Goal: Information Seeking & Learning: Learn about a topic

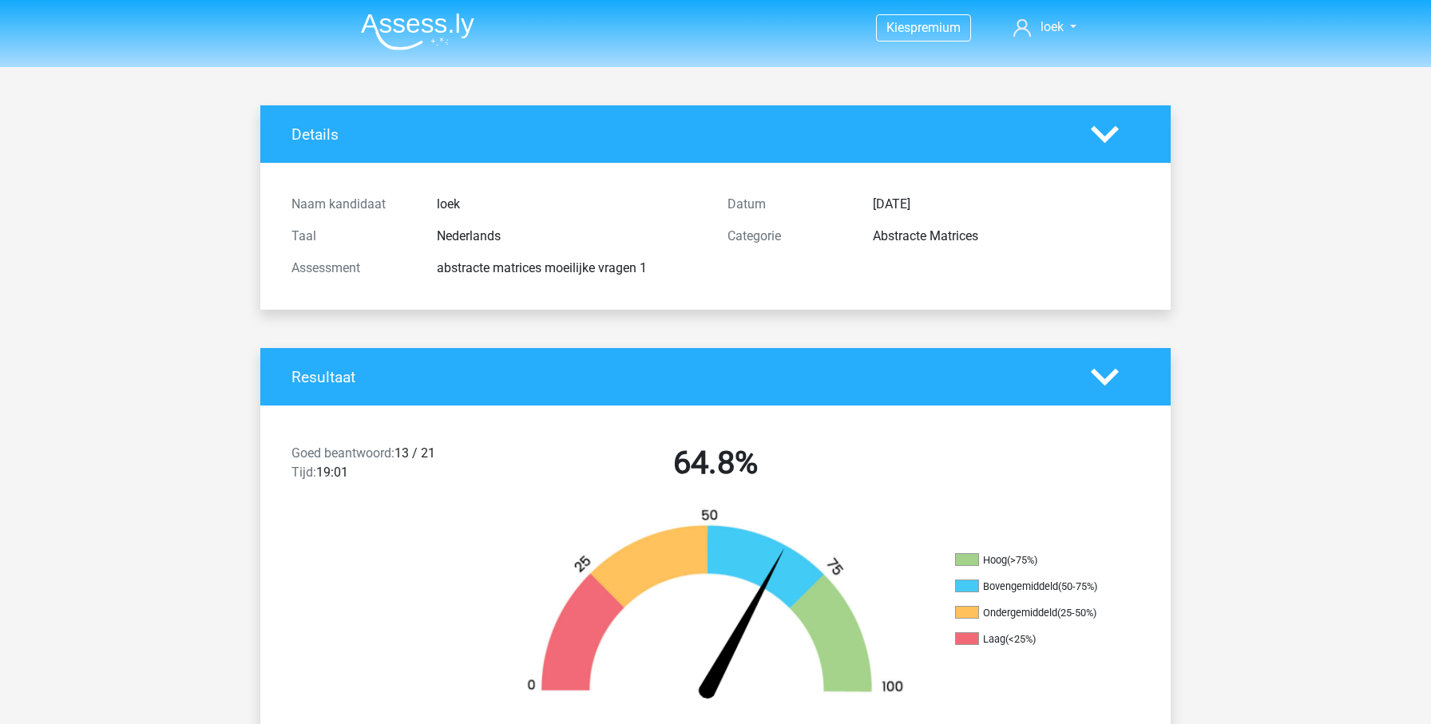
click at [398, 39] on img at bounding box center [417, 32] width 113 height 38
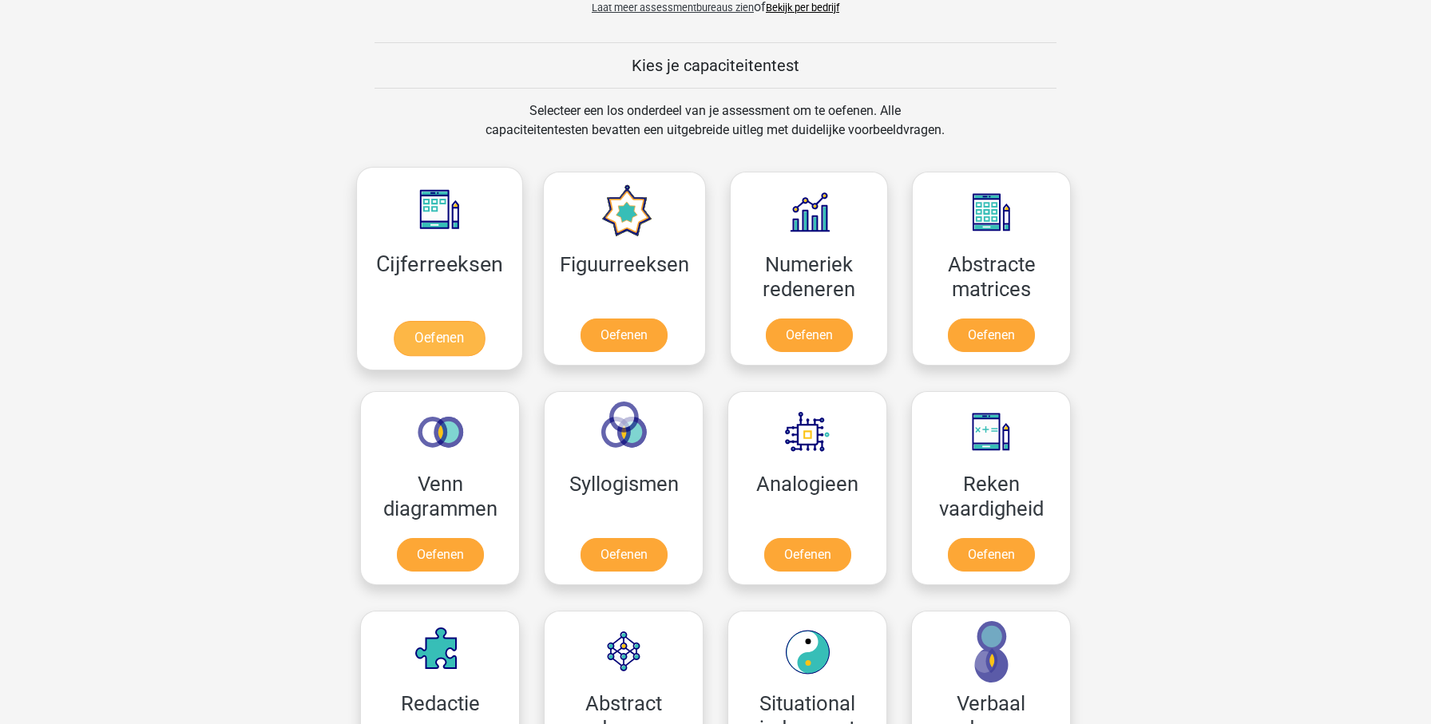
scroll to position [525, 0]
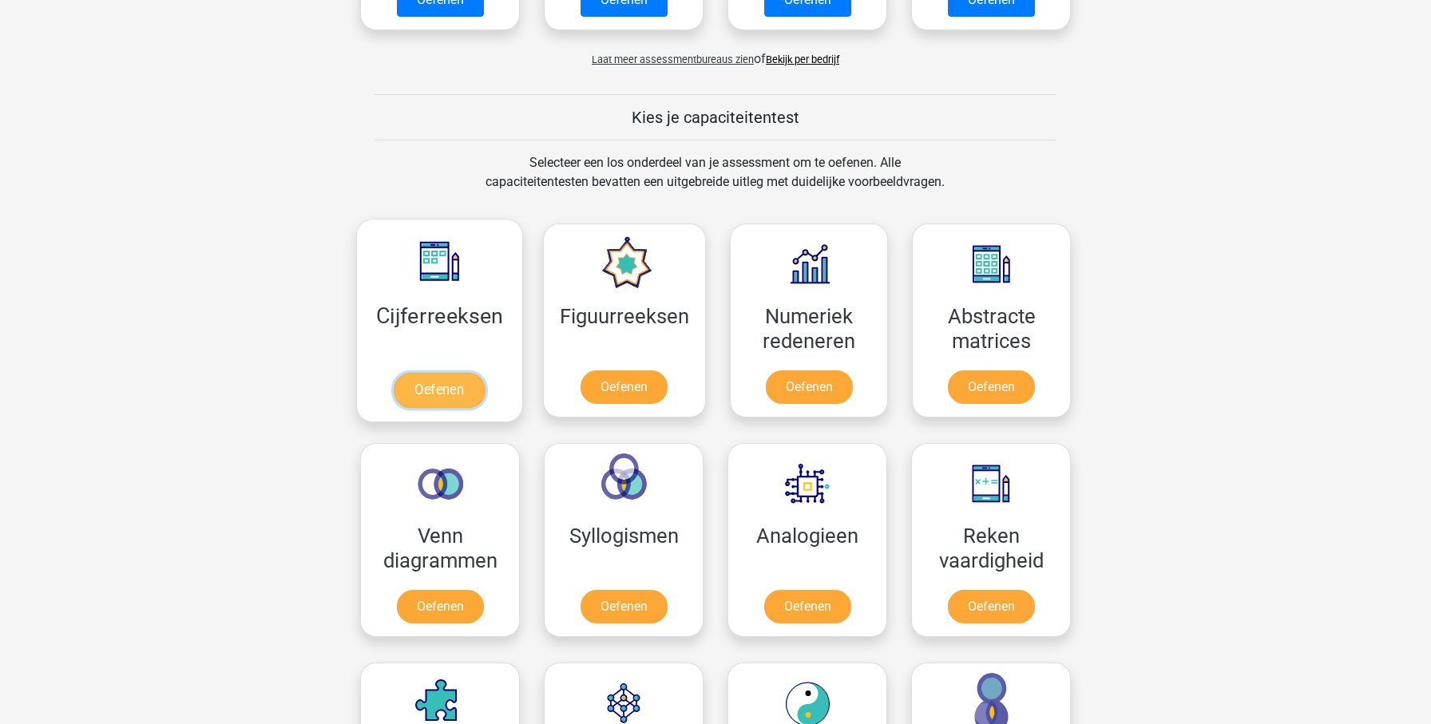
click at [472, 387] on link "Oefenen" at bounding box center [439, 390] width 91 height 35
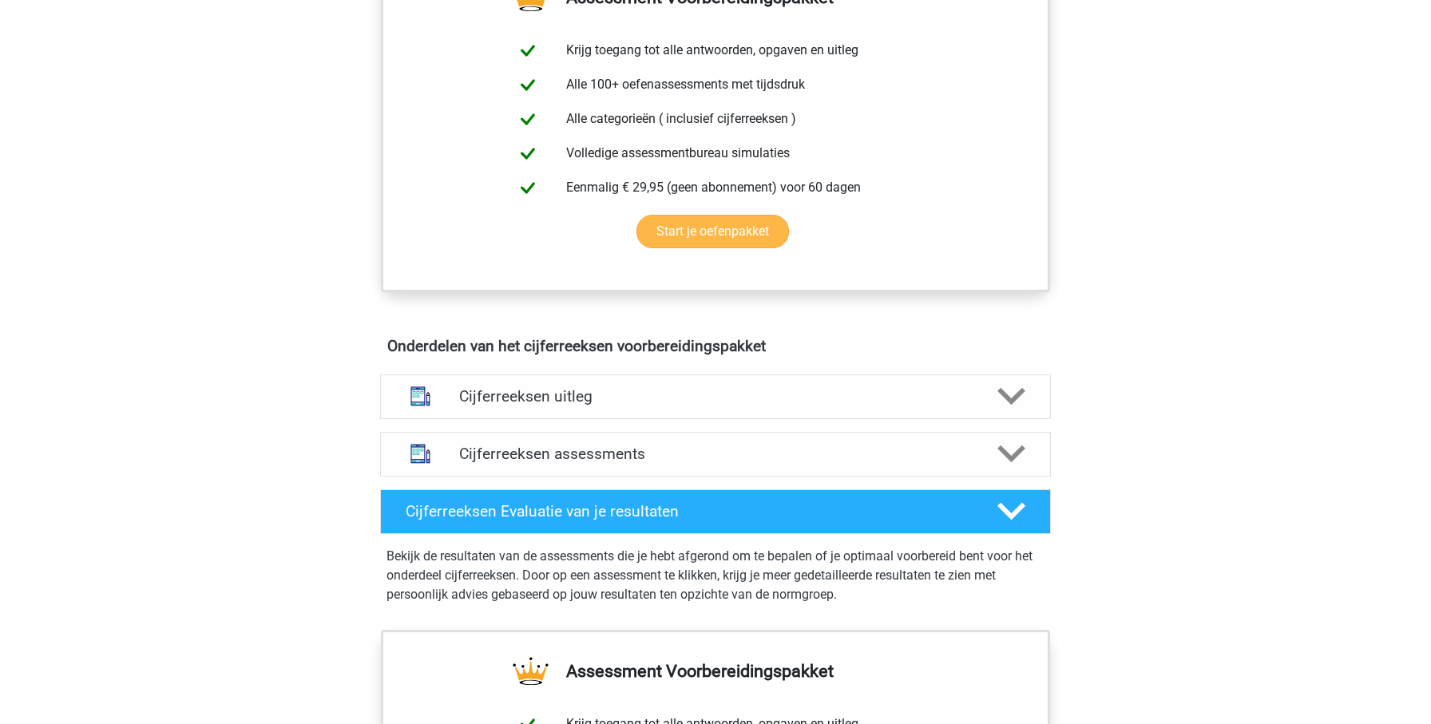
scroll to position [647, 0]
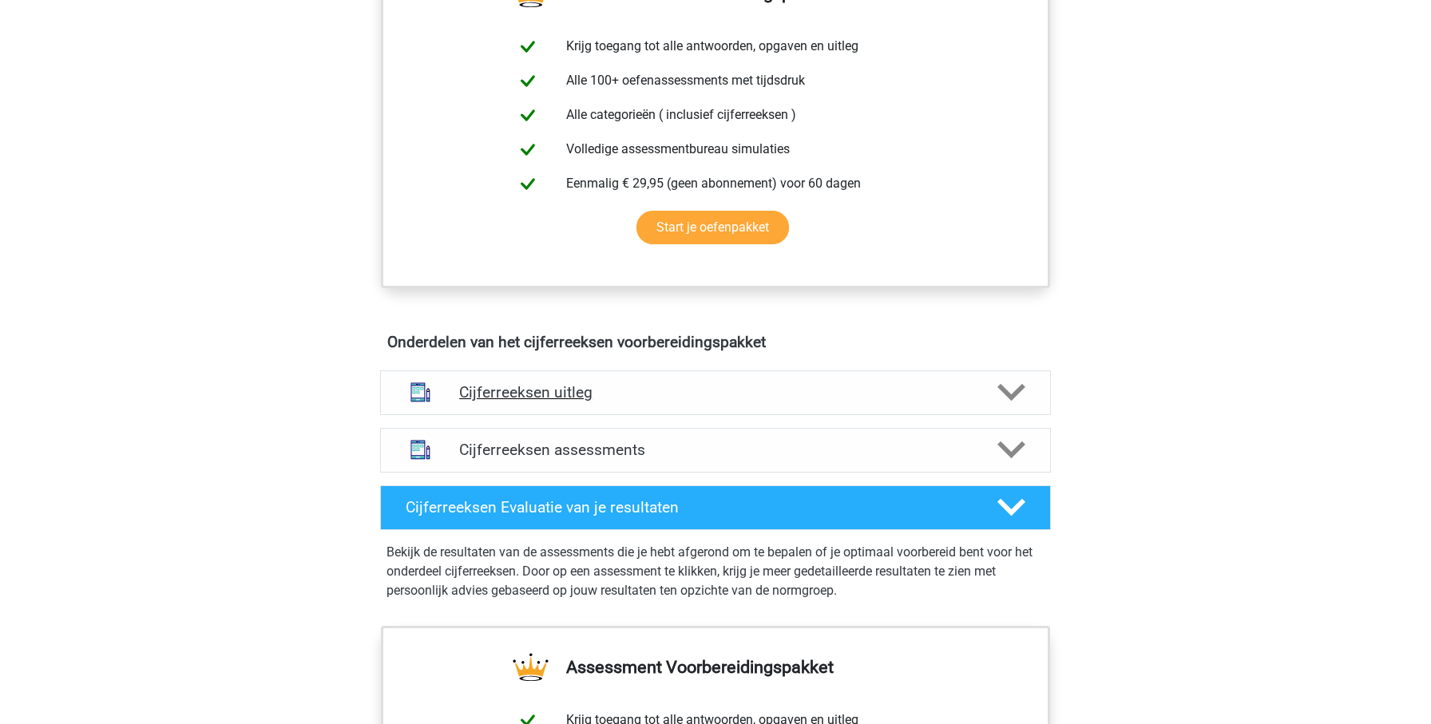
click at [614, 402] on h4 "Cijferreeksen uitleg" at bounding box center [715, 392] width 513 height 18
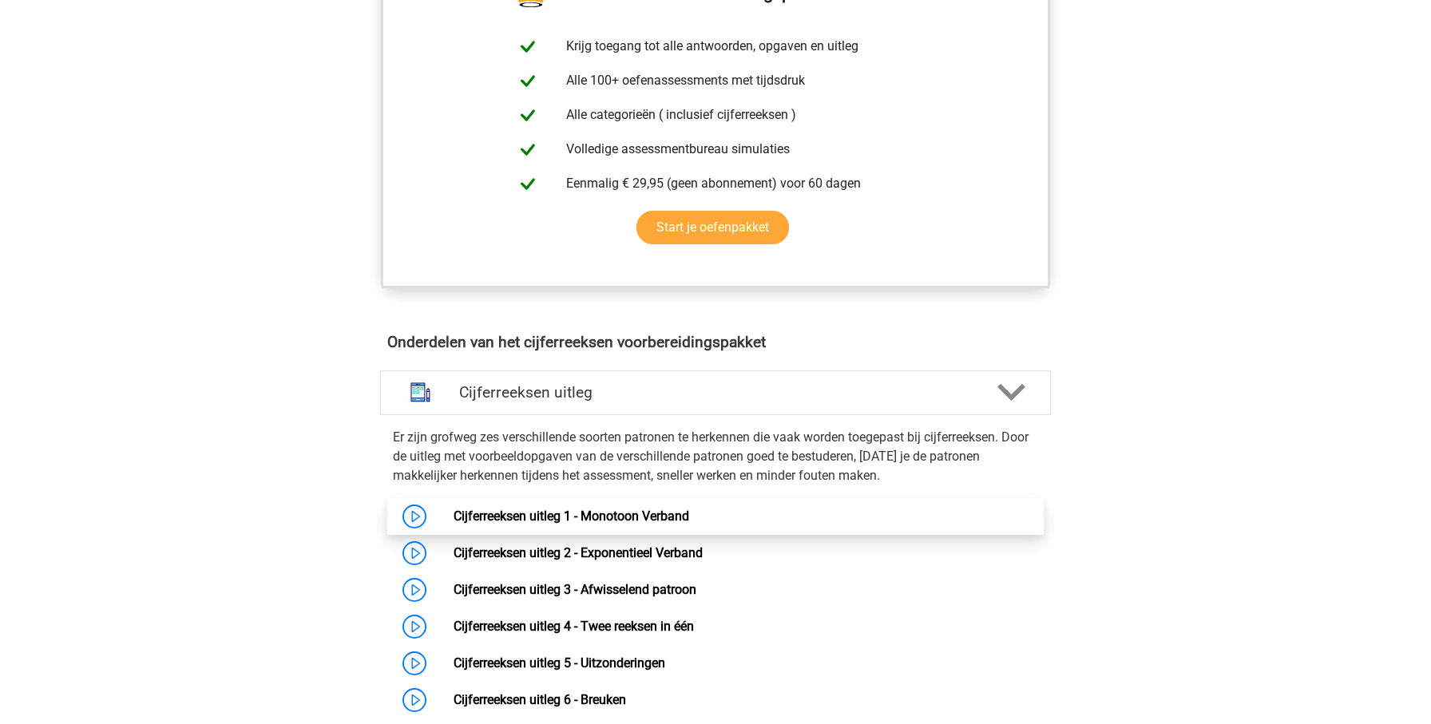
click at [457, 524] on link "Cijferreeksen uitleg 1 - Monotoon Verband" at bounding box center [572, 516] width 236 height 15
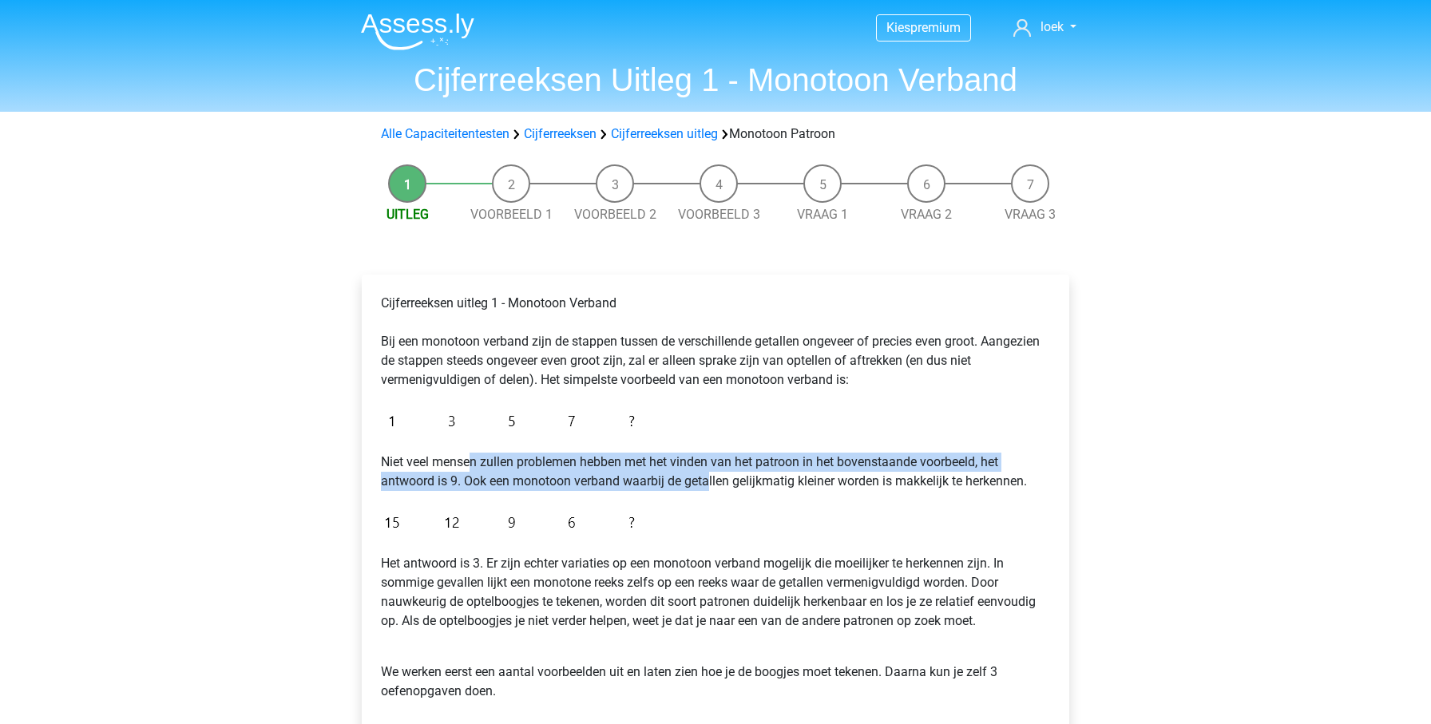
drag, startPoint x: 601, startPoint y: 474, endPoint x: 709, endPoint y: 474, distance: 107.8
click at [709, 474] on p "Niet veel mensen zullen problemen hebben met het vinden van het patroon in het …" at bounding box center [715, 472] width 669 height 38
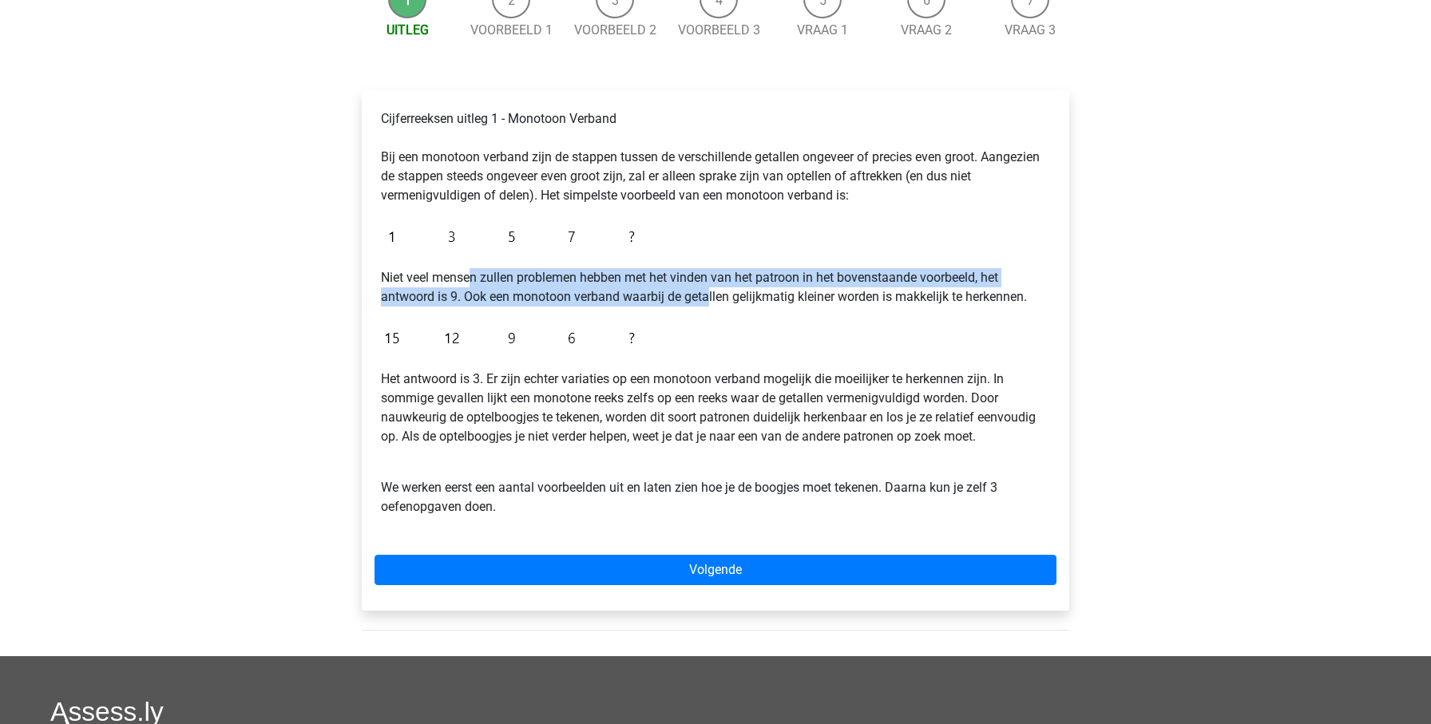
scroll to position [187, 0]
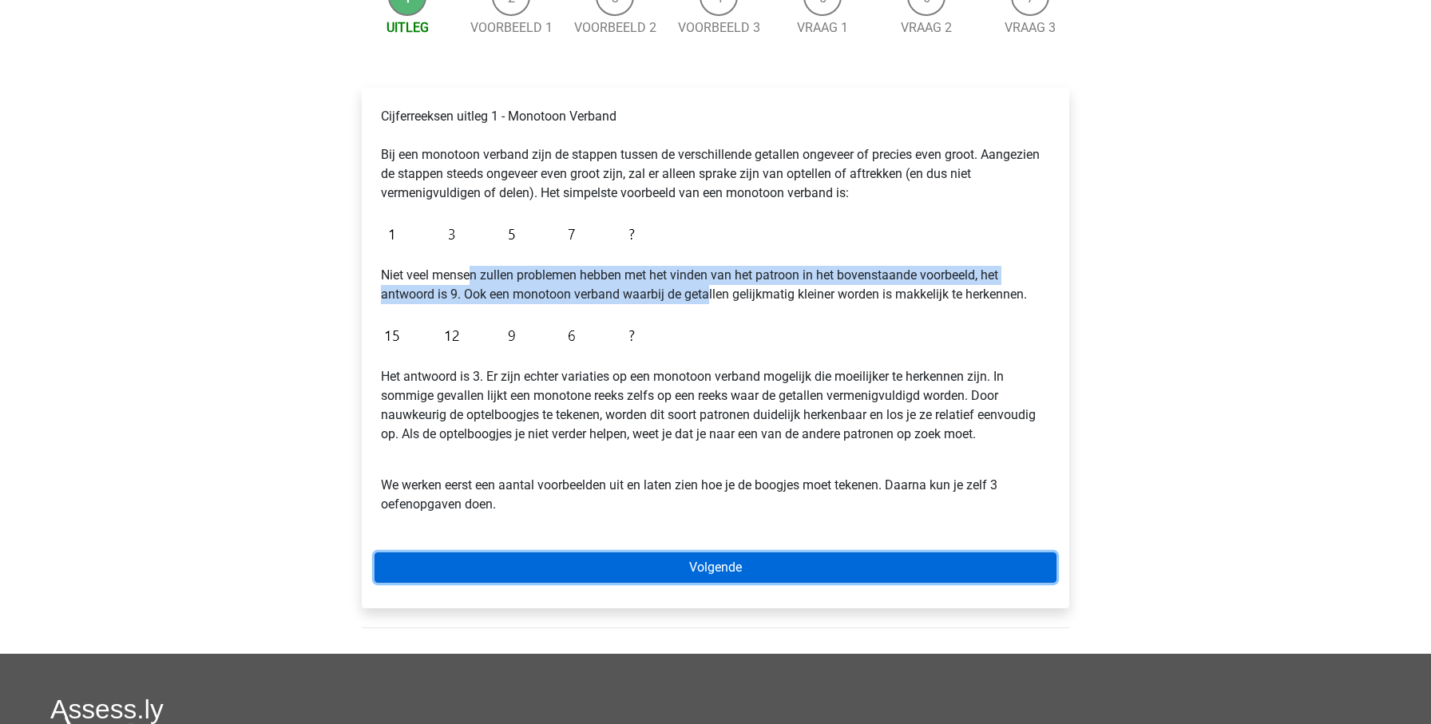
click at [682, 576] on link "Volgende" at bounding box center [716, 568] width 682 height 30
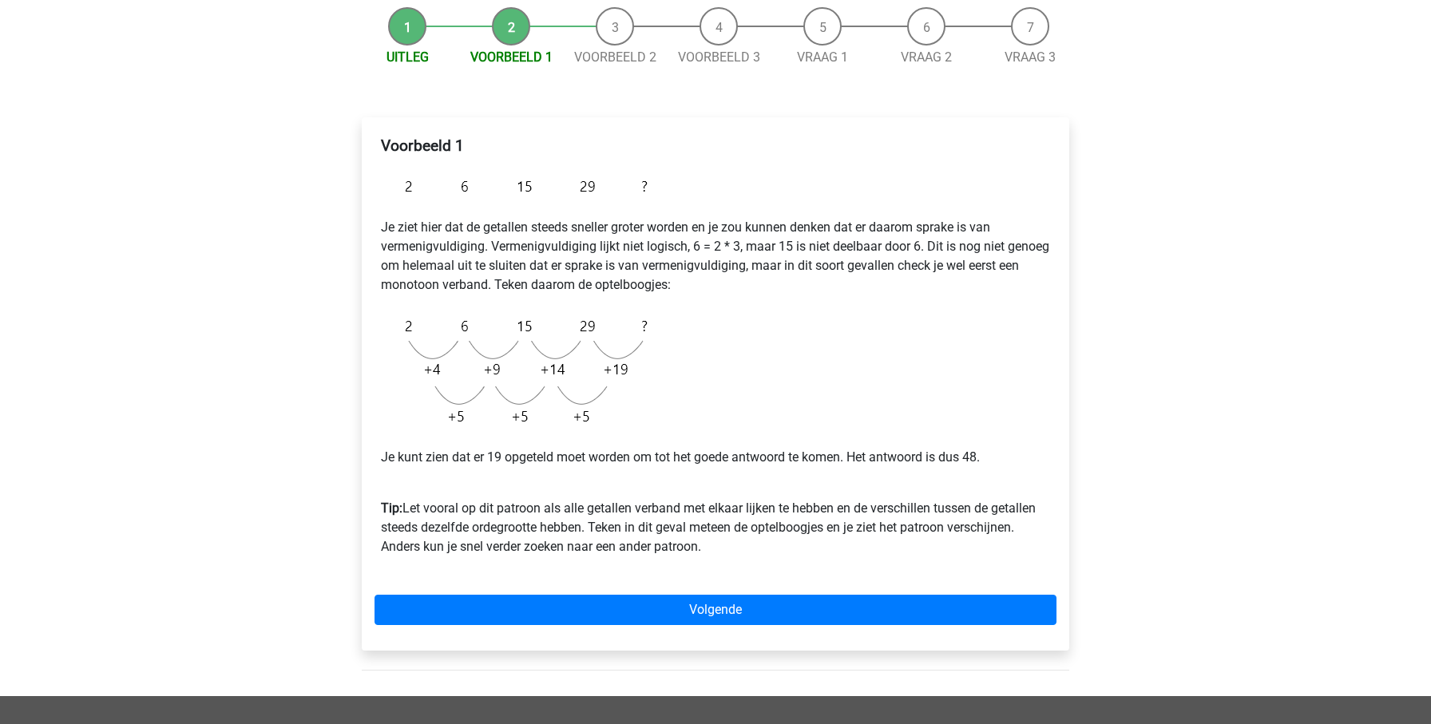
scroll to position [153, 0]
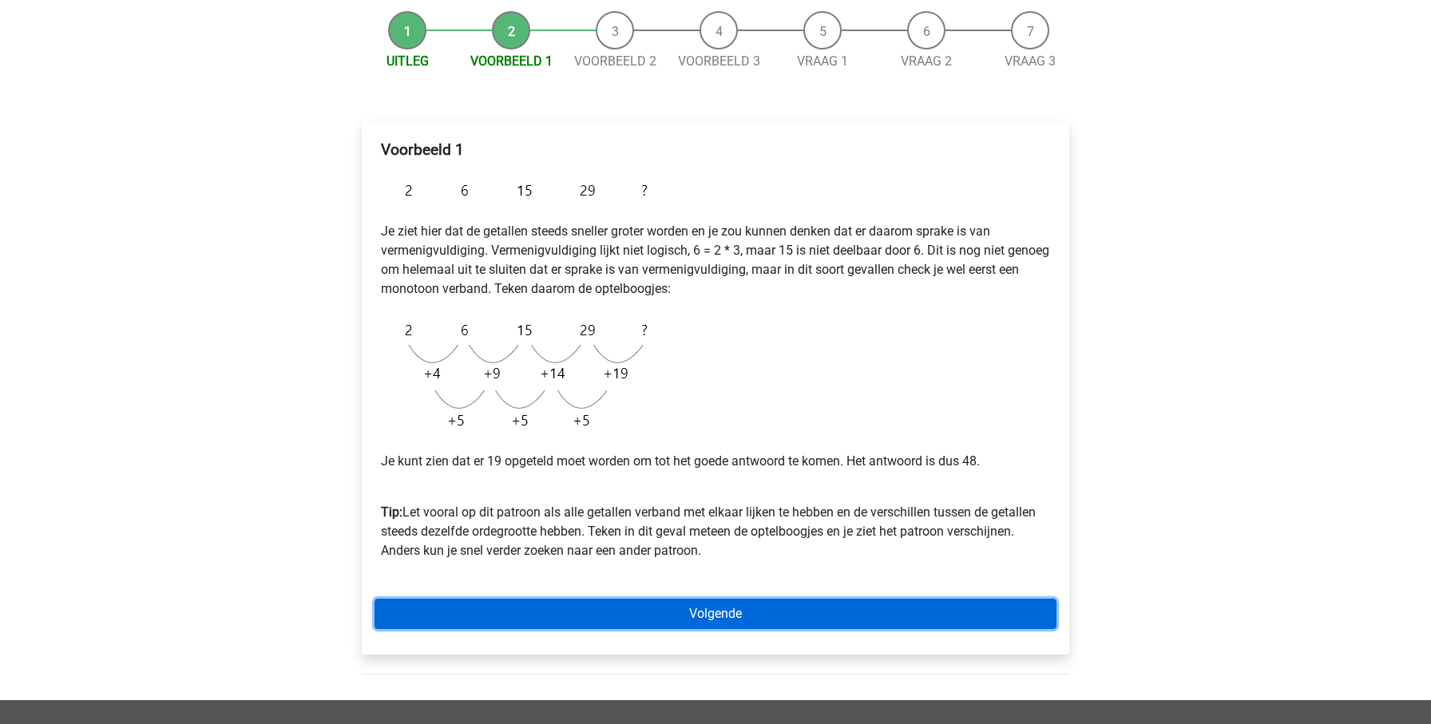
click at [684, 616] on link "Volgende" at bounding box center [716, 614] width 682 height 30
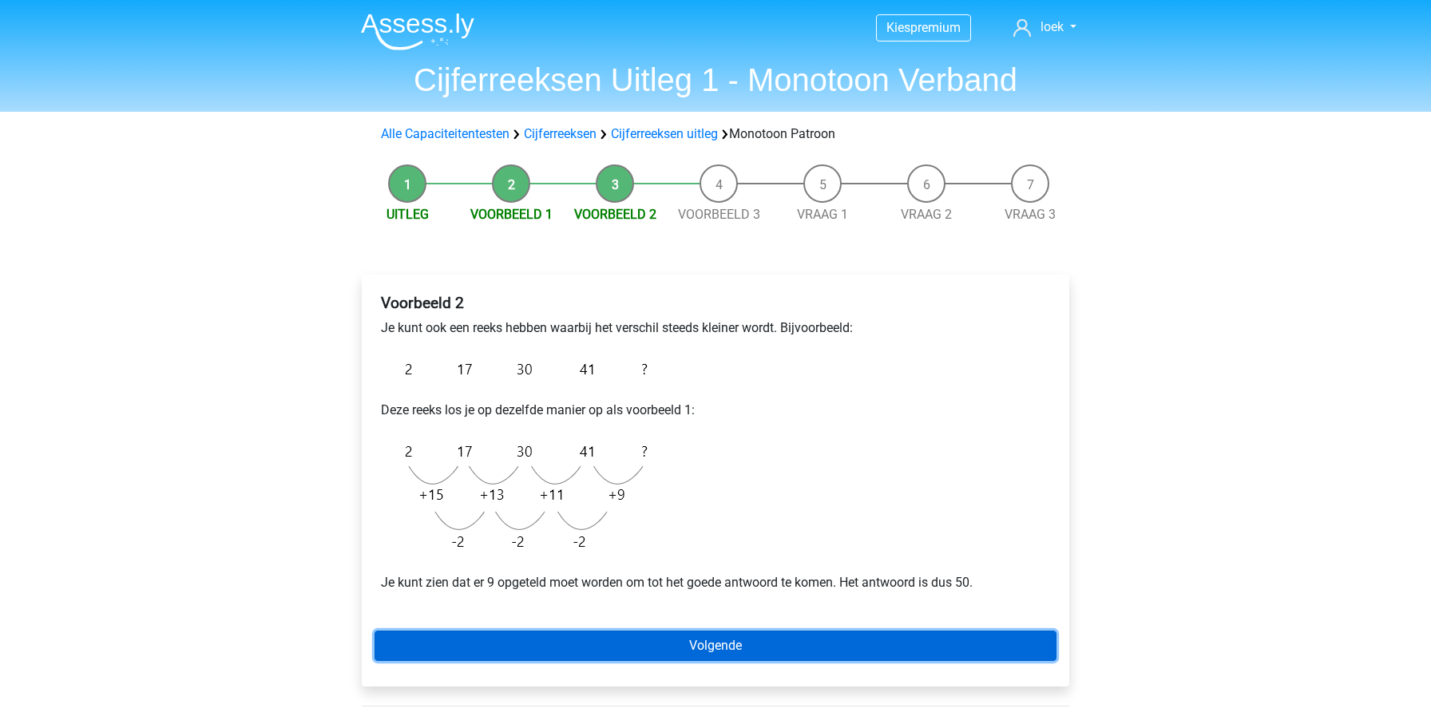
click at [723, 642] on link "Volgende" at bounding box center [716, 646] width 682 height 30
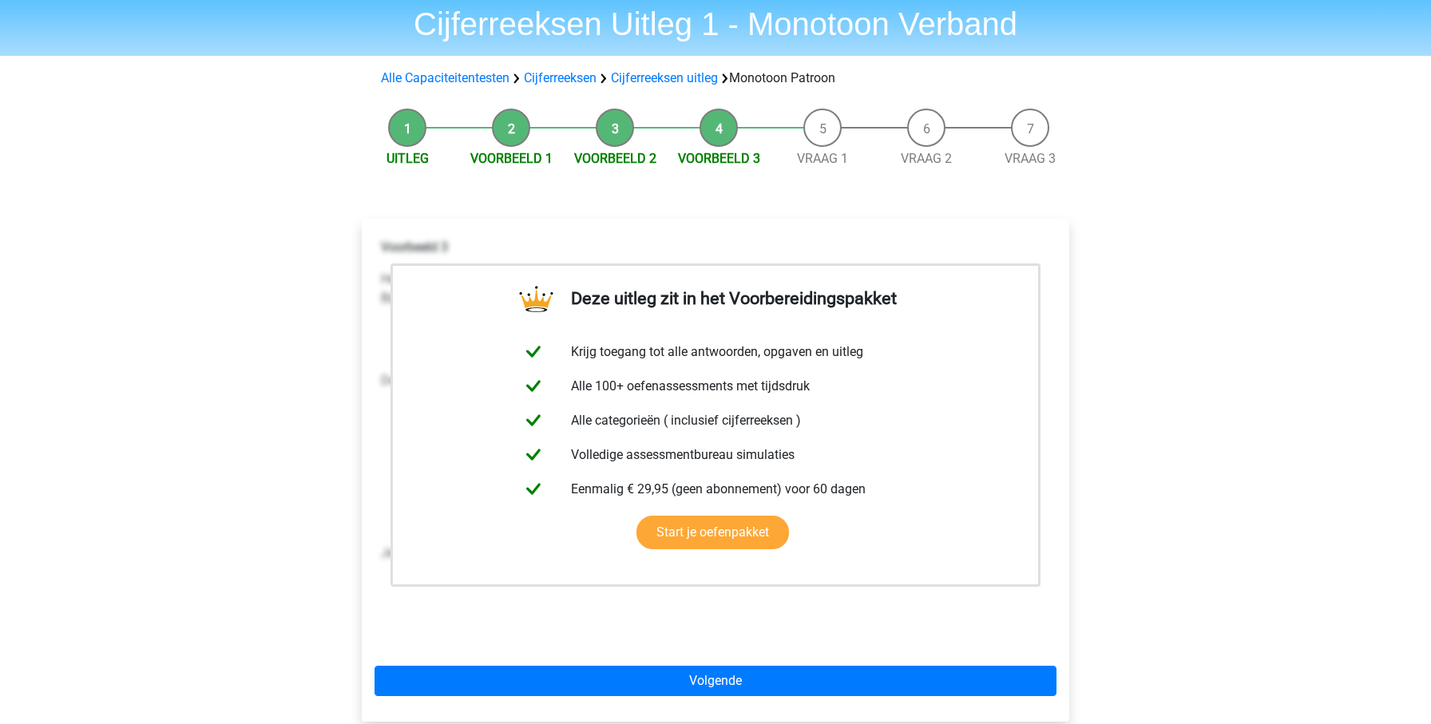
scroll to position [139, 0]
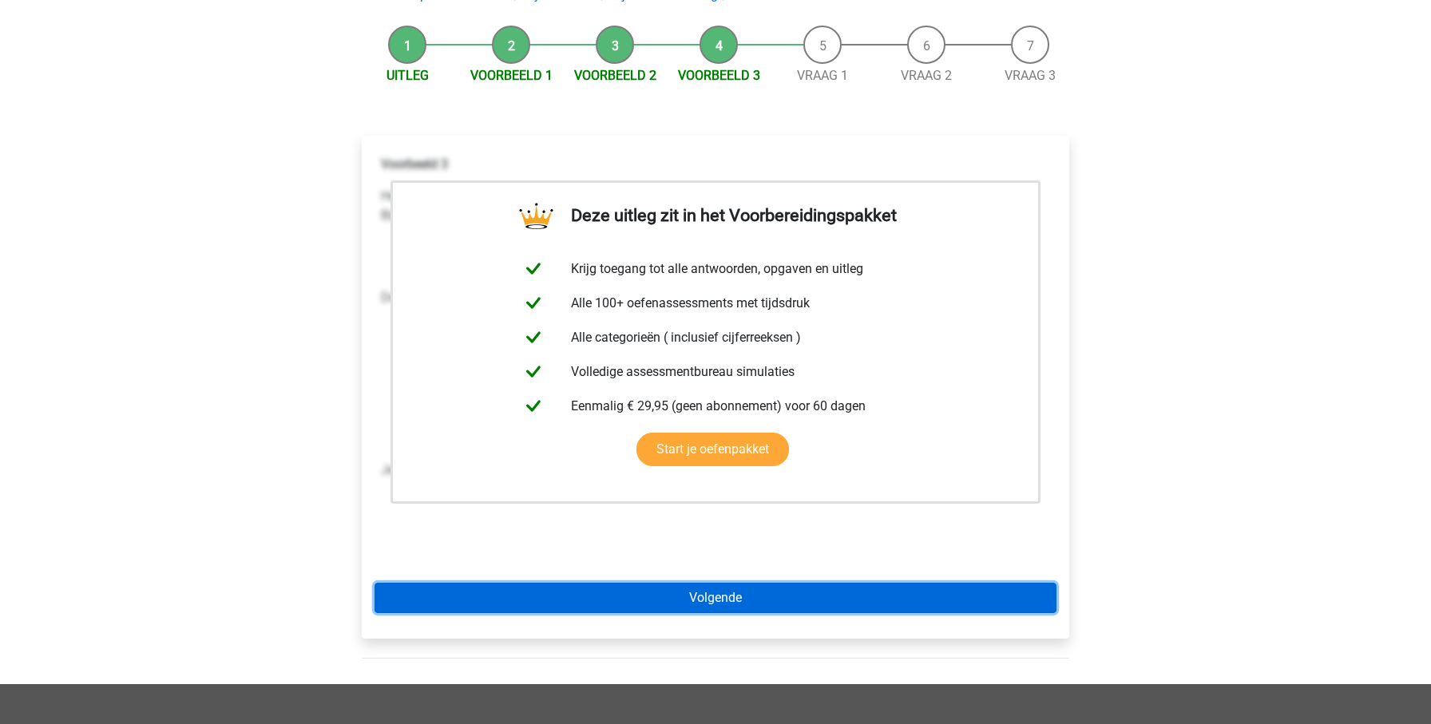
click at [859, 610] on link "Volgende" at bounding box center [716, 598] width 682 height 30
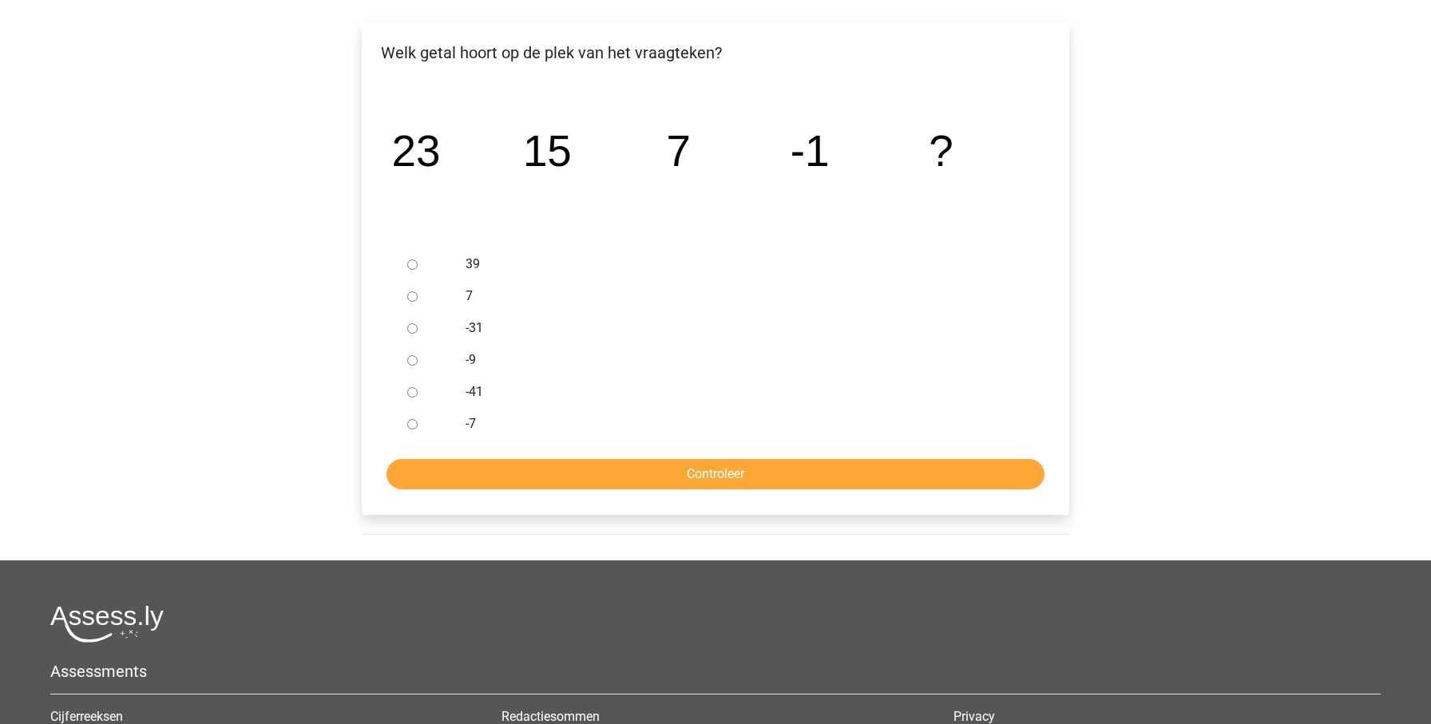
scroll to position [254, 0]
click at [410, 361] on input "-9" at bounding box center [412, 360] width 10 height 10
radio input "true"
click at [581, 469] on input "Controleer" at bounding box center [716, 473] width 658 height 30
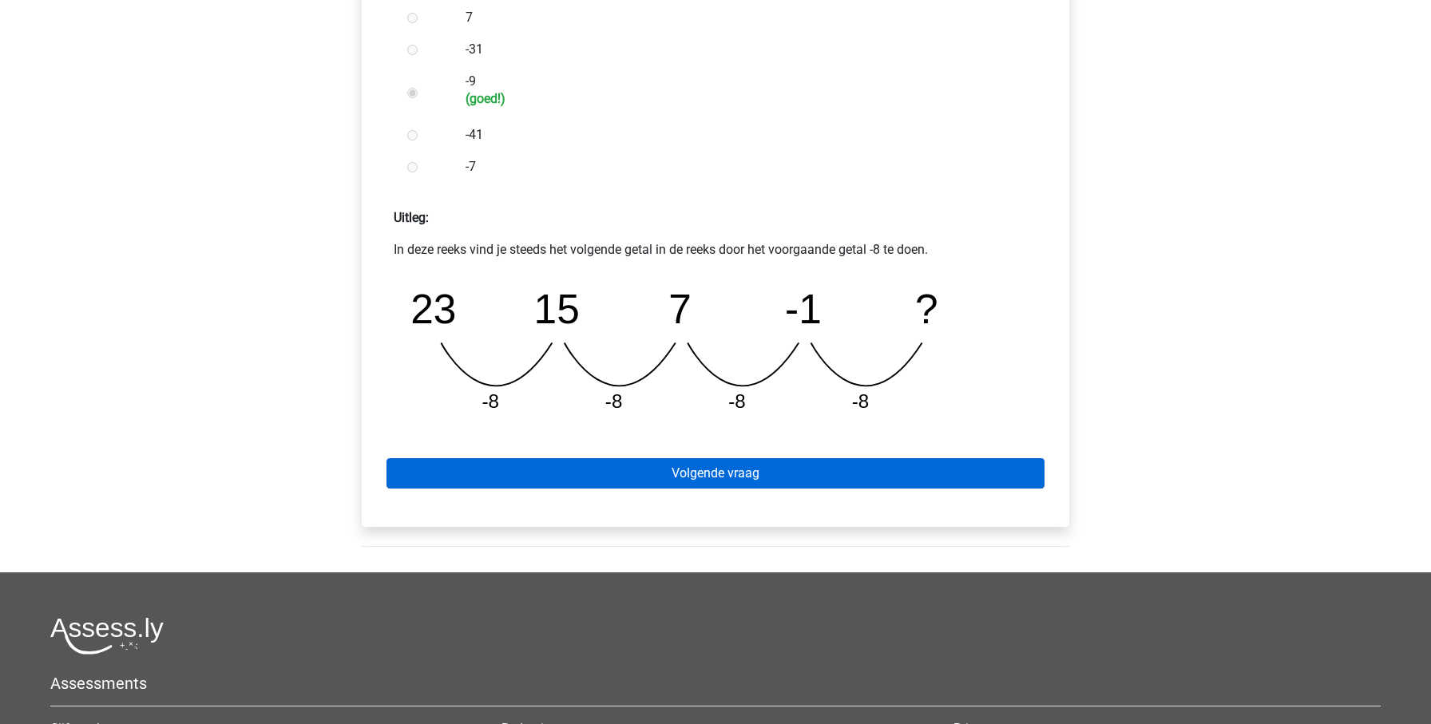
scroll to position [533, 0]
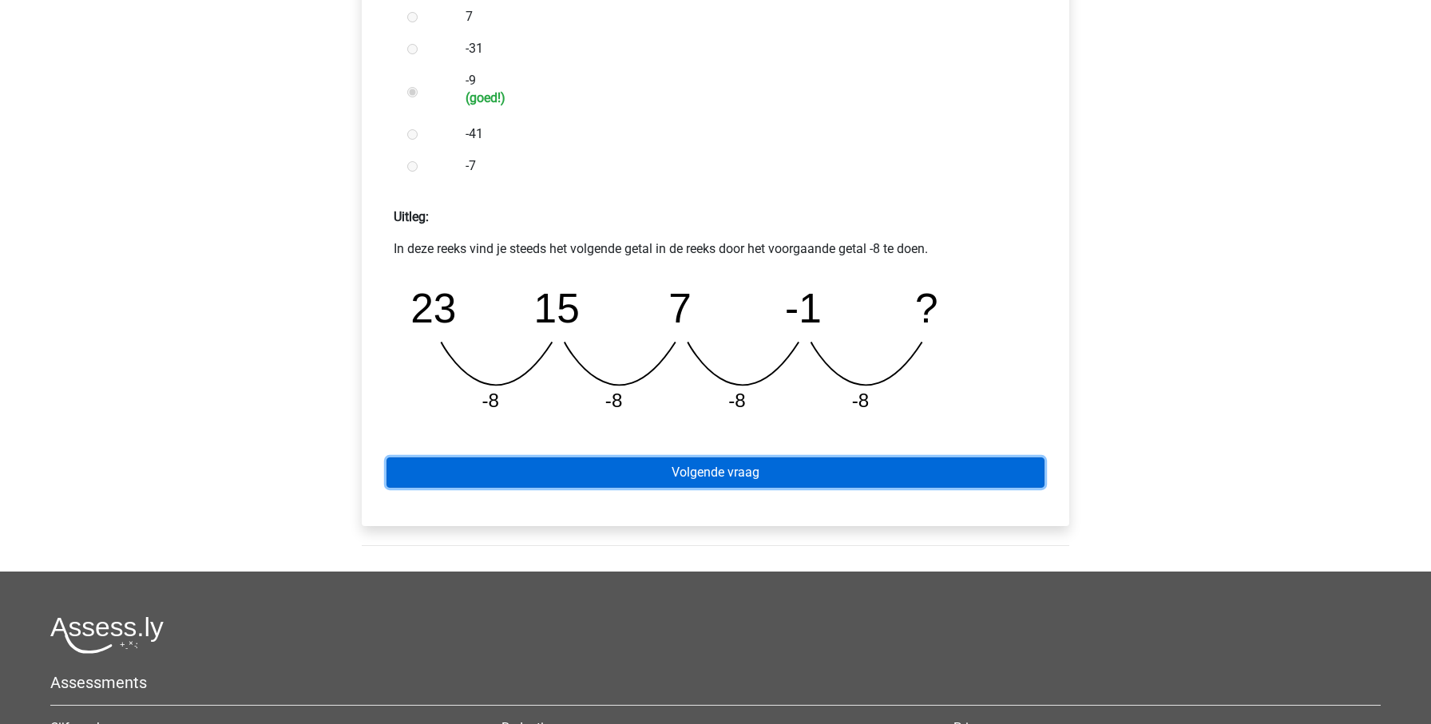
click at [706, 476] on link "Volgende vraag" at bounding box center [716, 473] width 658 height 30
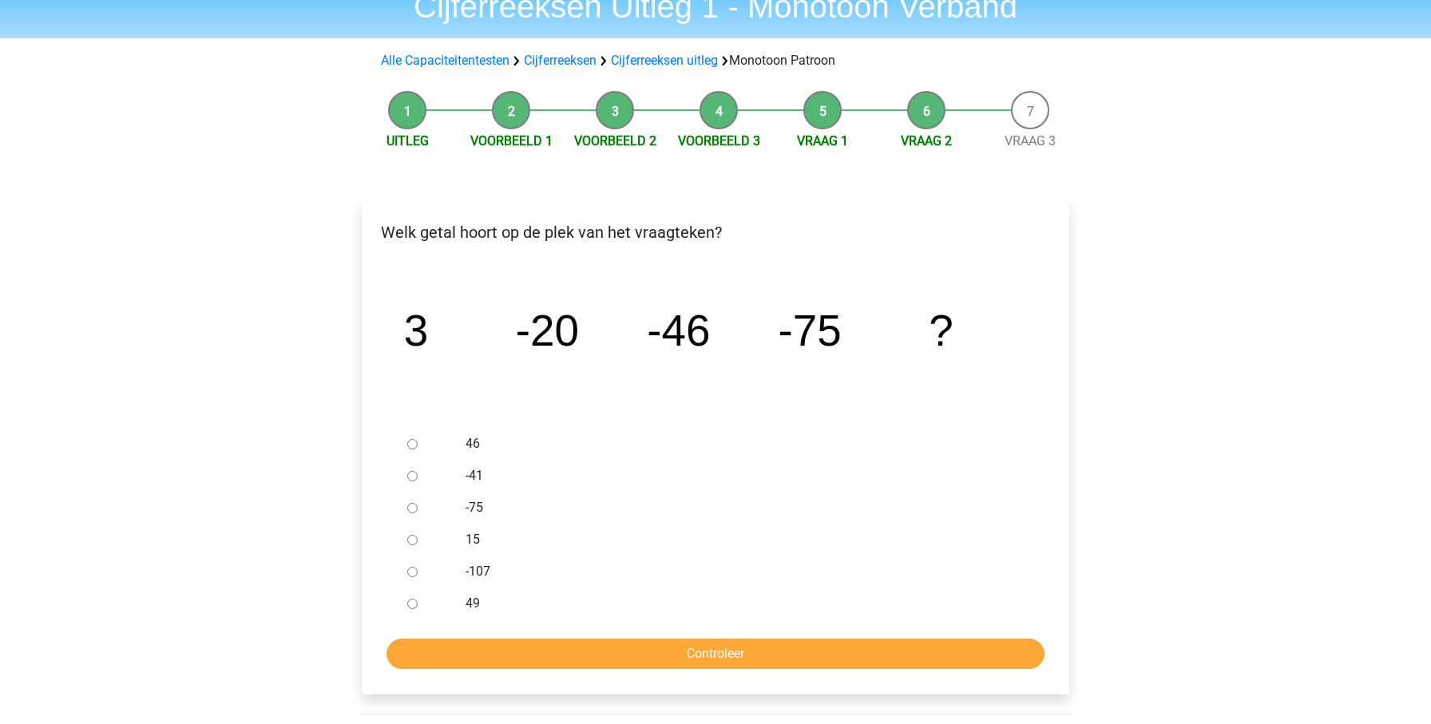
scroll to position [76, 0]
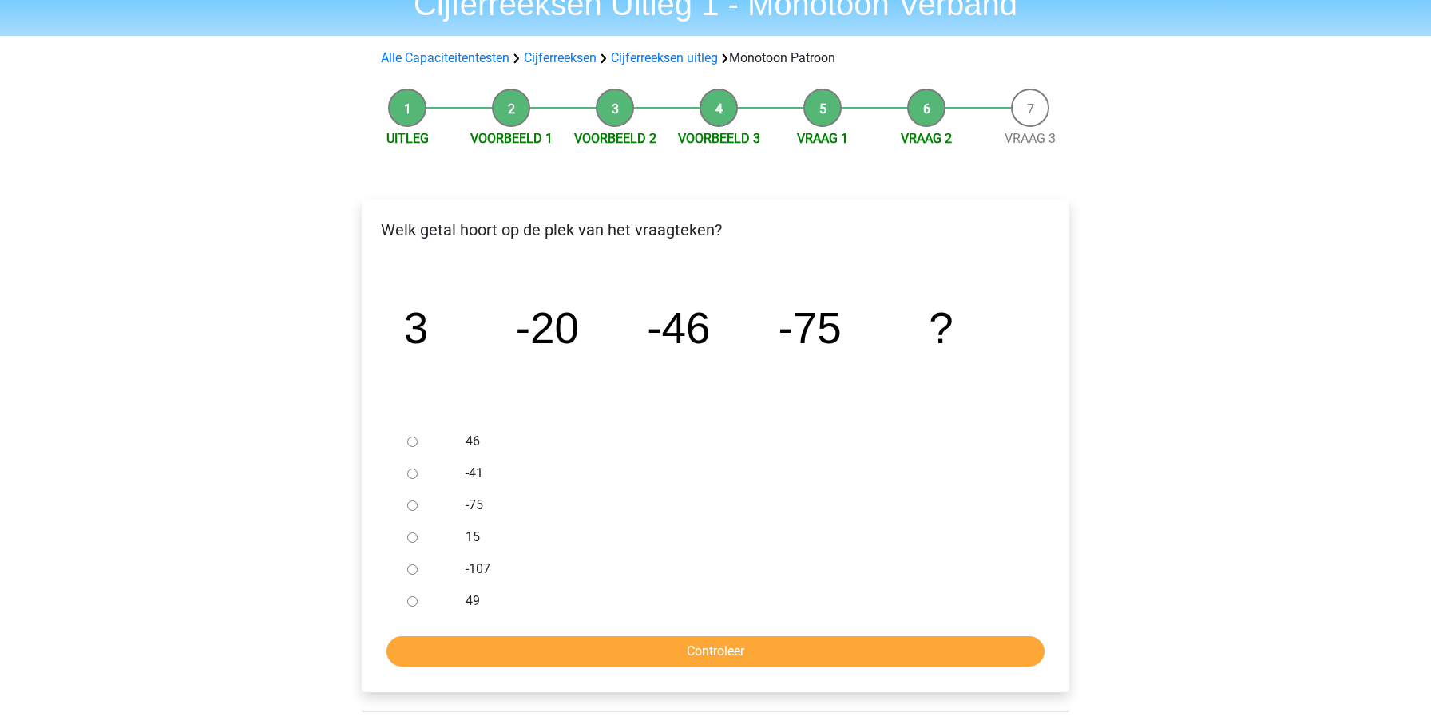
click at [424, 569] on div at bounding box center [427, 569] width 53 height 32
click at [413, 573] on input "-107" at bounding box center [412, 570] width 10 height 10
radio input "true"
click at [637, 655] on input "Controleer" at bounding box center [716, 651] width 658 height 30
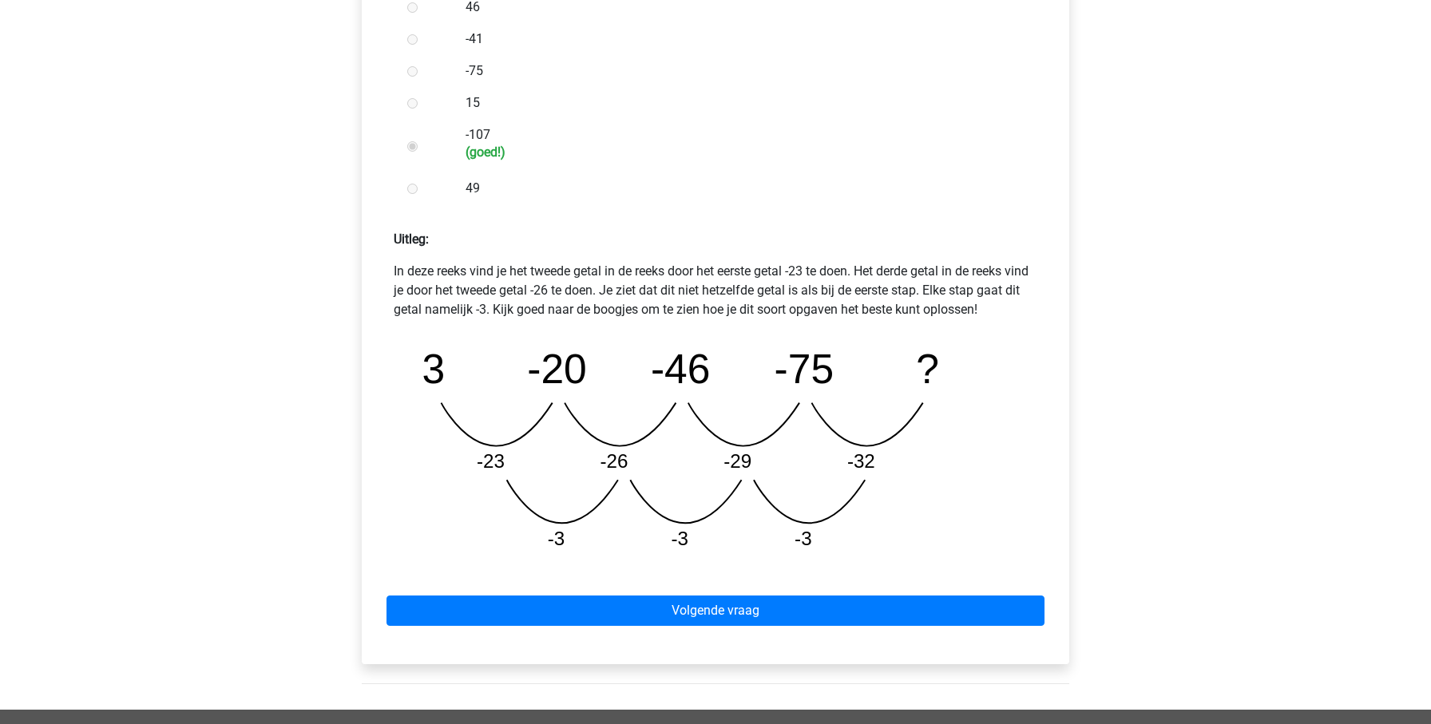
scroll to position [551, 0]
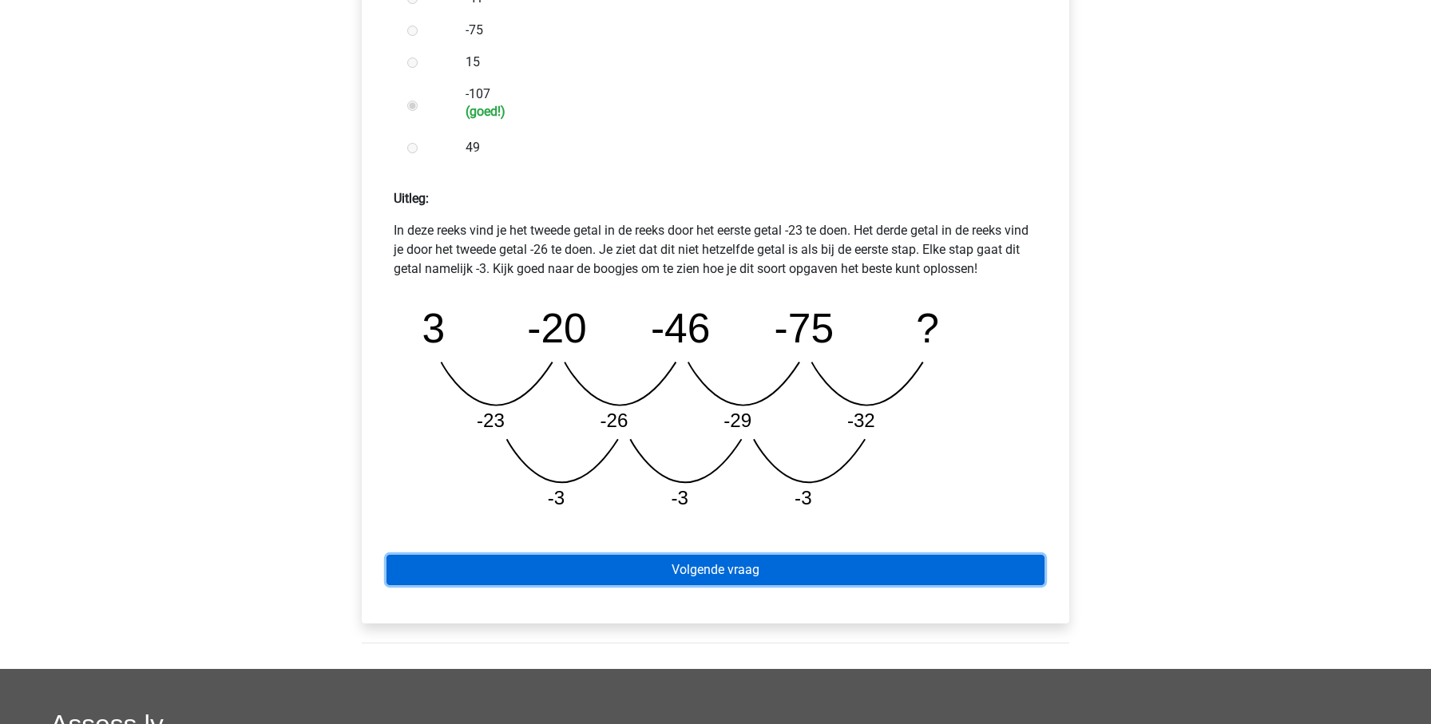
click at [785, 569] on link "Volgende vraag" at bounding box center [716, 570] width 658 height 30
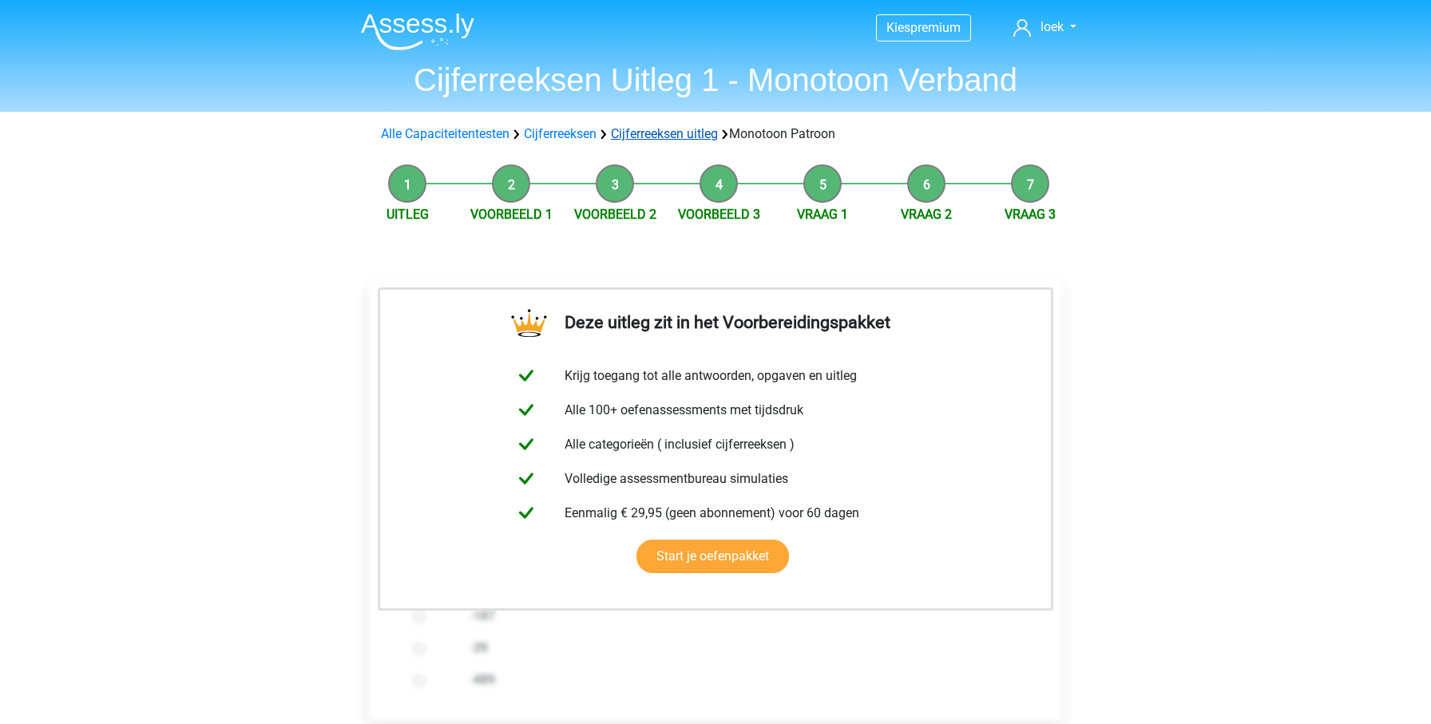
click at [675, 133] on link "Cijferreeksen uitleg" at bounding box center [664, 133] width 107 height 15
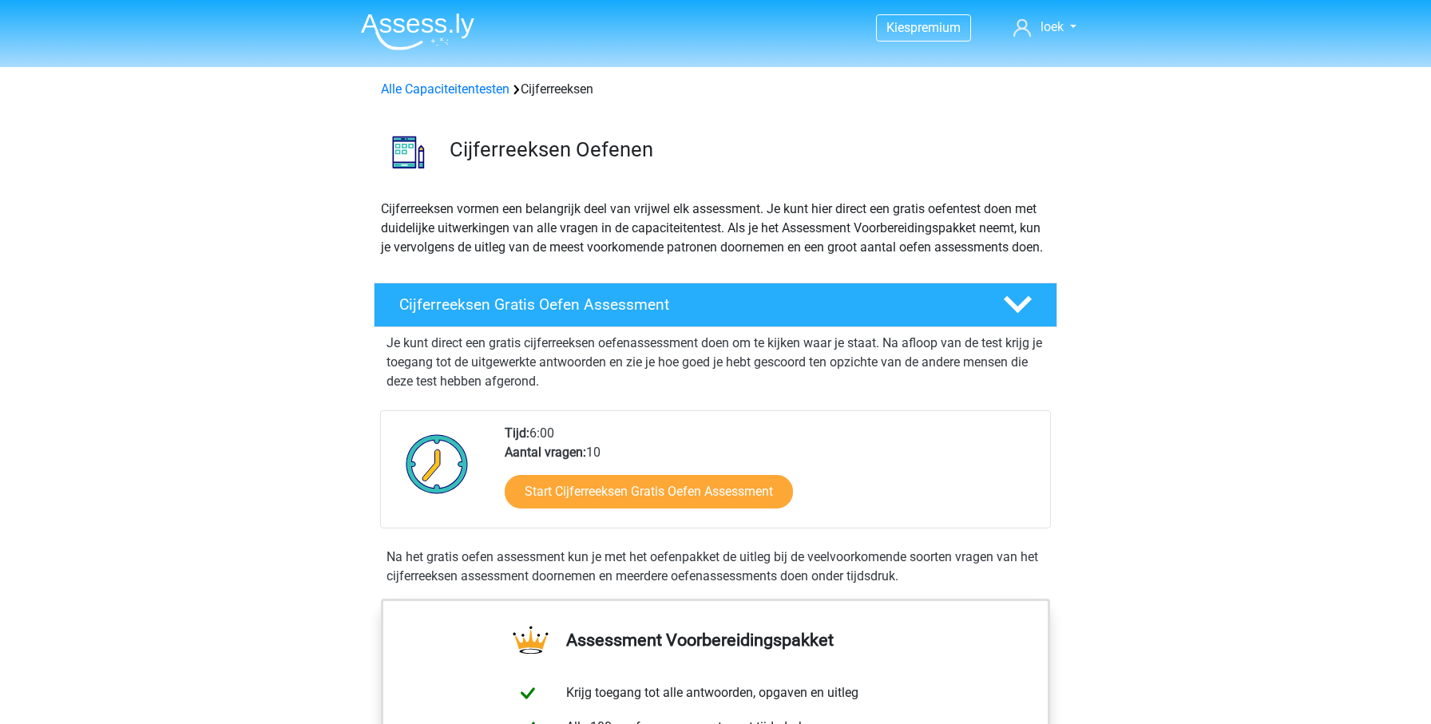
scroll to position [1030, 0]
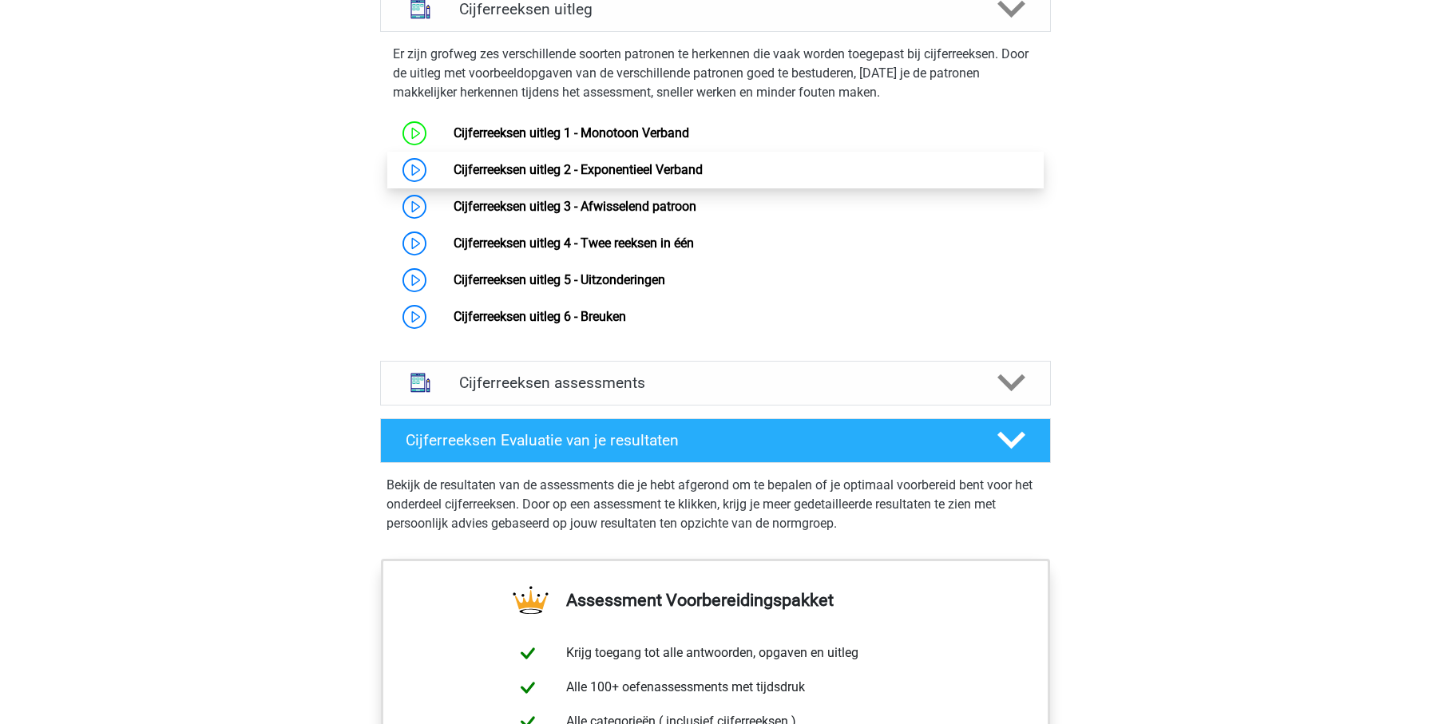
click at [609, 177] on link "Cijferreeksen uitleg 2 - Exponentieel Verband" at bounding box center [578, 169] width 249 height 15
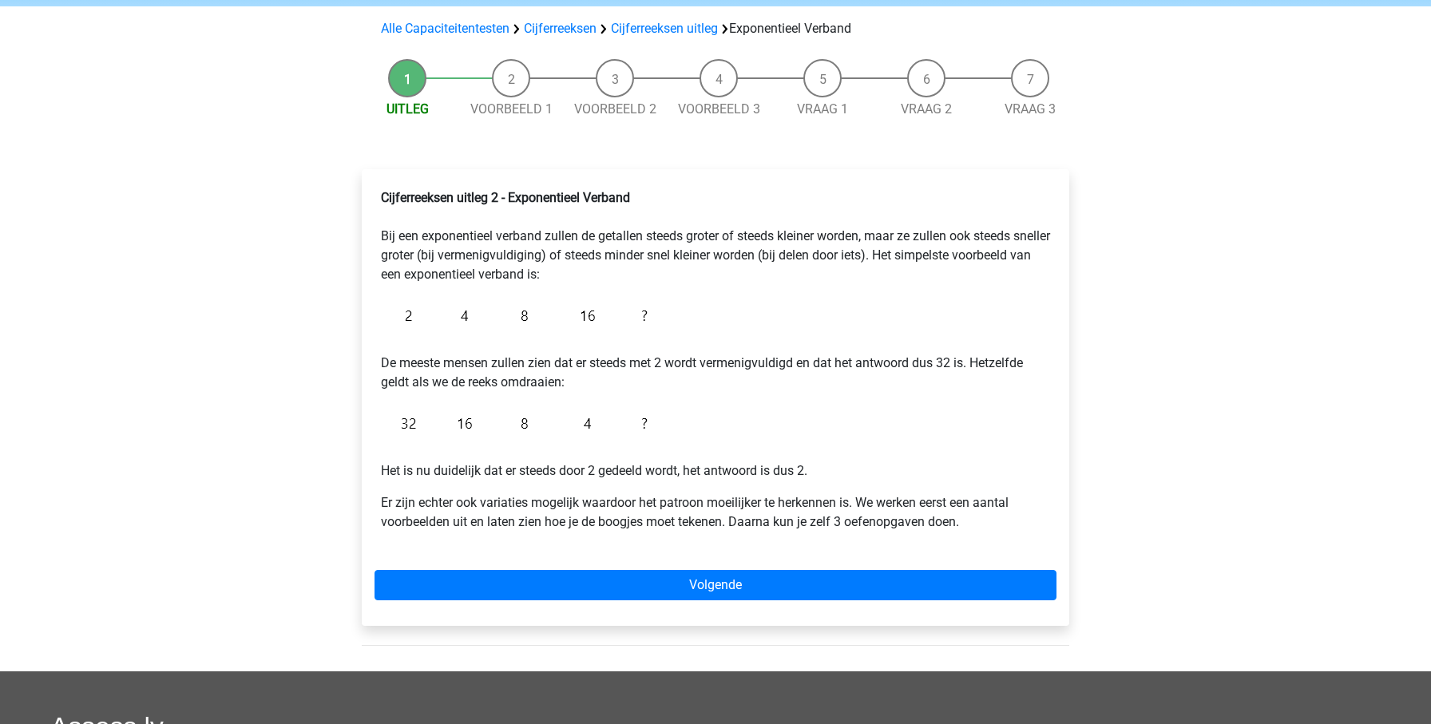
scroll to position [108, 0]
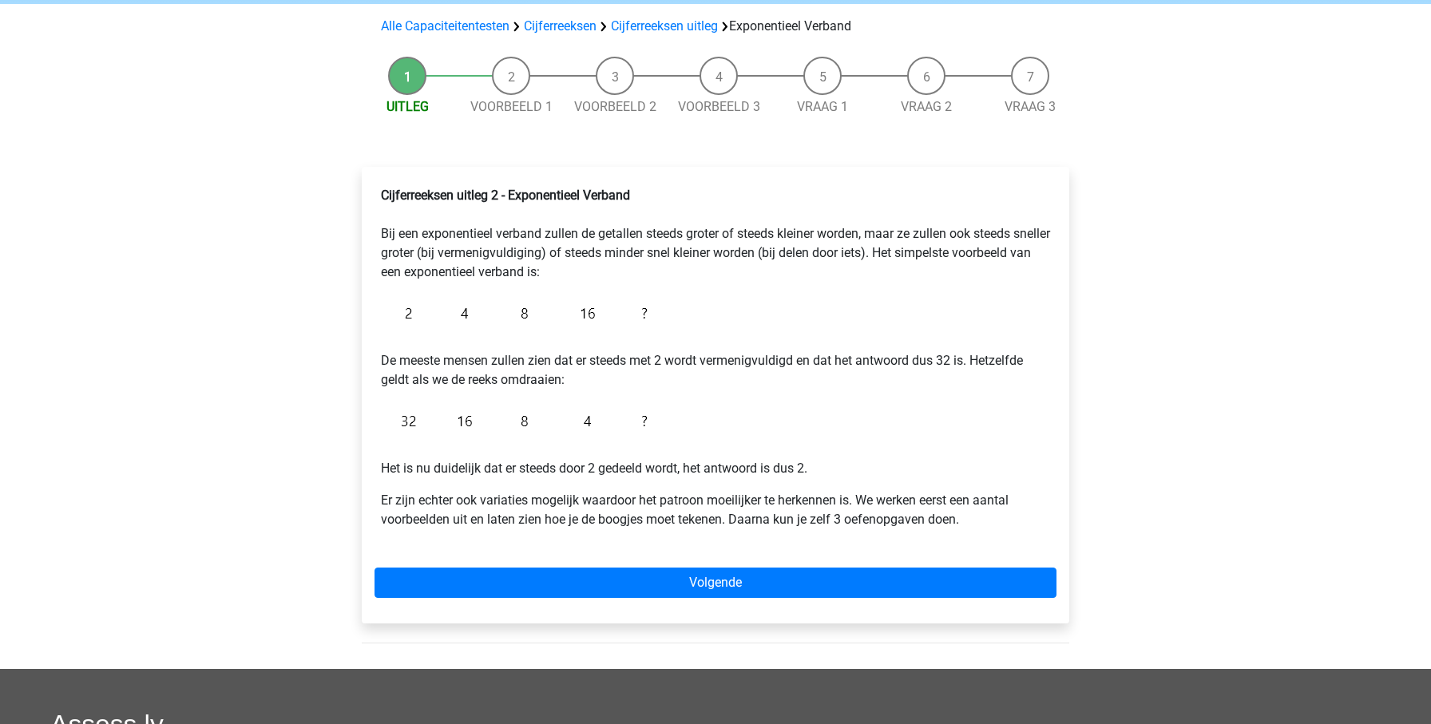
drag, startPoint x: 664, startPoint y: 559, endPoint x: 662, endPoint y: 567, distance: 8.1
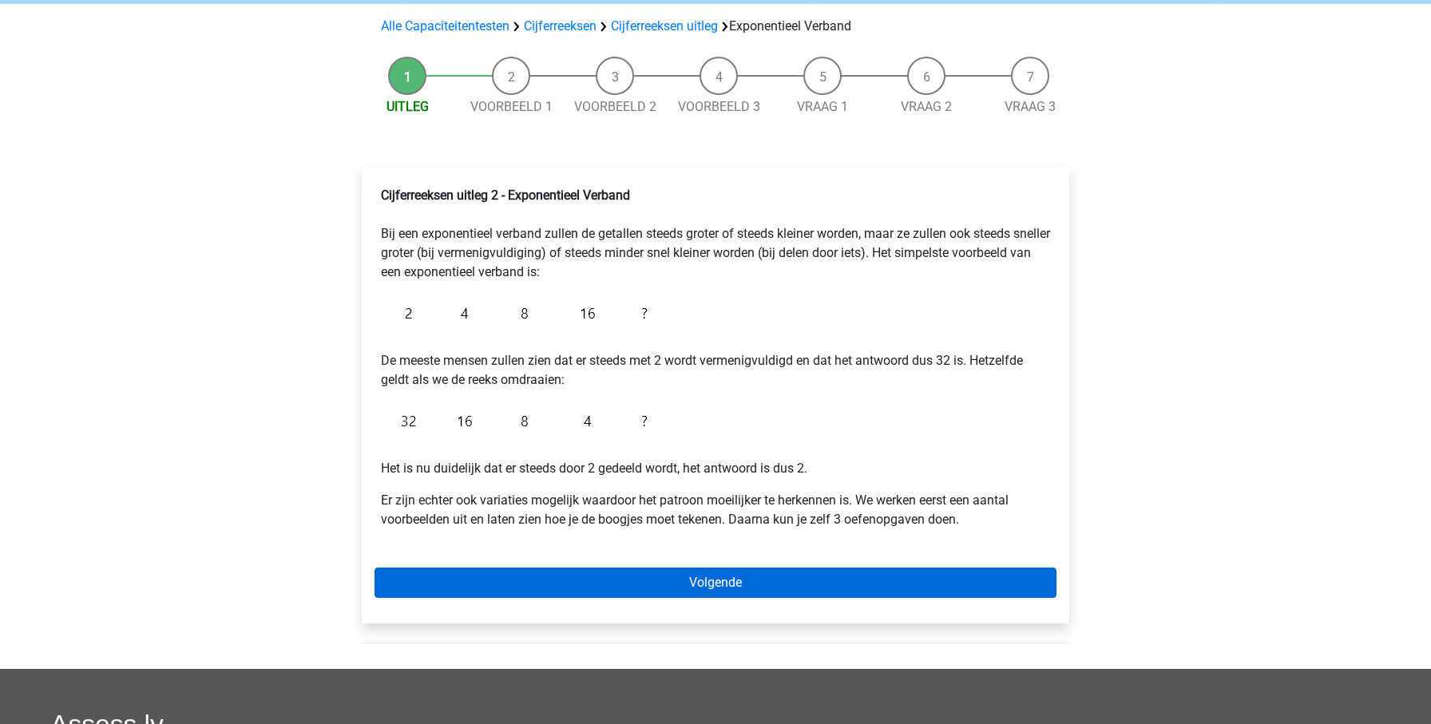
click at [664, 559] on div "Cijferreeksen uitleg 2 - Exponentieel Verband Bij een exponentieel verband zull…" at bounding box center [716, 395] width 708 height 457
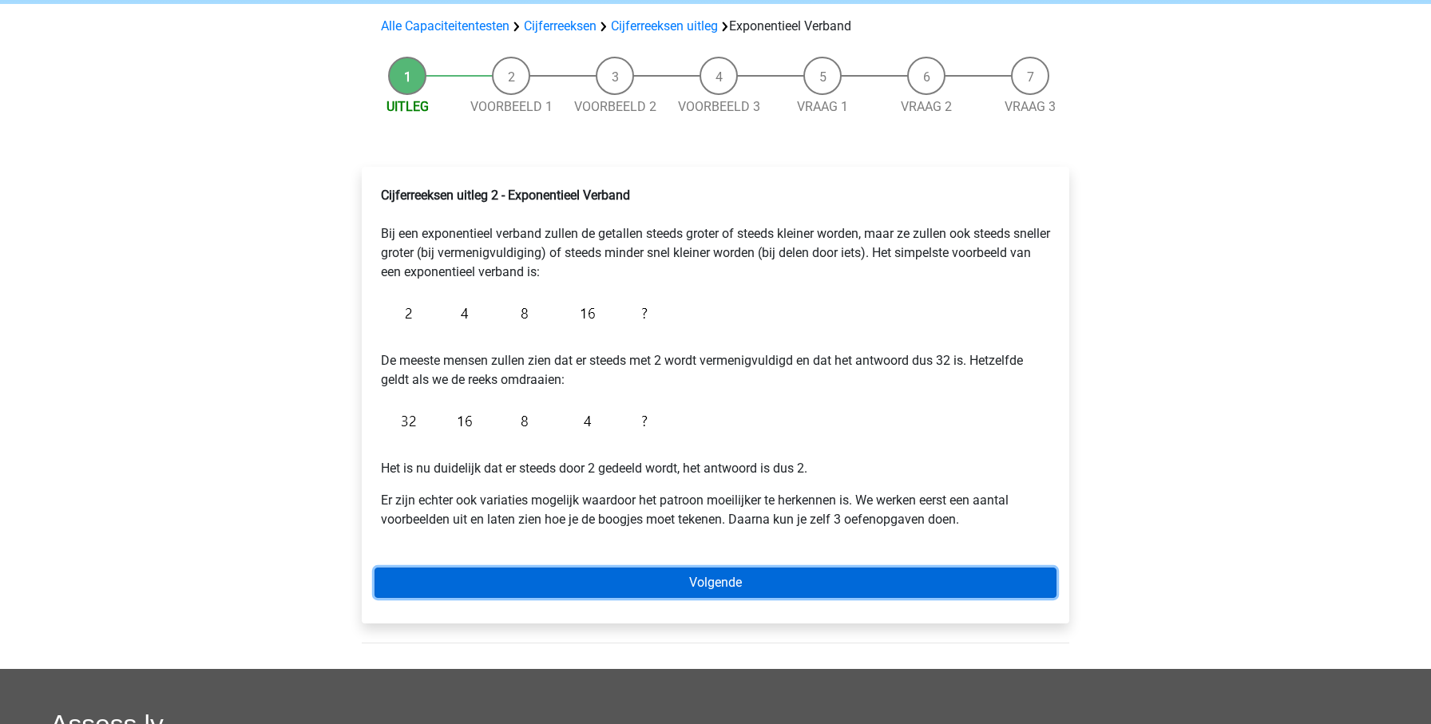
click at [662, 568] on link "Volgende" at bounding box center [716, 583] width 682 height 30
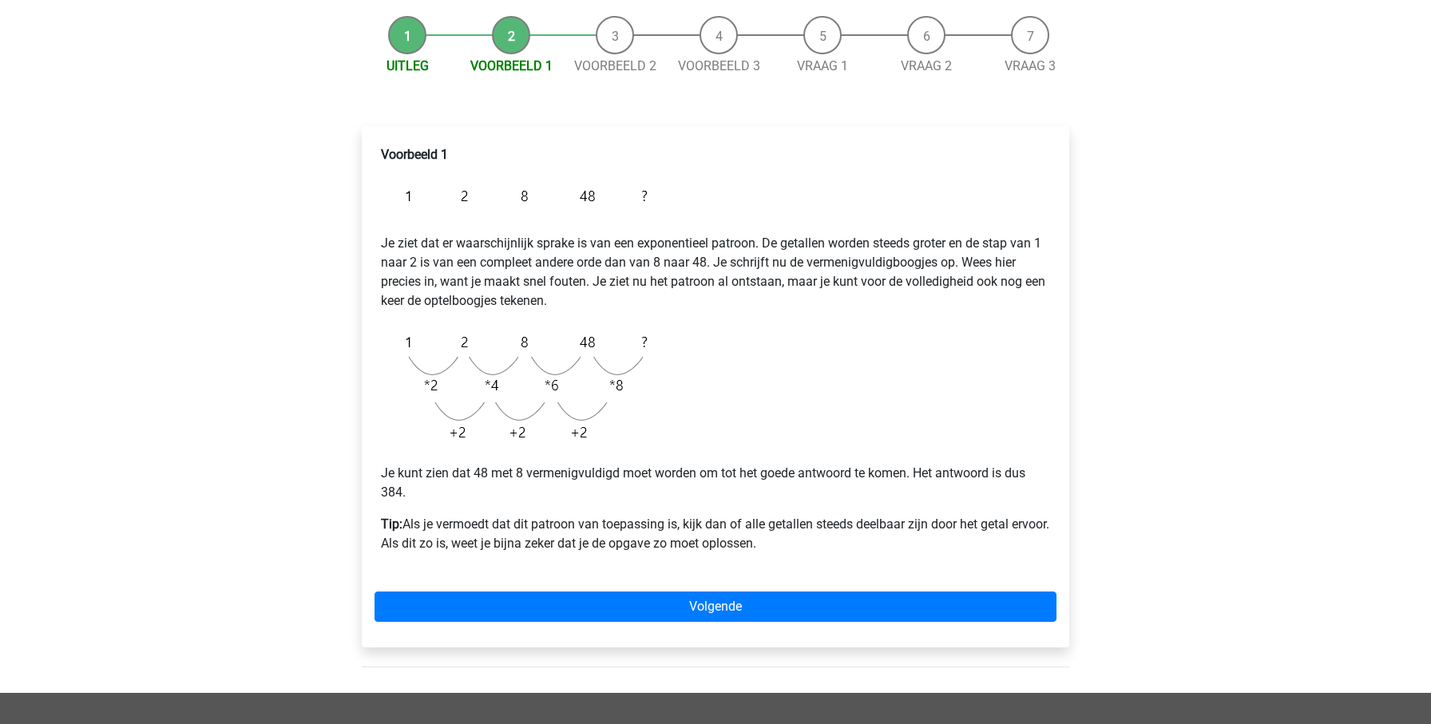
scroll to position [150, 0]
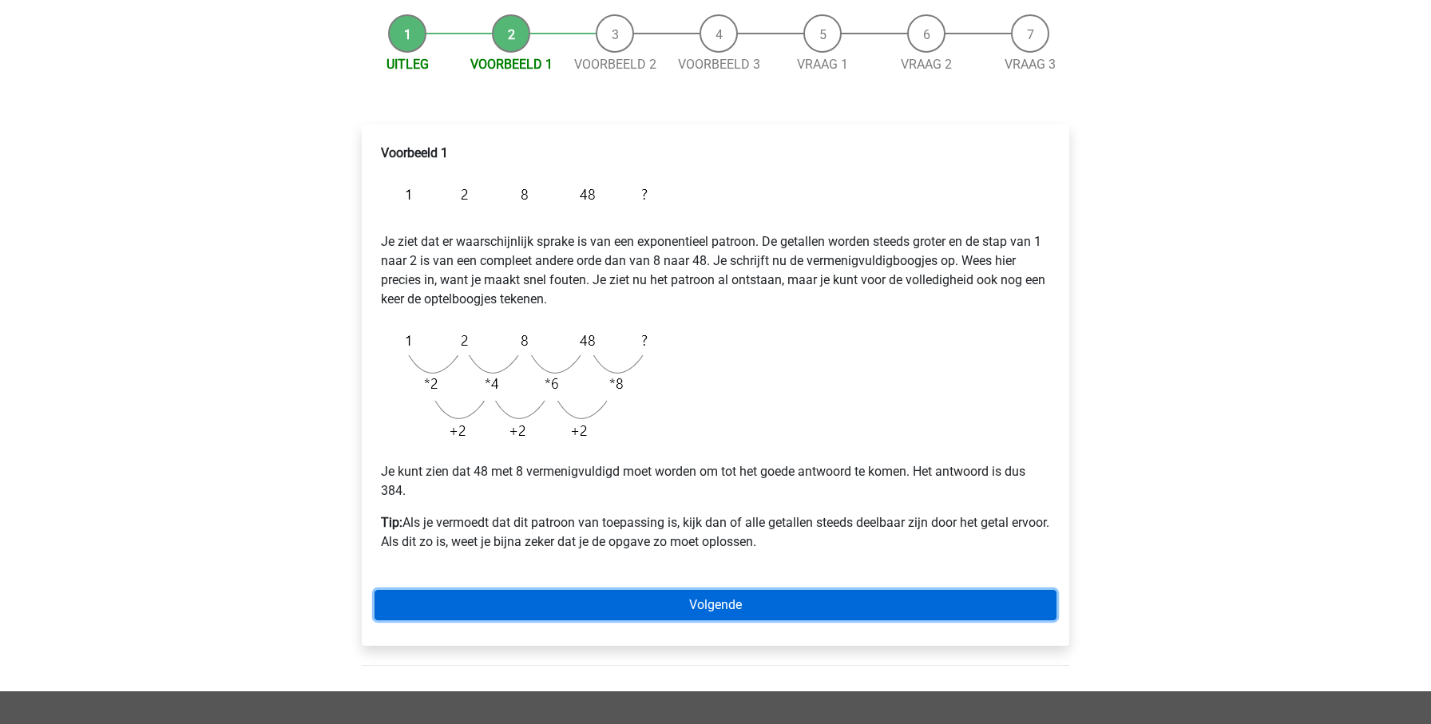
click at [650, 607] on link "Volgende" at bounding box center [716, 605] width 682 height 30
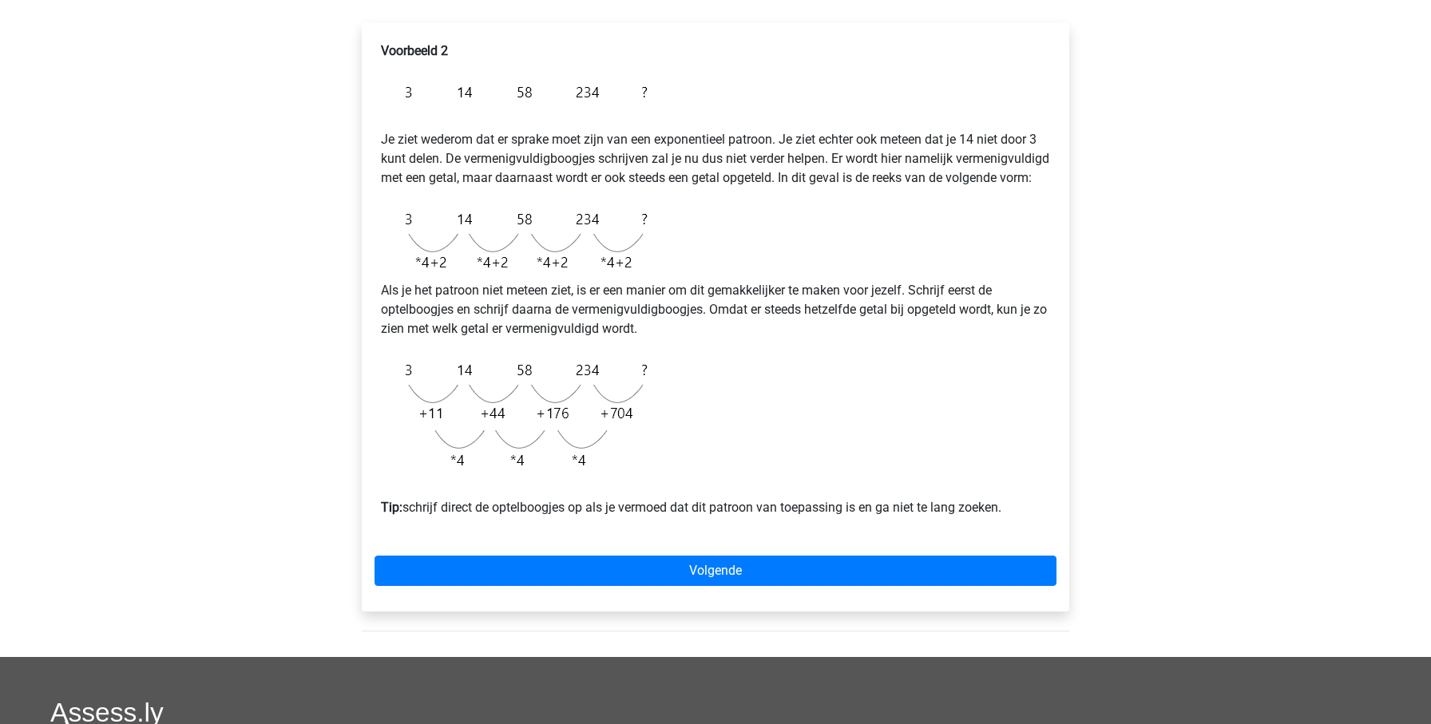
scroll to position [252, 0]
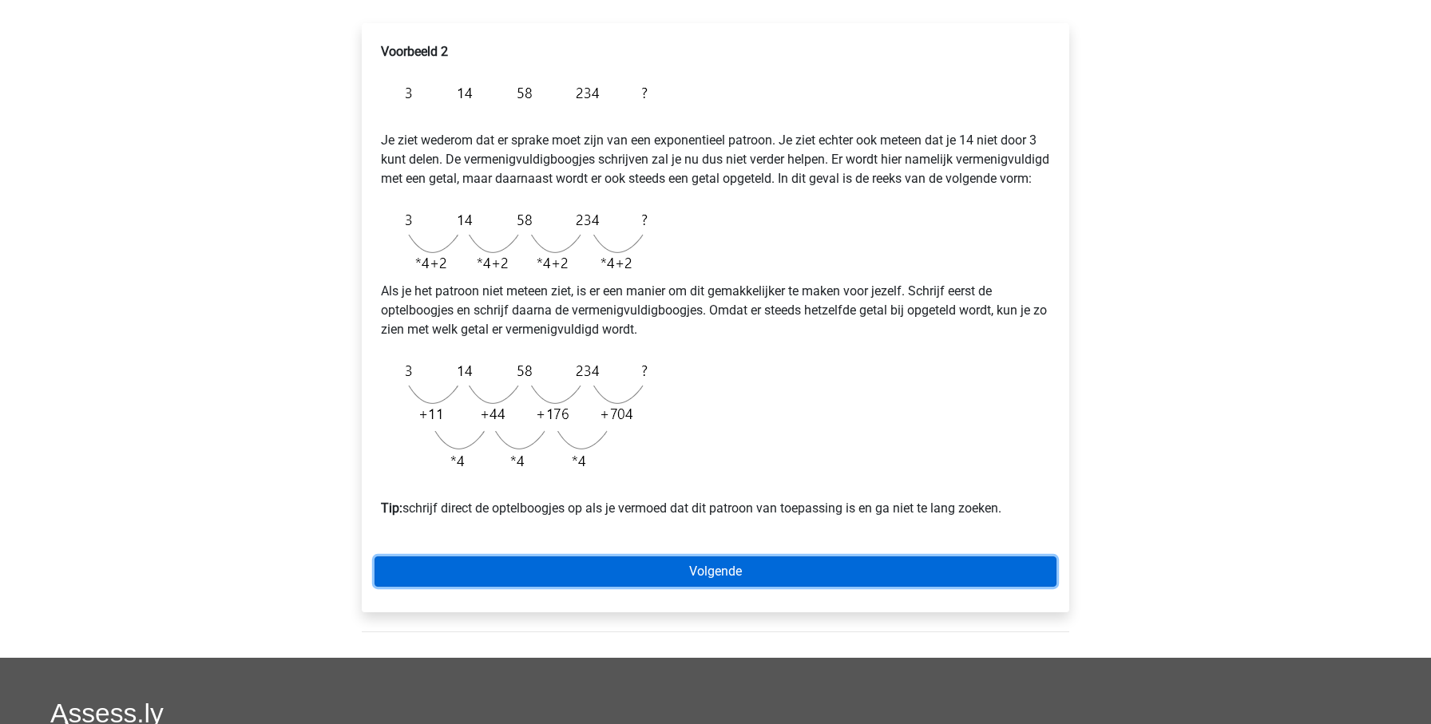
click at [530, 587] on link "Volgende" at bounding box center [716, 572] width 682 height 30
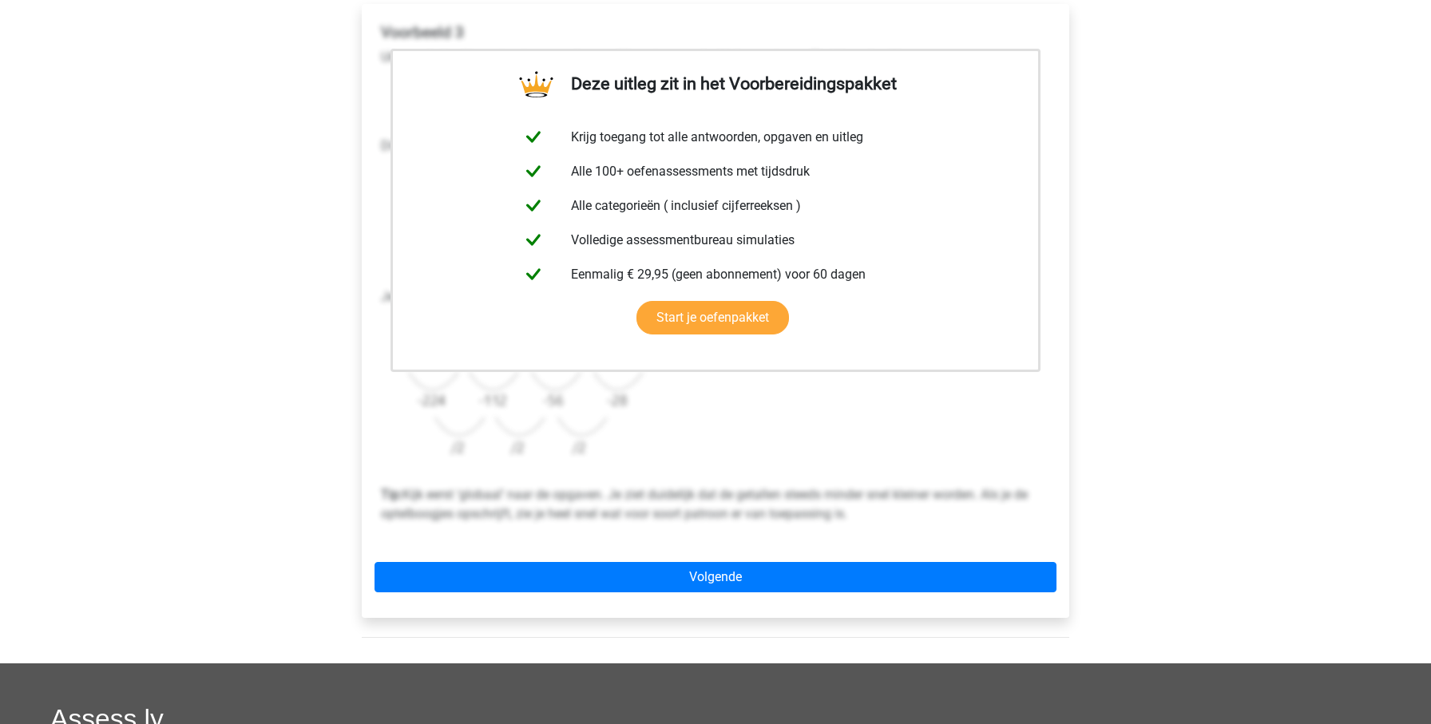
scroll to position [261, 0]
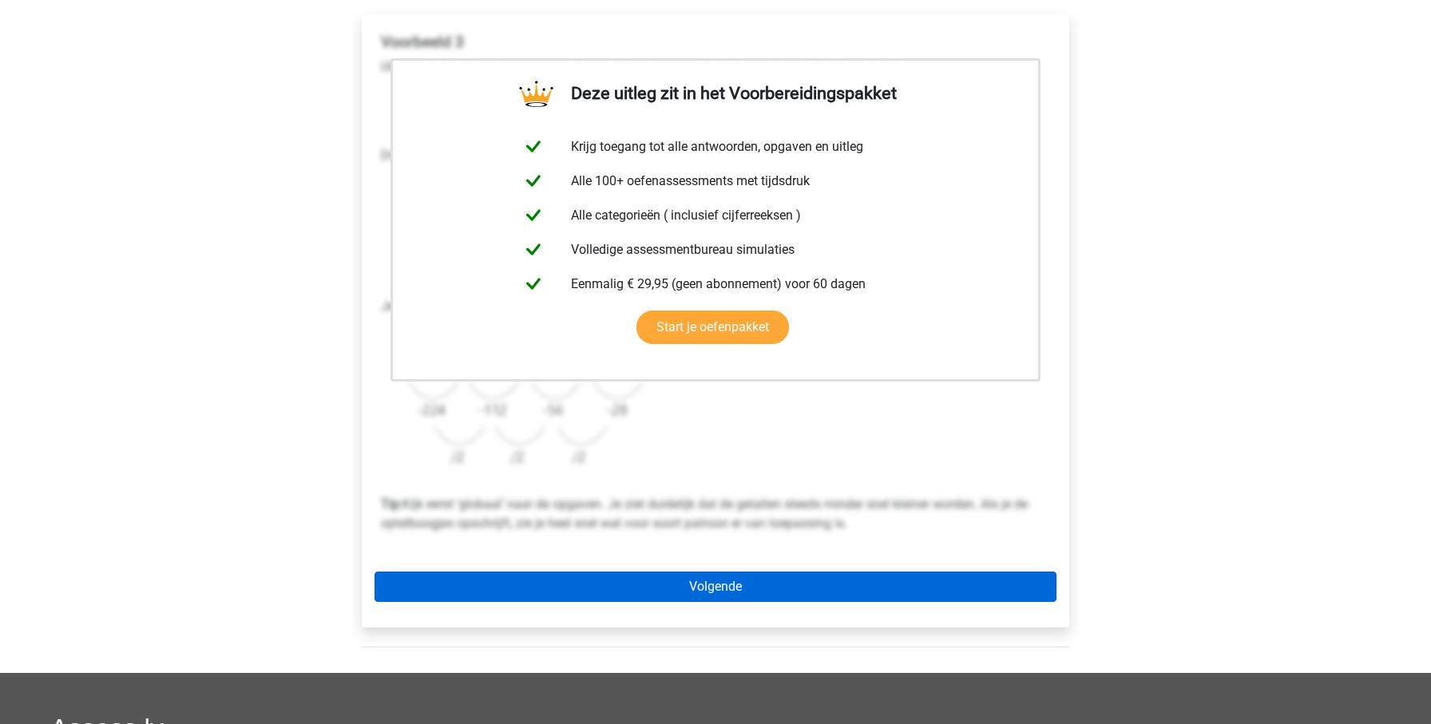
drag, startPoint x: 810, startPoint y: 605, endPoint x: 821, endPoint y: 590, distance: 18.8
click at [811, 605] on div "Deze uitleg zit in het Voorbereidingspakket Krijg toegang tot alle antwoorden, …" at bounding box center [716, 321] width 708 height 614
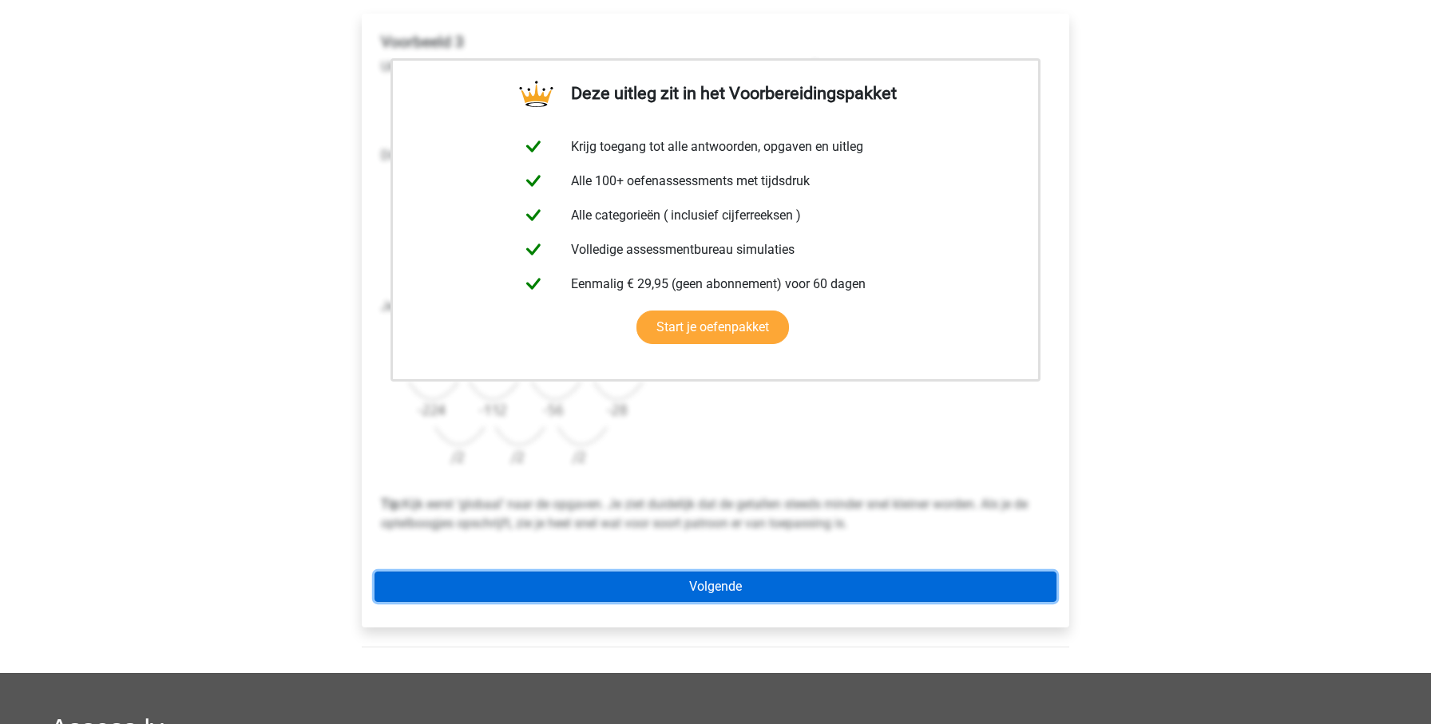
click at [821, 590] on link "Volgende" at bounding box center [716, 587] width 682 height 30
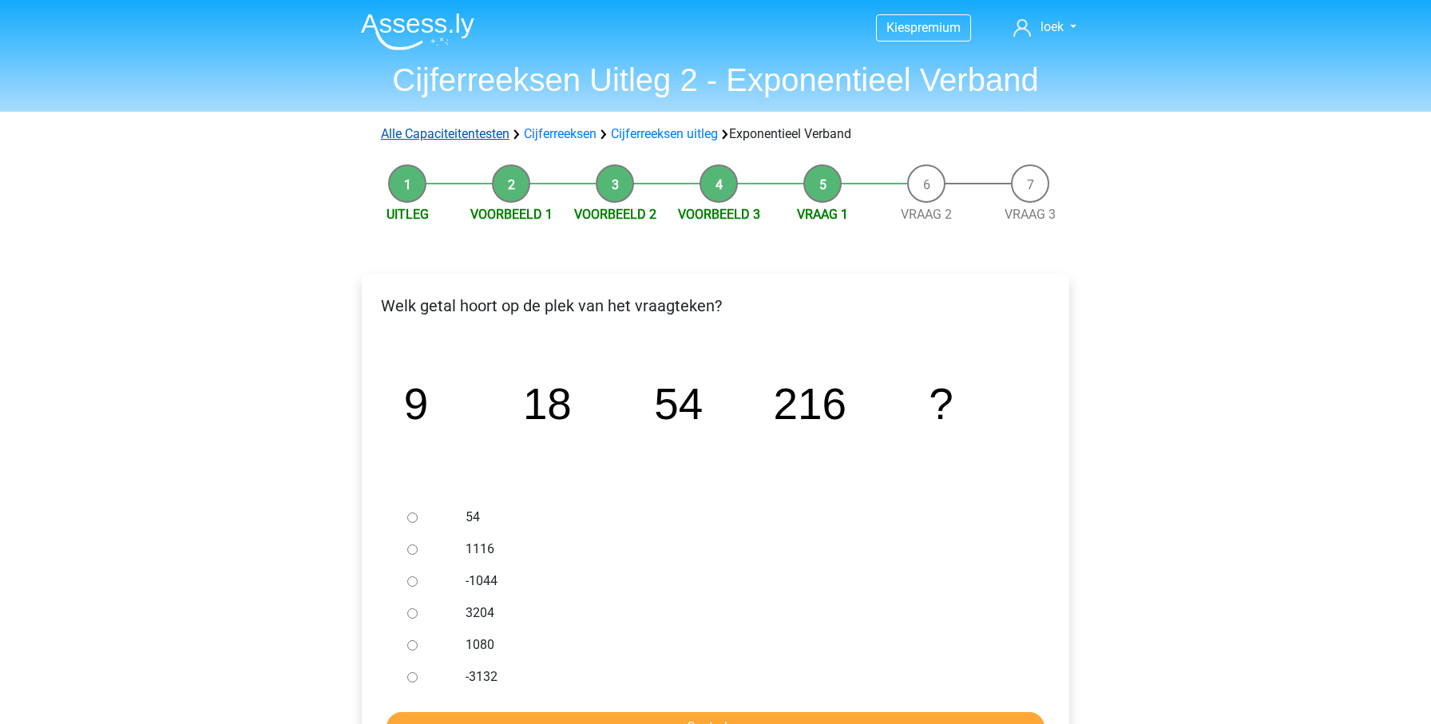
click at [474, 134] on link "Alle Capaciteitentesten" at bounding box center [445, 133] width 129 height 15
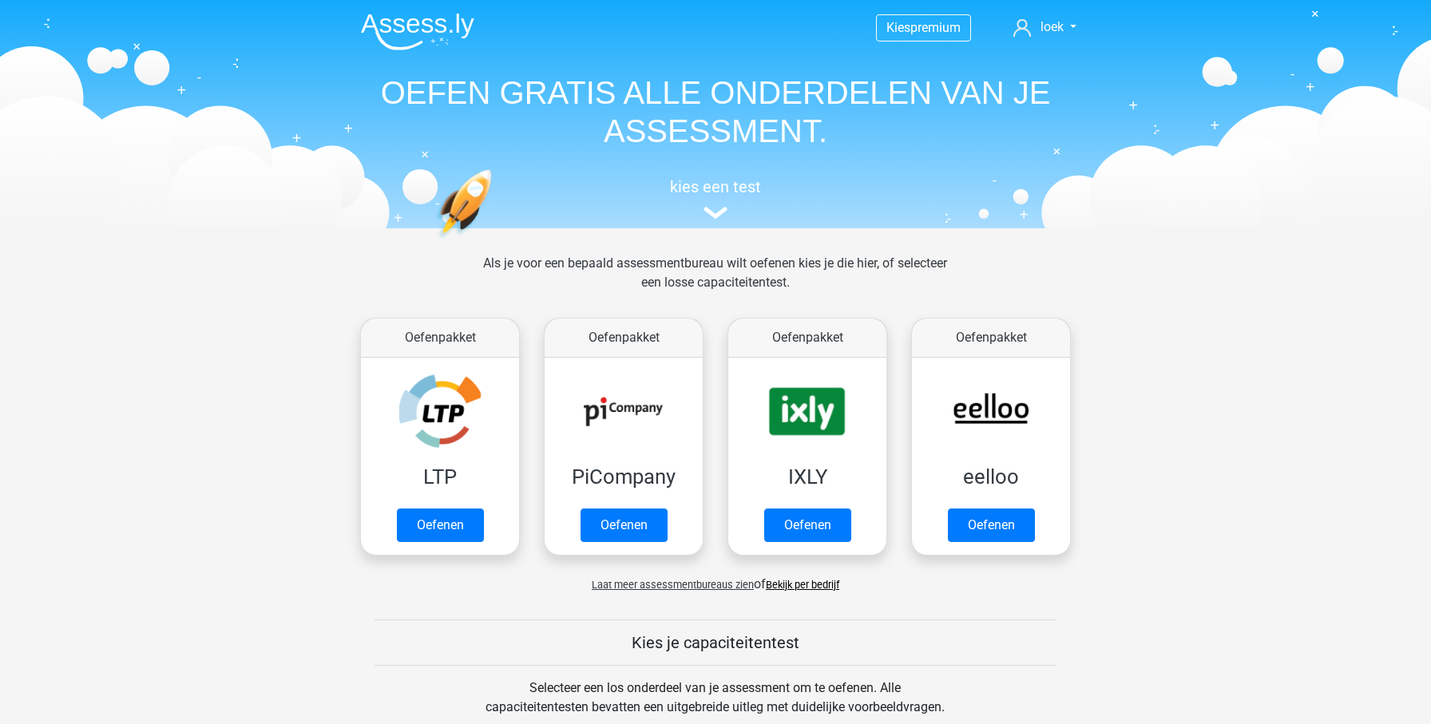
scroll to position [679, 0]
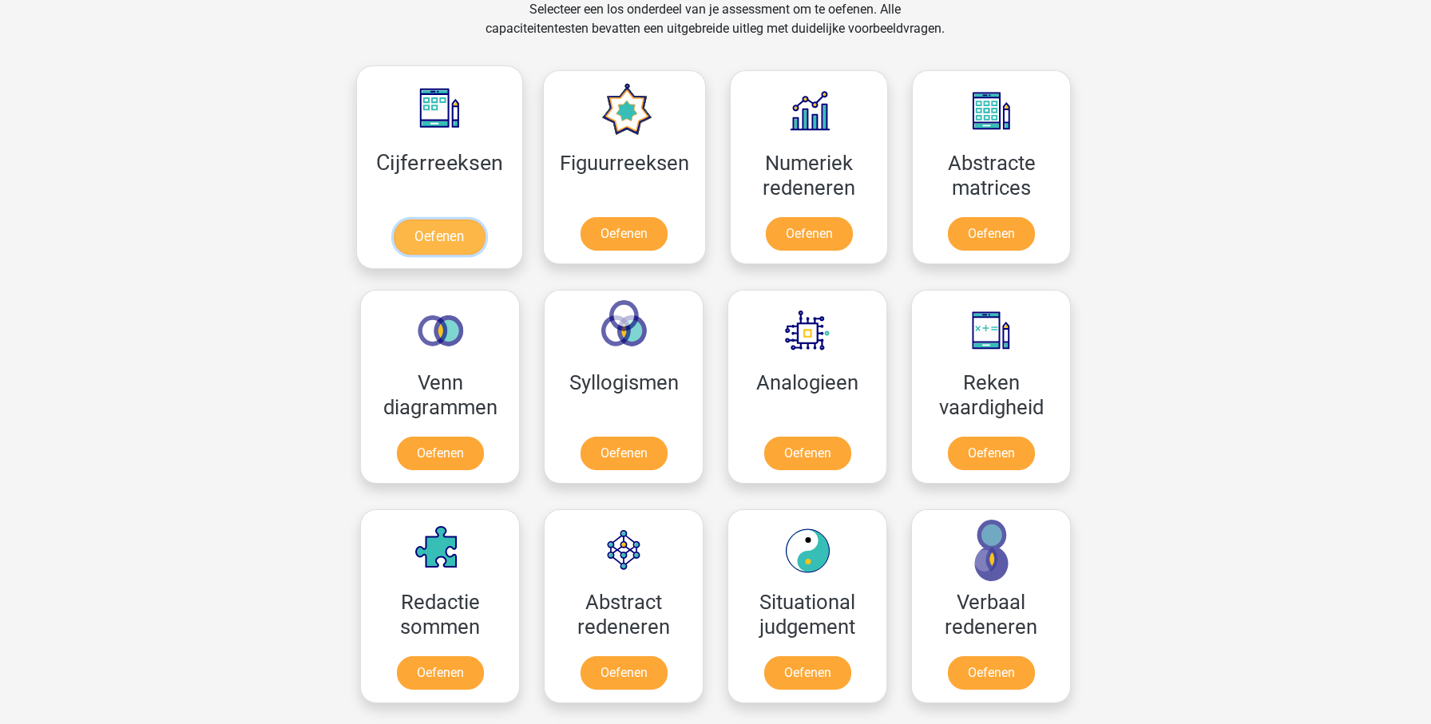
click at [472, 220] on link "Oefenen" at bounding box center [439, 237] width 91 height 35
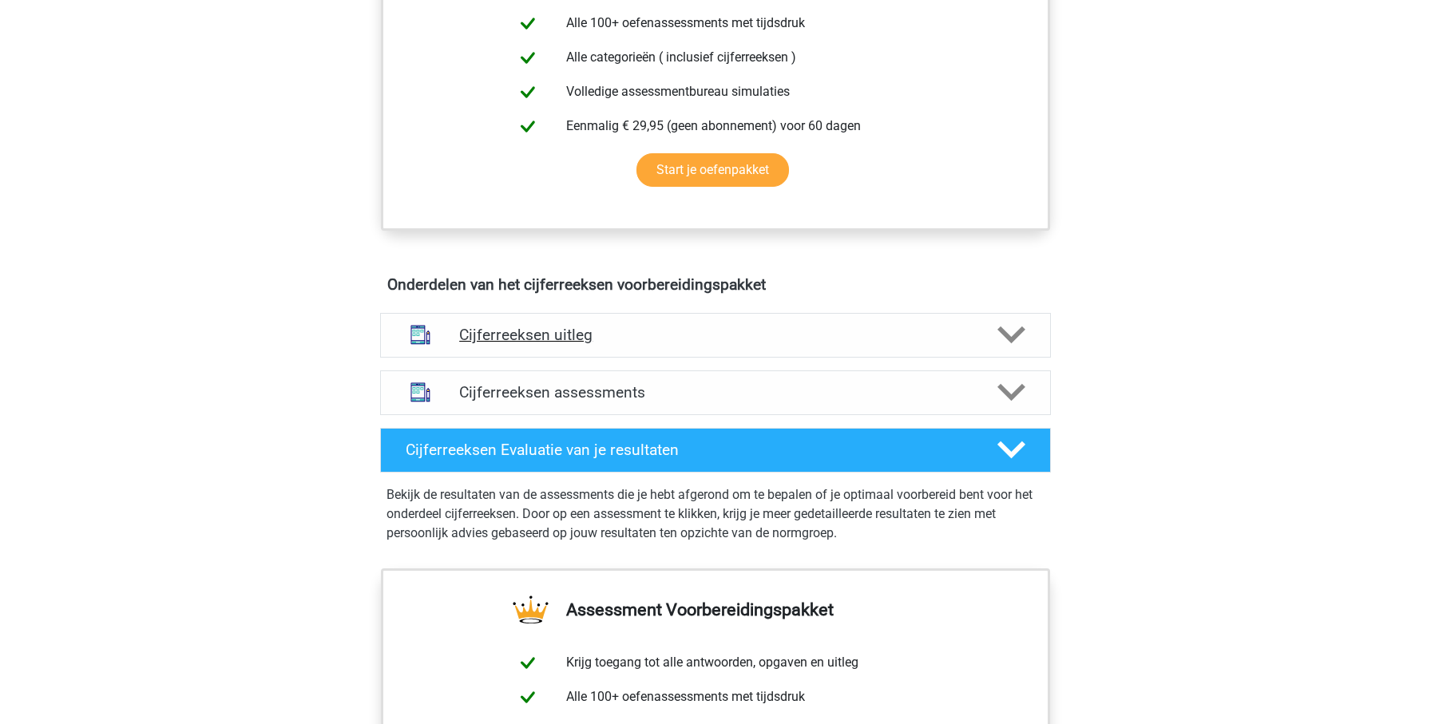
click at [594, 344] on h4 "Cijferreeksen uitleg" at bounding box center [715, 335] width 513 height 18
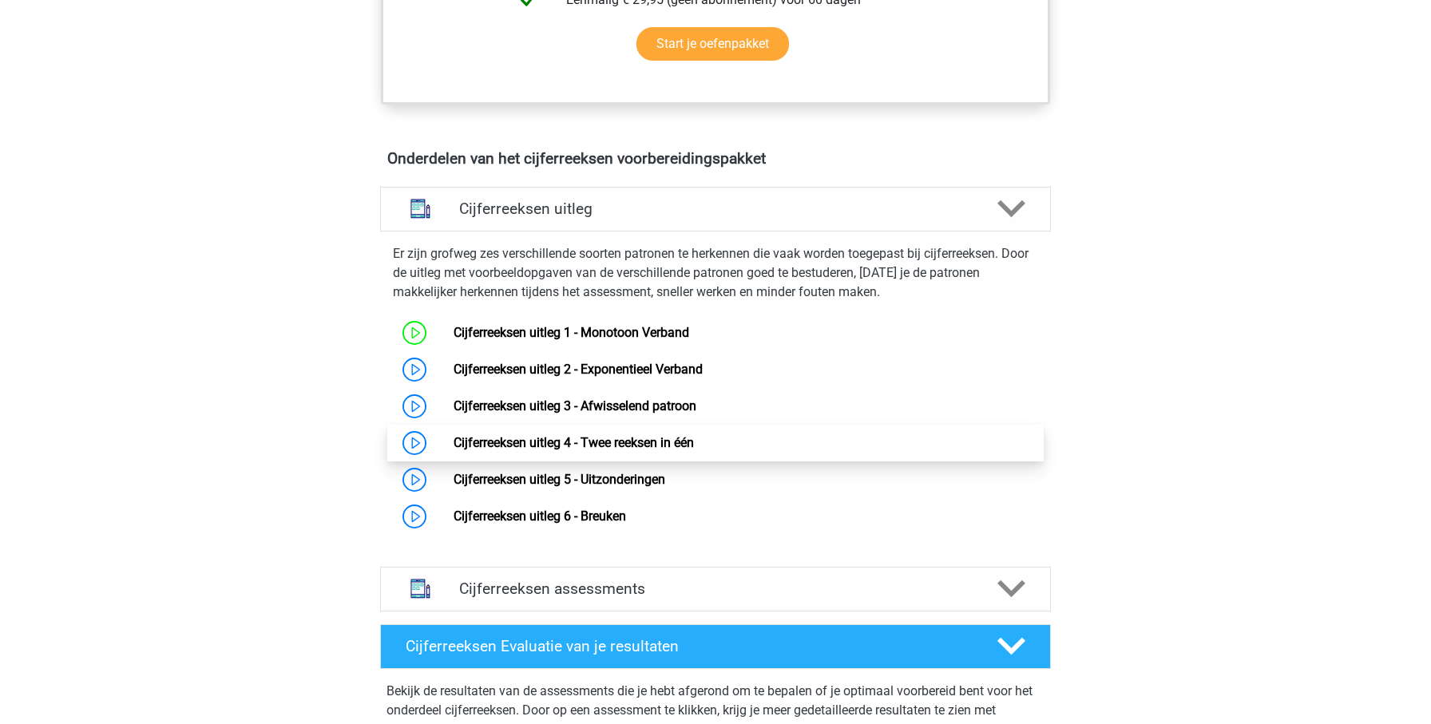
scroll to position [829, 0]
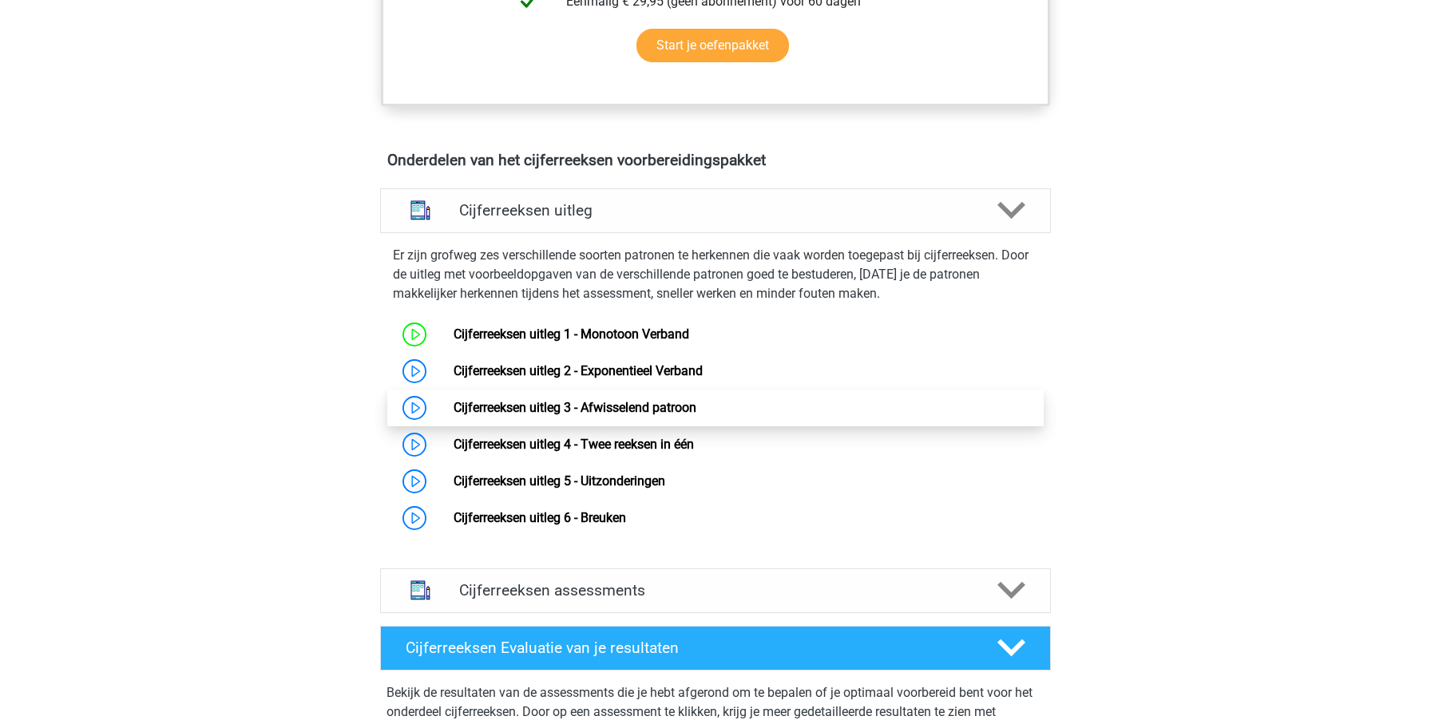
click at [522, 415] on link "Cijferreeksen uitleg 3 - Afwisselend patroon" at bounding box center [575, 407] width 243 height 15
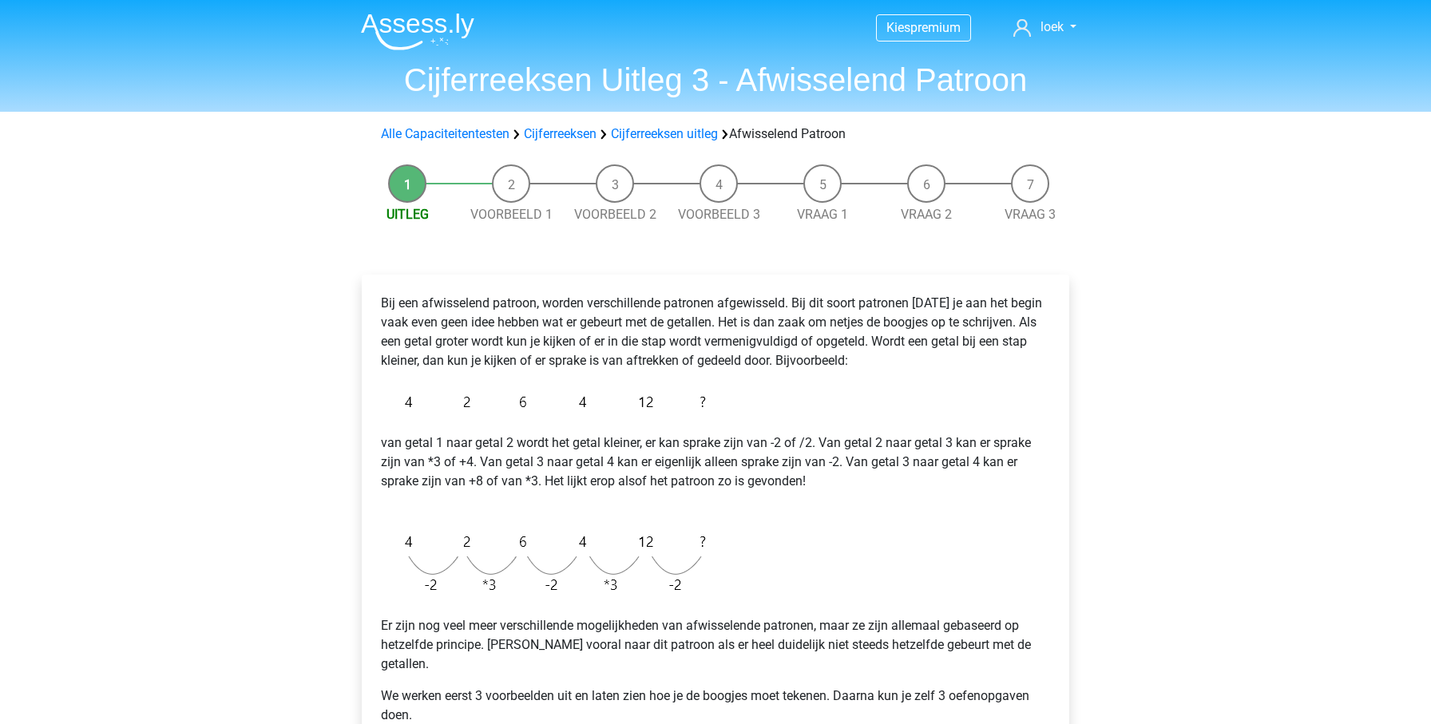
scroll to position [14, 0]
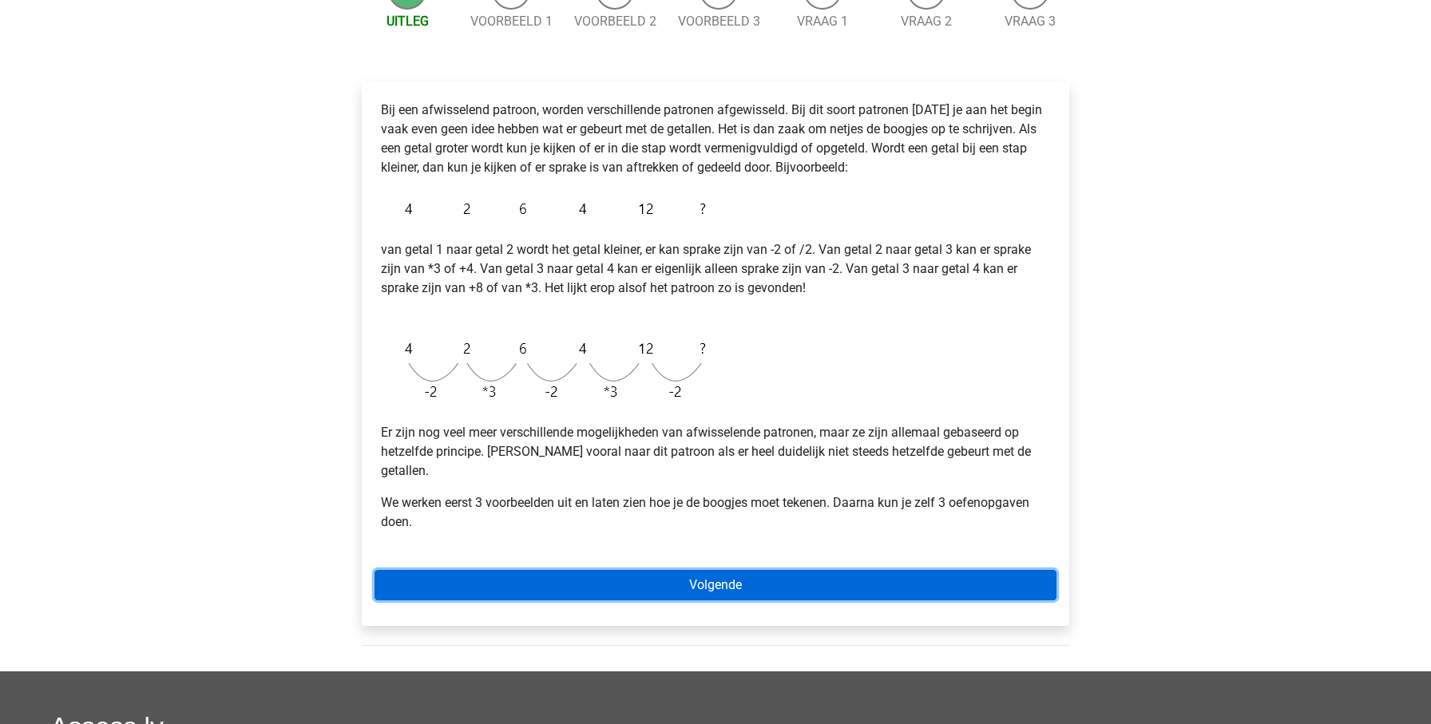
click at [661, 570] on link "Volgende" at bounding box center [716, 585] width 682 height 30
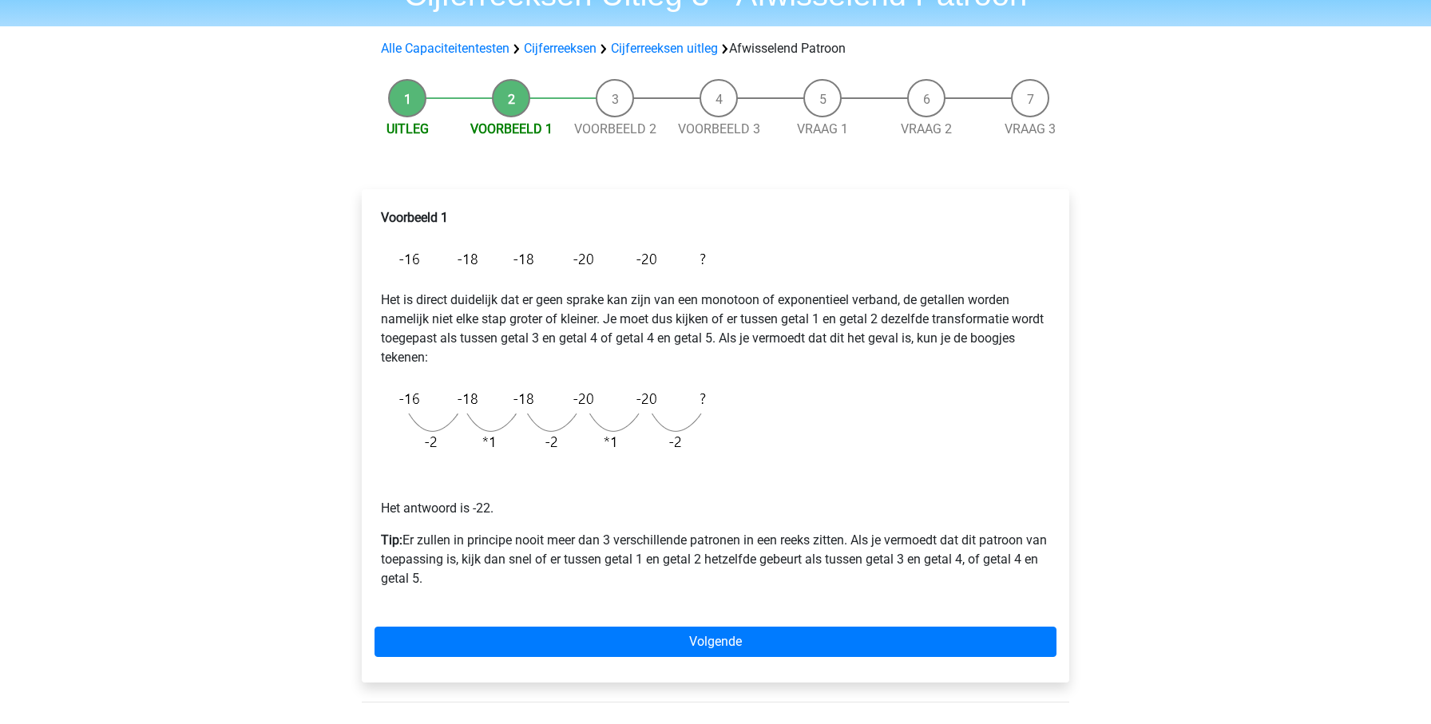
scroll to position [89, 0]
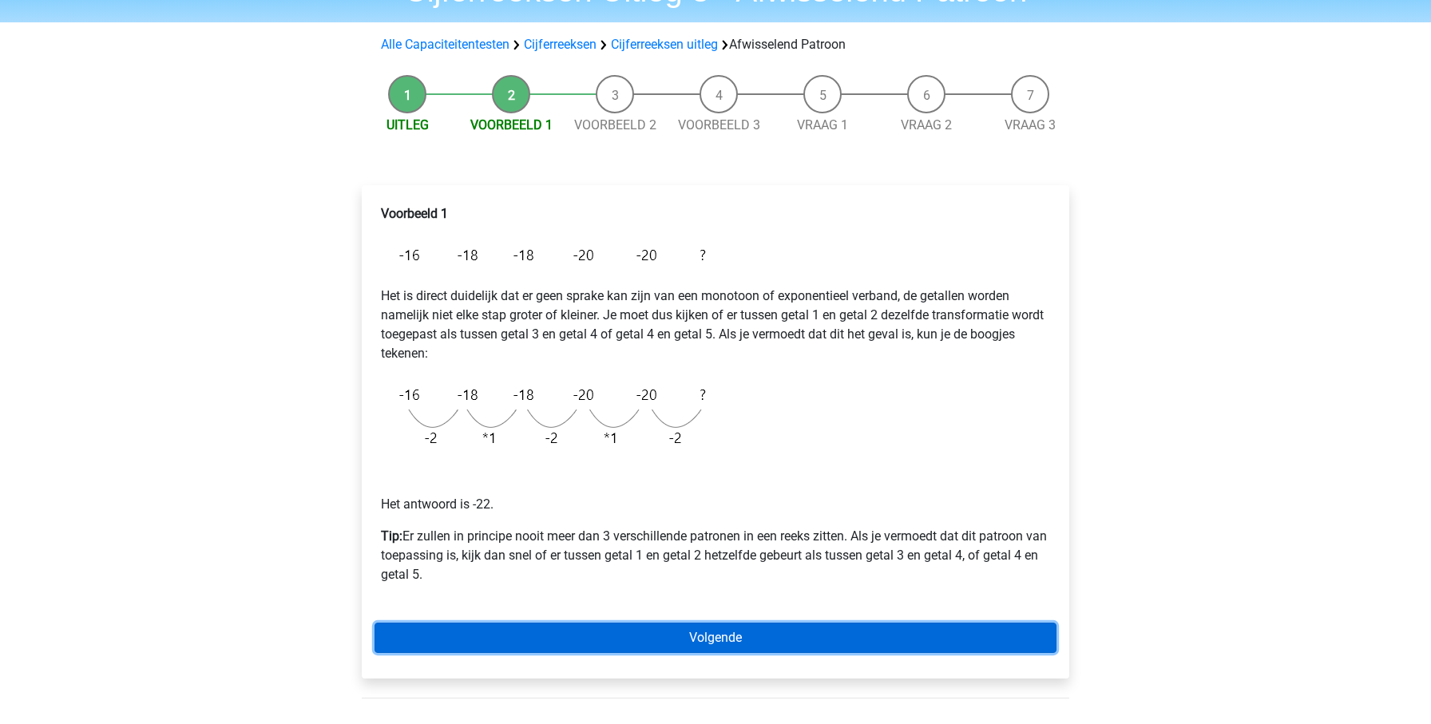
click at [546, 628] on link "Volgende" at bounding box center [716, 638] width 682 height 30
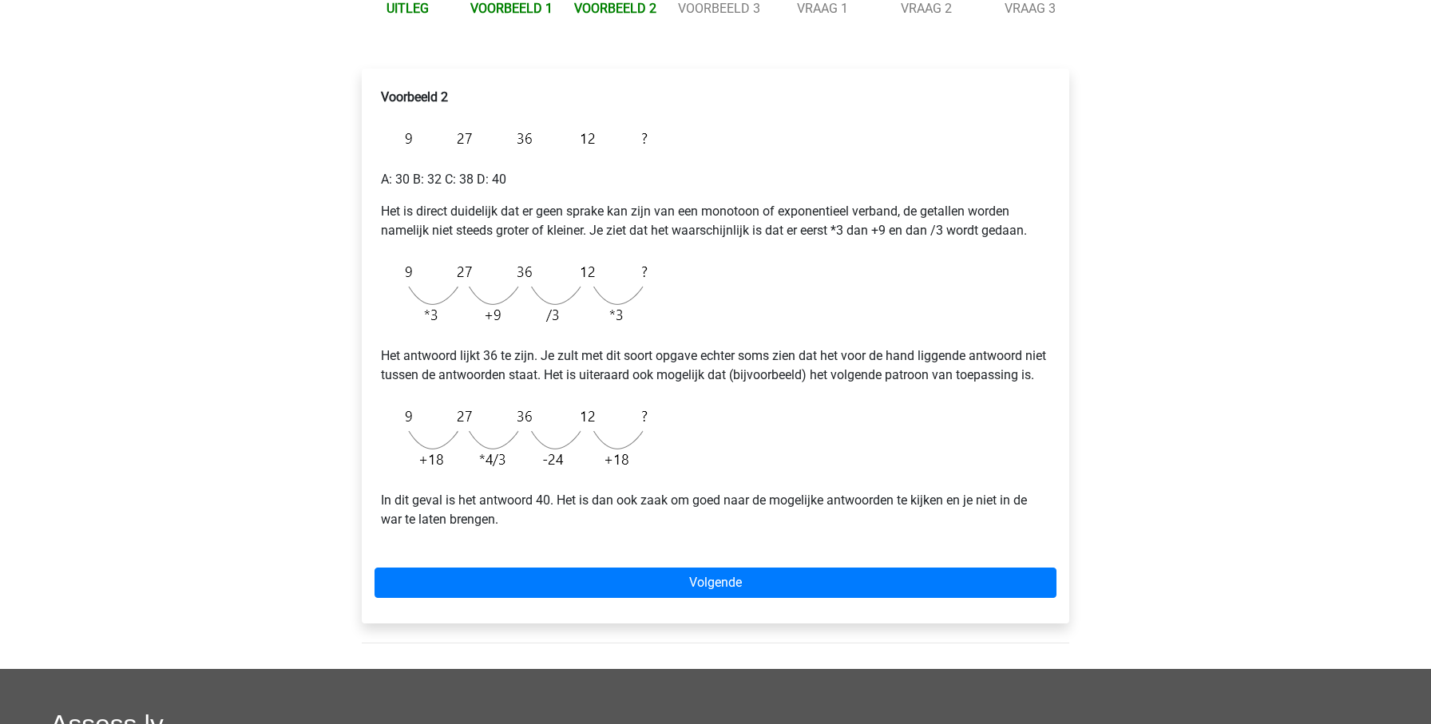
scroll to position [208, 0]
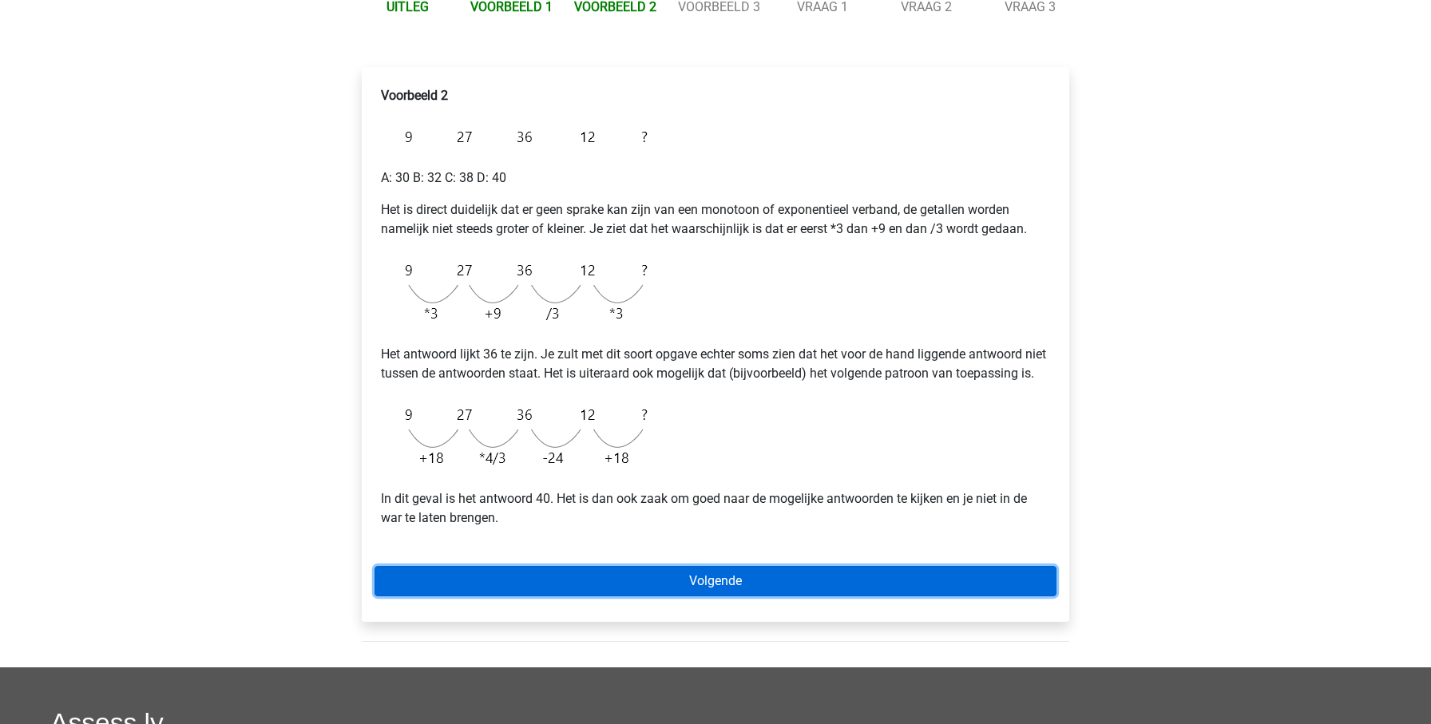
click at [658, 597] on link "Volgende" at bounding box center [716, 581] width 682 height 30
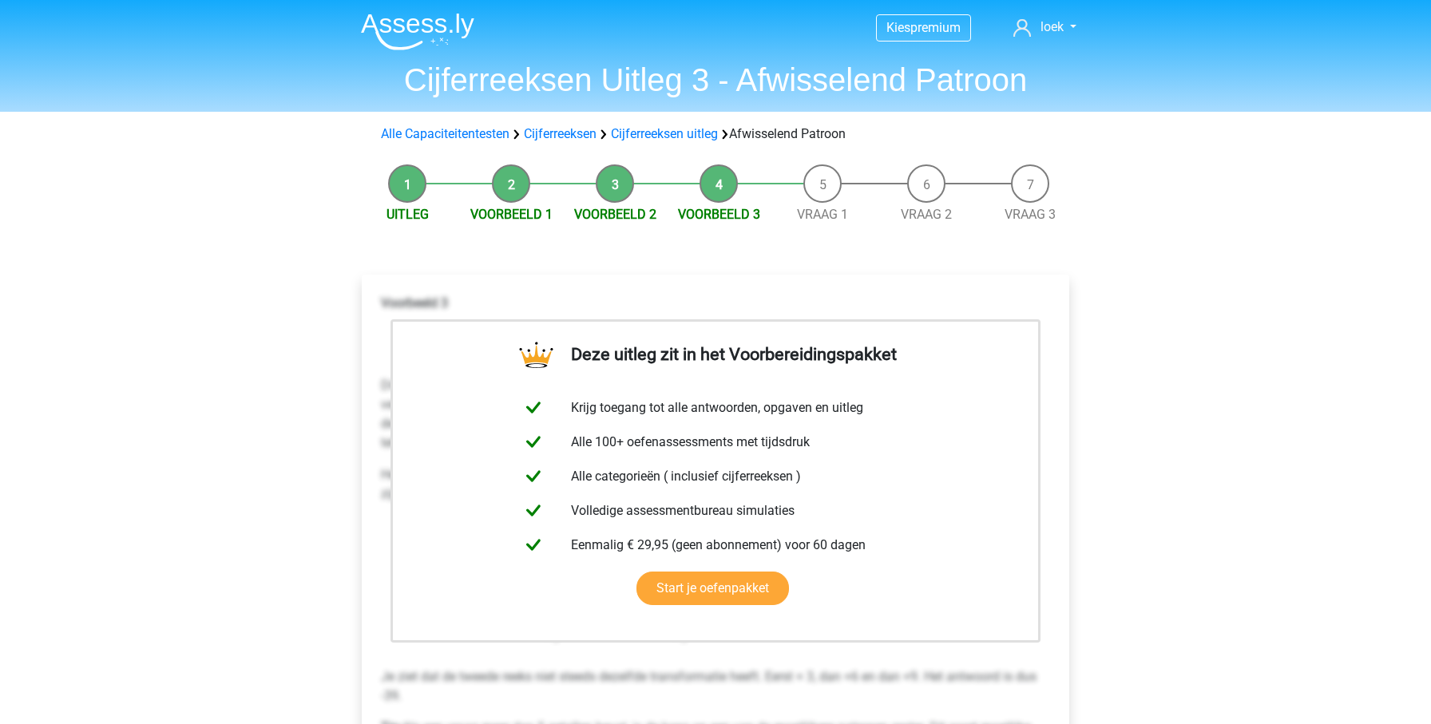
scroll to position [219, 0]
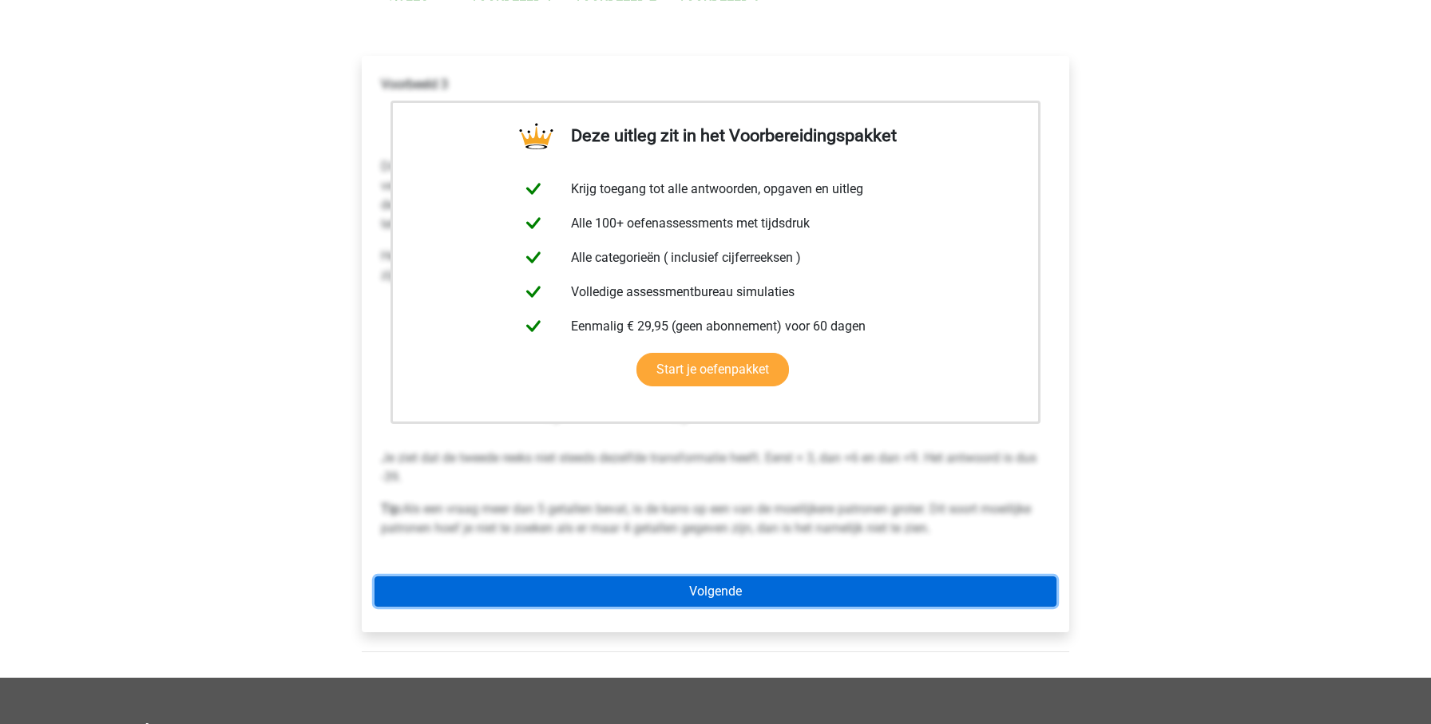
click at [884, 581] on link "Volgende" at bounding box center [716, 592] width 682 height 30
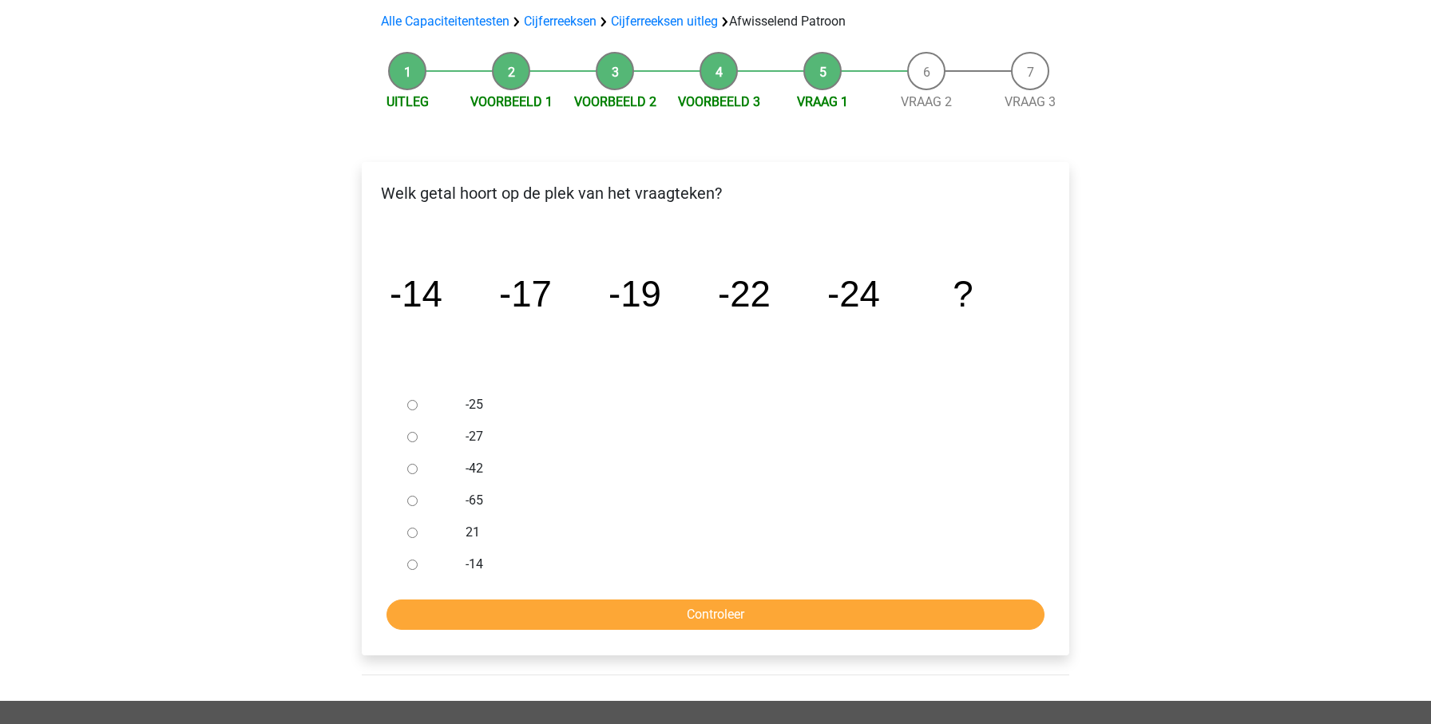
scroll to position [113, 0]
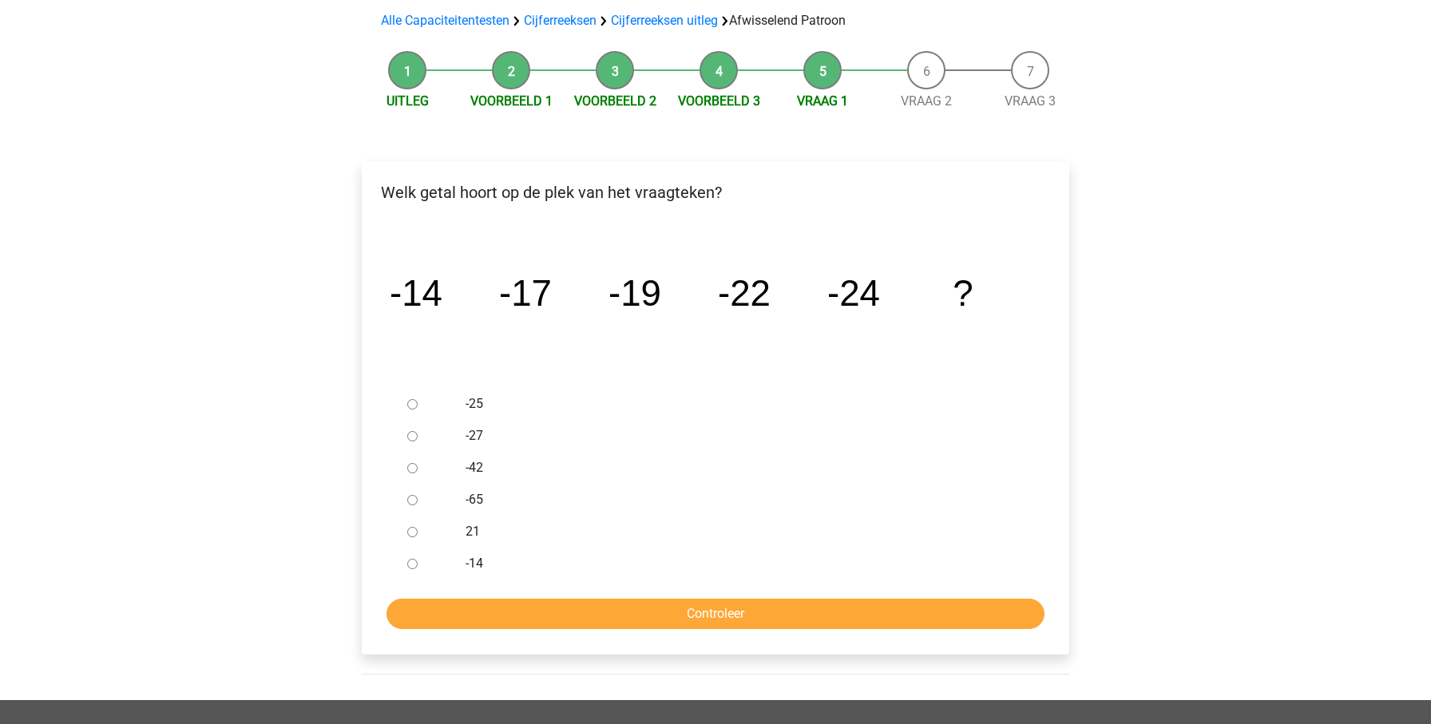
click at [469, 438] on label "-27" at bounding box center [742, 435] width 553 height 19
click at [418, 438] on input "-27" at bounding box center [412, 436] width 10 height 10
radio input "true"
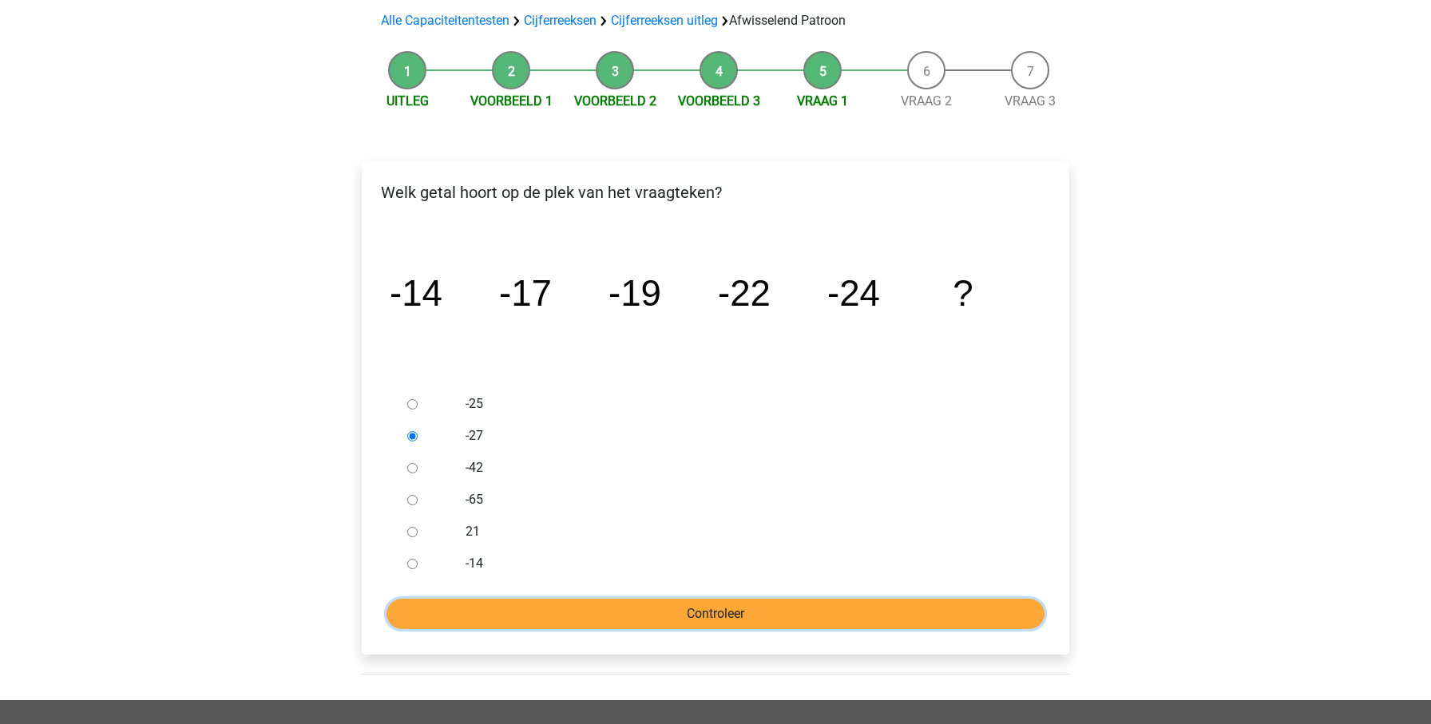
click at [699, 620] on input "Controleer" at bounding box center [716, 614] width 658 height 30
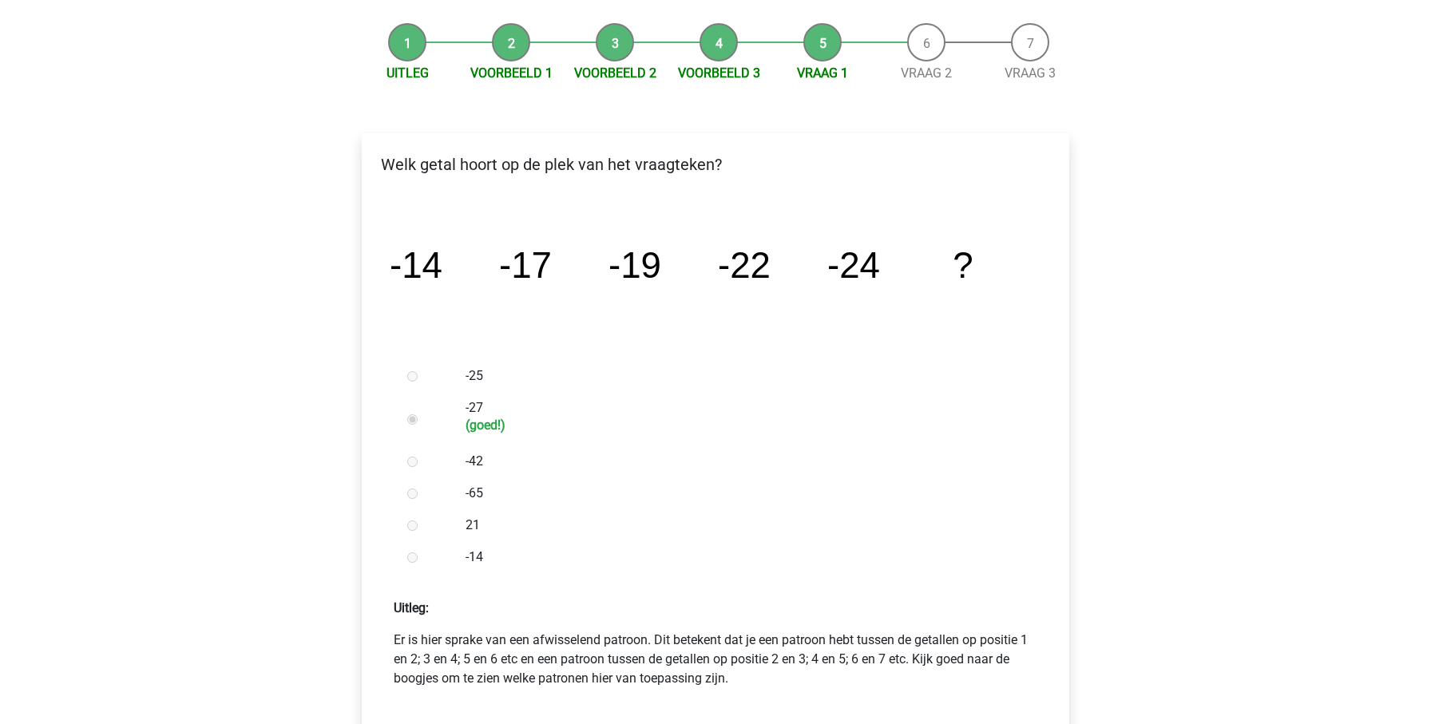
scroll to position [498, 0]
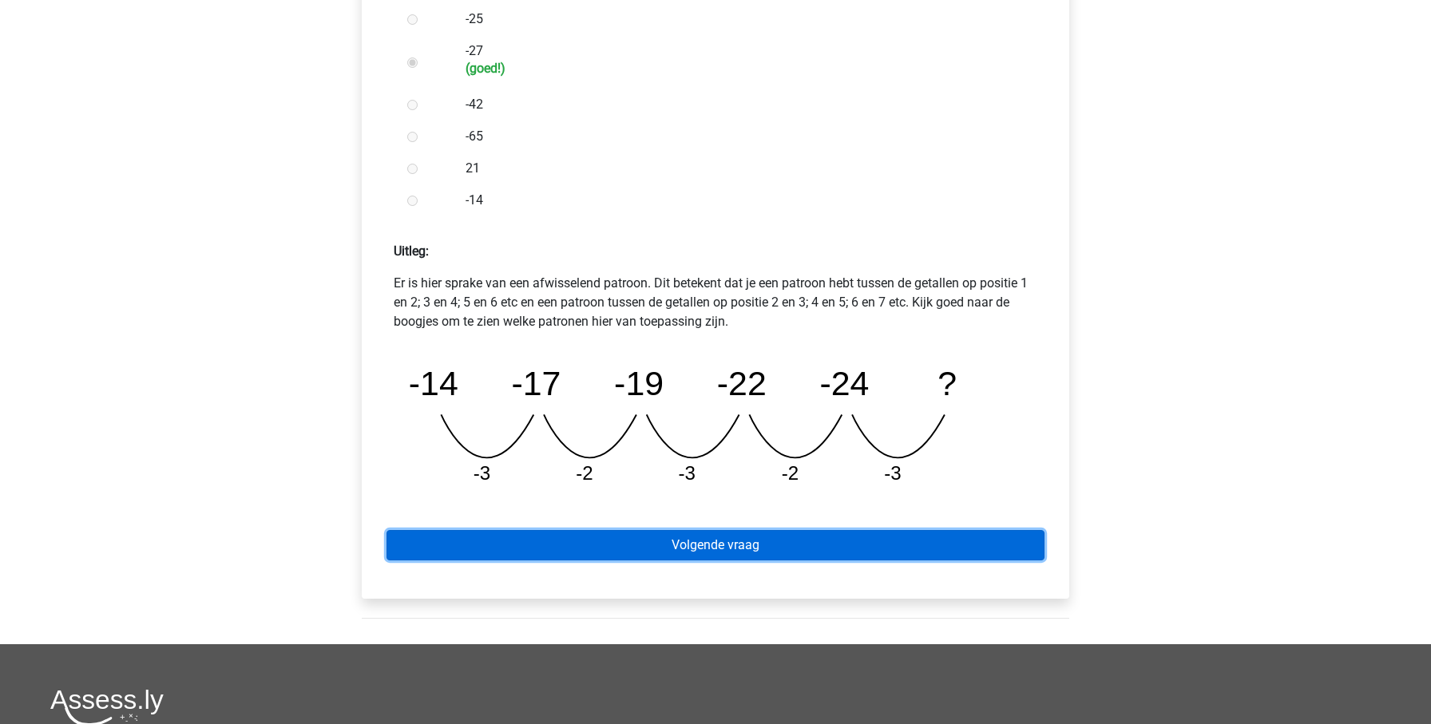
click at [764, 543] on link "Volgende vraag" at bounding box center [716, 545] width 658 height 30
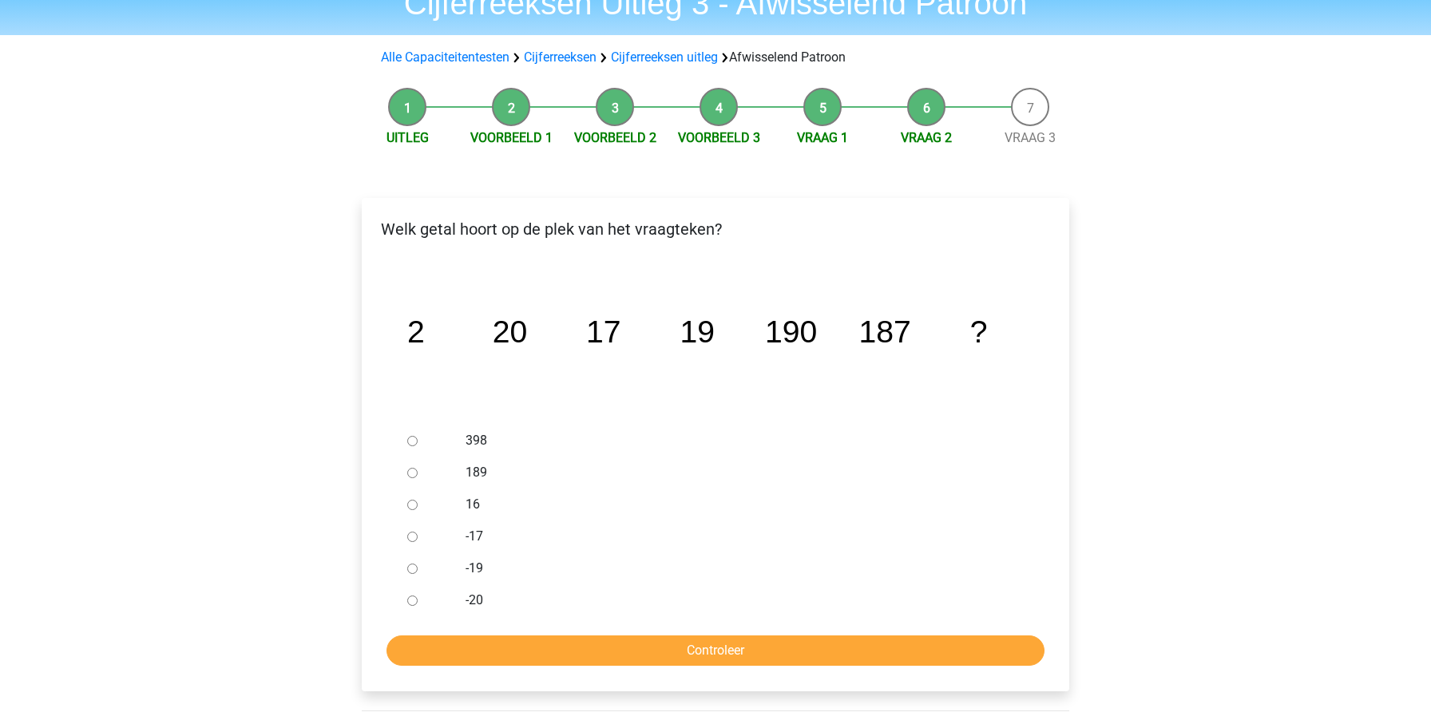
scroll to position [81, 0]
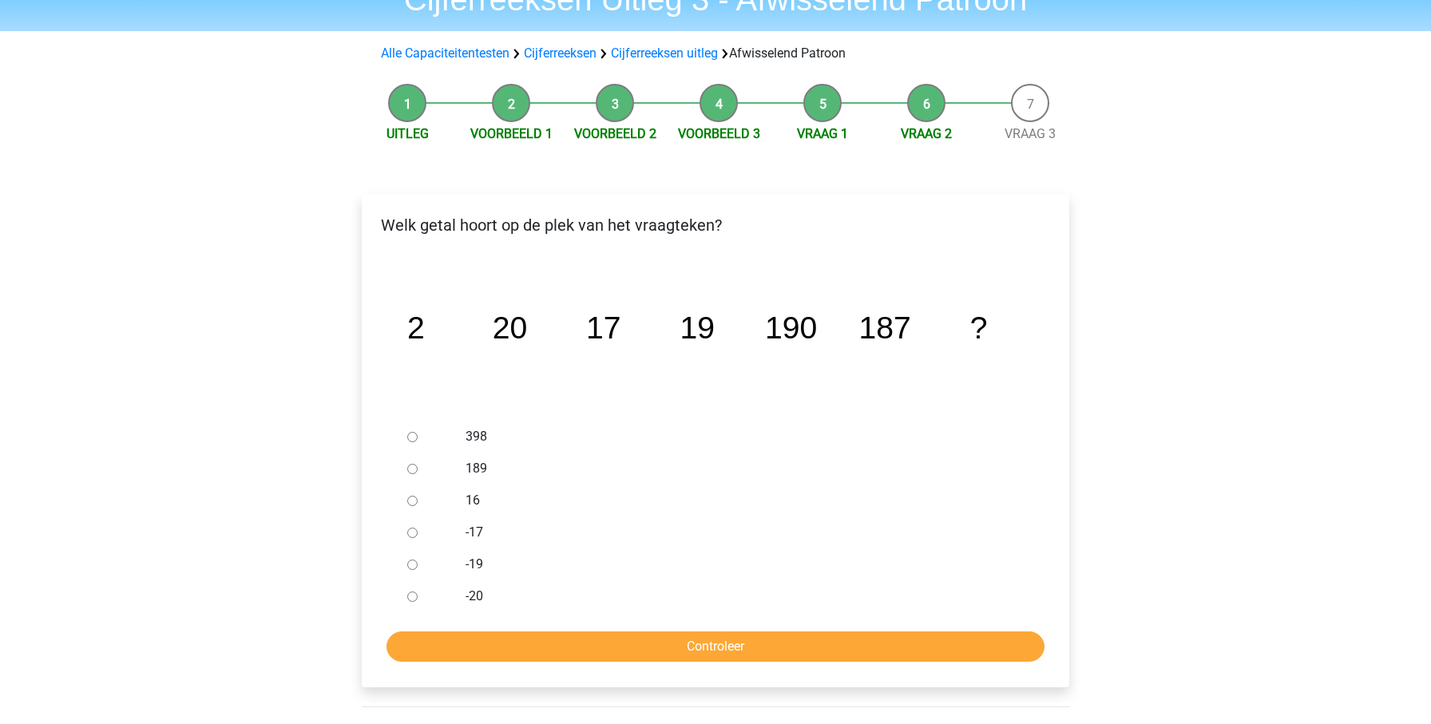
click at [459, 463] on div "189" at bounding box center [742, 469] width 577 height 32
click at [412, 474] on input "189" at bounding box center [412, 469] width 10 height 10
radio input "true"
click at [630, 632] on input "Controleer" at bounding box center [716, 647] width 658 height 30
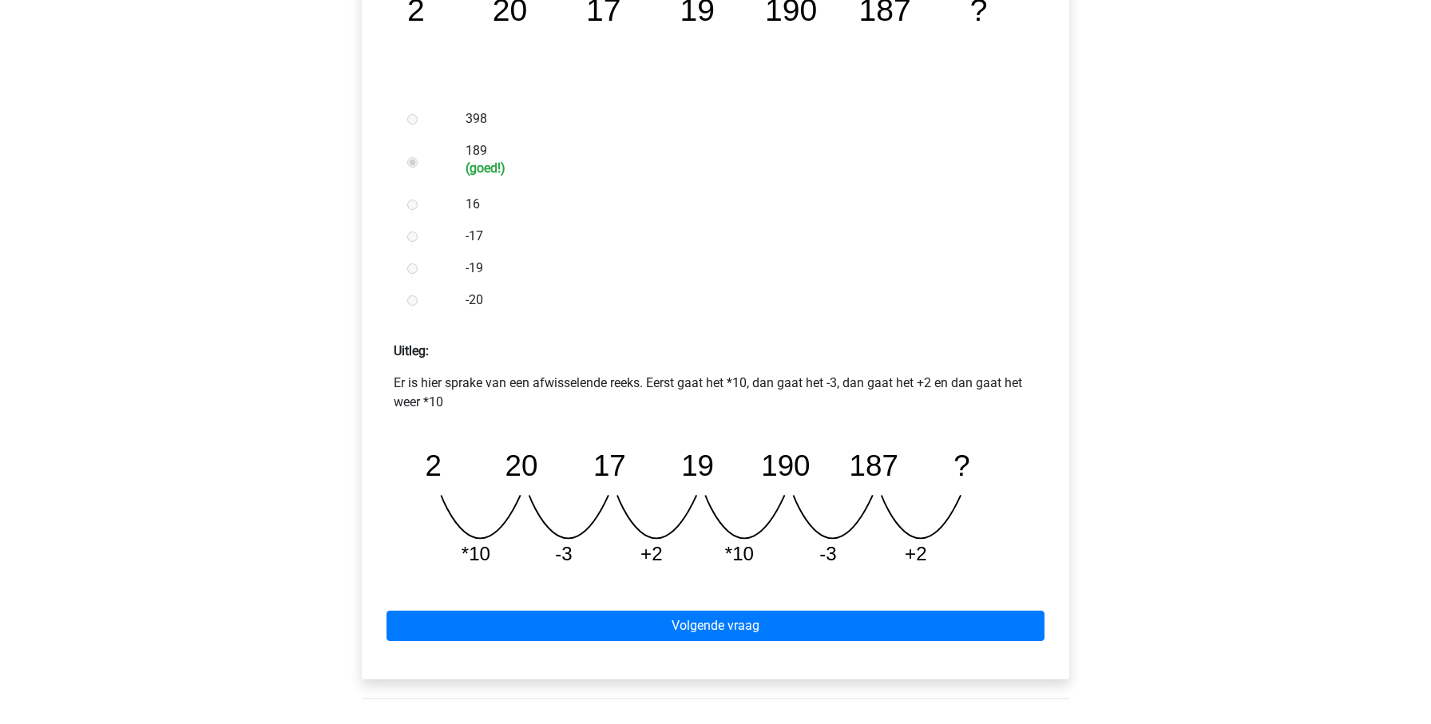
scroll to position [401, 0]
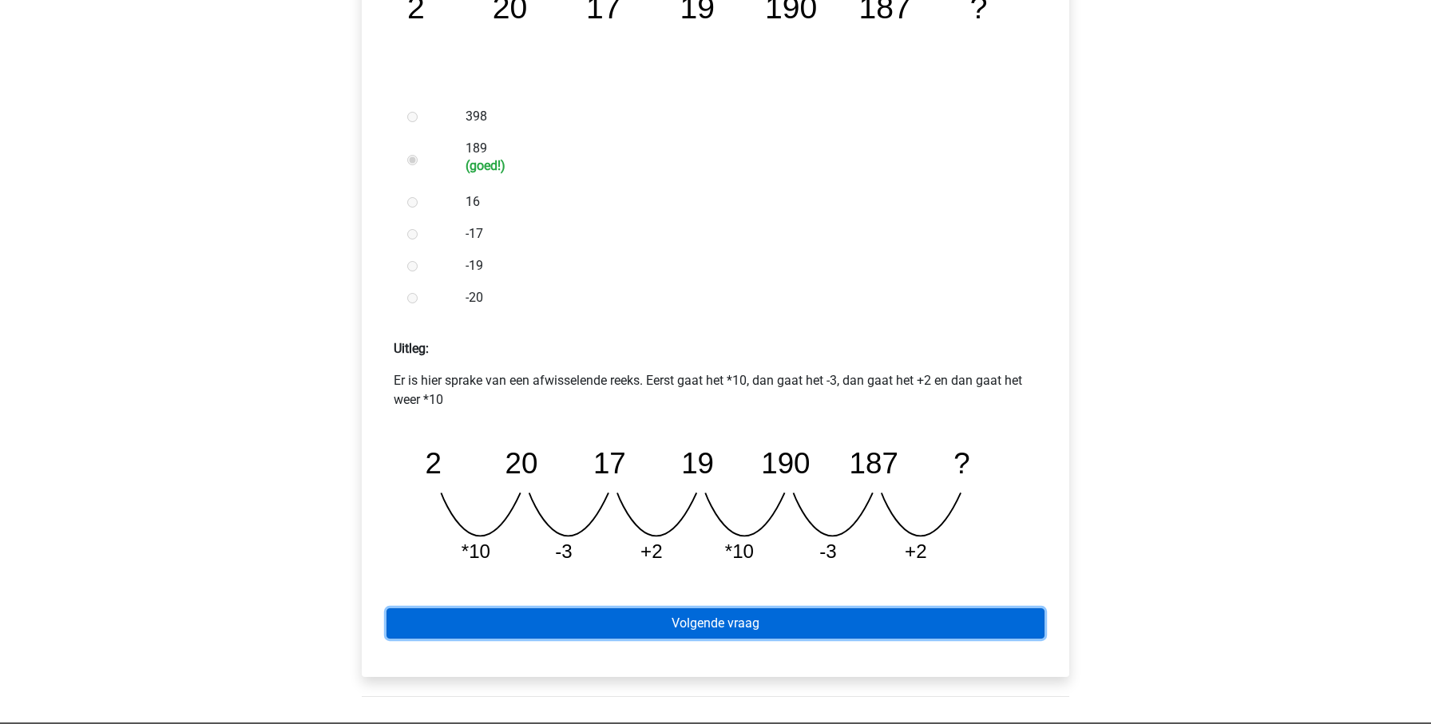
click at [665, 616] on link "Volgende vraag" at bounding box center [716, 624] width 658 height 30
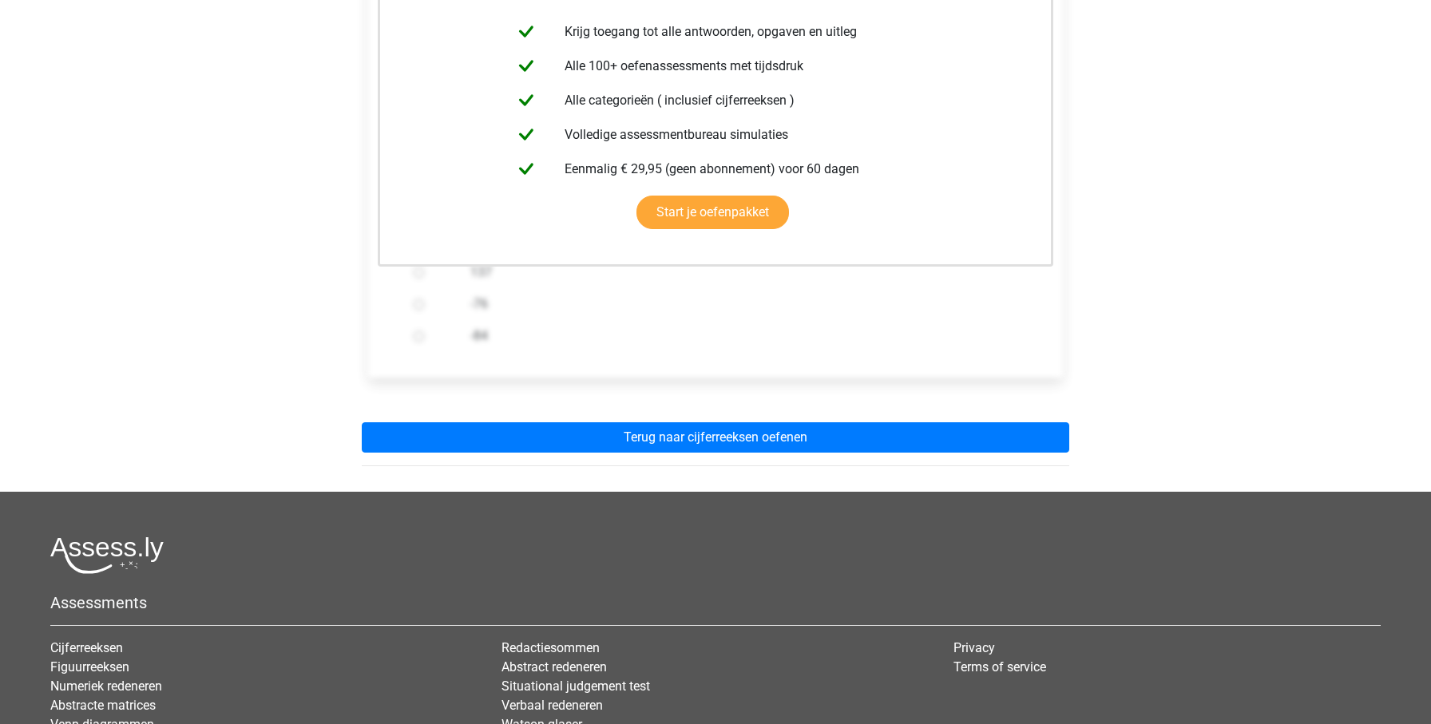
scroll to position [533, 0]
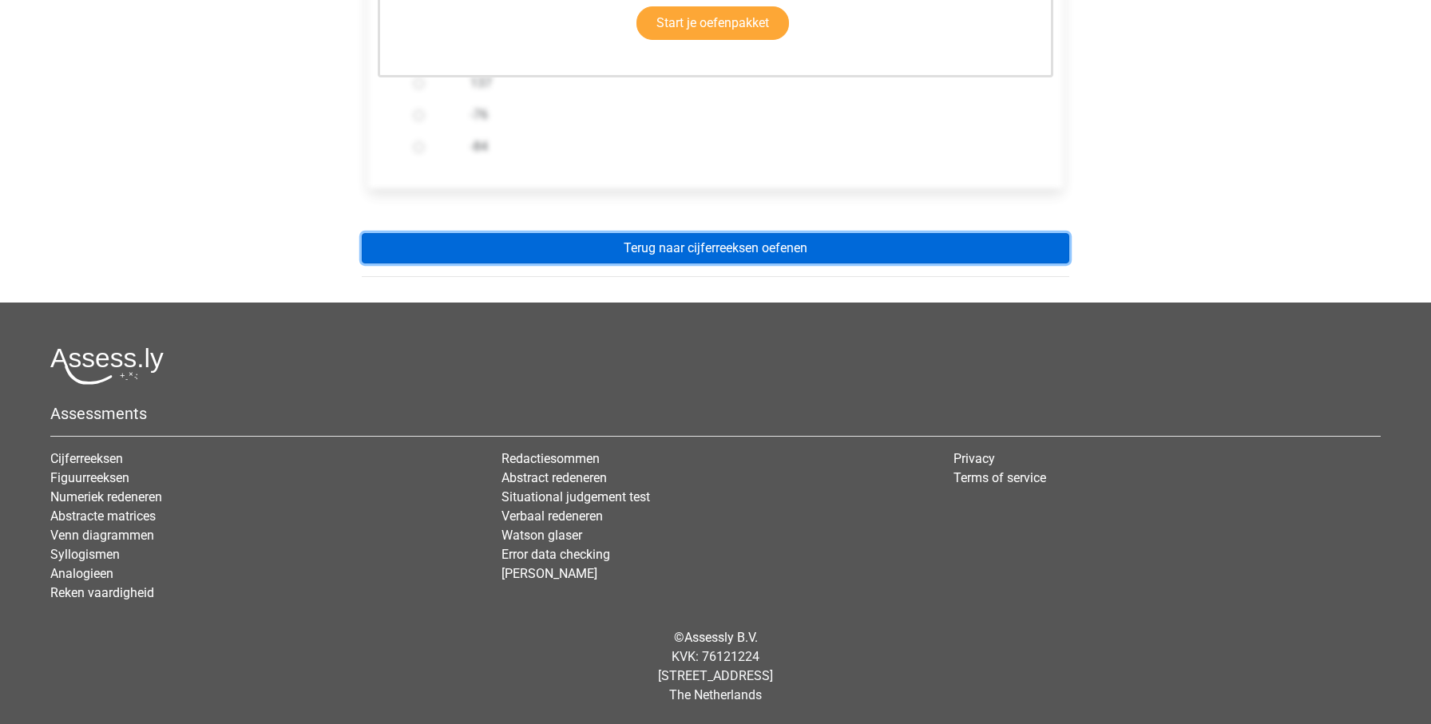
click at [825, 256] on link "Terug naar cijferreeksen oefenen" at bounding box center [716, 248] width 708 height 30
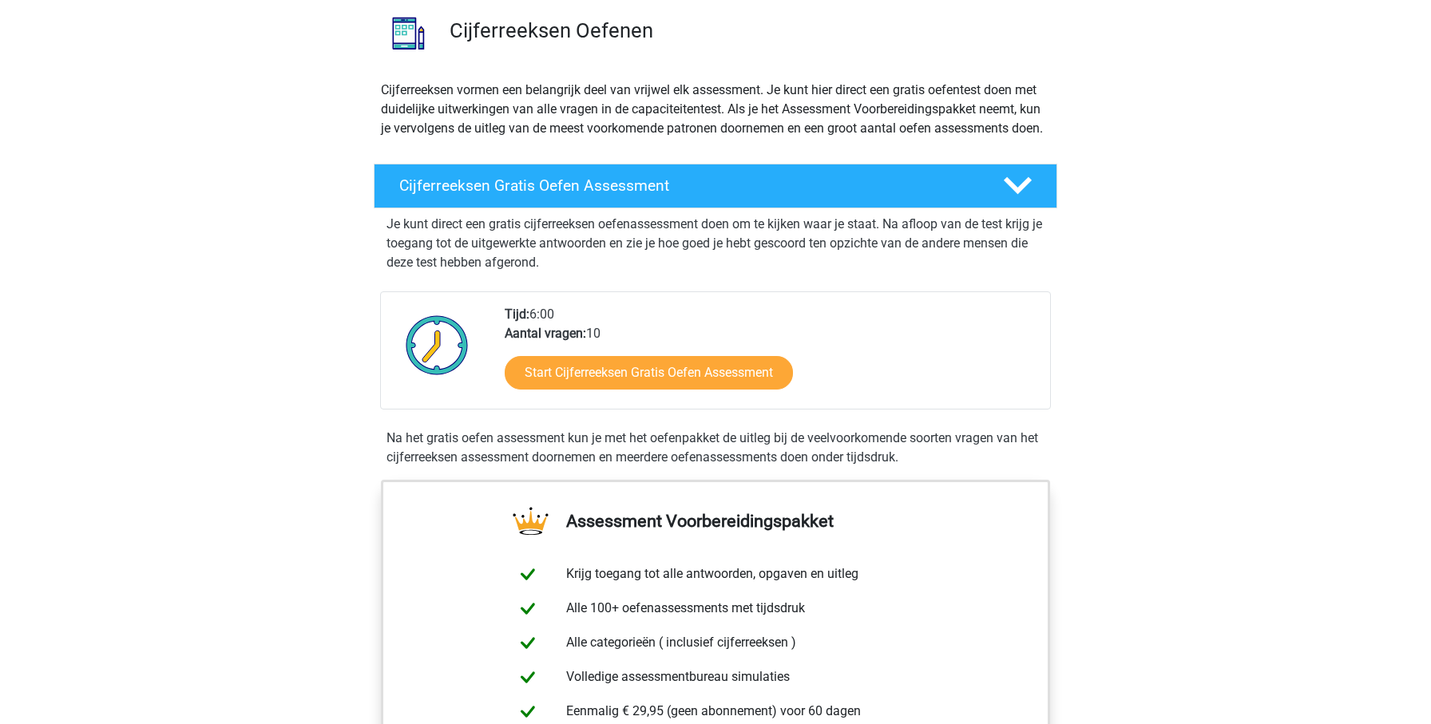
scroll to position [154, 0]
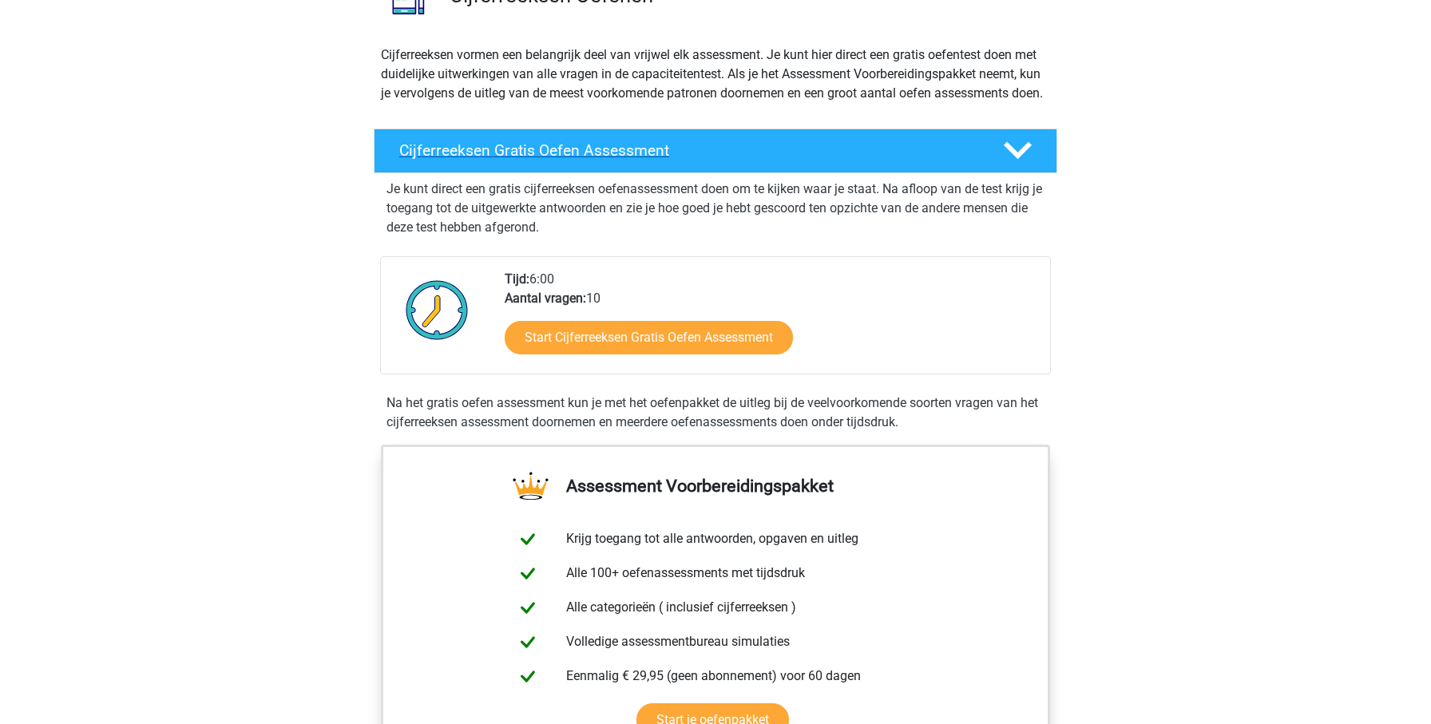
click at [701, 173] on div "Cijferreeksen Gratis Oefen Assessment" at bounding box center [716, 151] width 684 height 45
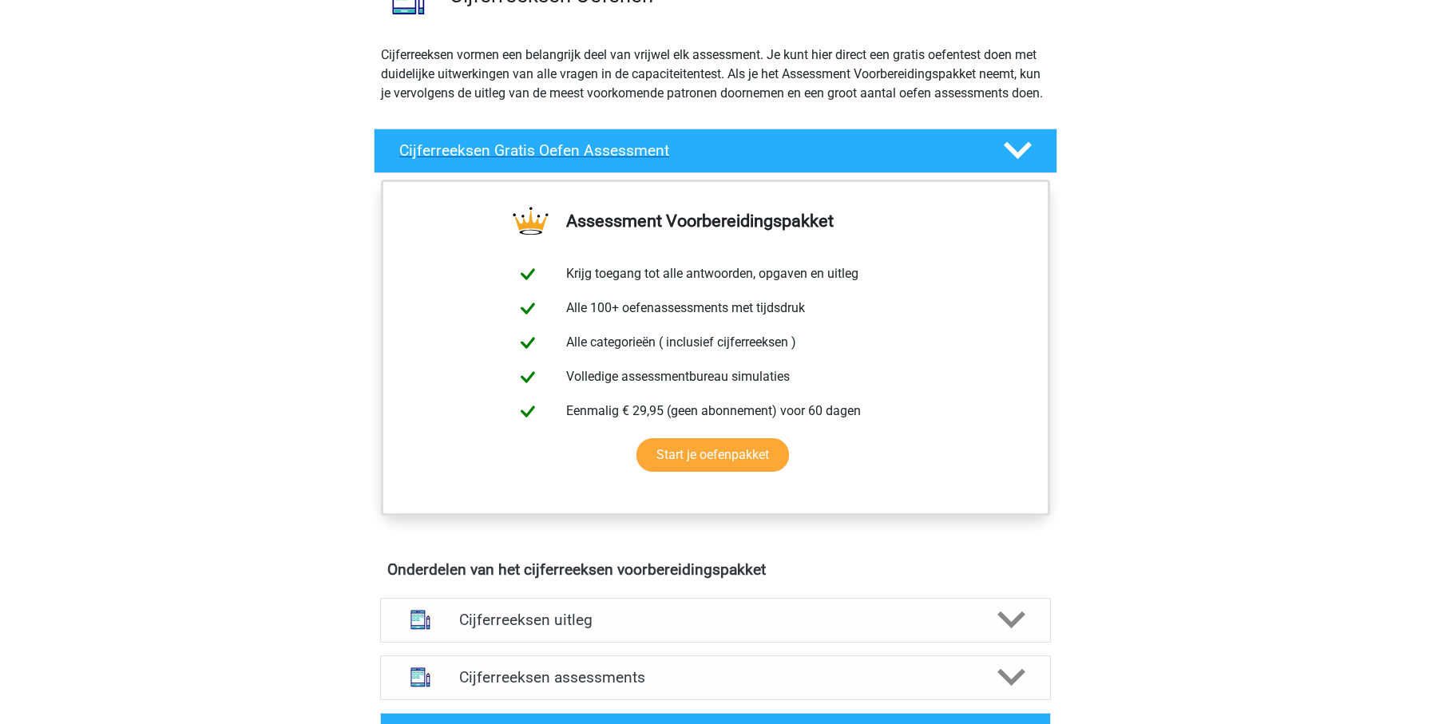
click at [701, 173] on div "Cijferreeksen Gratis Oefen Assessment" at bounding box center [716, 151] width 684 height 45
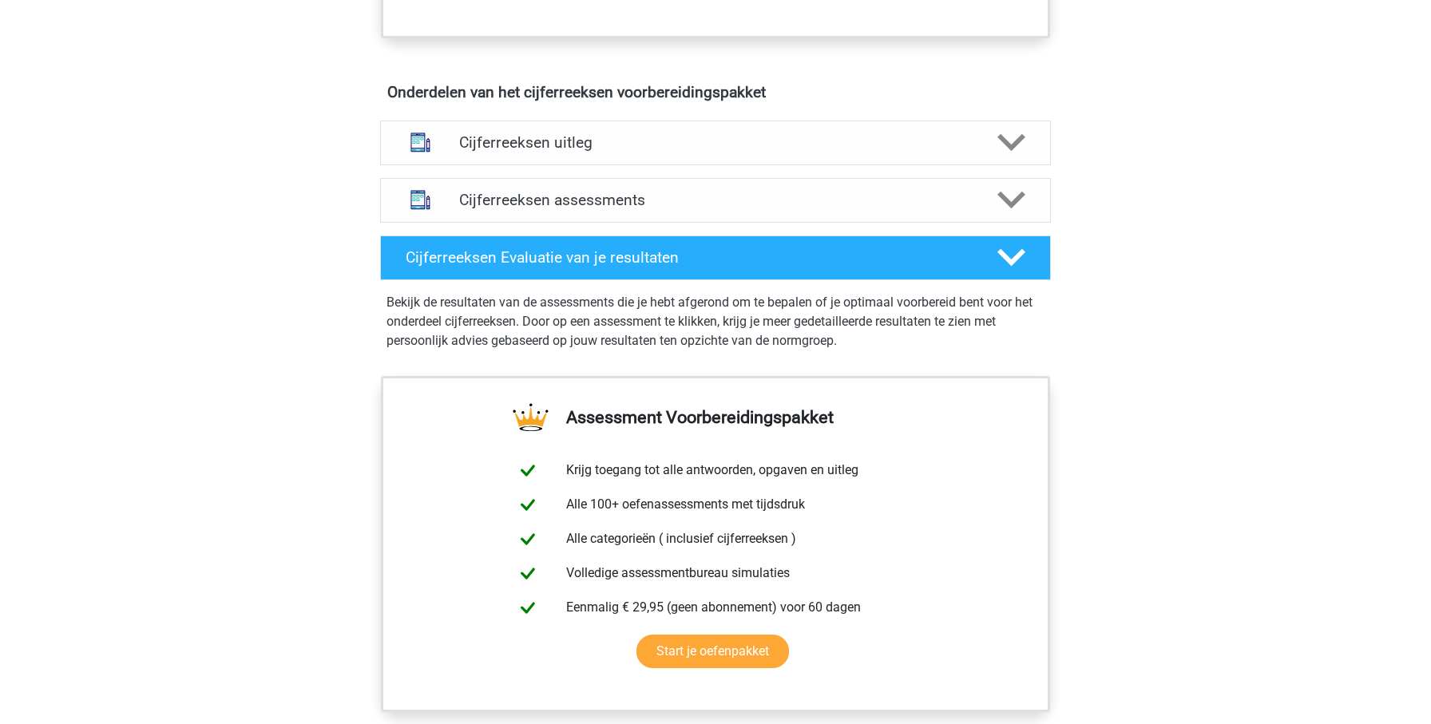
scroll to position [896, 0]
click at [683, 166] on div "Cijferreeksen uitleg" at bounding box center [715, 143] width 671 height 45
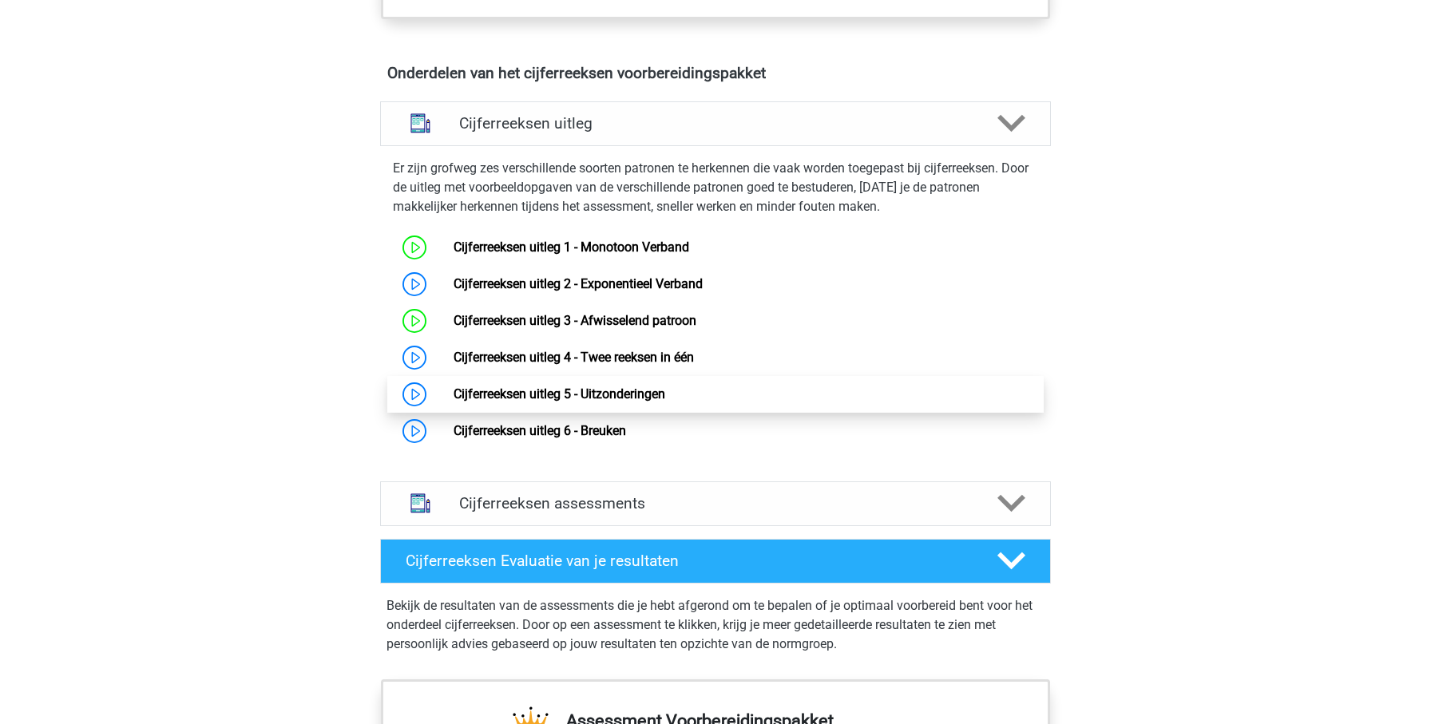
scroll to position [919, 0]
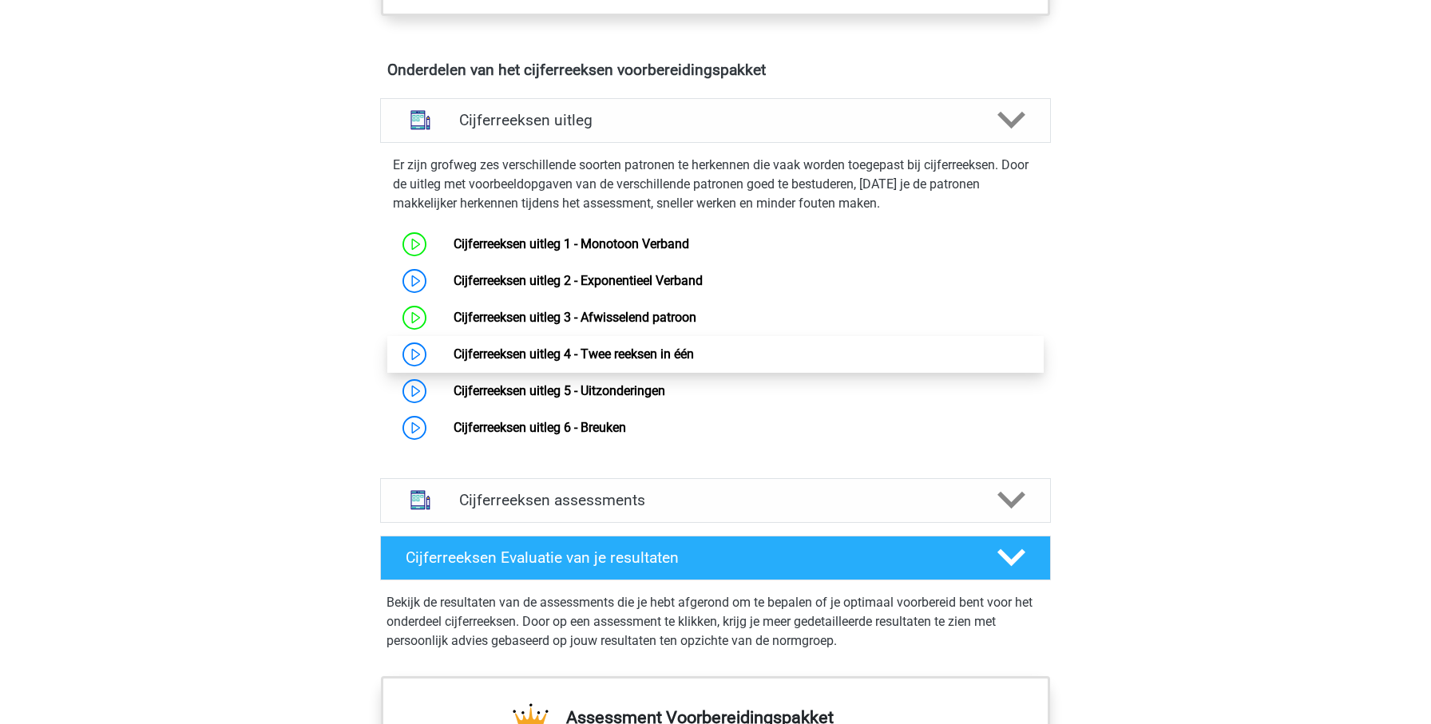
click at [544, 362] on link "Cijferreeksen uitleg 4 - Twee reeksen in één" at bounding box center [574, 354] width 240 height 15
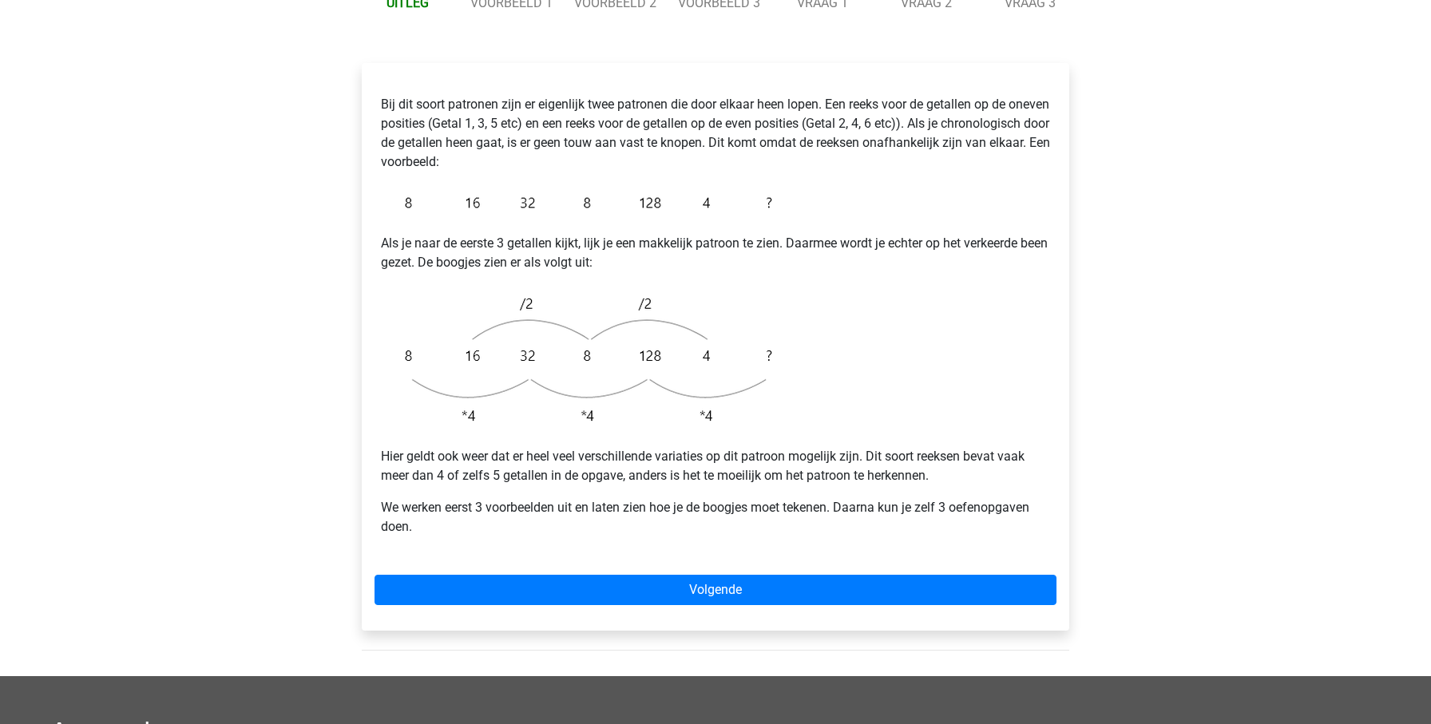
scroll to position [243, 0]
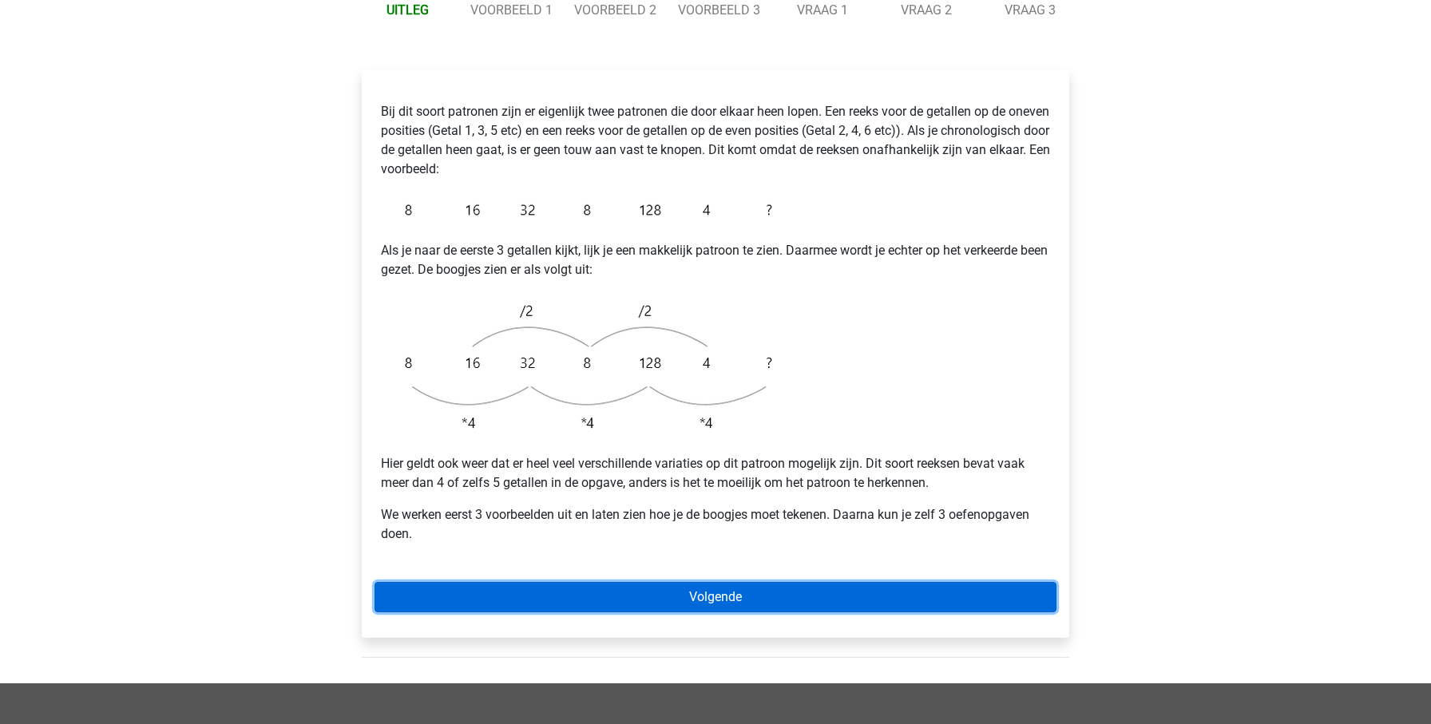
click at [778, 582] on link "Volgende" at bounding box center [716, 597] width 682 height 30
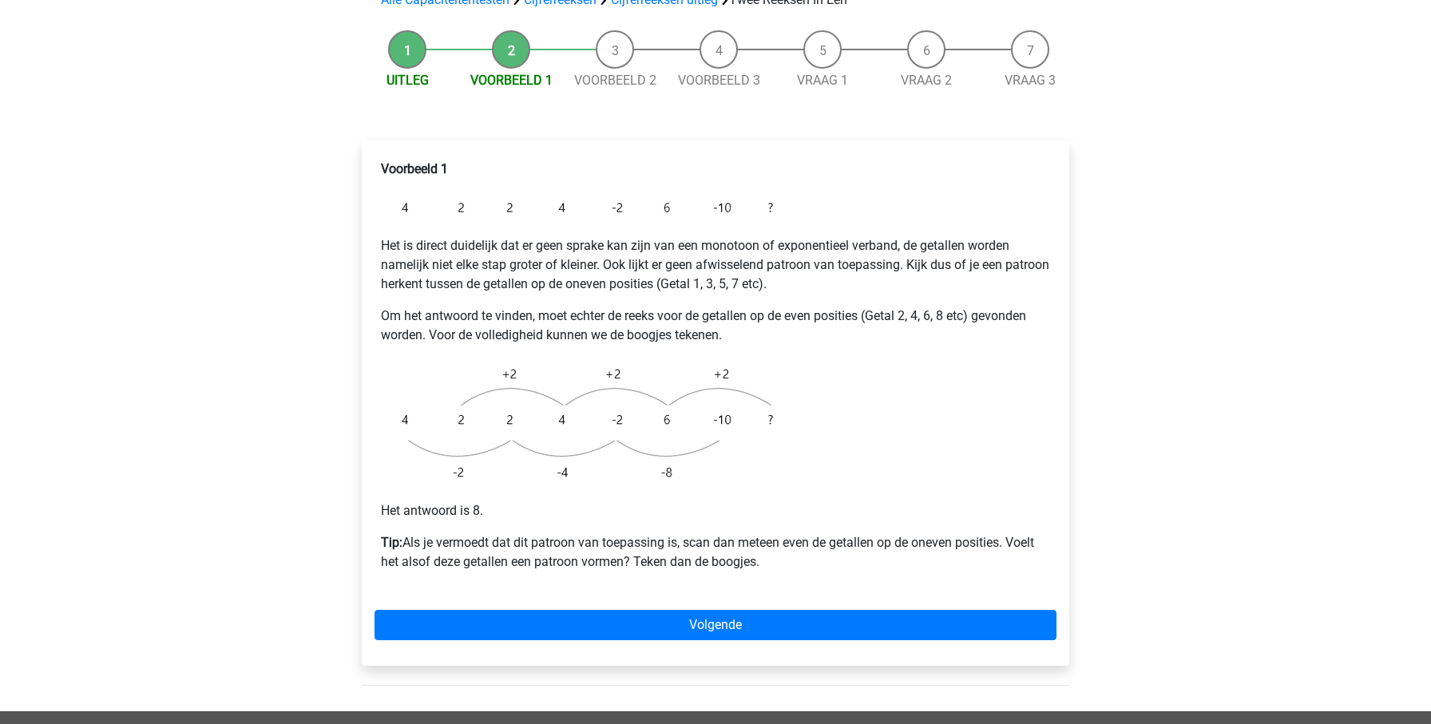
scroll to position [174, 0]
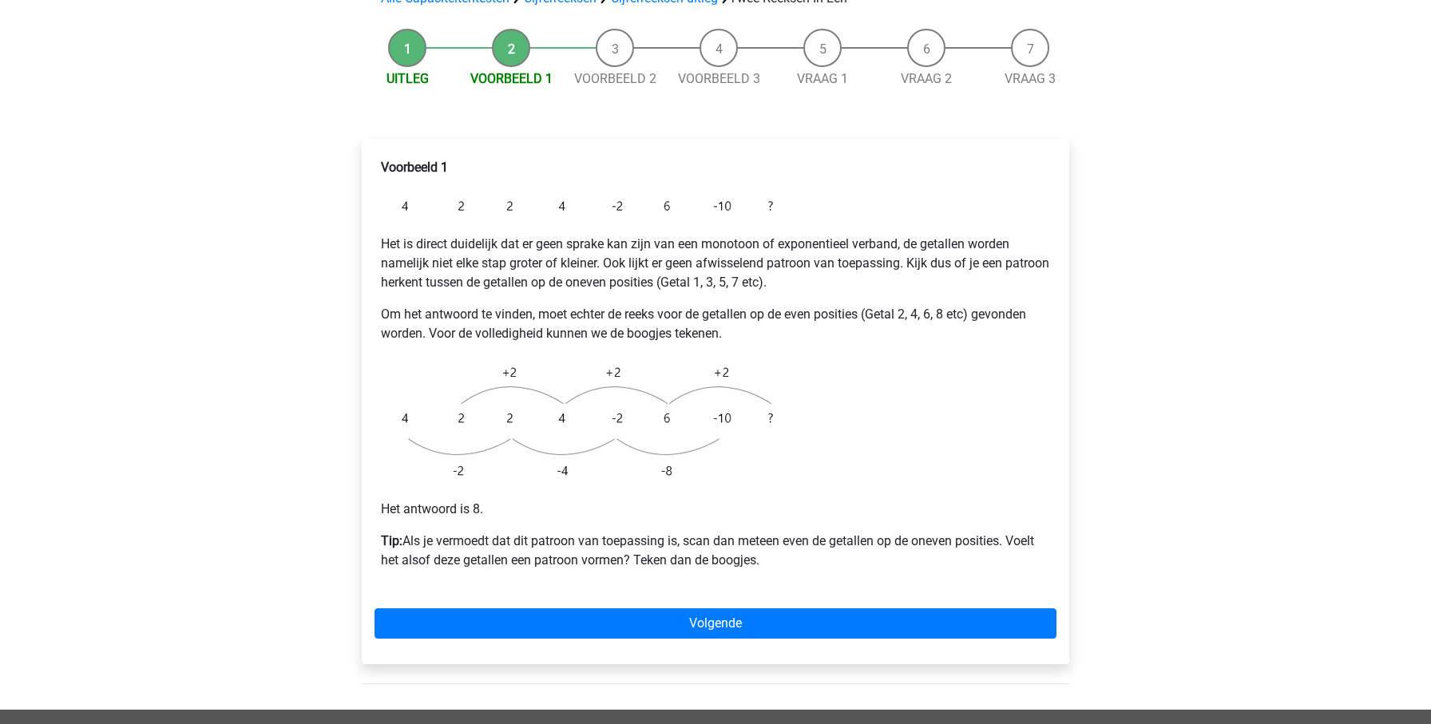
click at [505, 29] on li "Voorbeeld 1" at bounding box center [511, 59] width 104 height 60
click at [422, 29] on li "Uitleg" at bounding box center [407, 59] width 104 height 60
click at [411, 71] on link "Uitleg" at bounding box center [408, 78] width 42 height 15
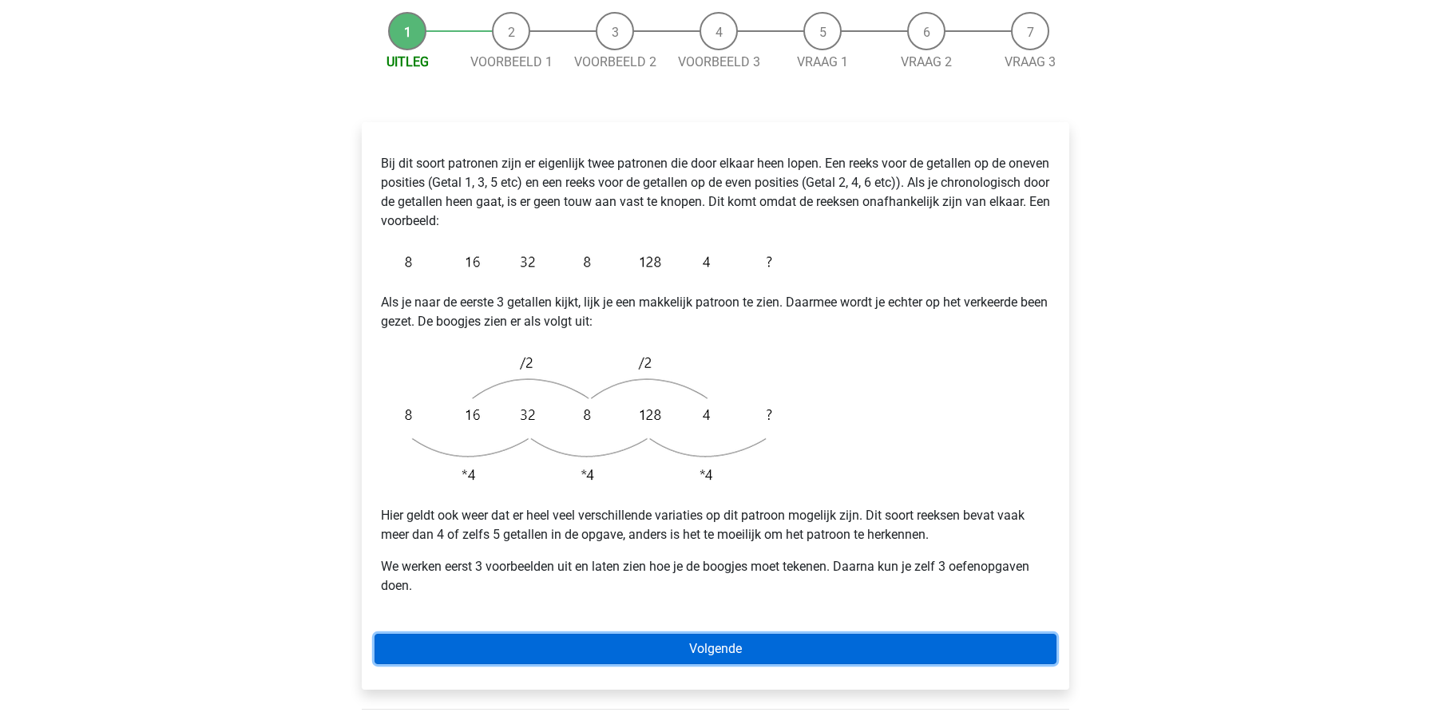
scroll to position [190, 0]
click at [729, 635] on link "Volgende" at bounding box center [716, 650] width 682 height 30
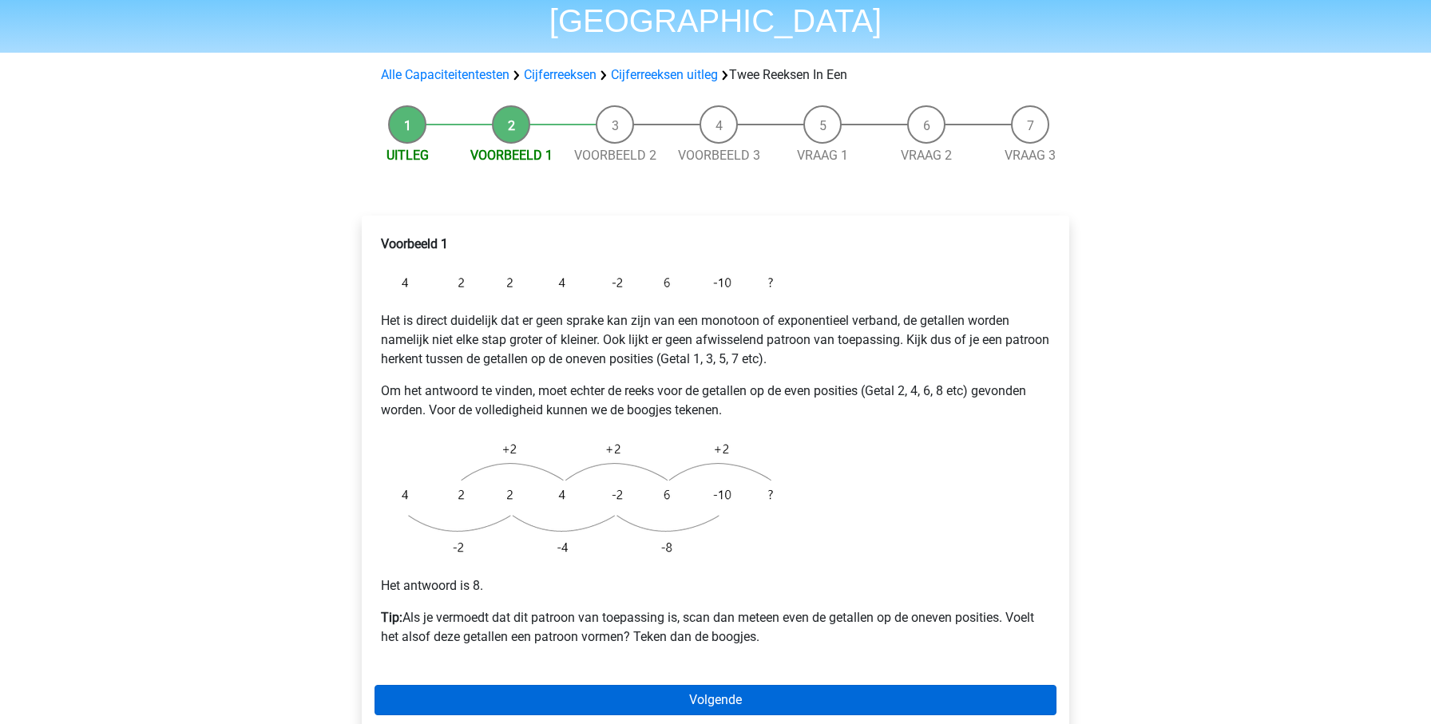
scroll to position [140, 0]
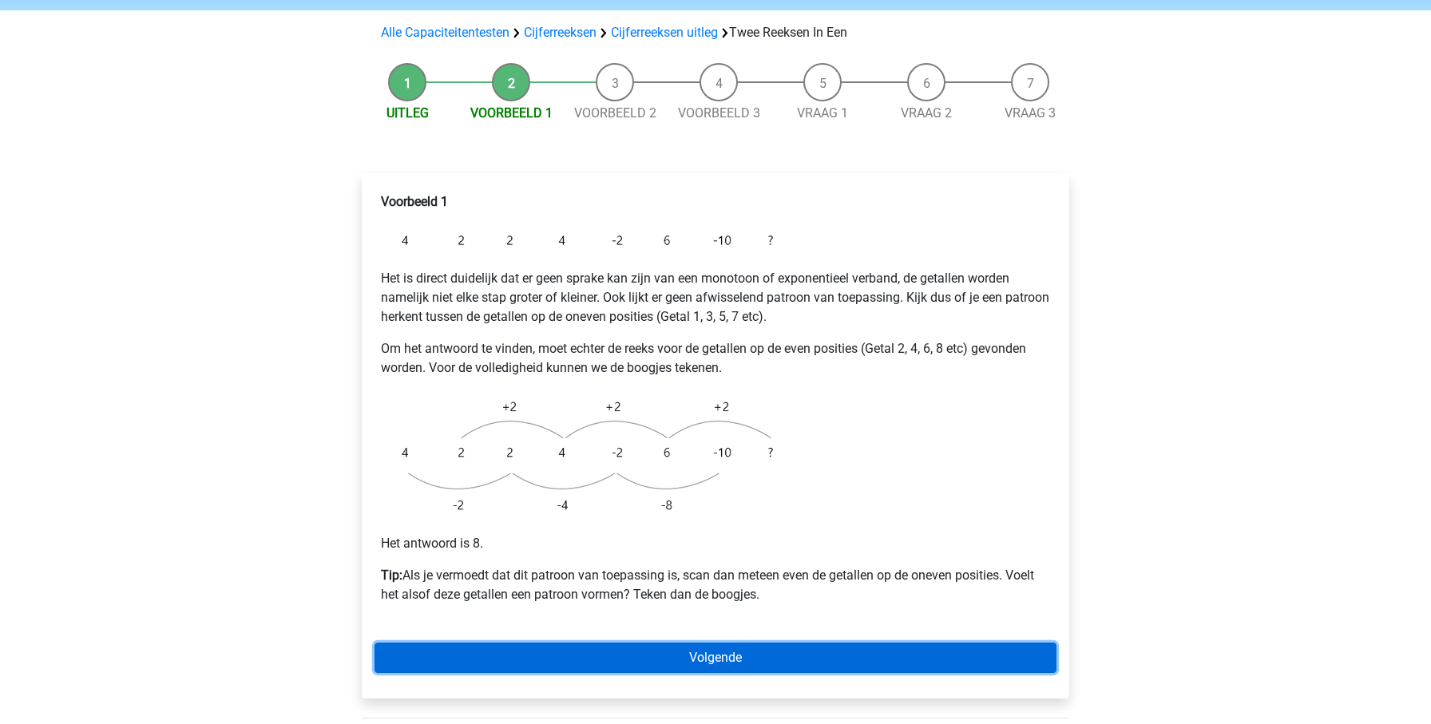
click at [726, 643] on link "Volgende" at bounding box center [716, 658] width 682 height 30
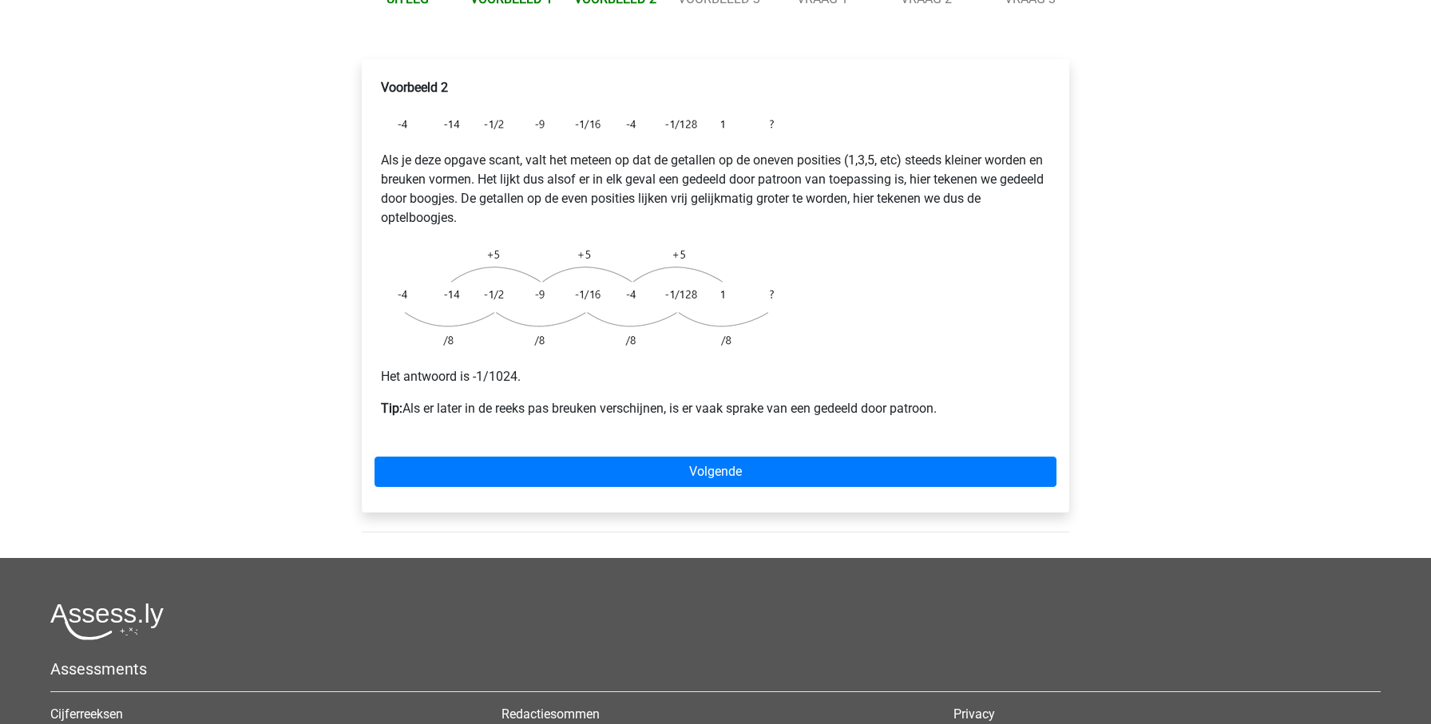
scroll to position [306, 0]
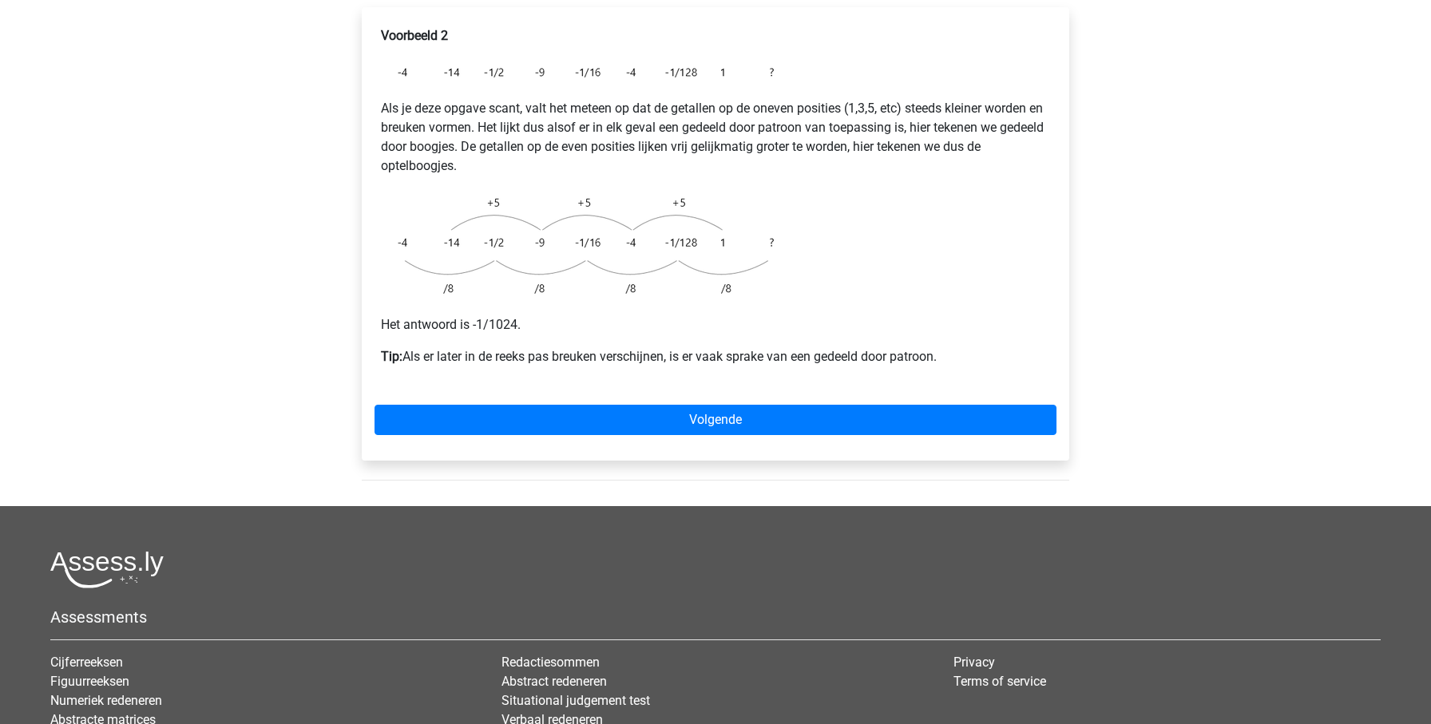
click at [740, 365] on div "Voorbeeld 2 Als je deze opgave scant, valt het meteen op dat de getallen op de …" at bounding box center [716, 234] width 708 height 454
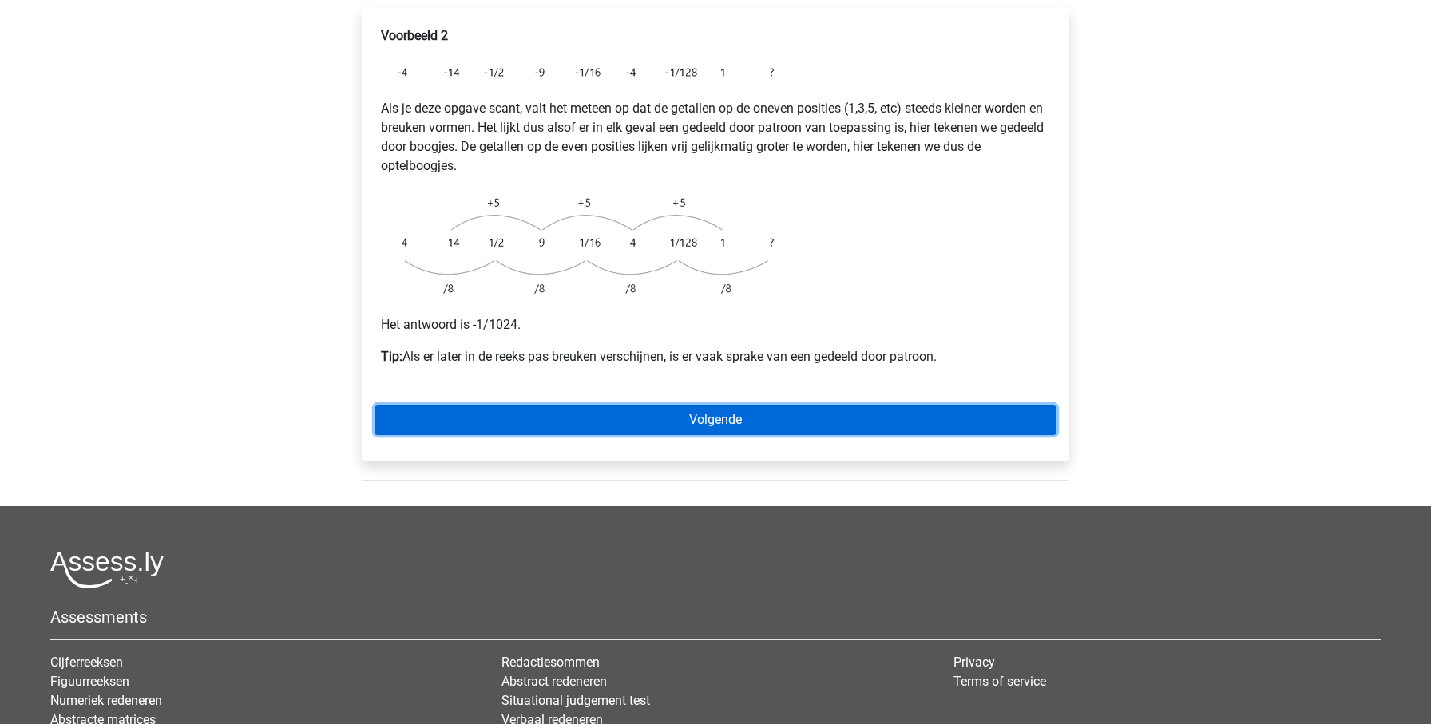
click at [738, 405] on link "Volgende" at bounding box center [716, 420] width 682 height 30
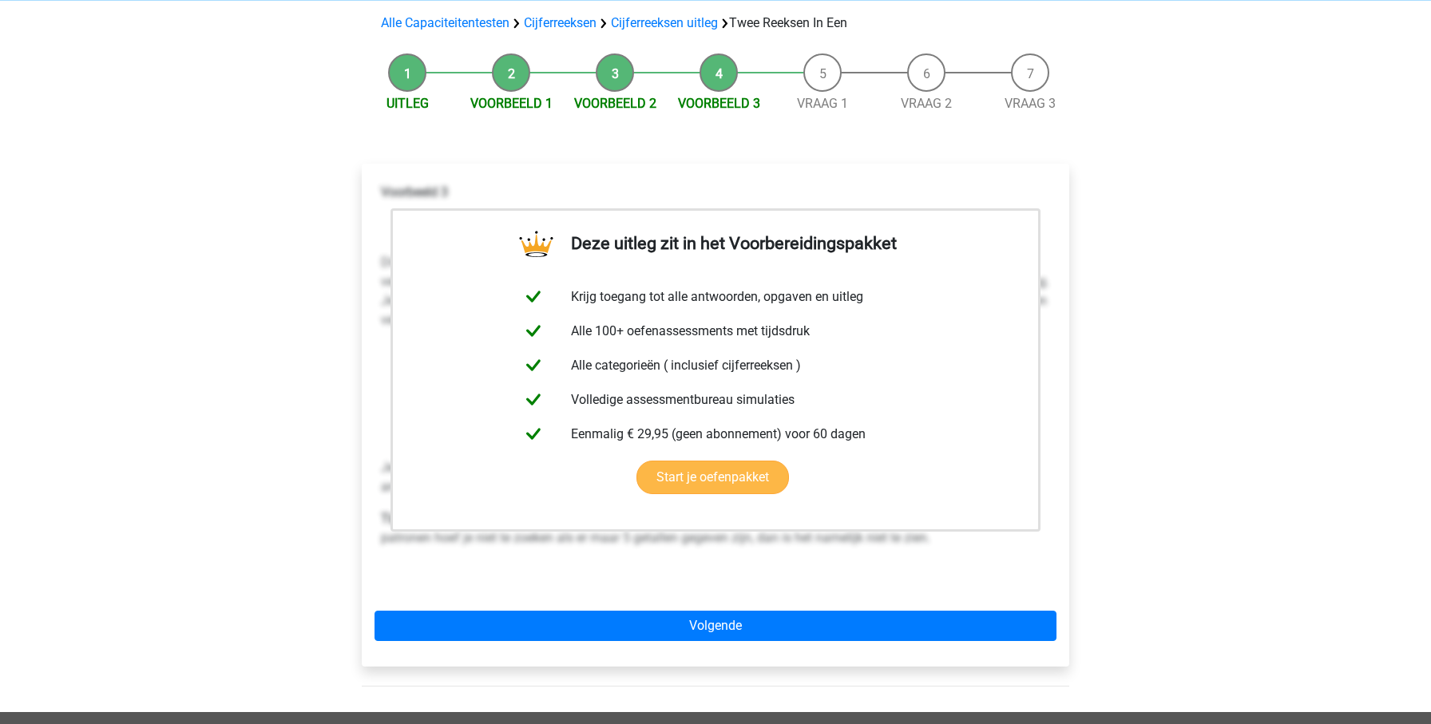
scroll to position [216, 0]
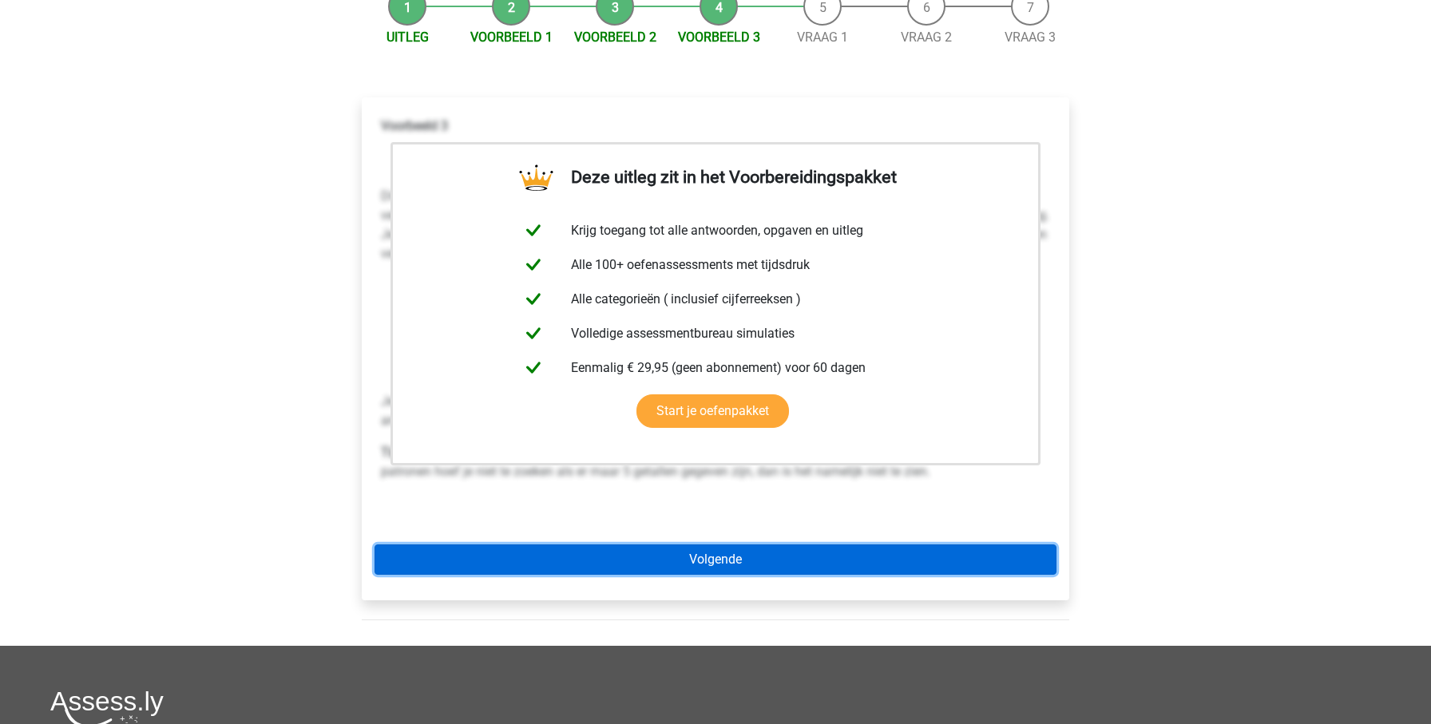
click at [860, 545] on link "Volgende" at bounding box center [716, 560] width 682 height 30
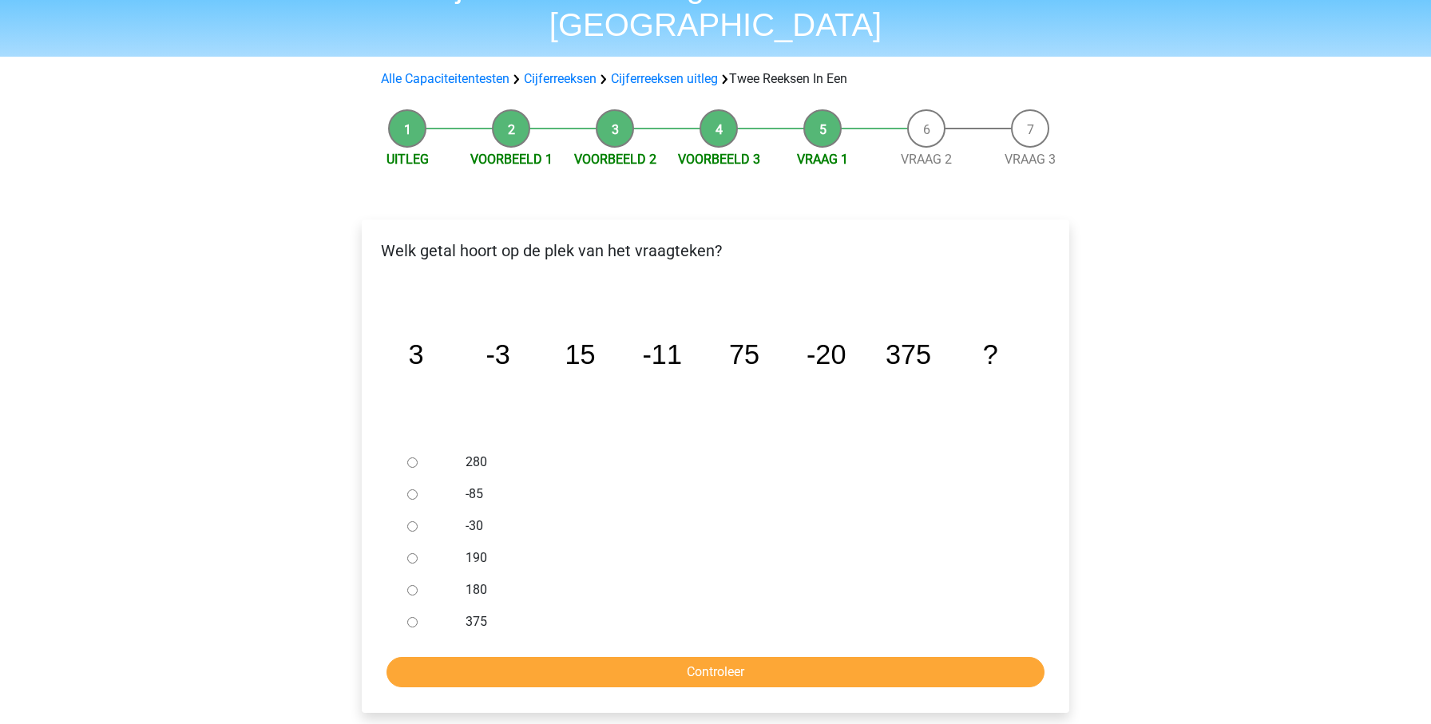
scroll to position [96, 0]
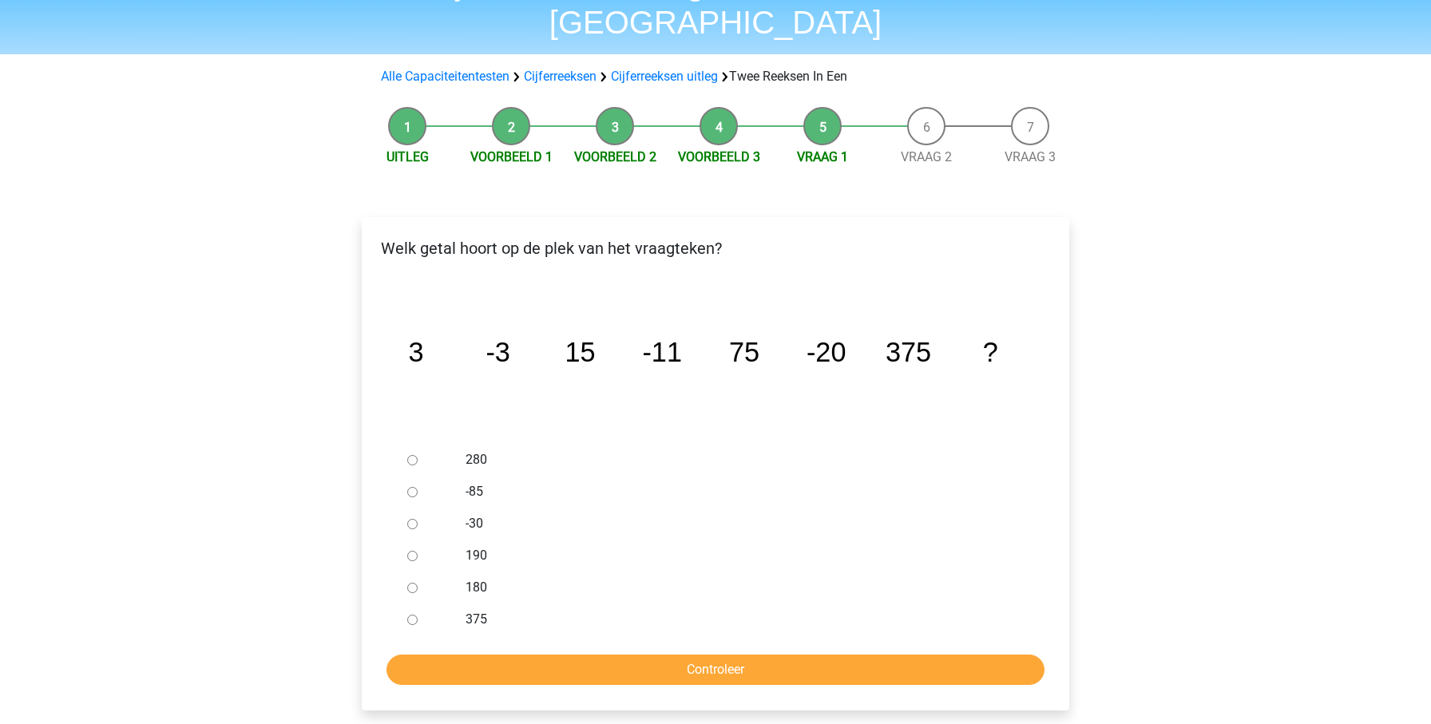
drag, startPoint x: 447, startPoint y: 488, endPoint x: 410, endPoint y: 484, distance: 37.0
click at [447, 508] on div at bounding box center [427, 524] width 53 height 32
click at [402, 508] on div at bounding box center [427, 524] width 53 height 32
click at [412, 519] on input "-30" at bounding box center [412, 524] width 10 height 10
radio input "true"
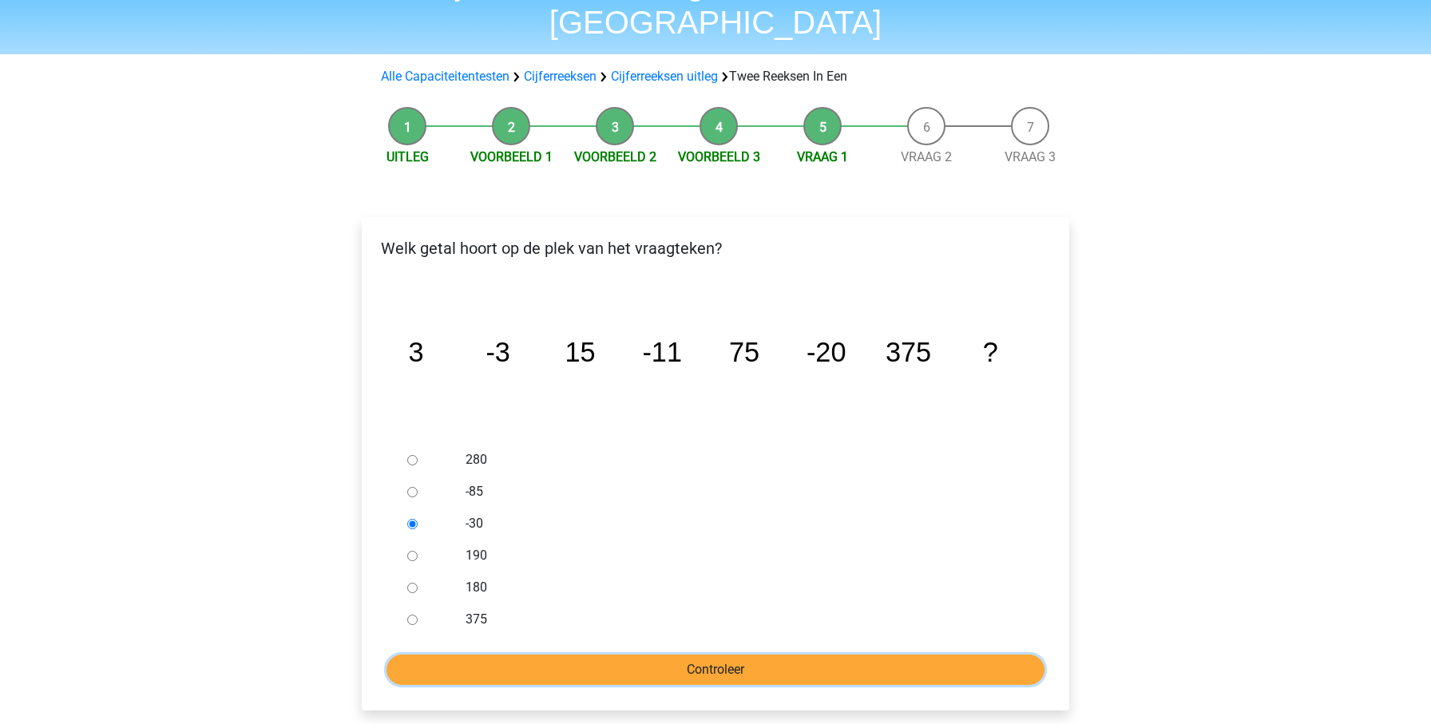
click at [615, 655] on input "Controleer" at bounding box center [716, 670] width 658 height 30
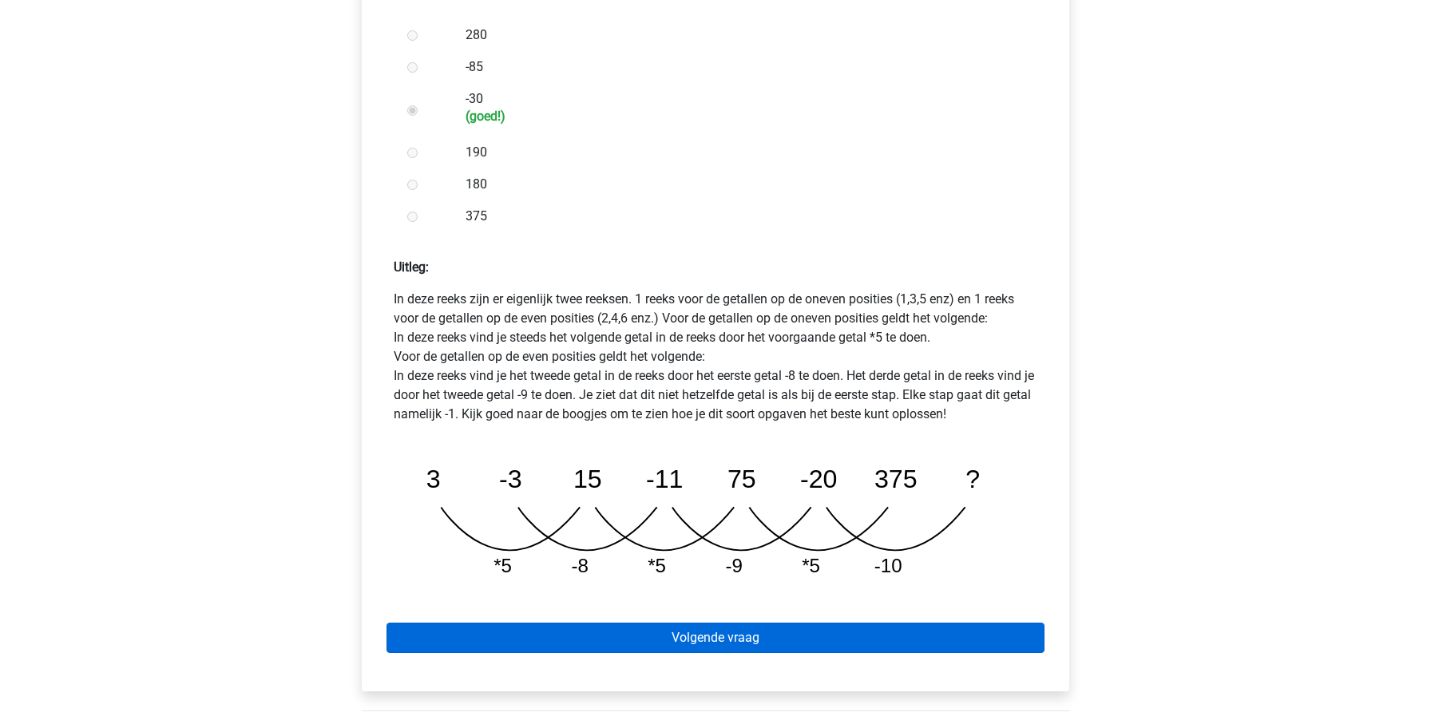
scroll to position [523, 0]
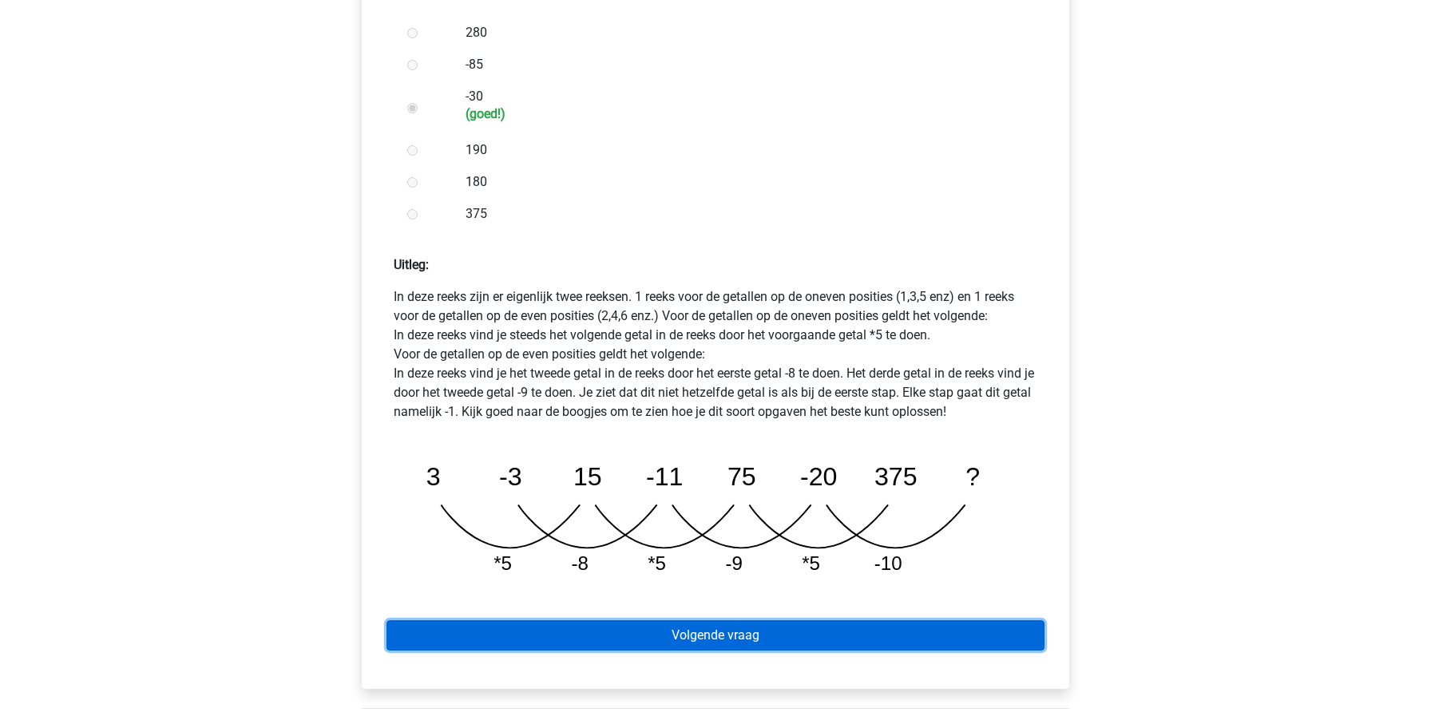
click at [721, 620] on link "Volgende vraag" at bounding box center [716, 635] width 658 height 30
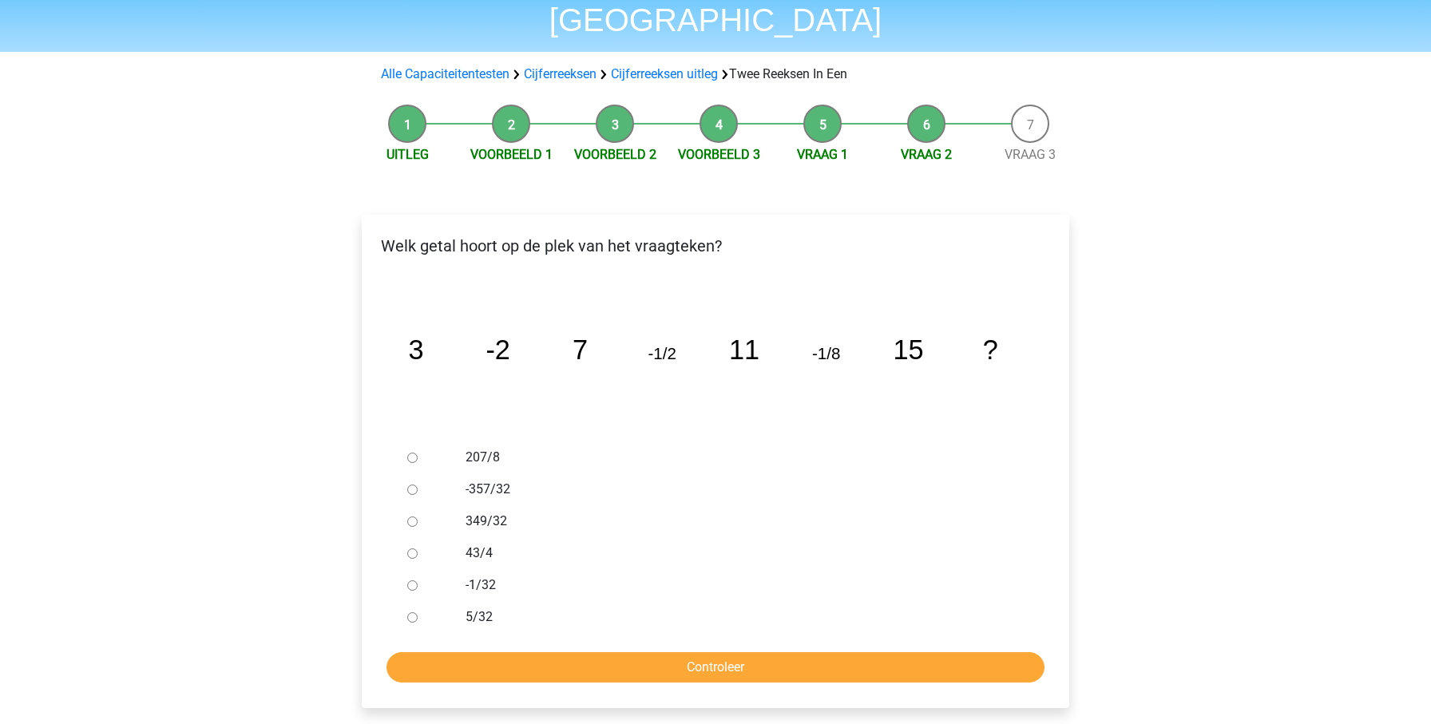
scroll to position [100, 0]
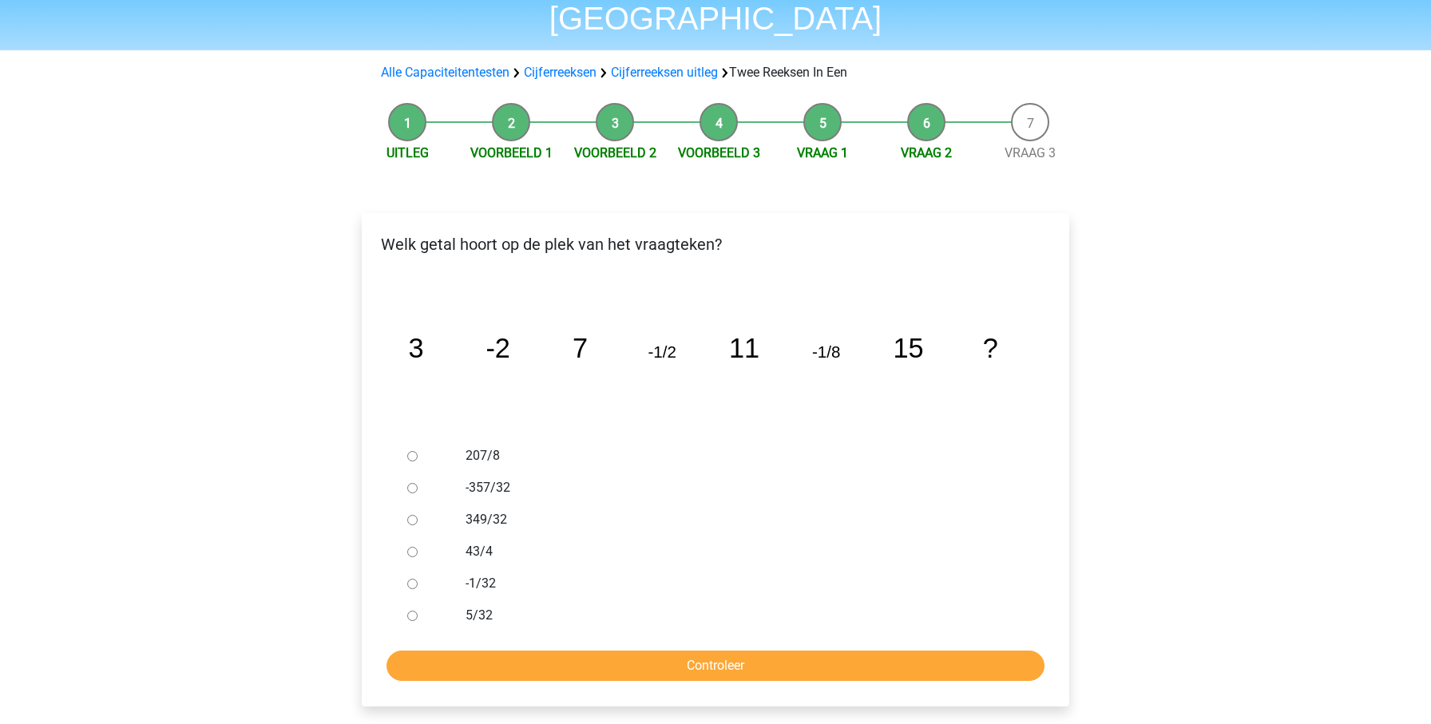
click at [414, 579] on input "-1/32" at bounding box center [412, 584] width 10 height 10
radio input "true"
click at [537, 608] on form "207/8 -357/32 349/32 43/4 -1/32 5/32 Controleer" at bounding box center [716, 560] width 682 height 241
click at [541, 651] on input "Controleer" at bounding box center [716, 666] width 658 height 30
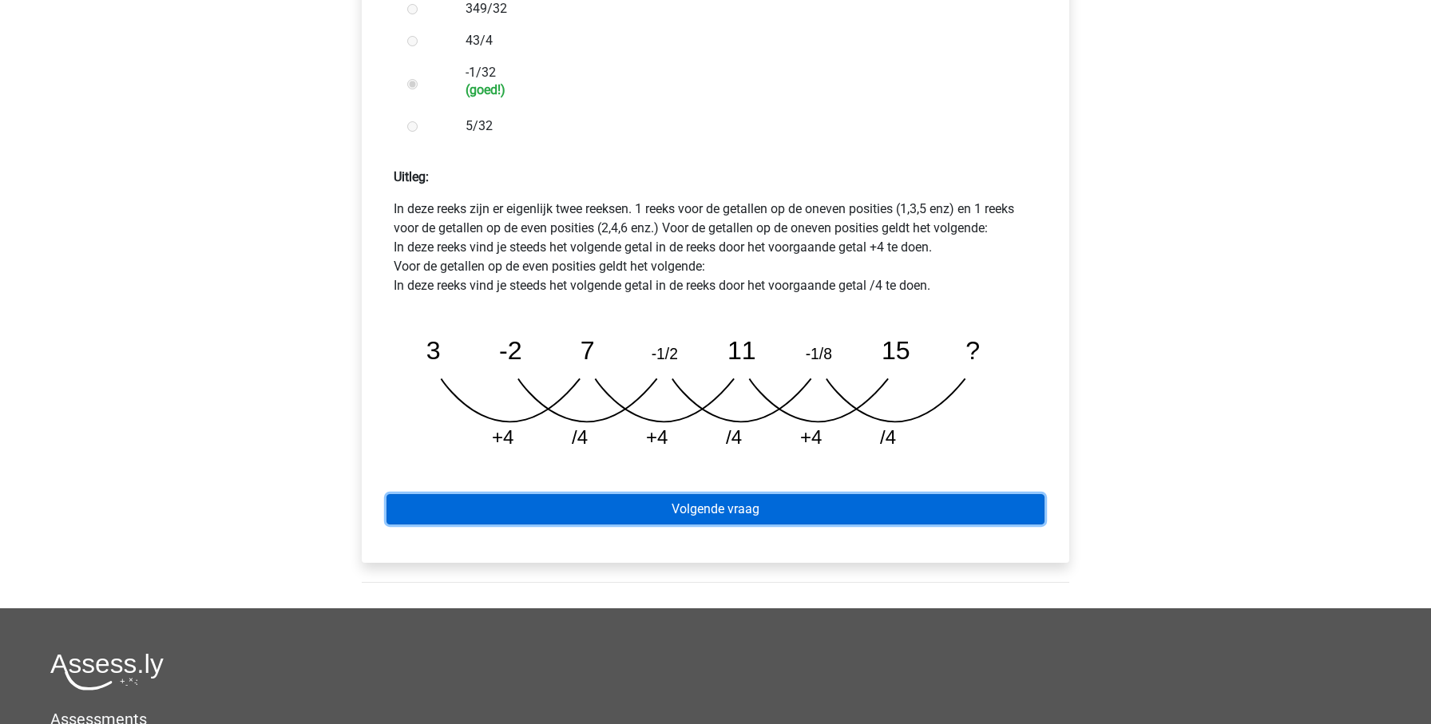
click at [723, 494] on link "Volgende vraag" at bounding box center [716, 509] width 658 height 30
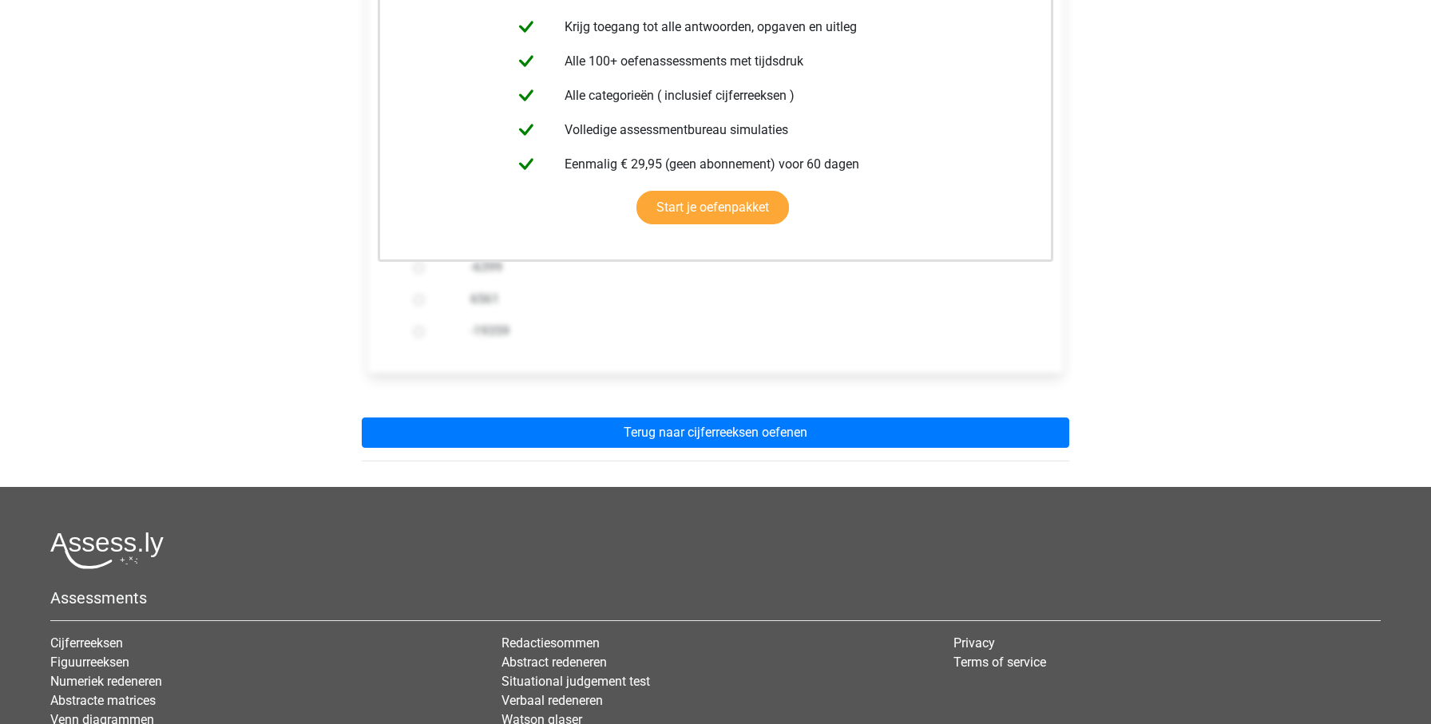
scroll to position [476, 0]
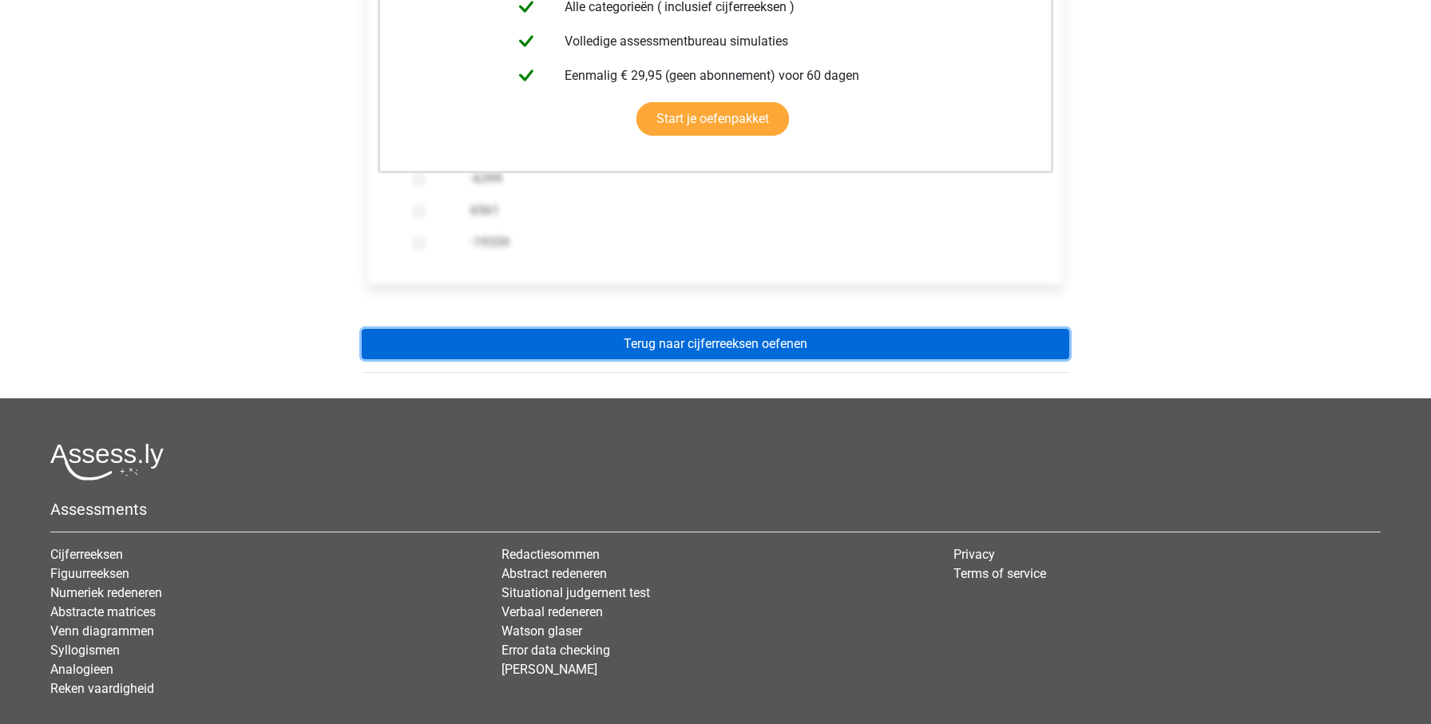
click at [804, 329] on link "Terug naar cijferreeksen oefenen" at bounding box center [716, 344] width 708 height 30
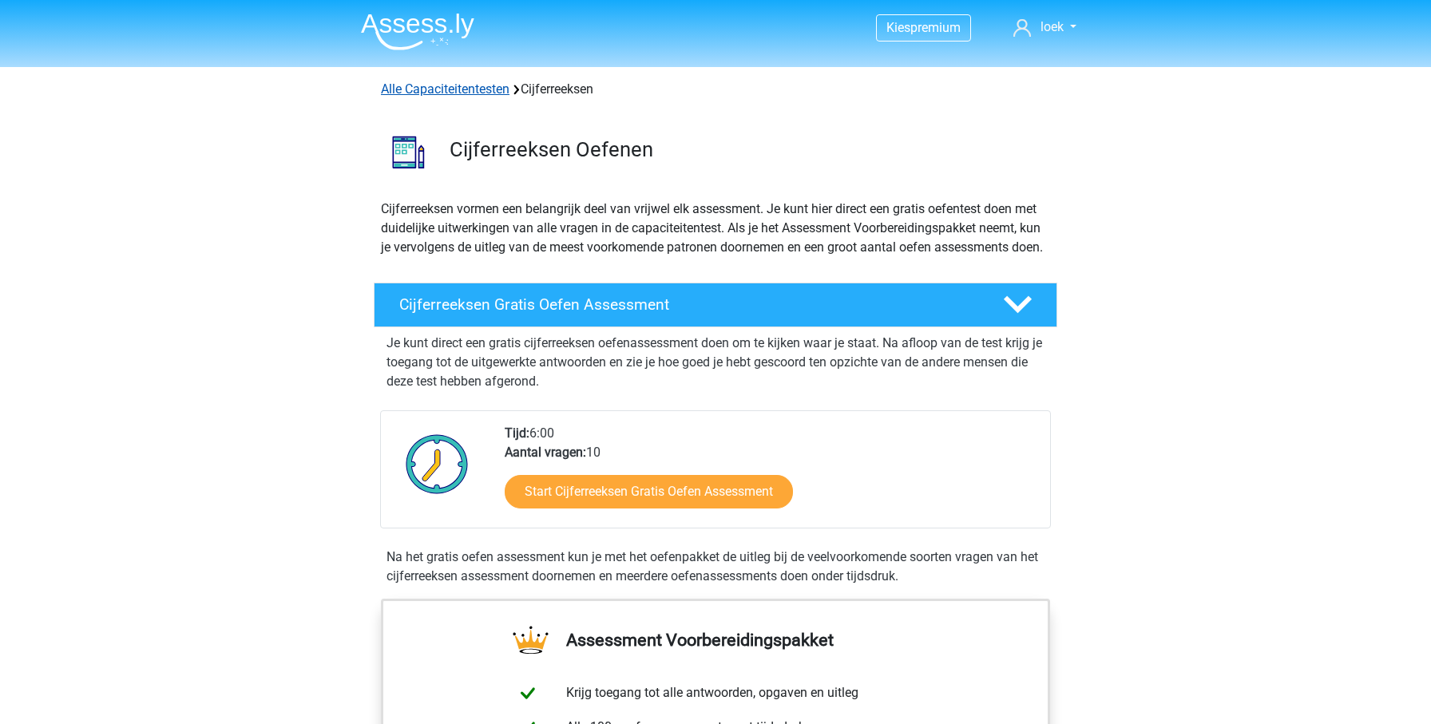
click at [438, 93] on link "Alle Capaciteitentesten" at bounding box center [445, 88] width 129 height 15
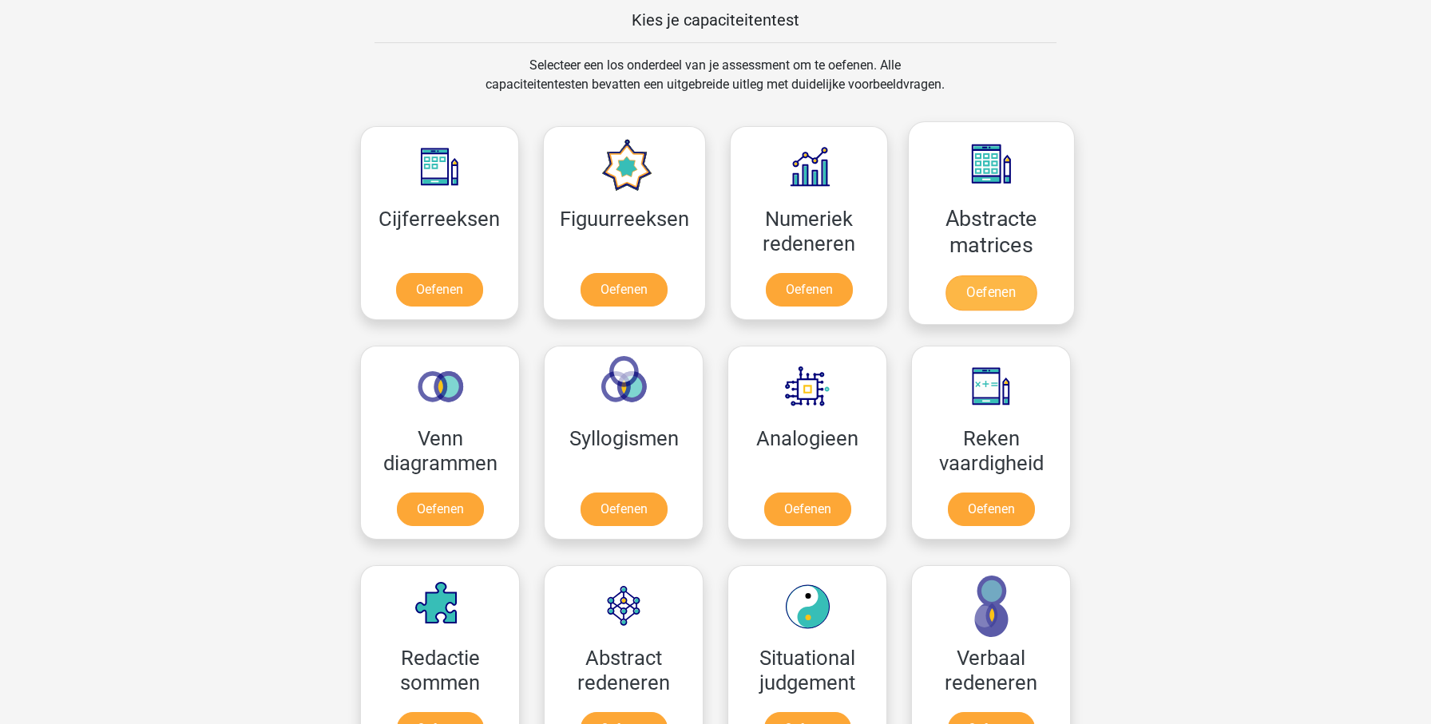
scroll to position [622, 0]
click at [993, 276] on link "Oefenen" at bounding box center [991, 293] width 91 height 35
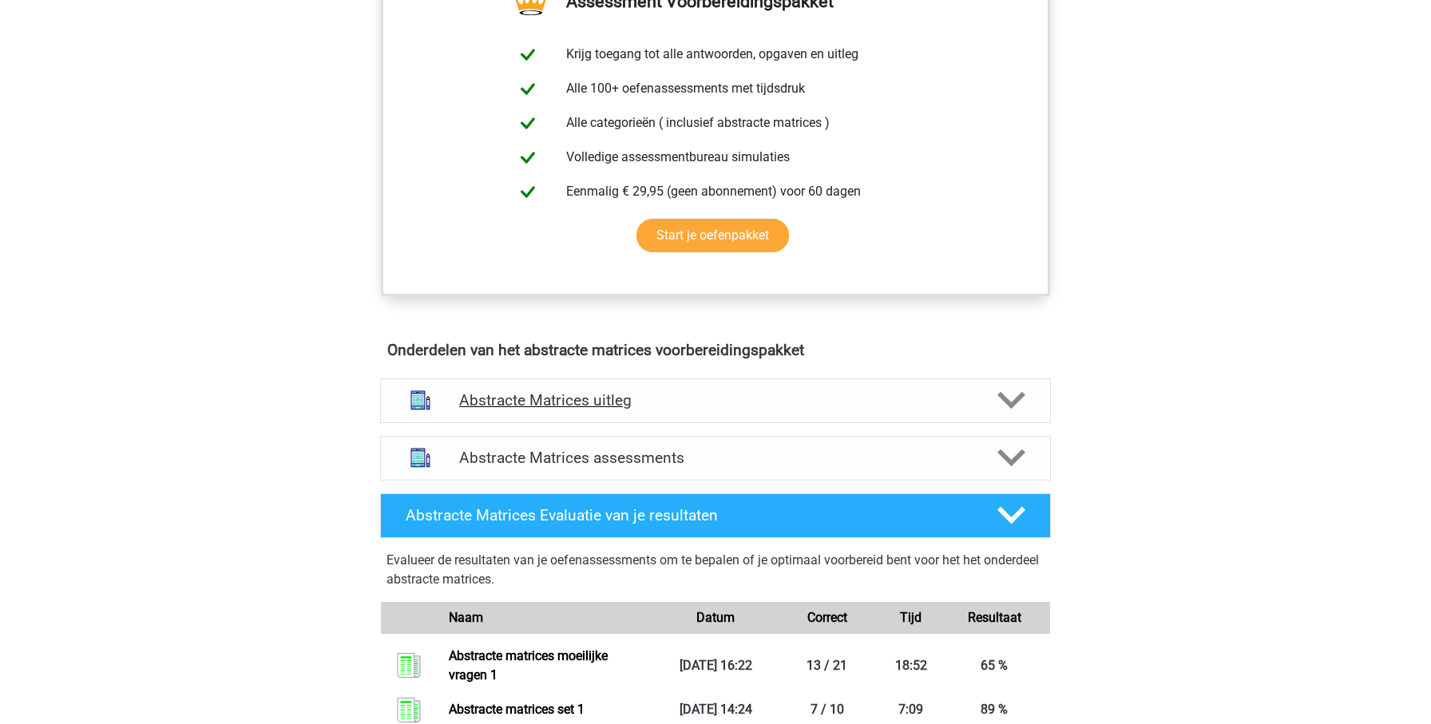
click at [716, 387] on div "Abstracte Matrices uitleg" at bounding box center [715, 401] width 671 height 45
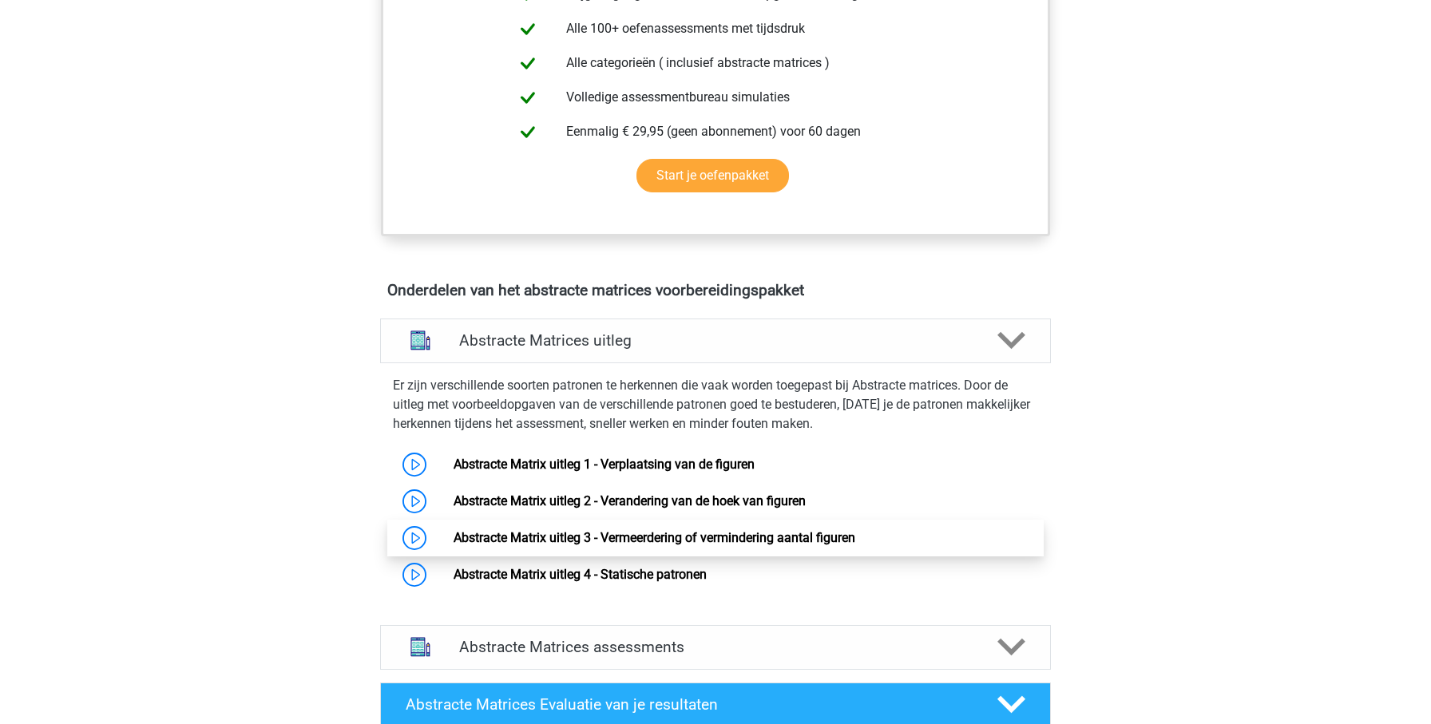
scroll to position [825, 0]
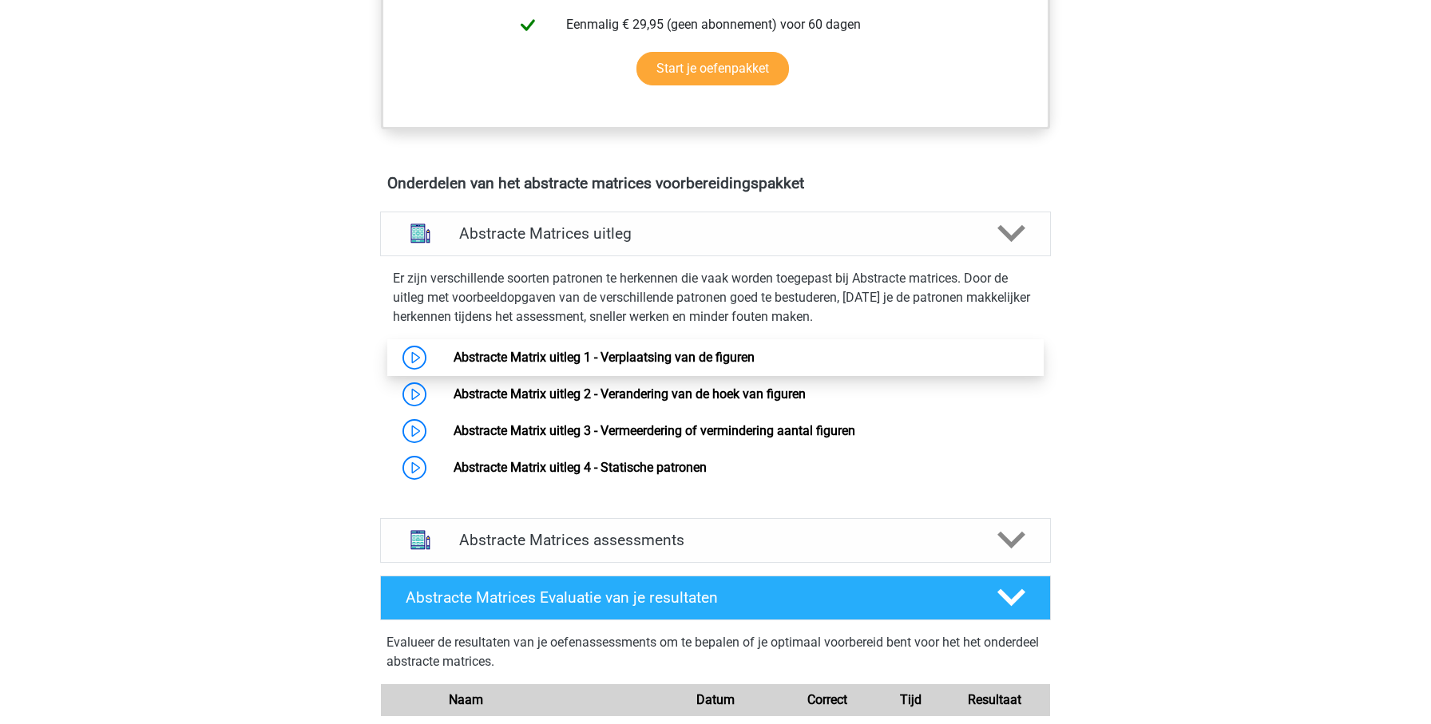
click at [580, 360] on link "Abstracte Matrix uitleg 1 - Verplaatsing van de figuren" at bounding box center [604, 357] width 301 height 15
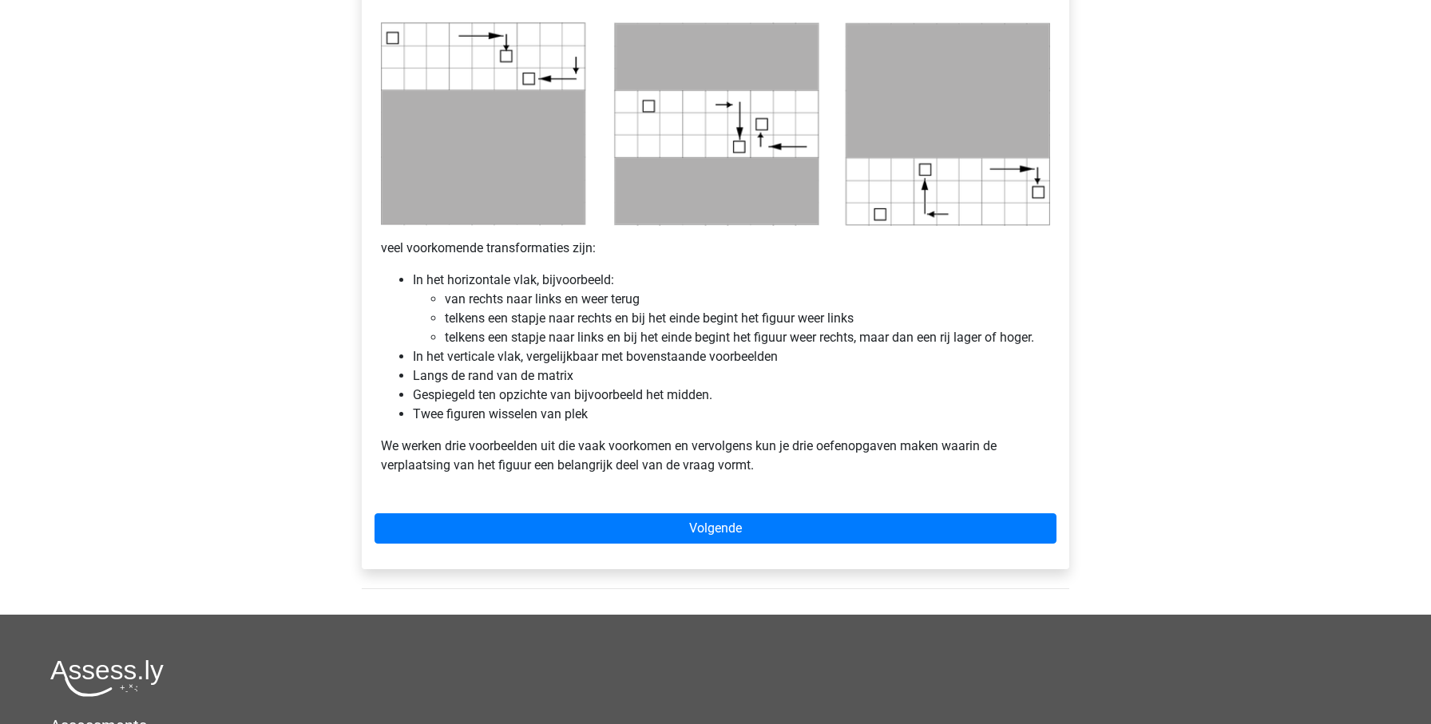
scroll to position [814, 0]
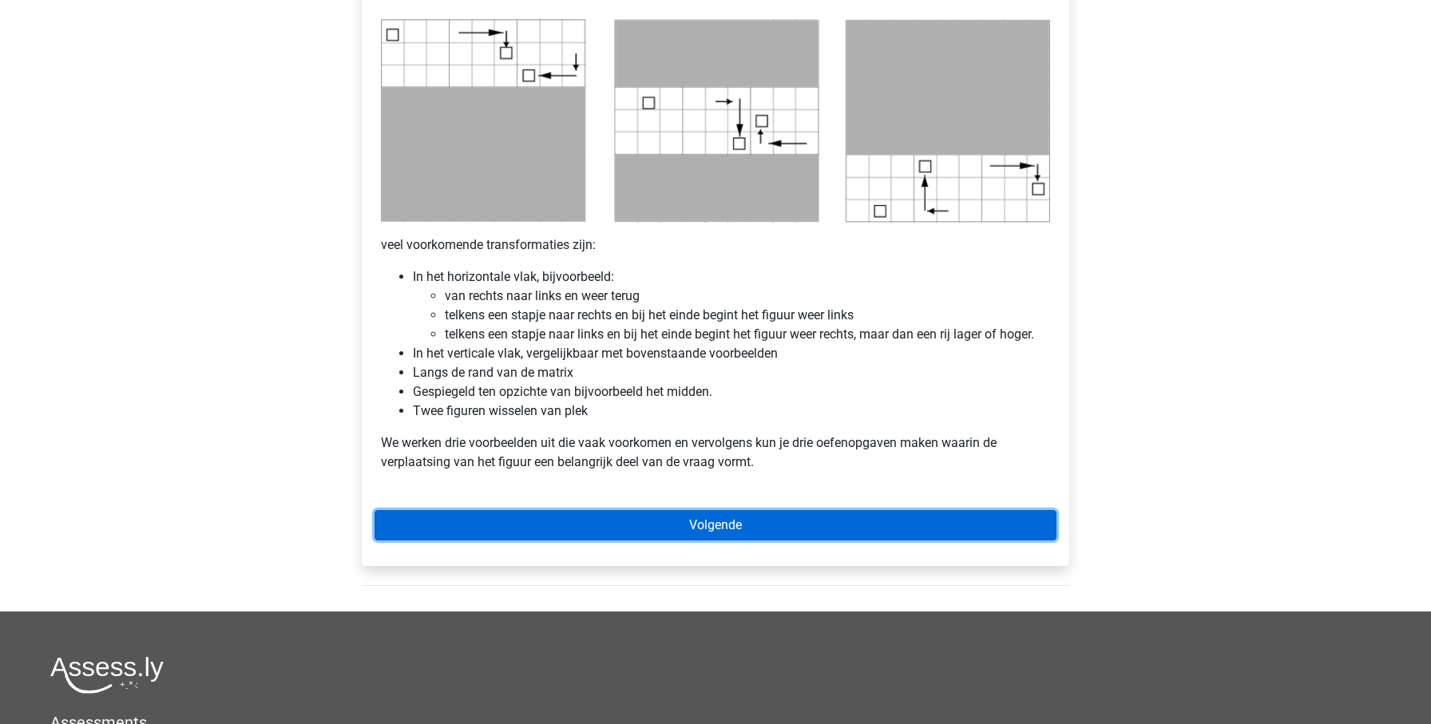
click at [854, 520] on link "Volgende" at bounding box center [716, 525] width 682 height 30
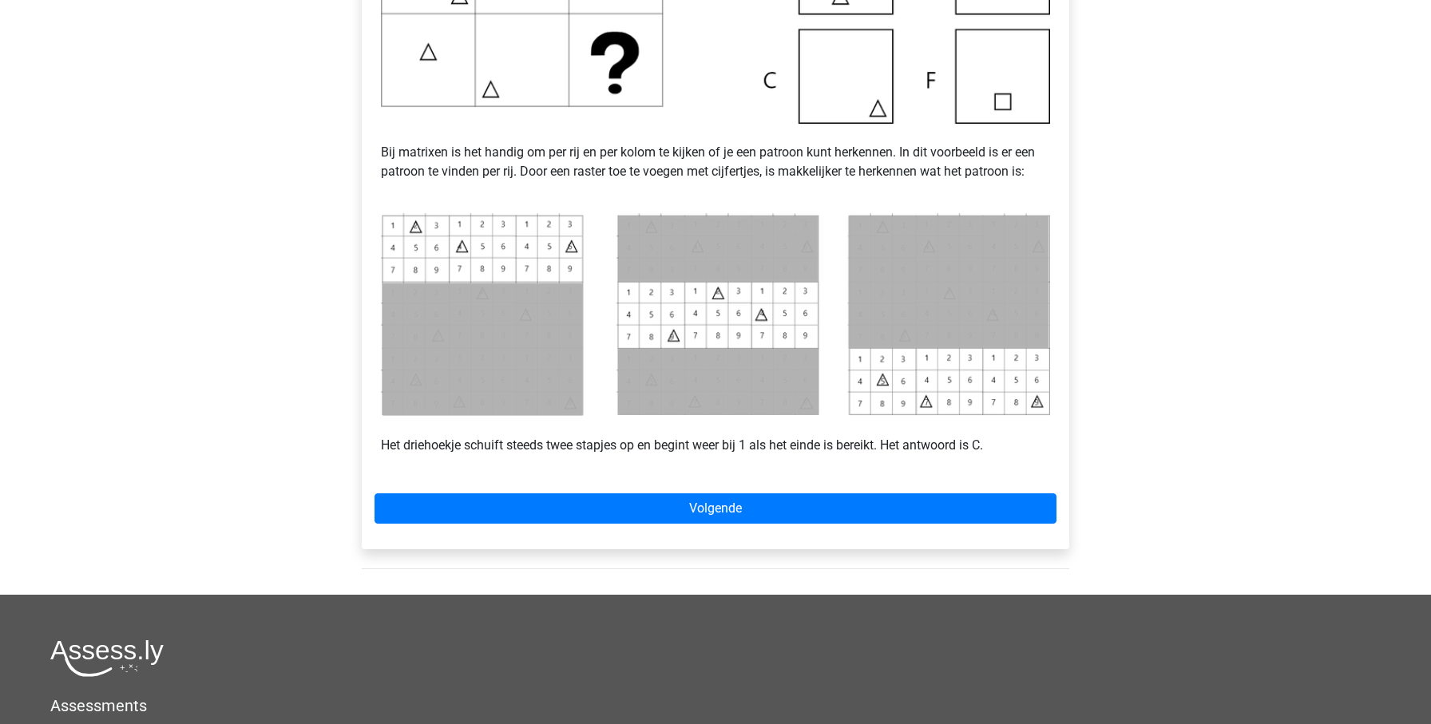
scroll to position [569, 0]
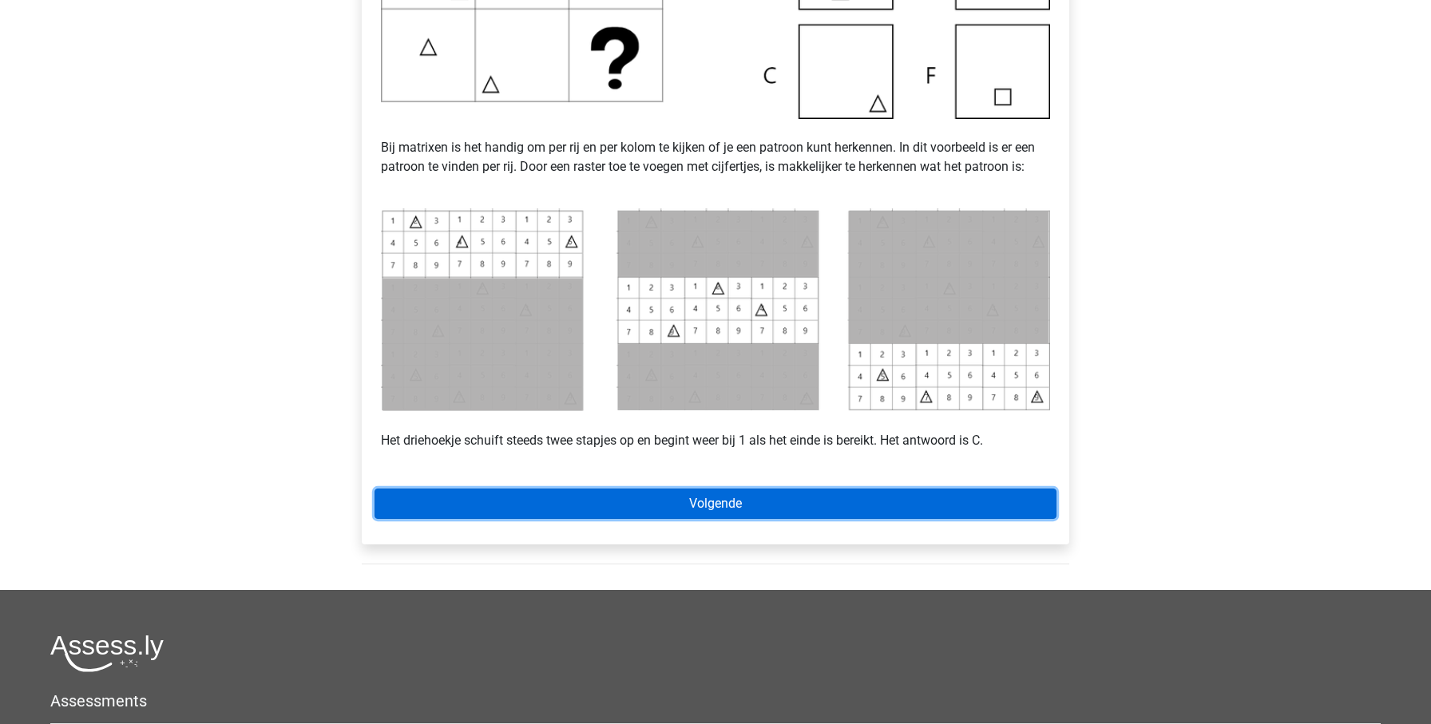
click at [861, 505] on link "Volgende" at bounding box center [716, 504] width 682 height 30
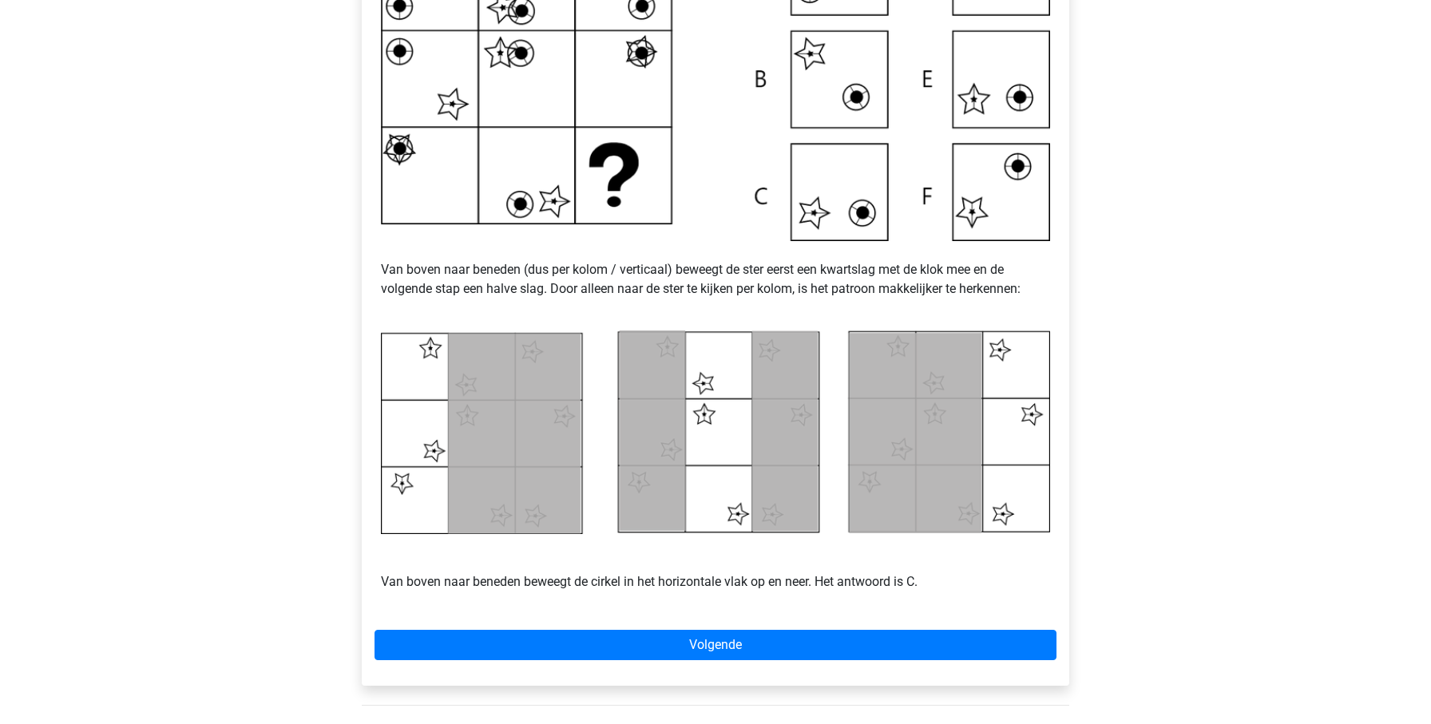
scroll to position [461, 0]
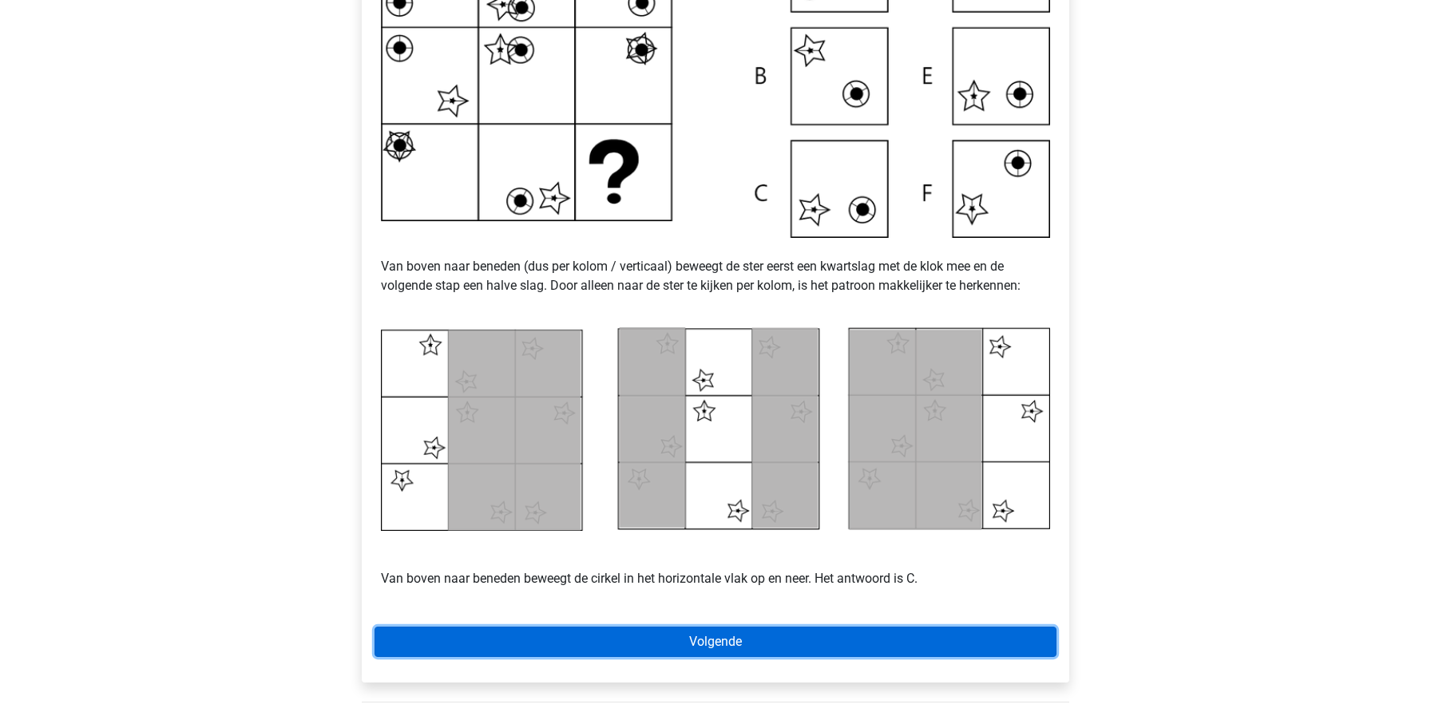
click at [684, 633] on link "Volgende" at bounding box center [716, 642] width 682 height 30
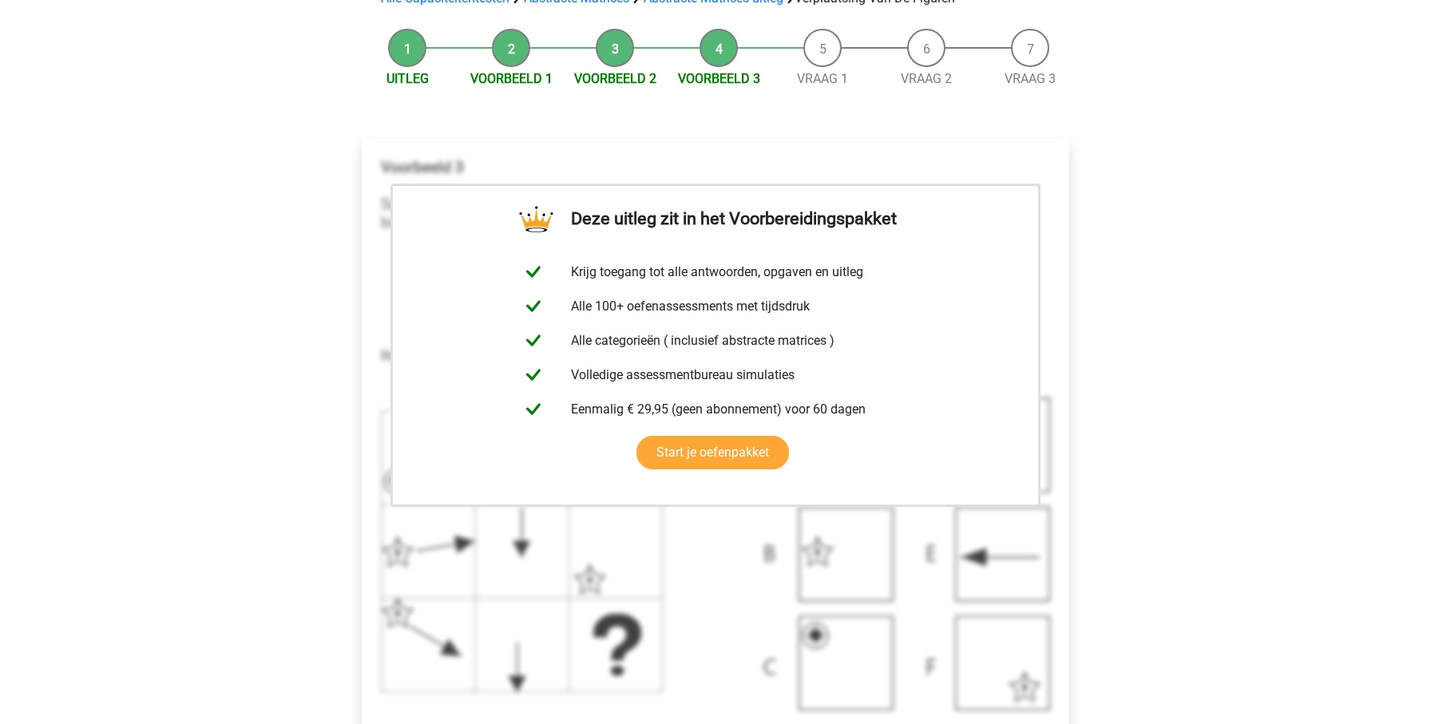
scroll to position [375, 0]
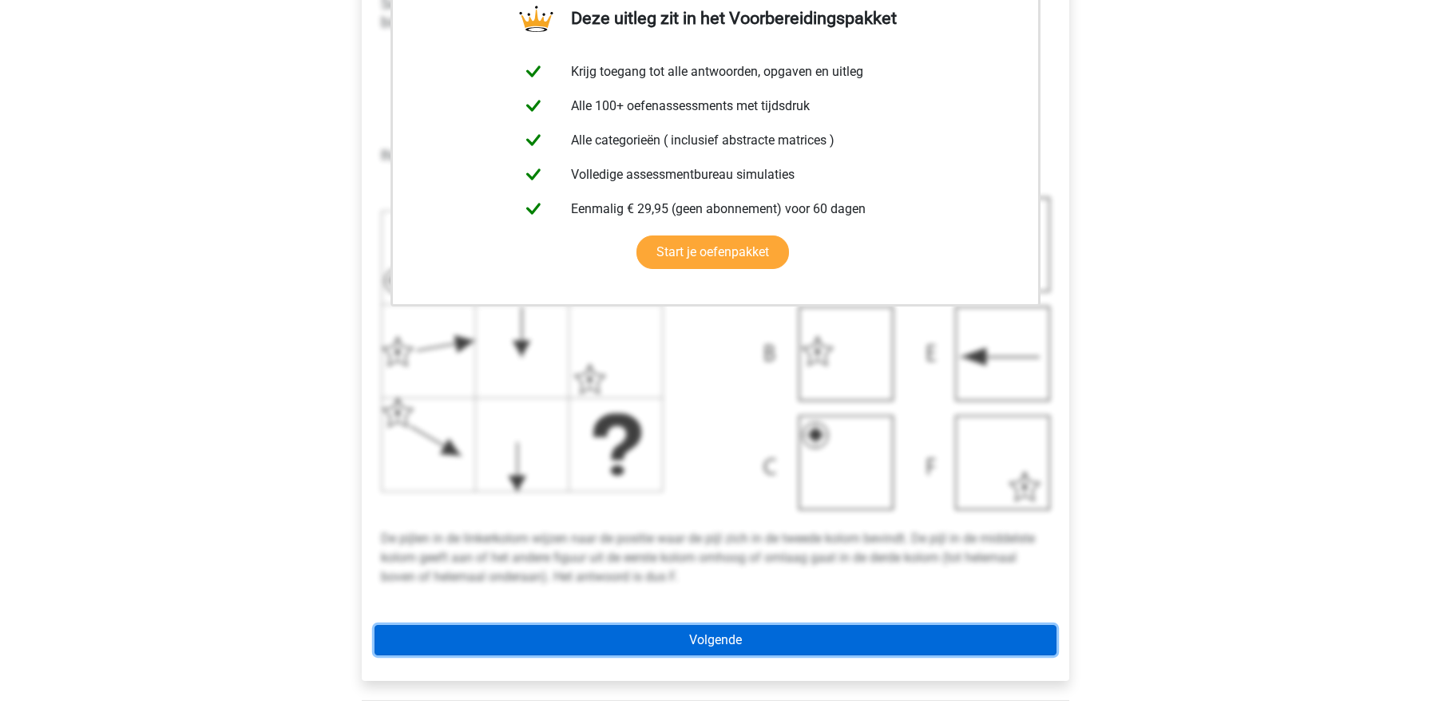
click at [807, 644] on link "Volgende" at bounding box center [716, 640] width 682 height 30
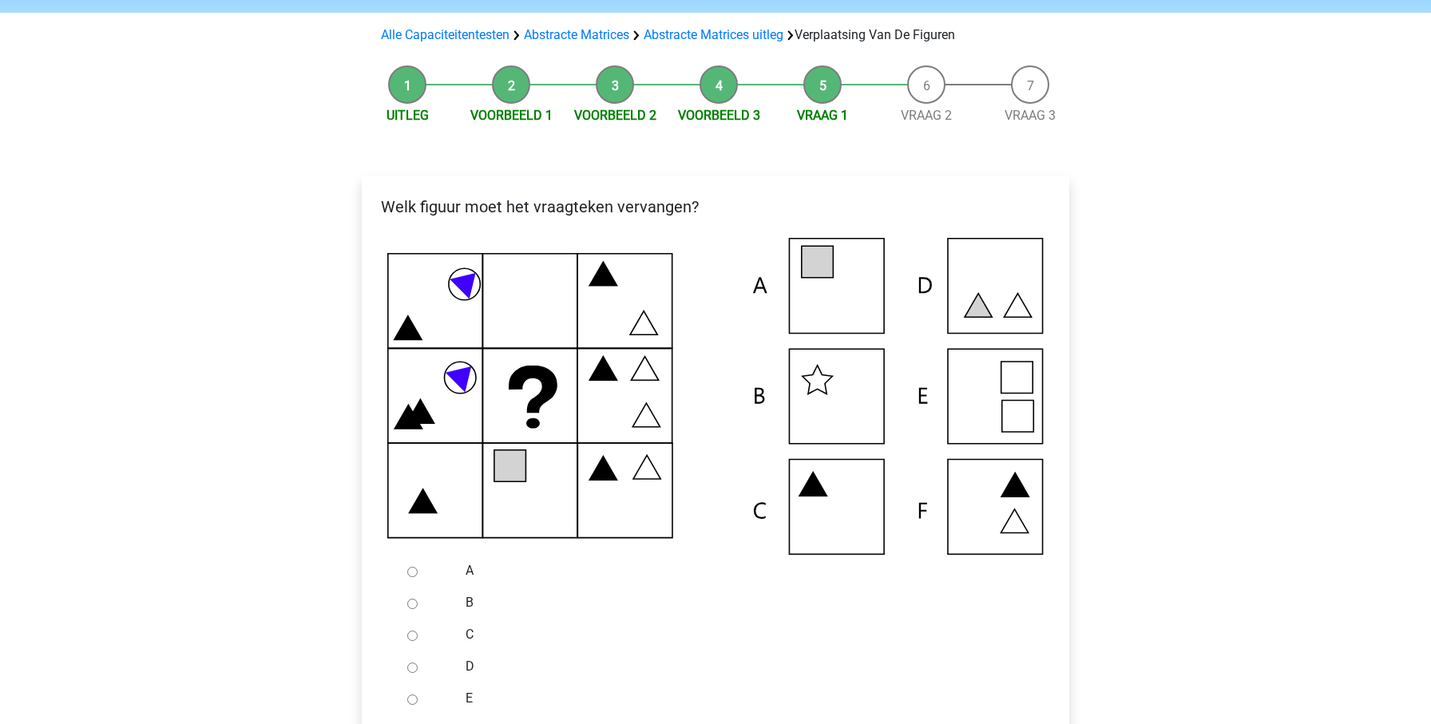
scroll to position [136, 0]
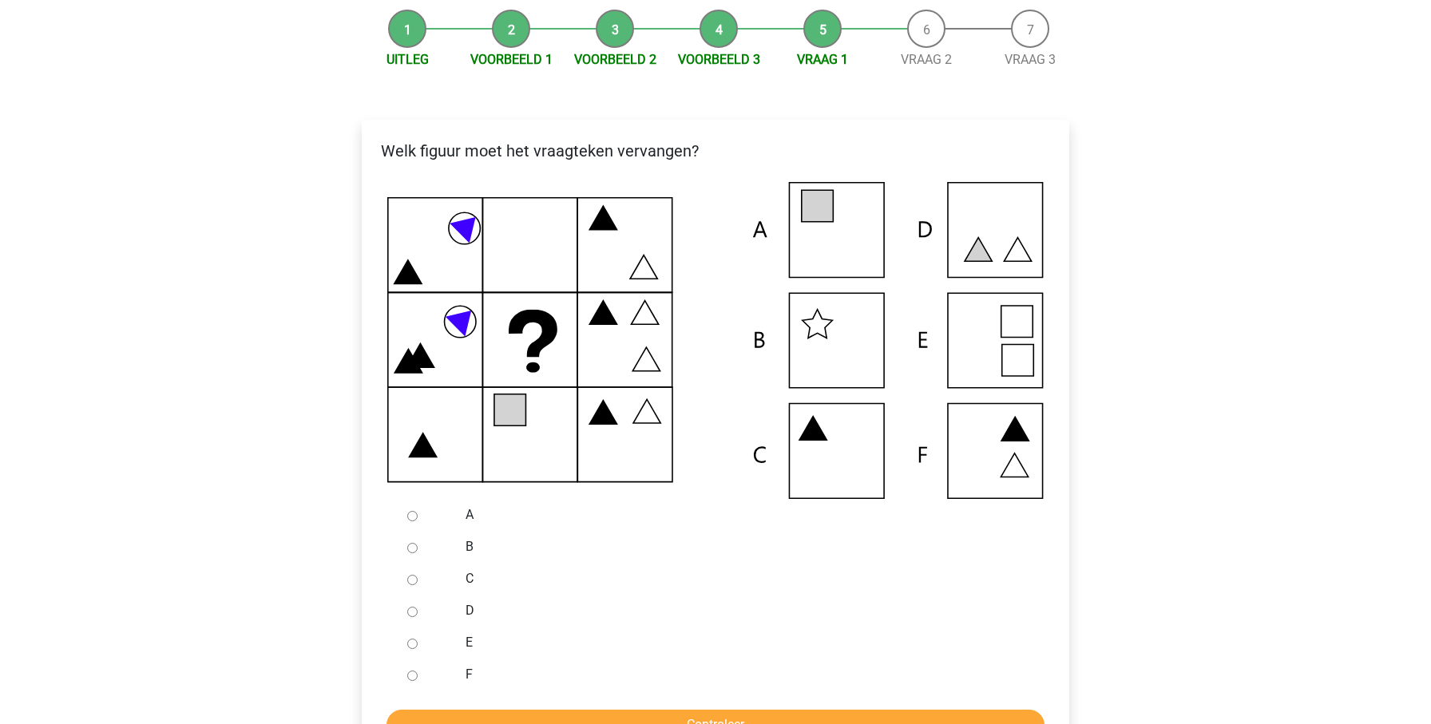
click at [409, 521] on div at bounding box center [427, 515] width 53 height 32
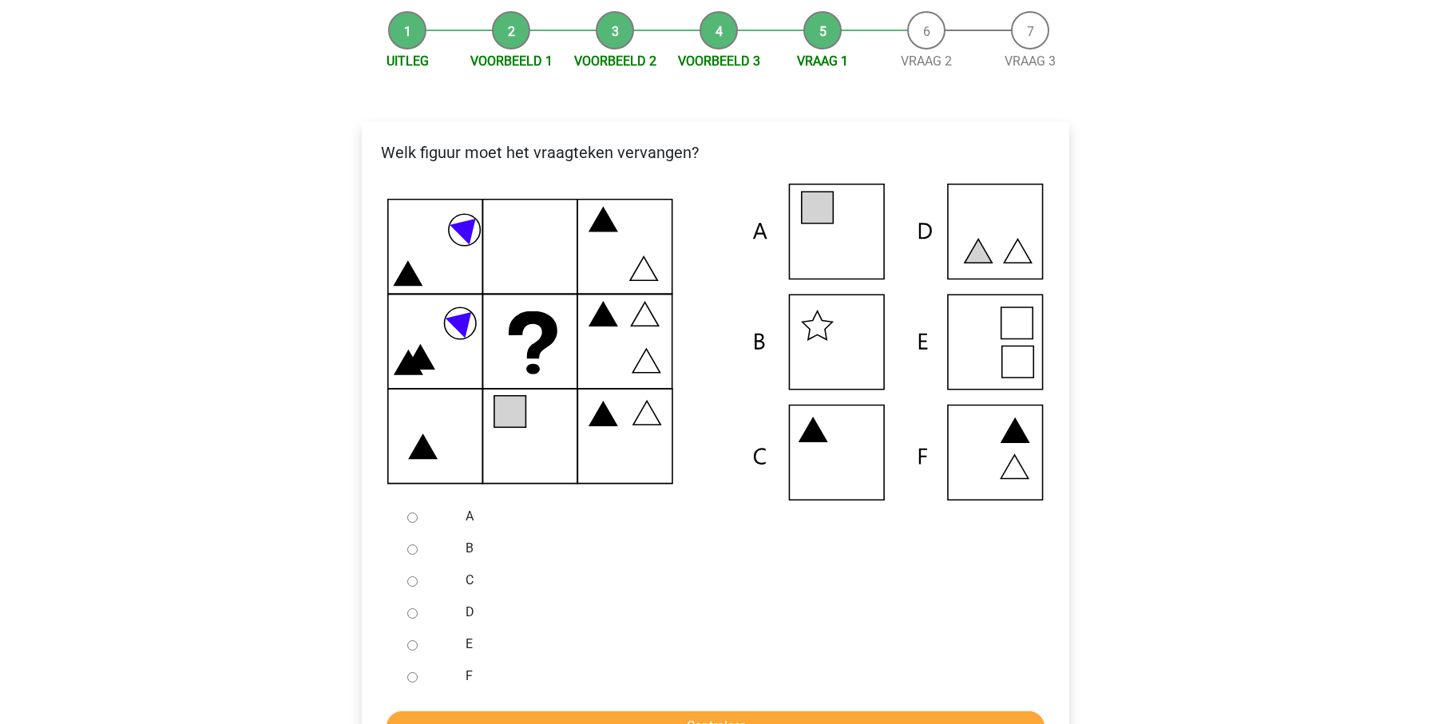
click at [411, 518] on input "A" at bounding box center [412, 518] width 10 height 10
radio input "true"
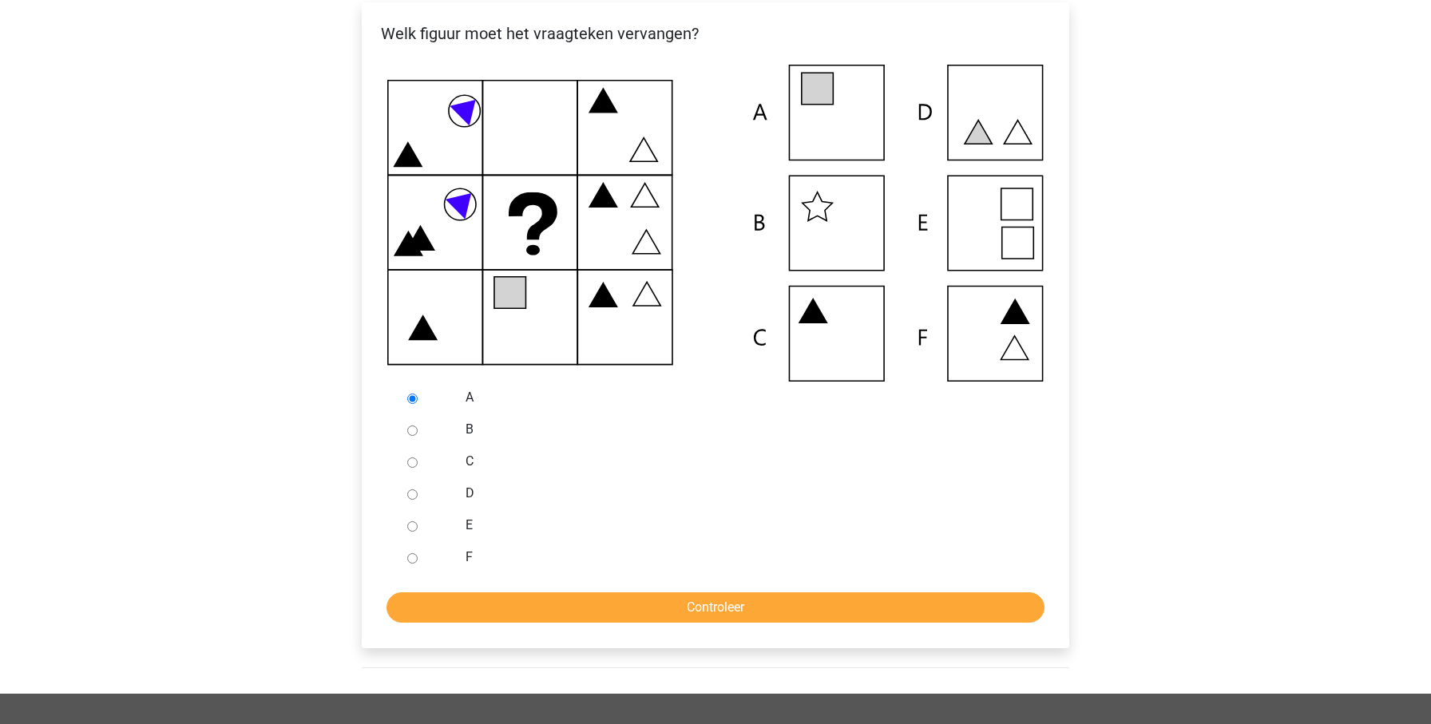
scroll to position [318, 0]
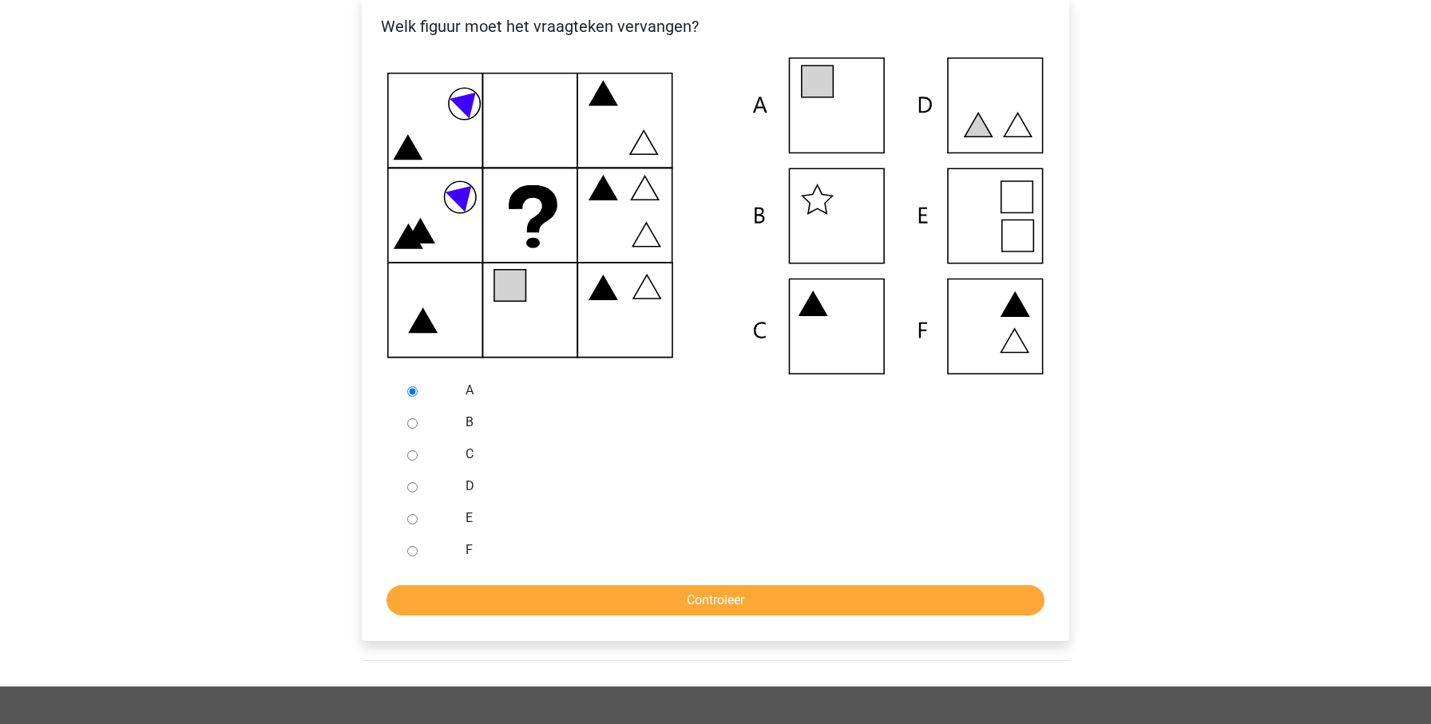
click at [757, 620] on div "Welk figuur moet het vraagteken vervangen? A" at bounding box center [716, 318] width 708 height 646
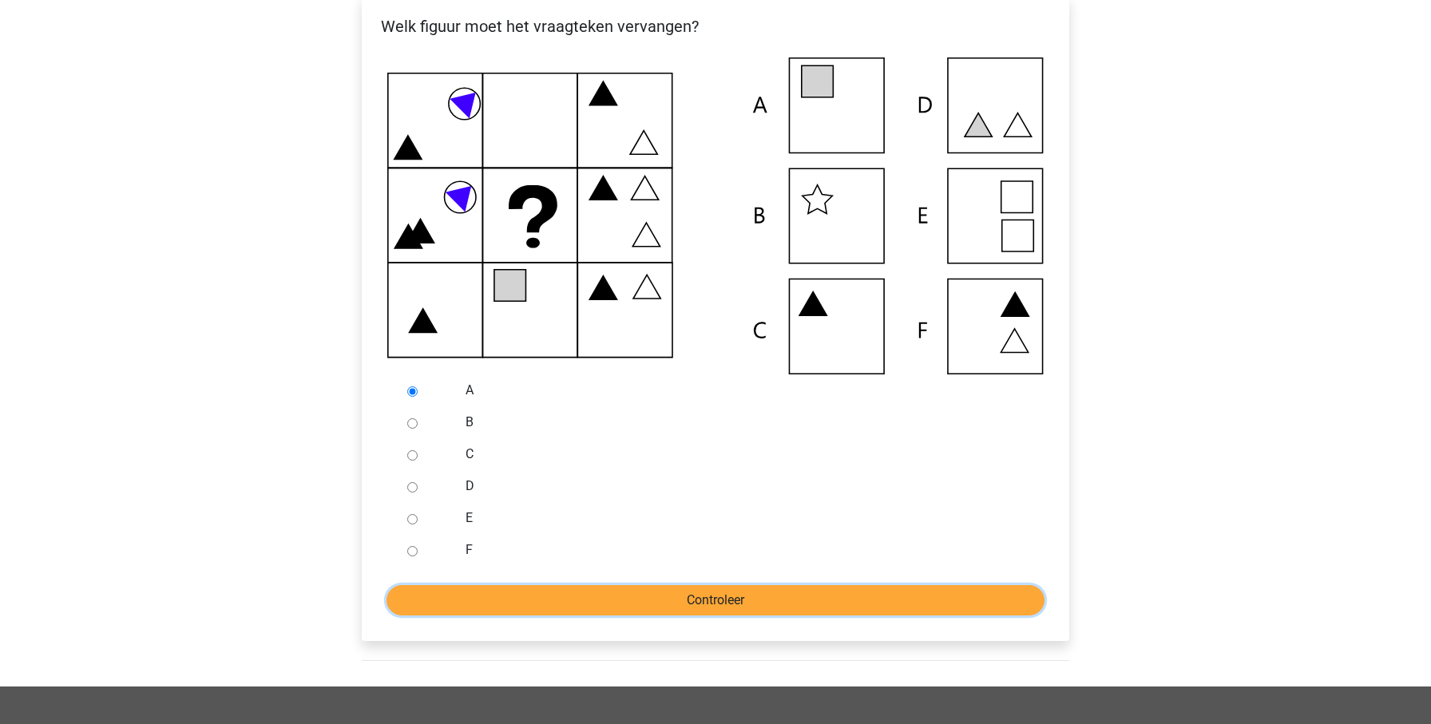
click at [759, 612] on input "Controleer" at bounding box center [716, 600] width 658 height 30
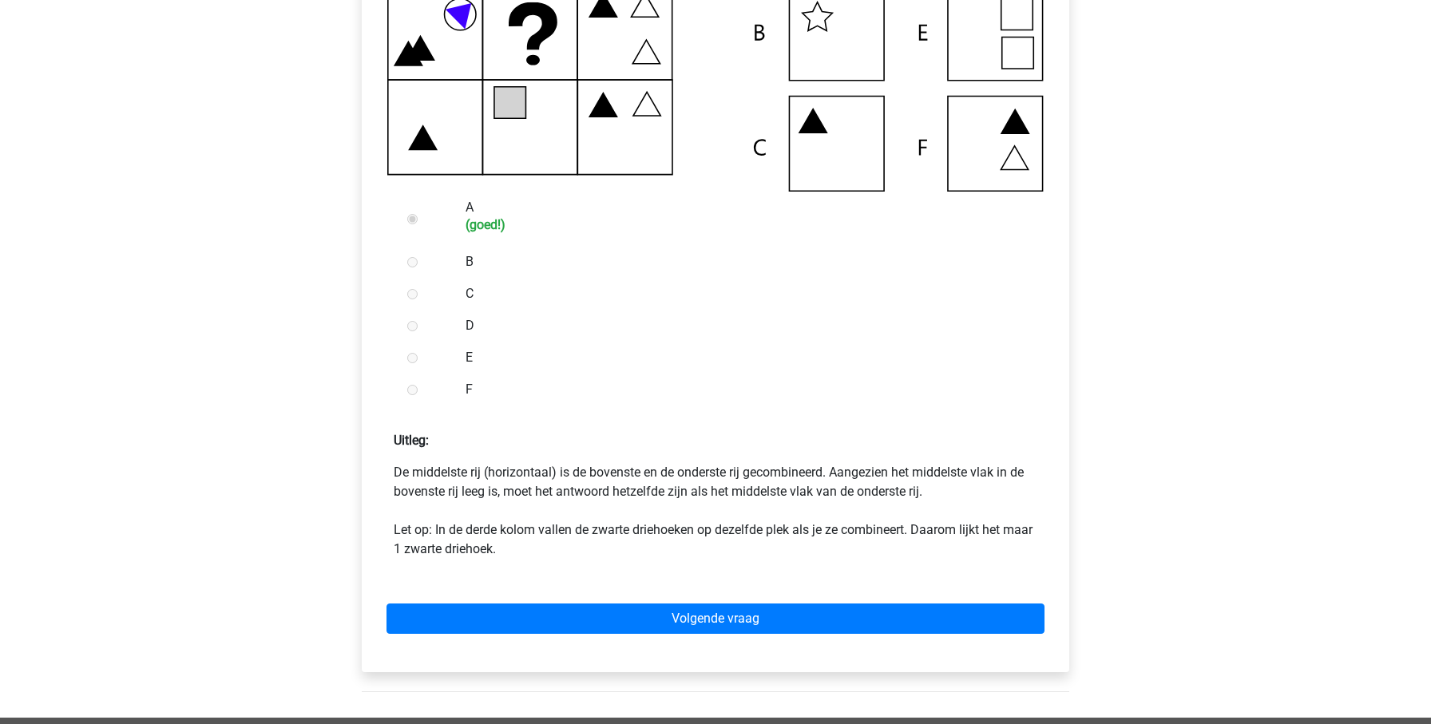
scroll to position [497, 0]
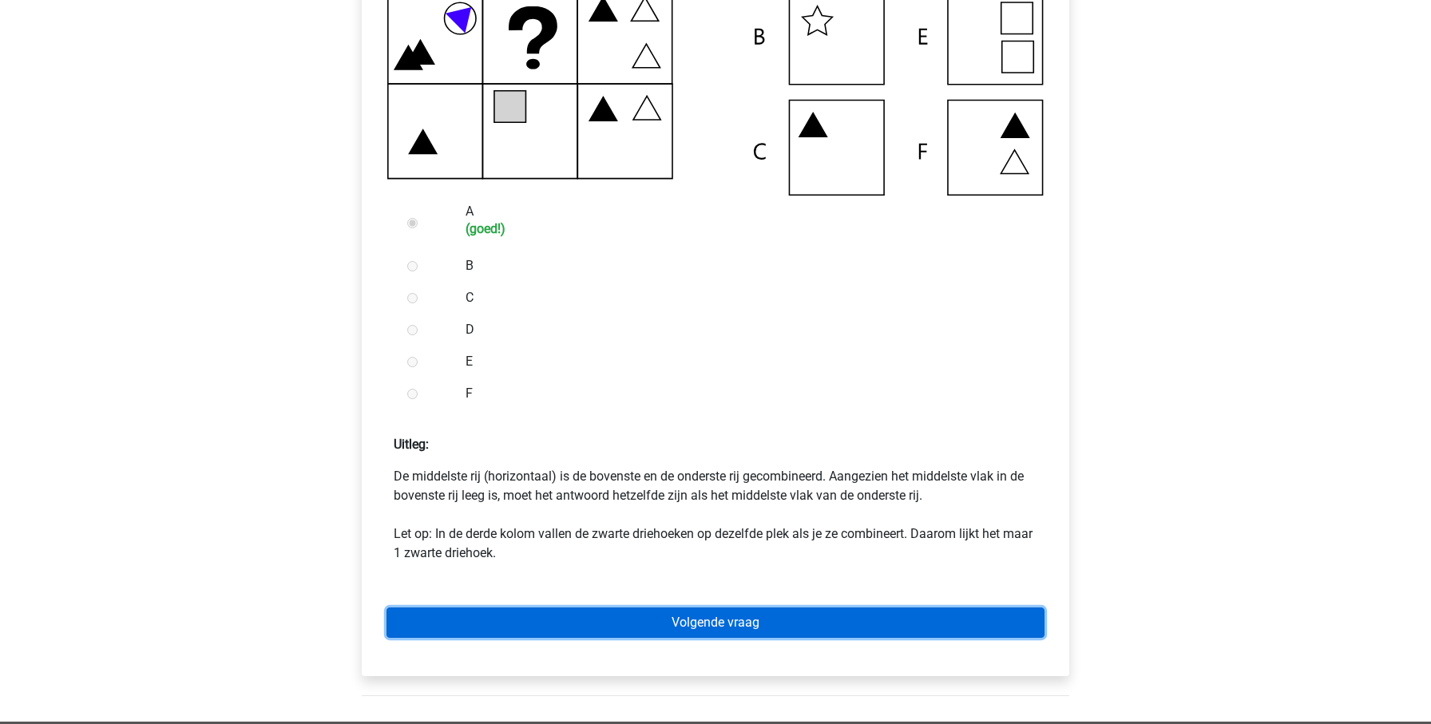
click at [707, 619] on link "Volgende vraag" at bounding box center [716, 623] width 658 height 30
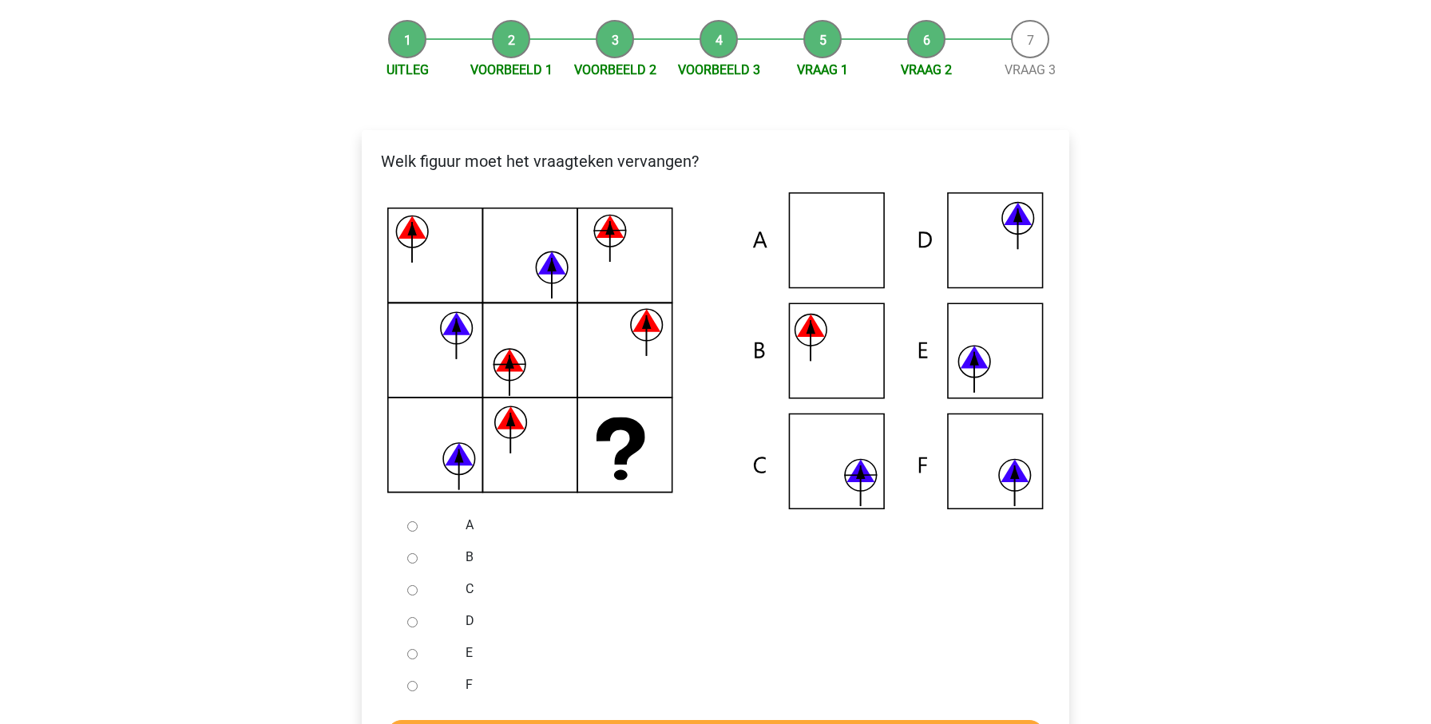
scroll to position [187, 0]
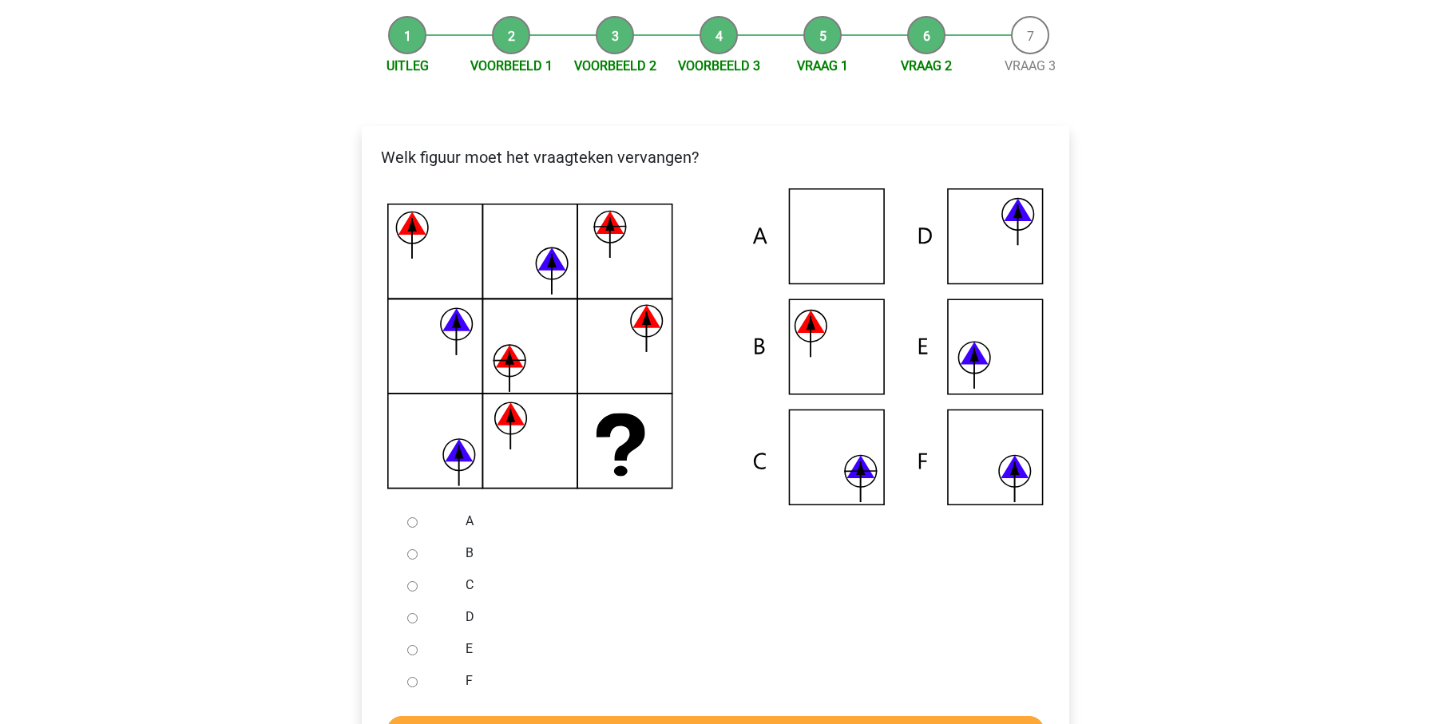
click at [410, 589] on input "C" at bounding box center [412, 586] width 10 height 10
radio input "true"
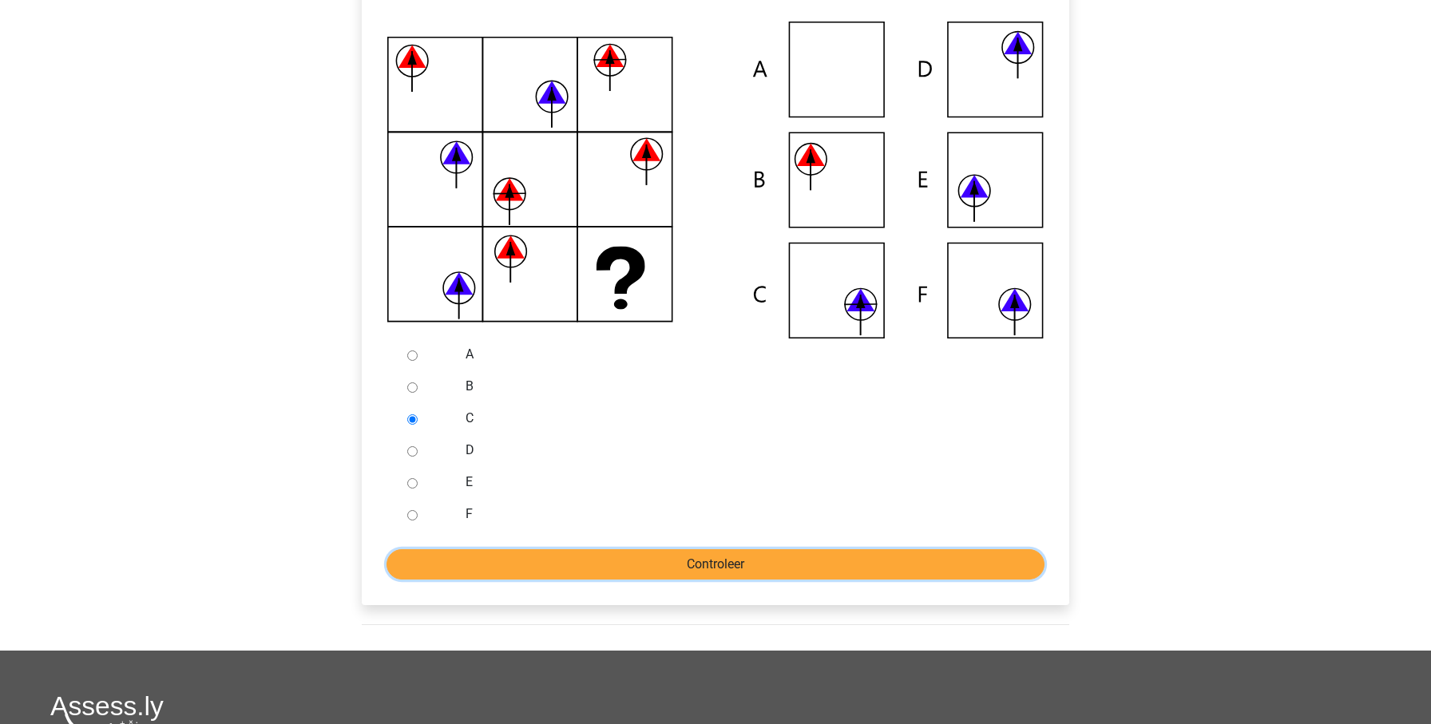
click at [662, 572] on input "Controleer" at bounding box center [716, 564] width 658 height 30
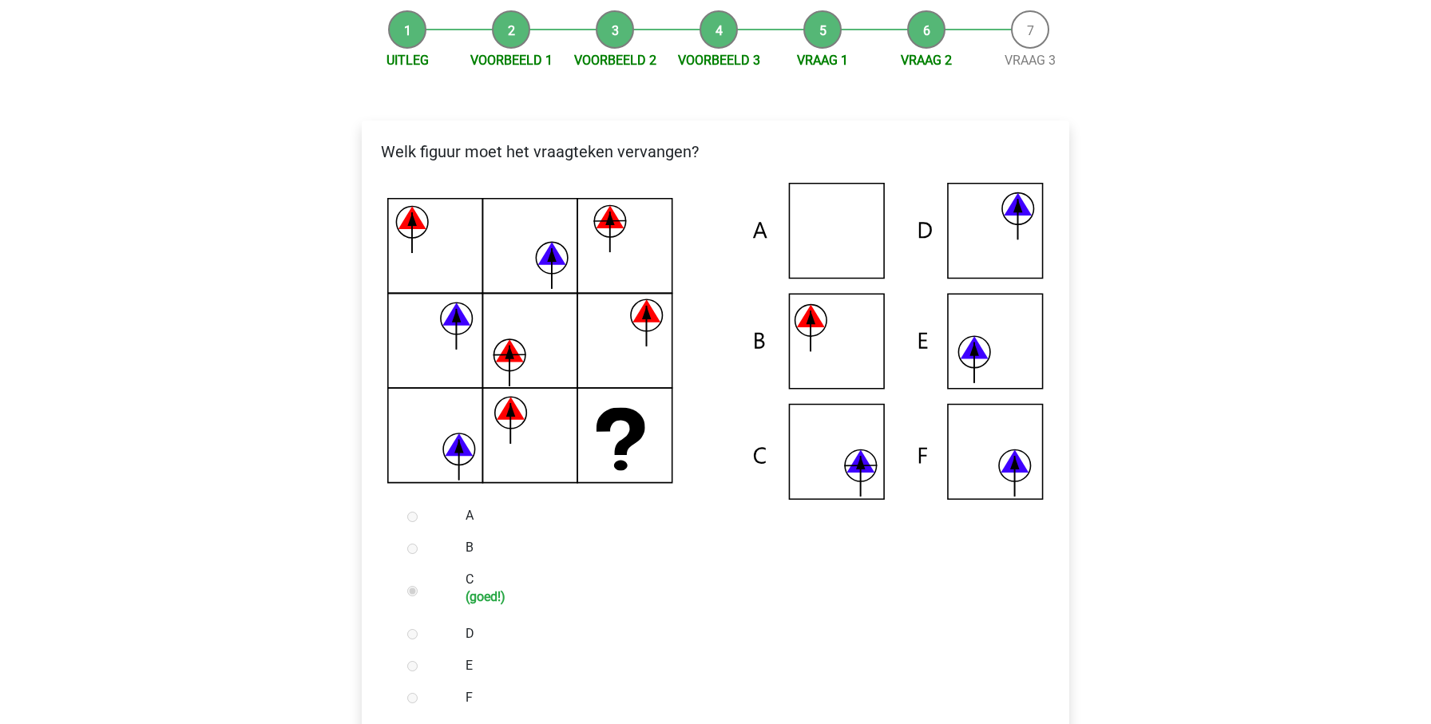
scroll to position [193, 0]
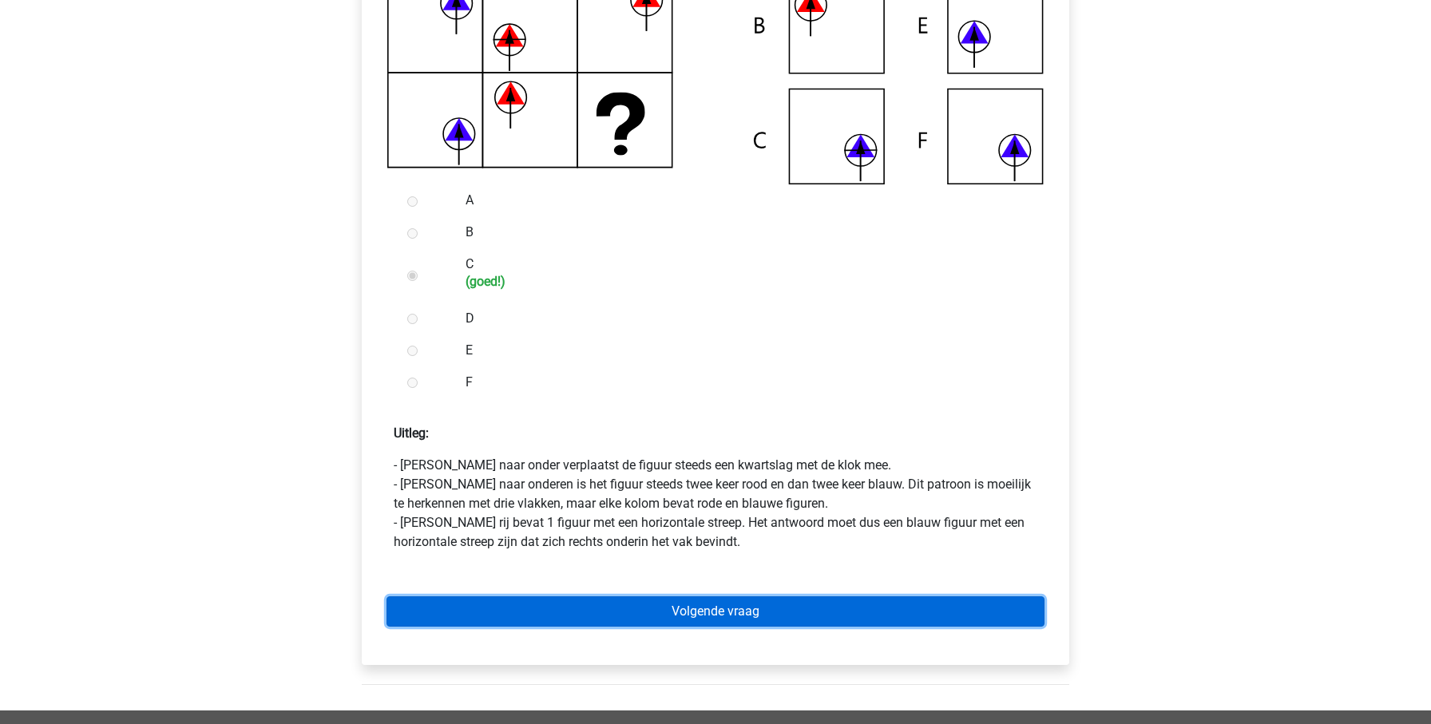
click at [727, 607] on link "Volgende vraag" at bounding box center [716, 612] width 658 height 30
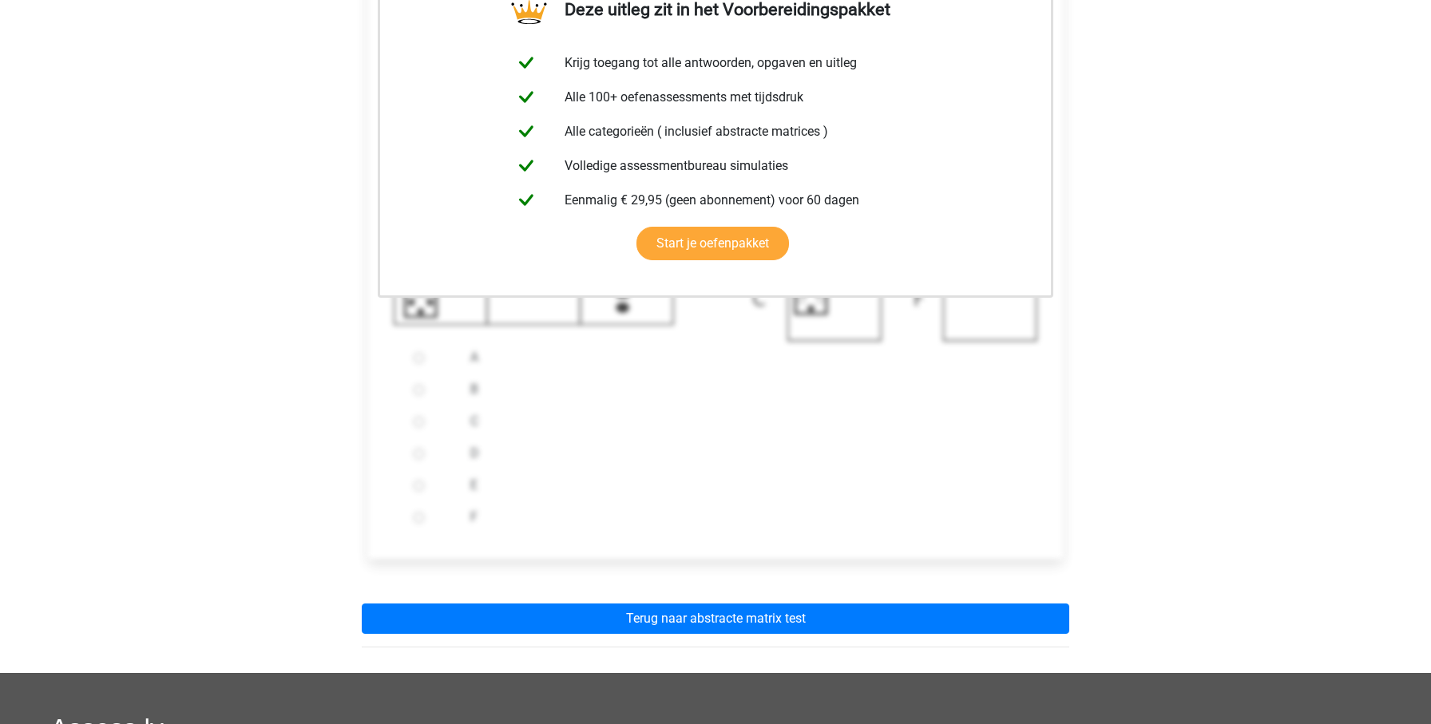
scroll to position [402, 0]
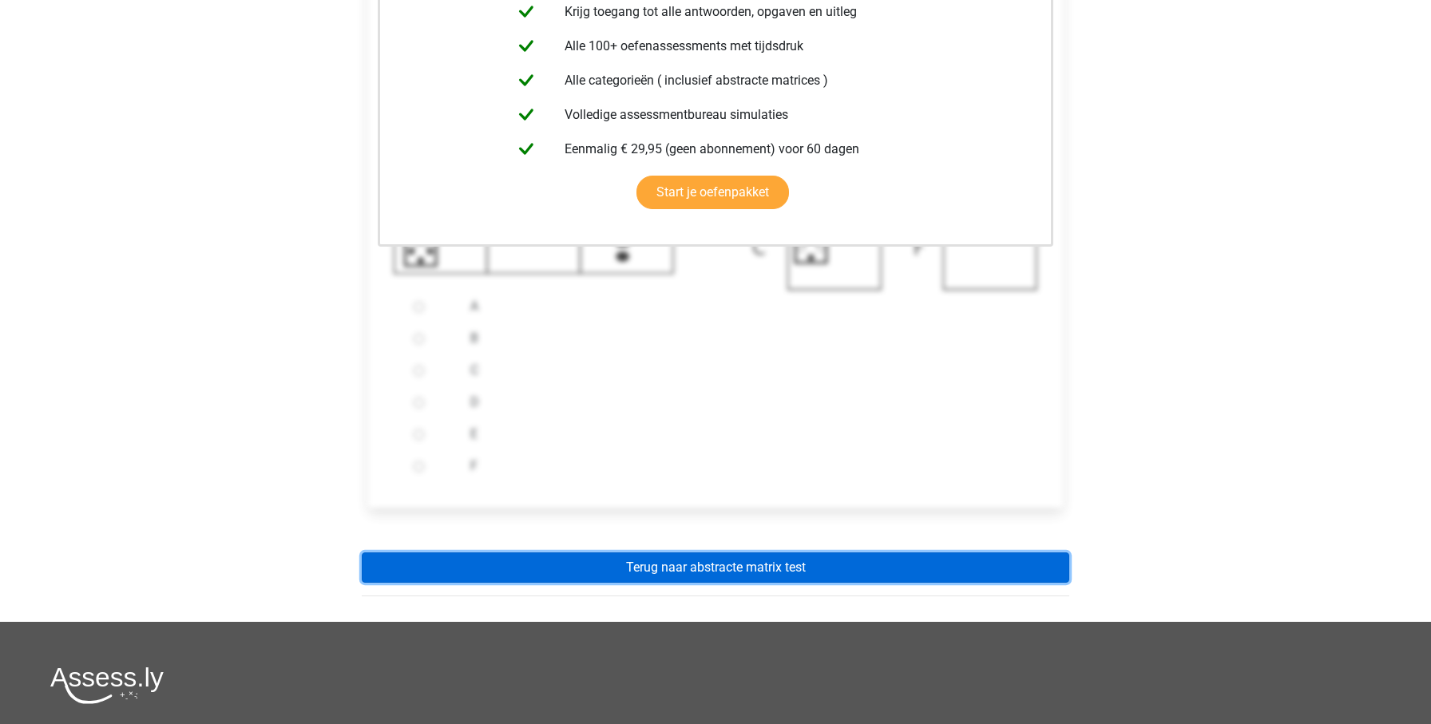
click at [765, 577] on link "Terug naar abstracte matrix test" at bounding box center [716, 568] width 708 height 30
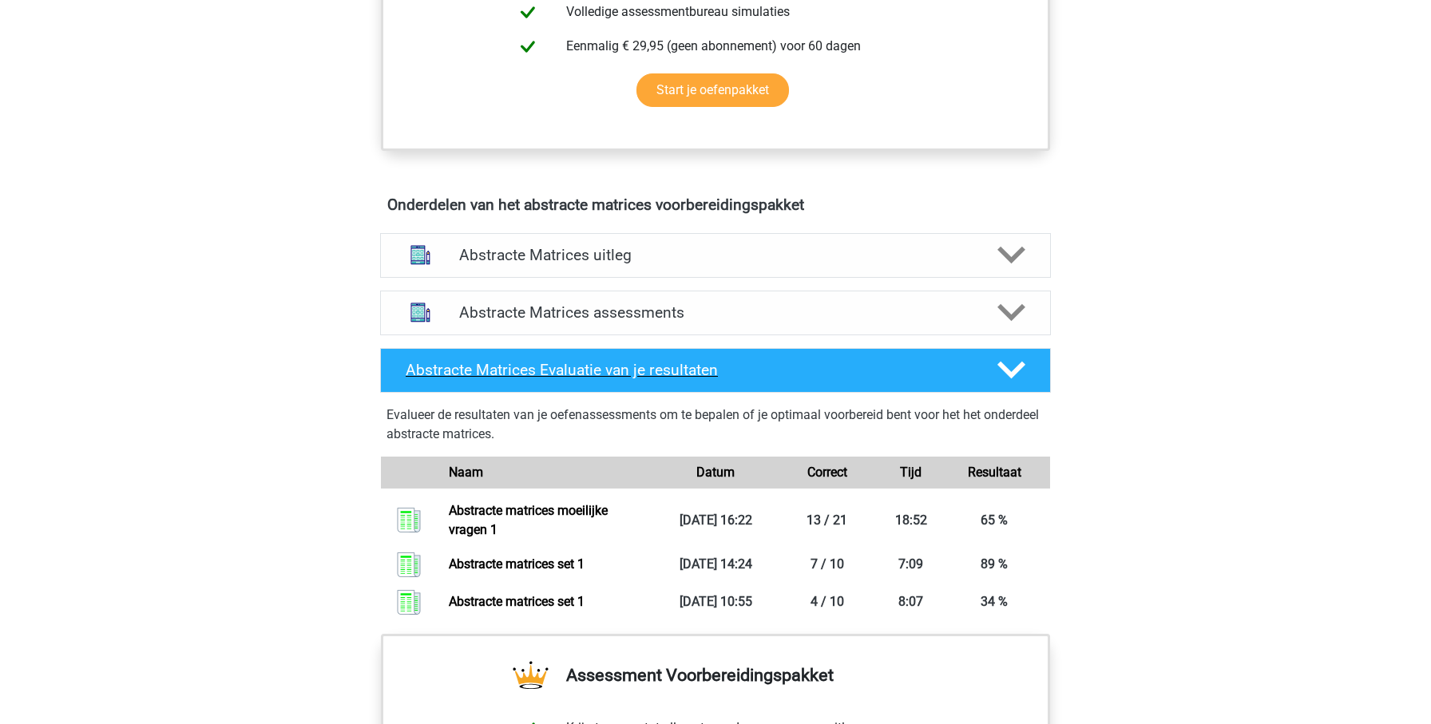
scroll to position [798, 0]
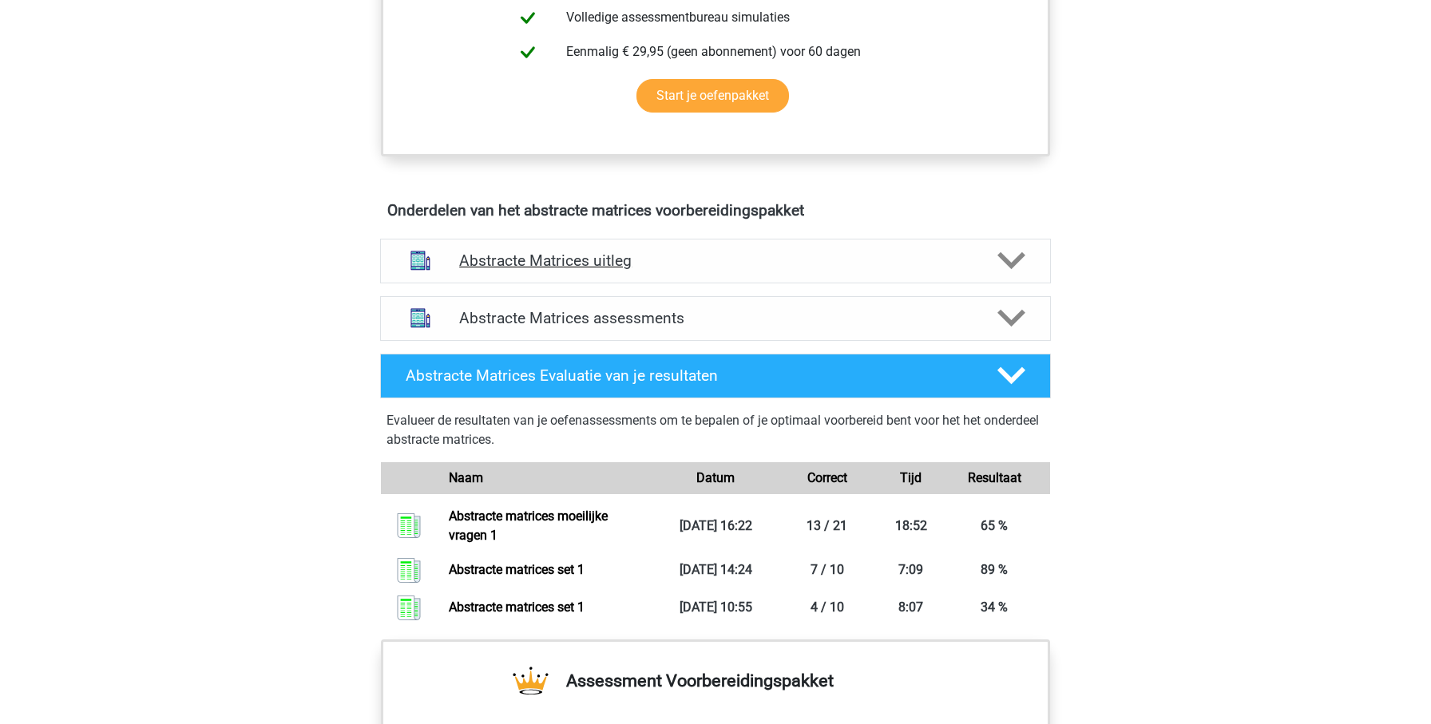
click at [751, 274] on div "Abstracte Matrices uitleg" at bounding box center [715, 261] width 671 height 45
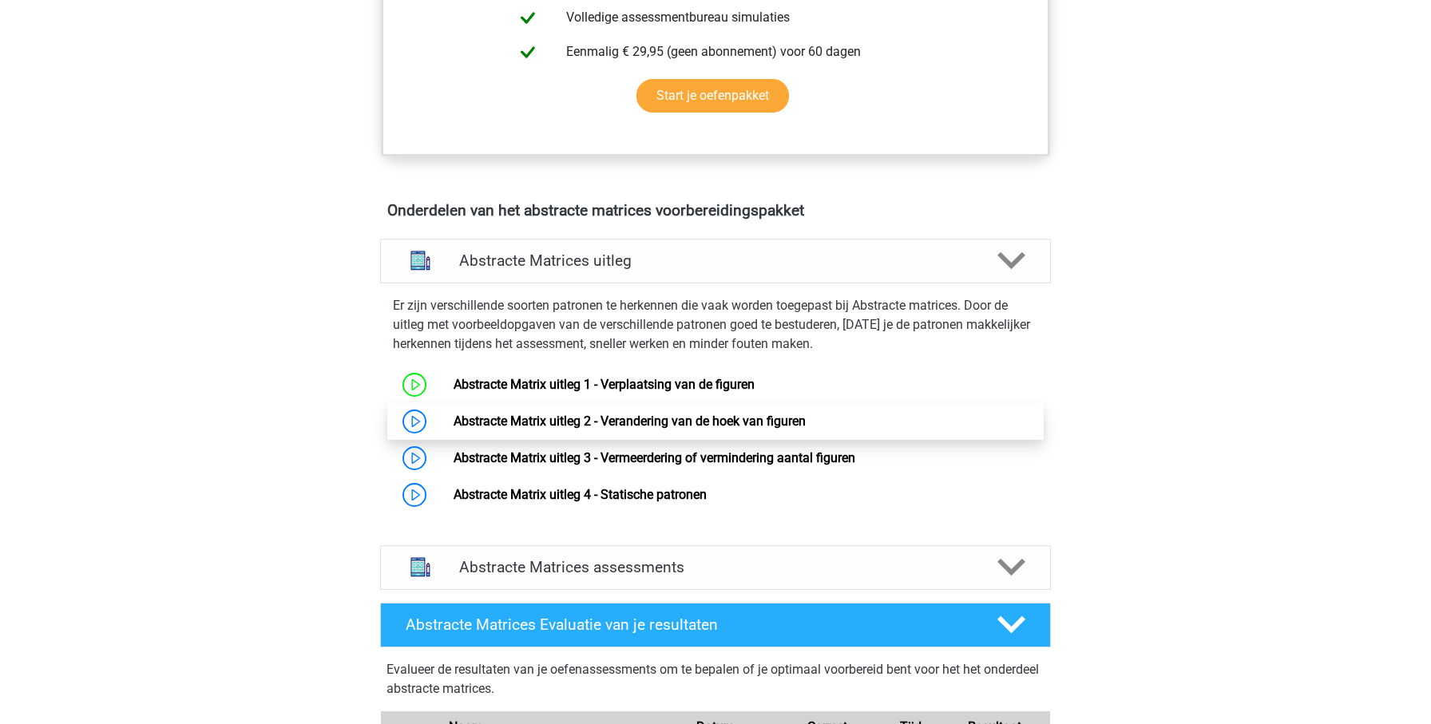
click at [666, 423] on link "Abstracte Matrix uitleg 2 - Verandering van de hoek van figuren" at bounding box center [630, 421] width 352 height 15
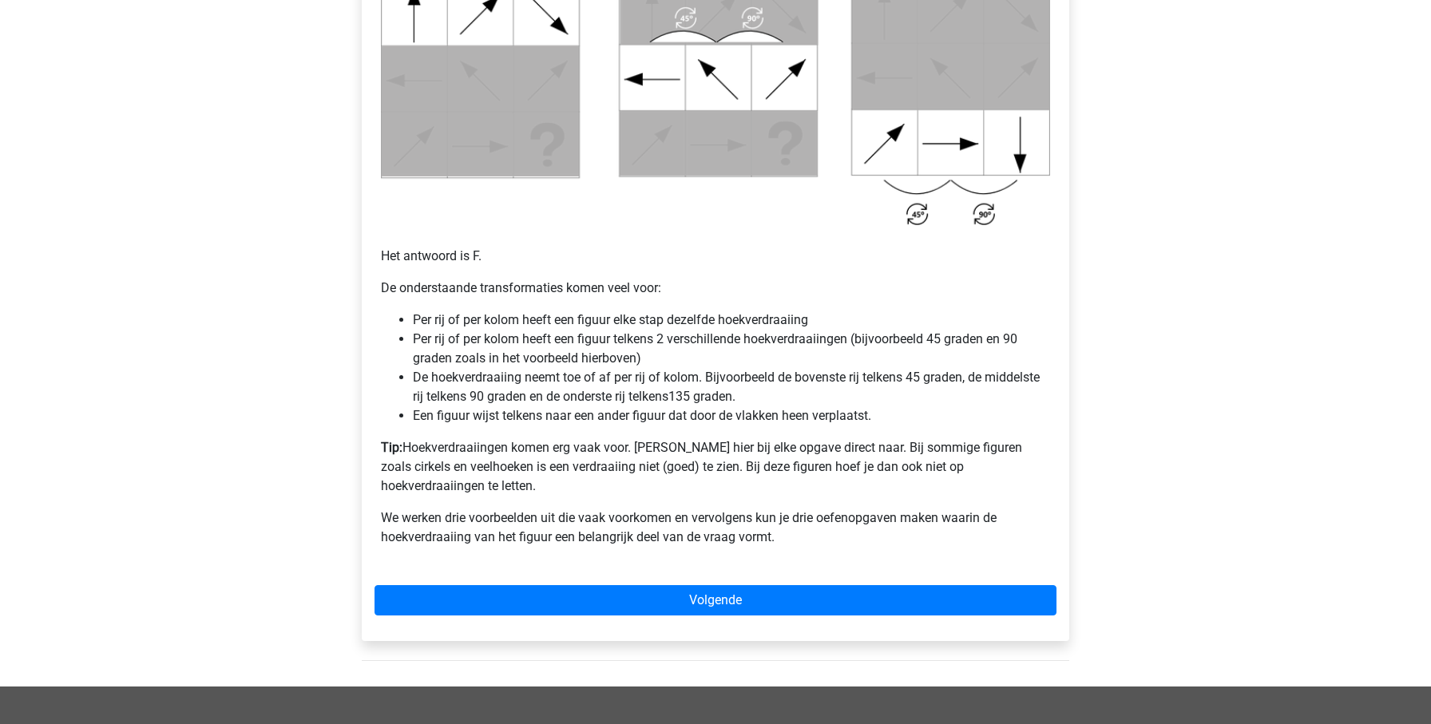
scroll to position [878, 0]
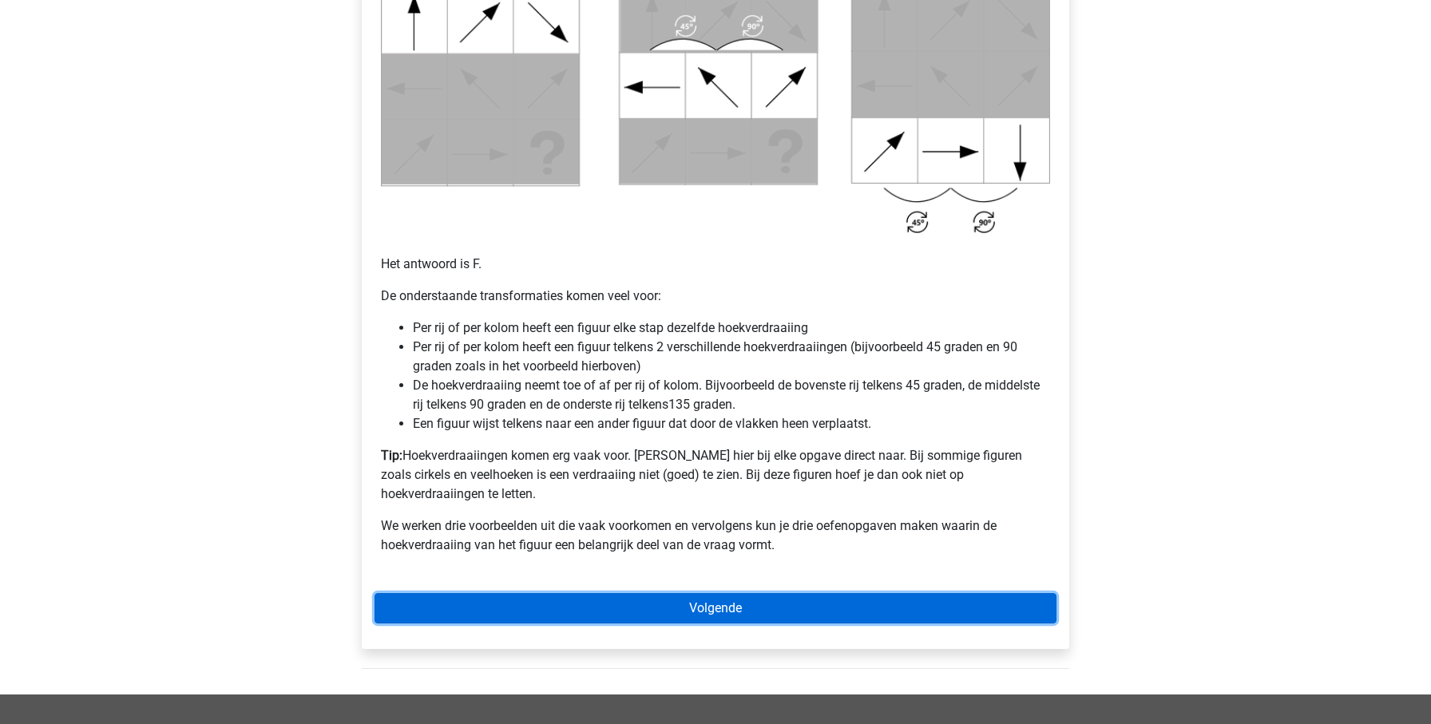
click at [617, 593] on link "Volgende" at bounding box center [716, 608] width 682 height 30
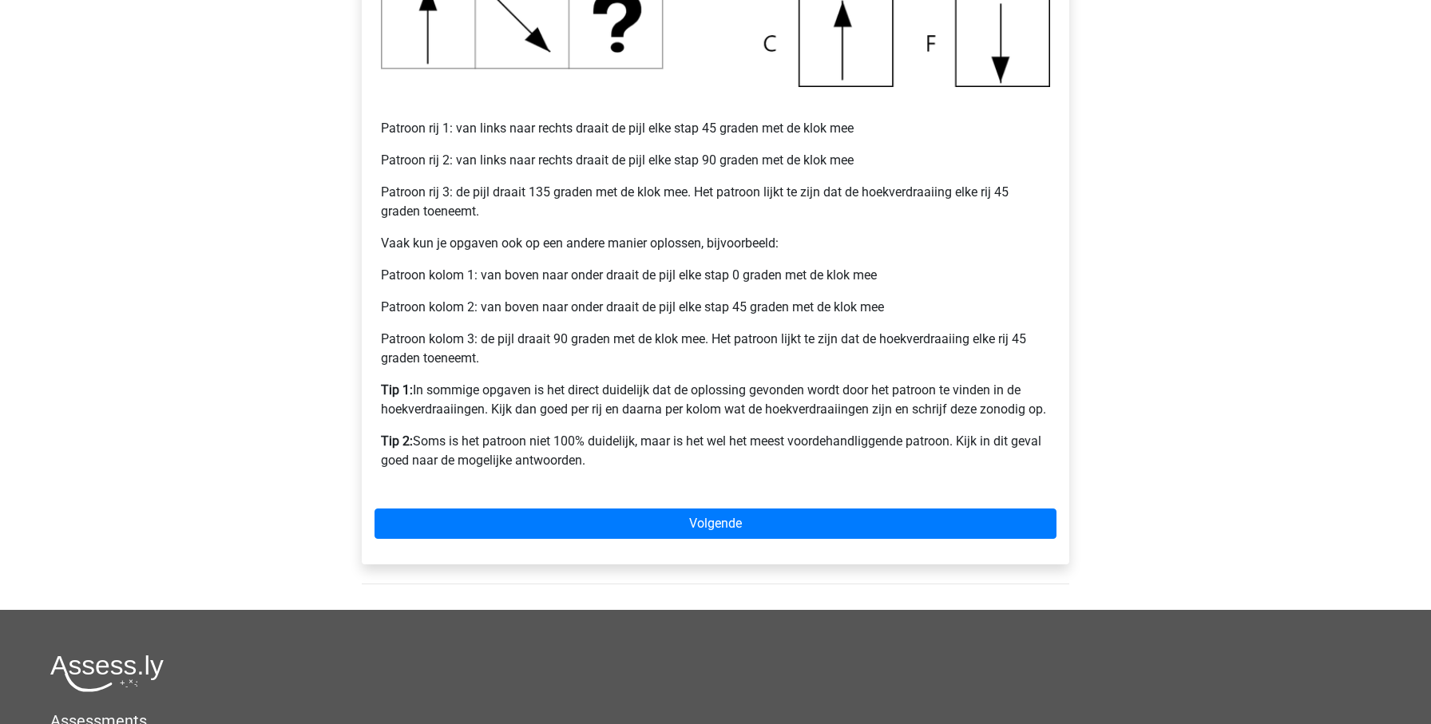
scroll to position [620, 0]
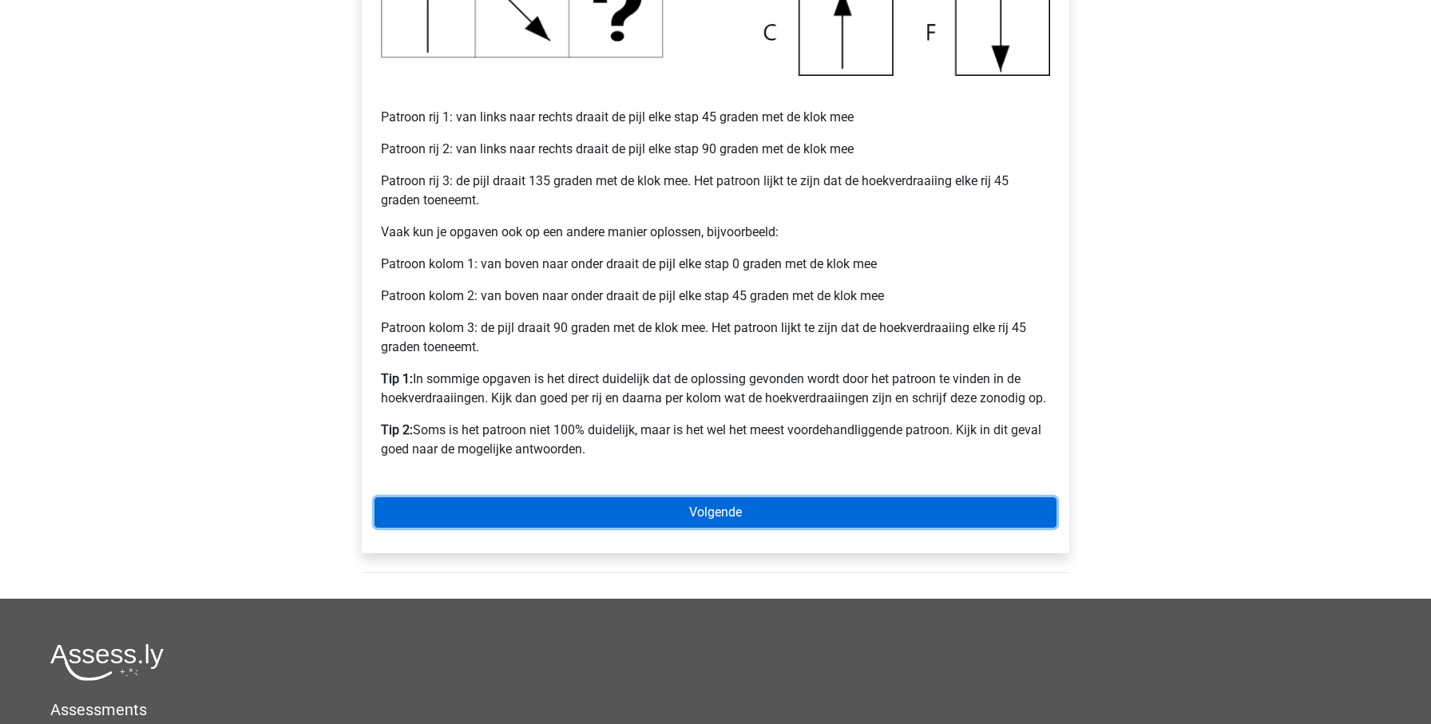
click at [640, 522] on link "Volgende" at bounding box center [716, 513] width 682 height 30
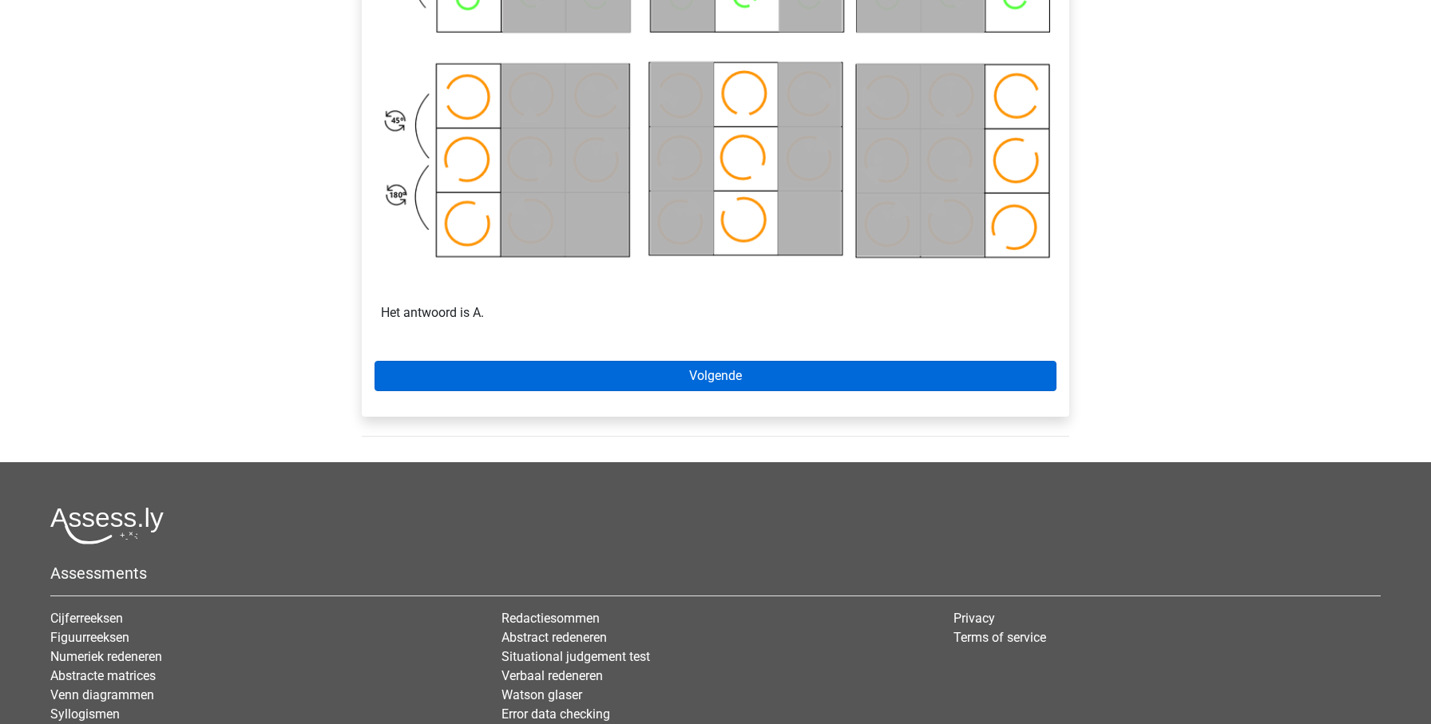
scroll to position [958, 0]
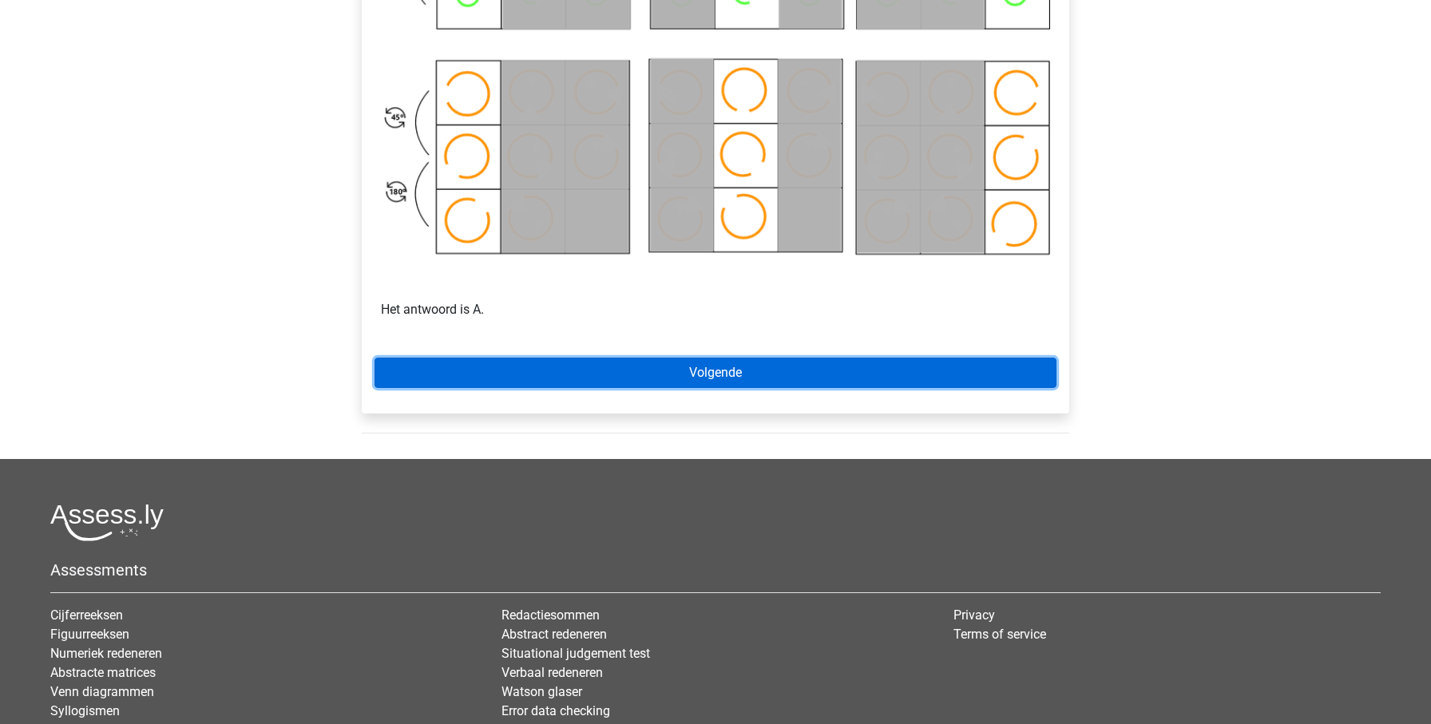
click at [783, 372] on link "Volgende" at bounding box center [716, 373] width 682 height 30
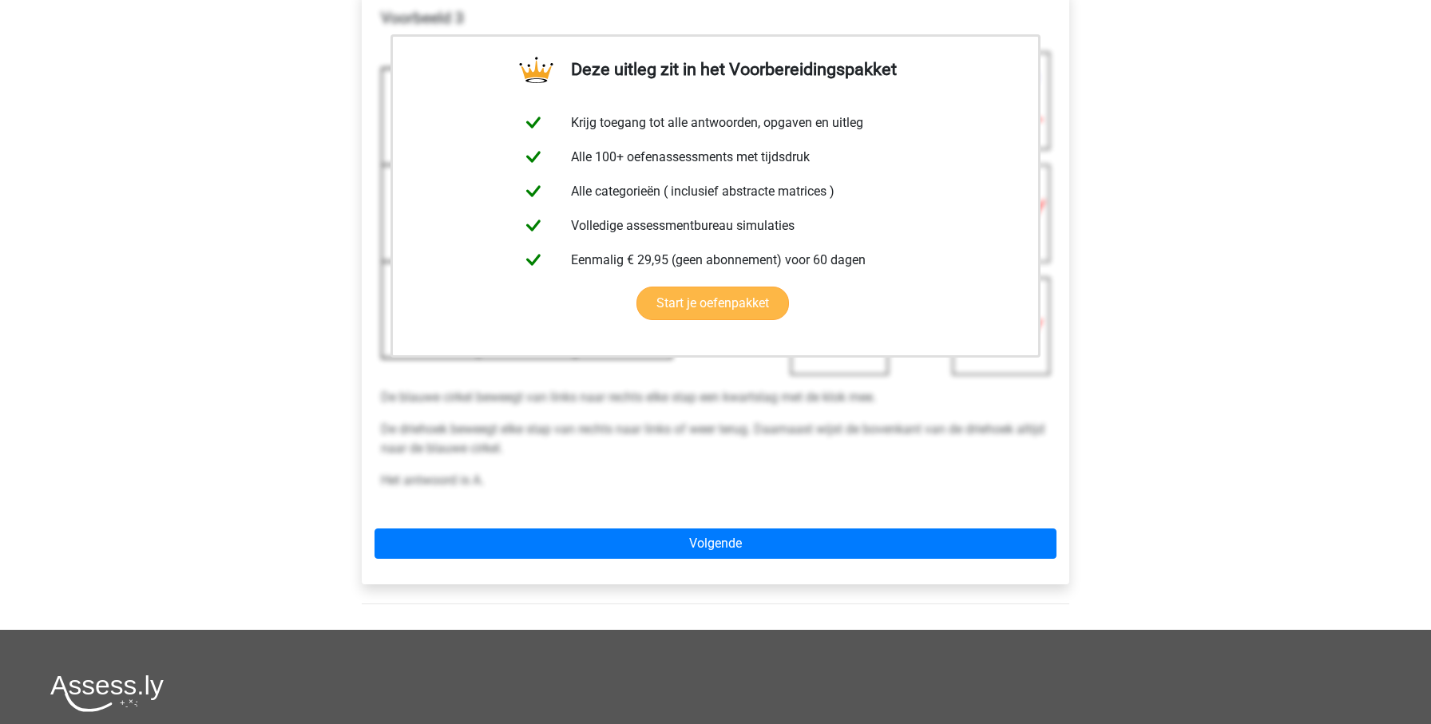
scroll to position [651, 0]
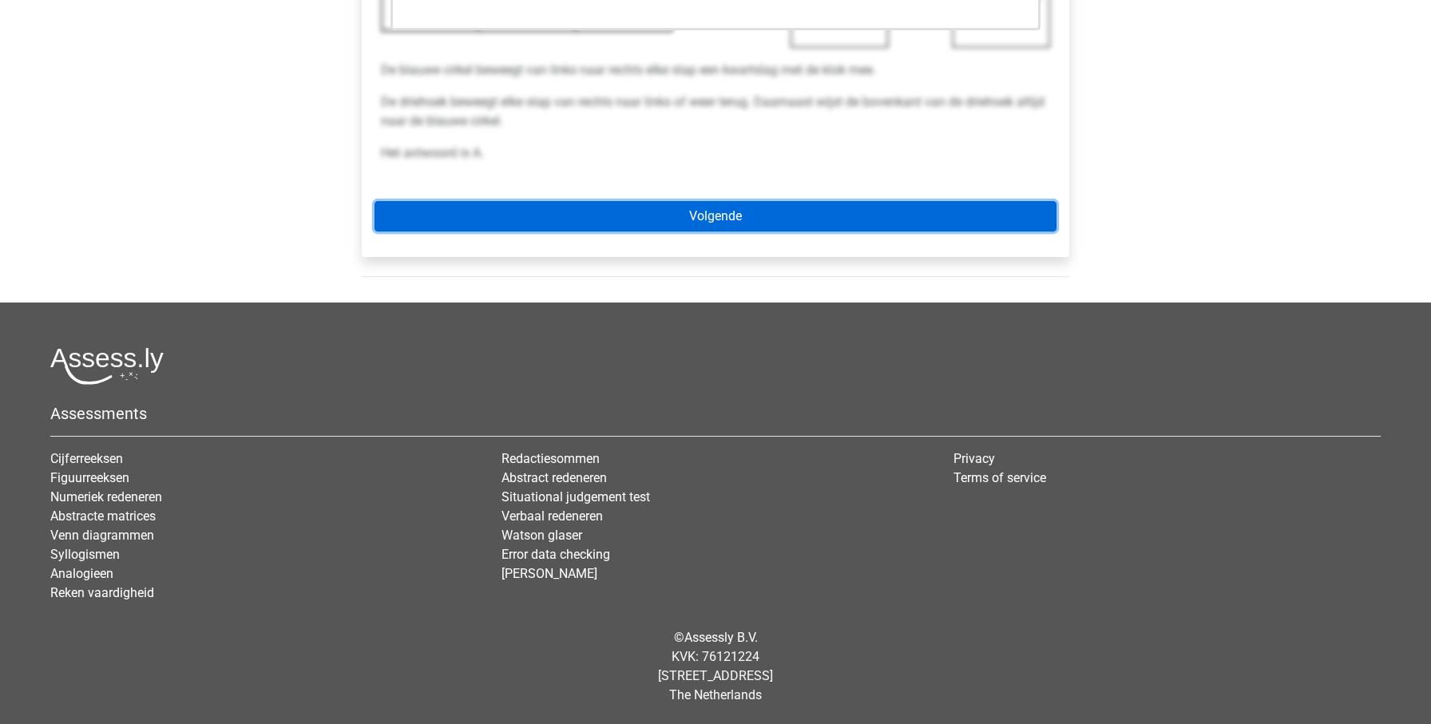
click at [763, 227] on link "Volgende" at bounding box center [716, 216] width 682 height 30
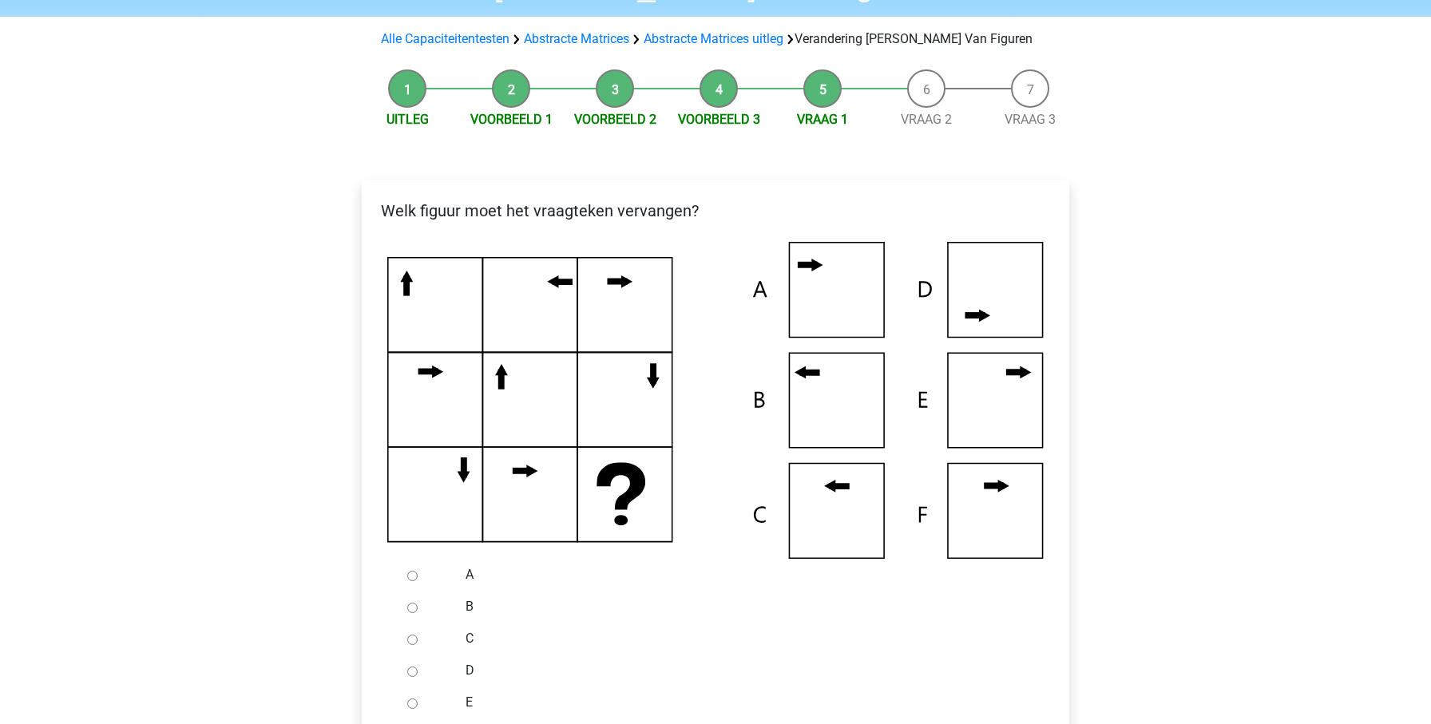
scroll to position [134, 0]
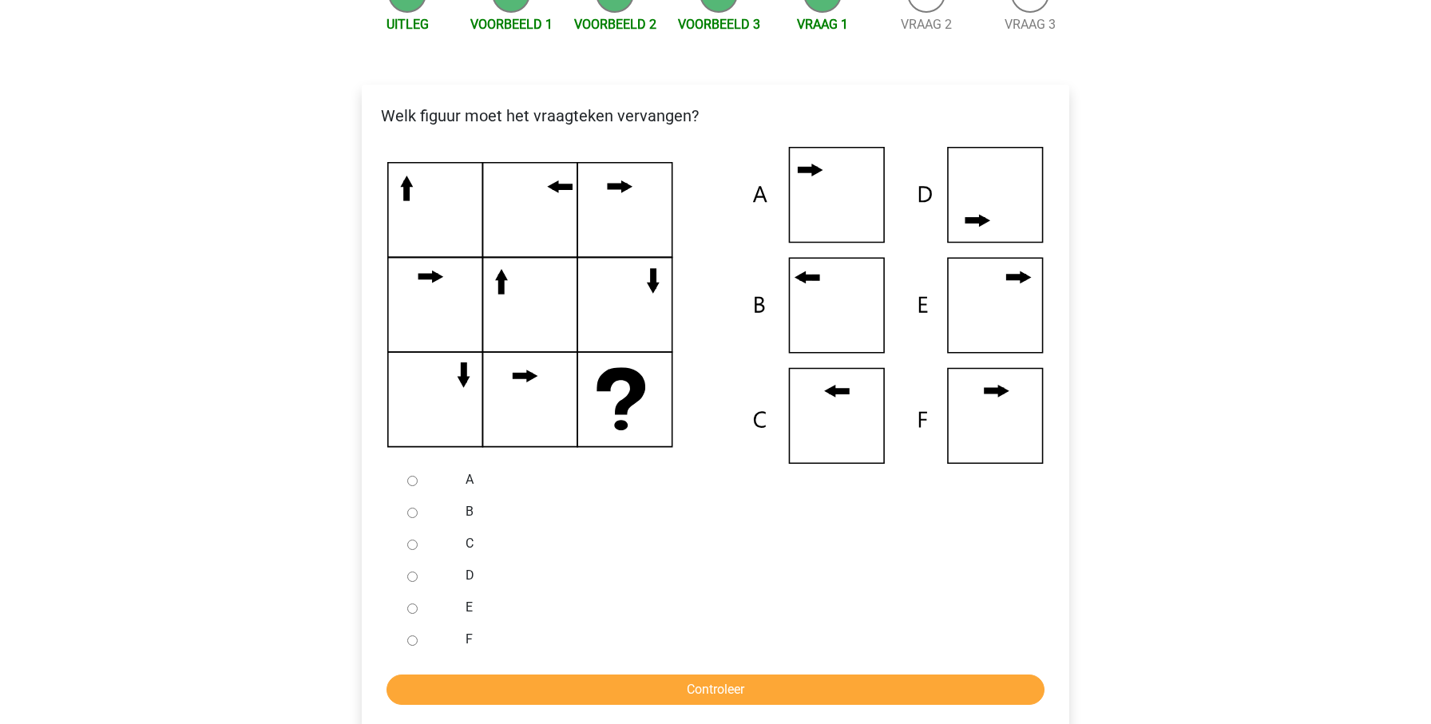
click at [414, 514] on input "B" at bounding box center [412, 513] width 10 height 10
radio input "true"
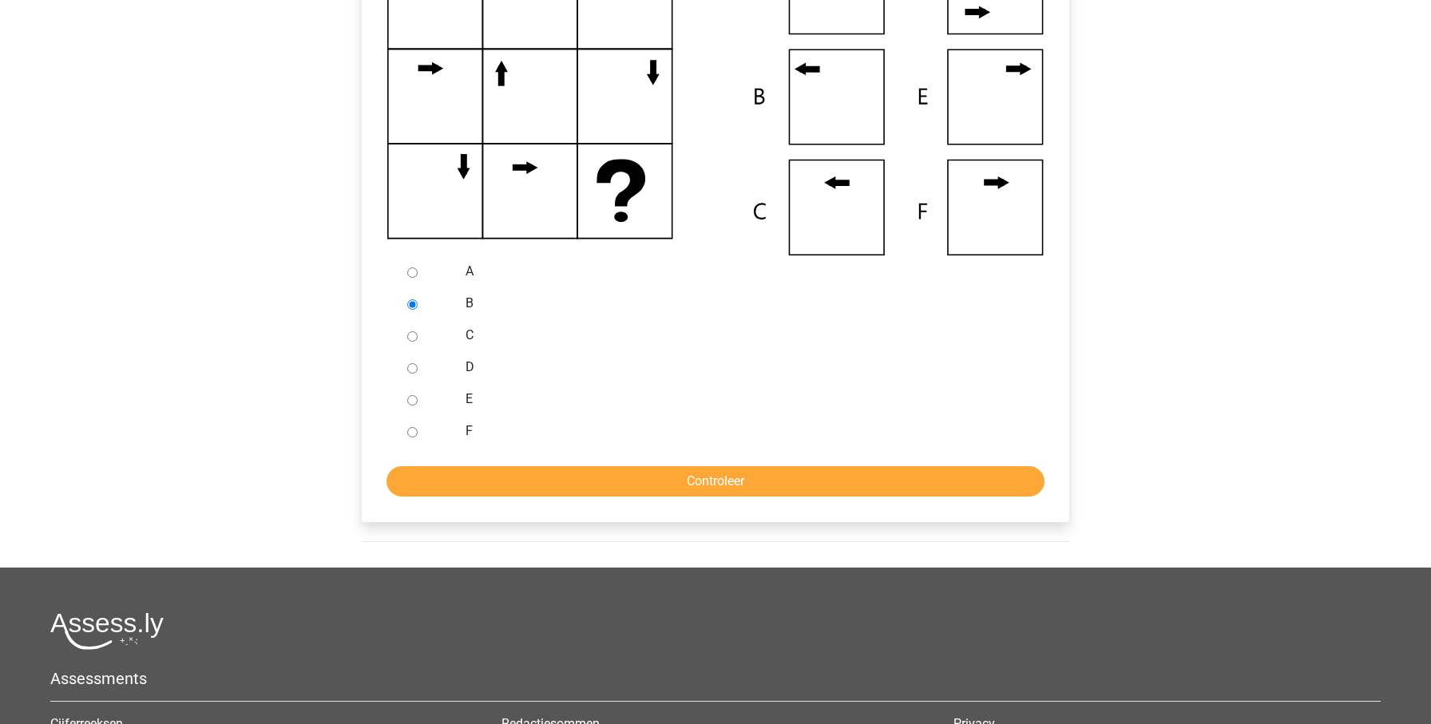
scroll to position [458, 0]
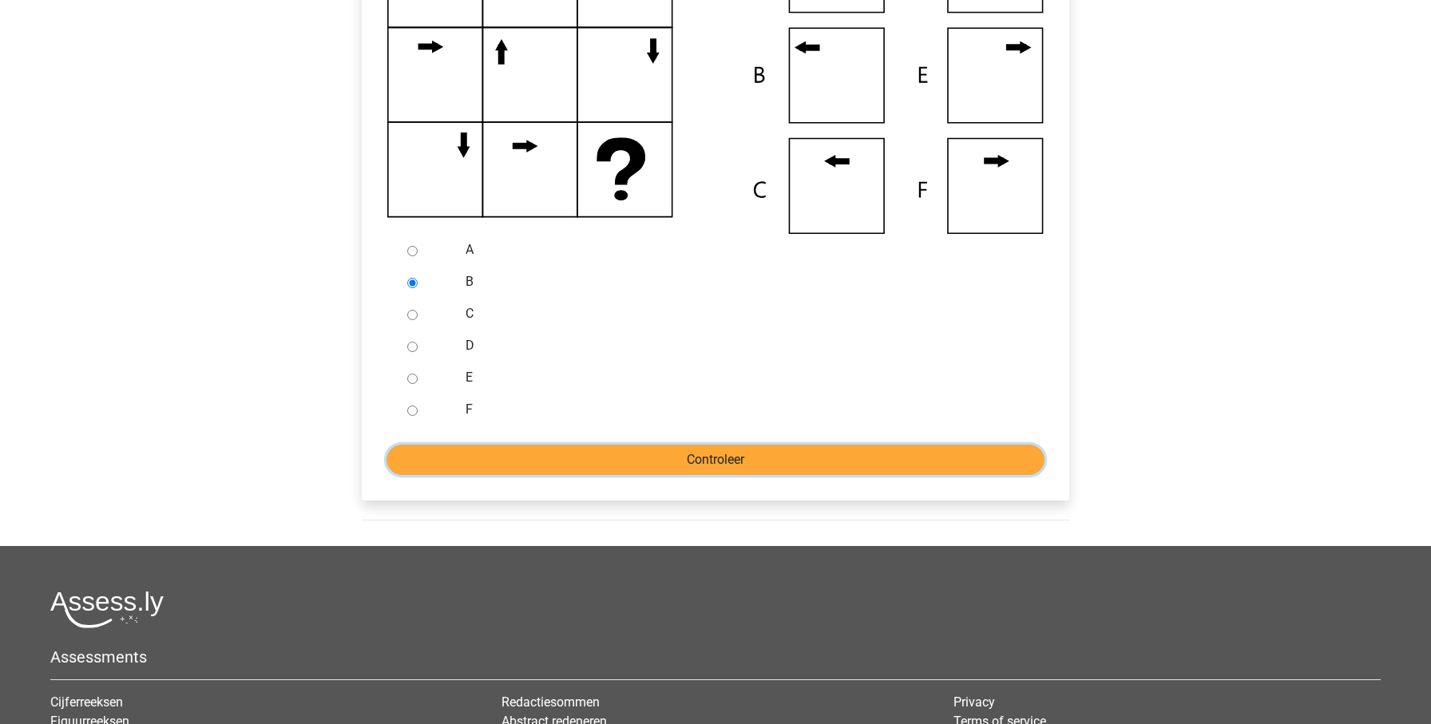
click at [643, 460] on input "Controleer" at bounding box center [716, 460] width 658 height 30
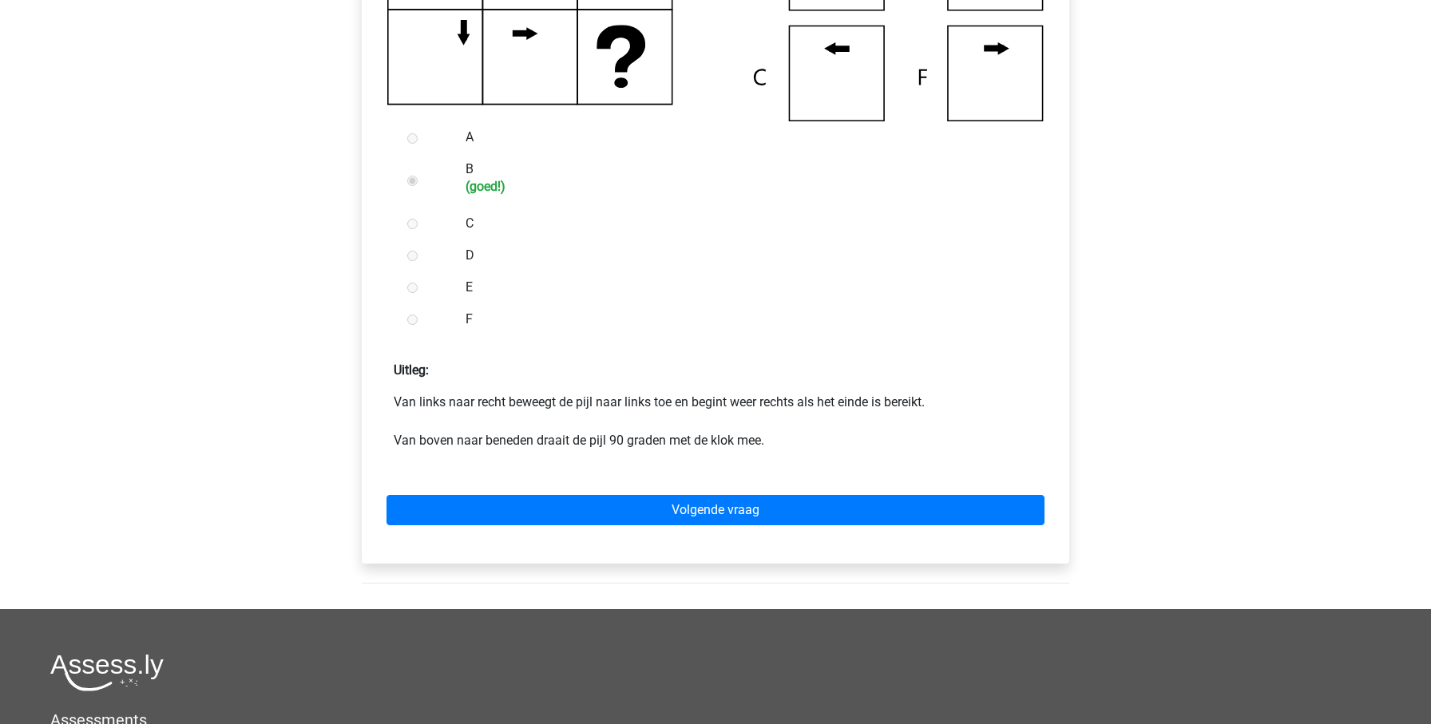
scroll to position [569, 0]
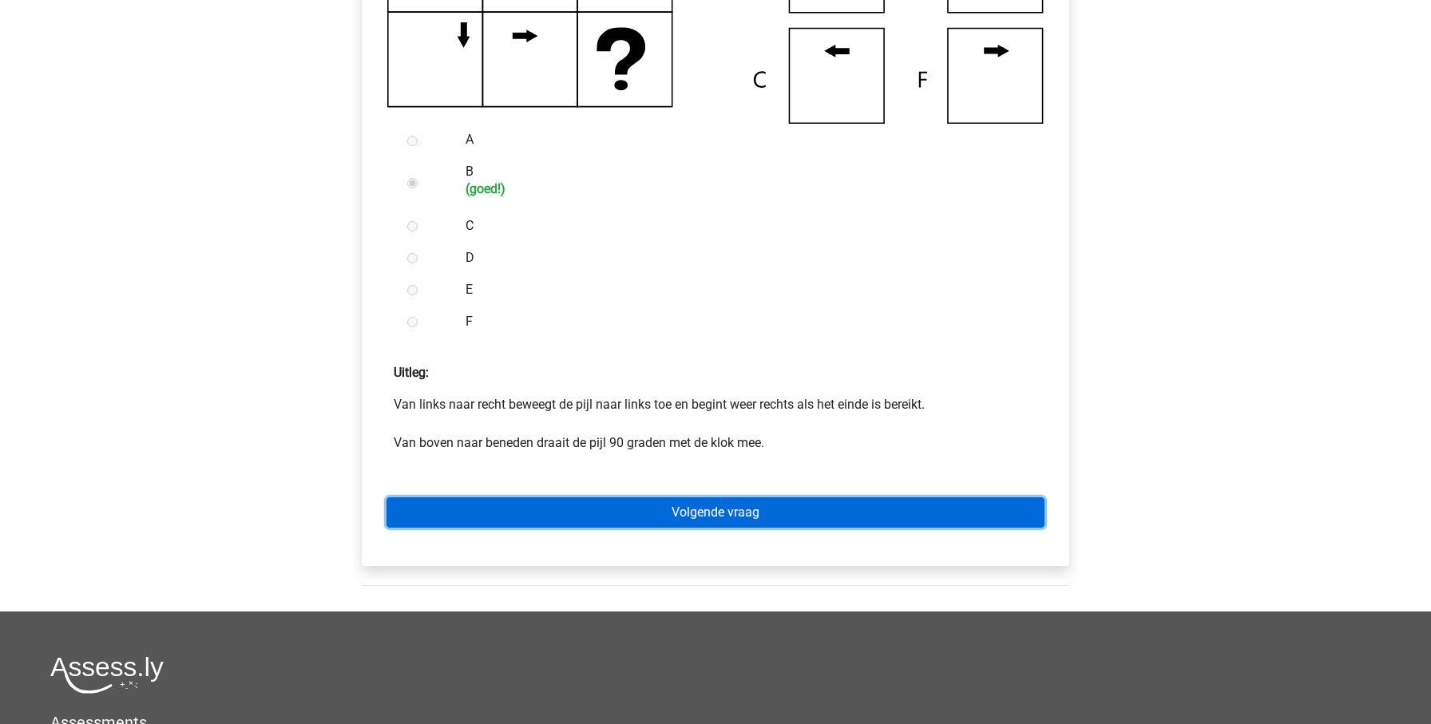
click at [640, 504] on link "Volgende vraag" at bounding box center [716, 513] width 658 height 30
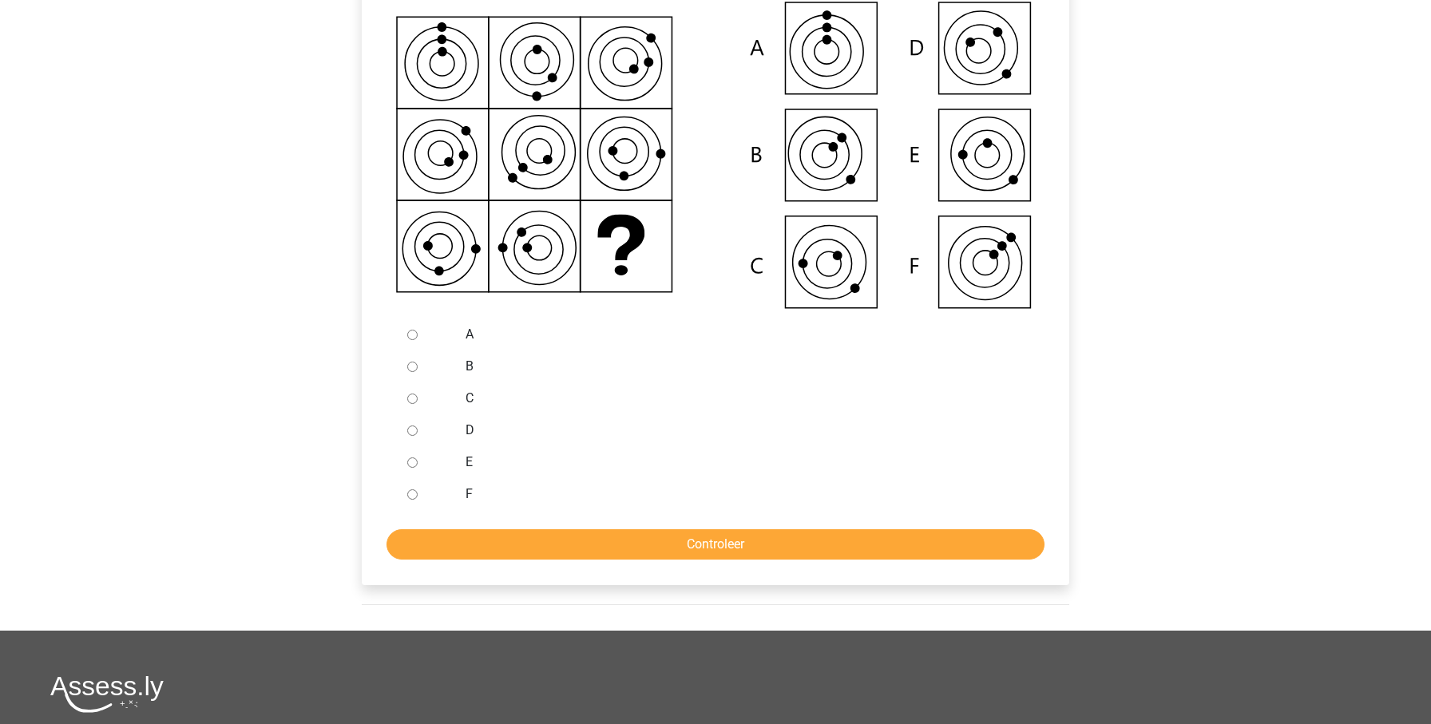
scroll to position [391, 0]
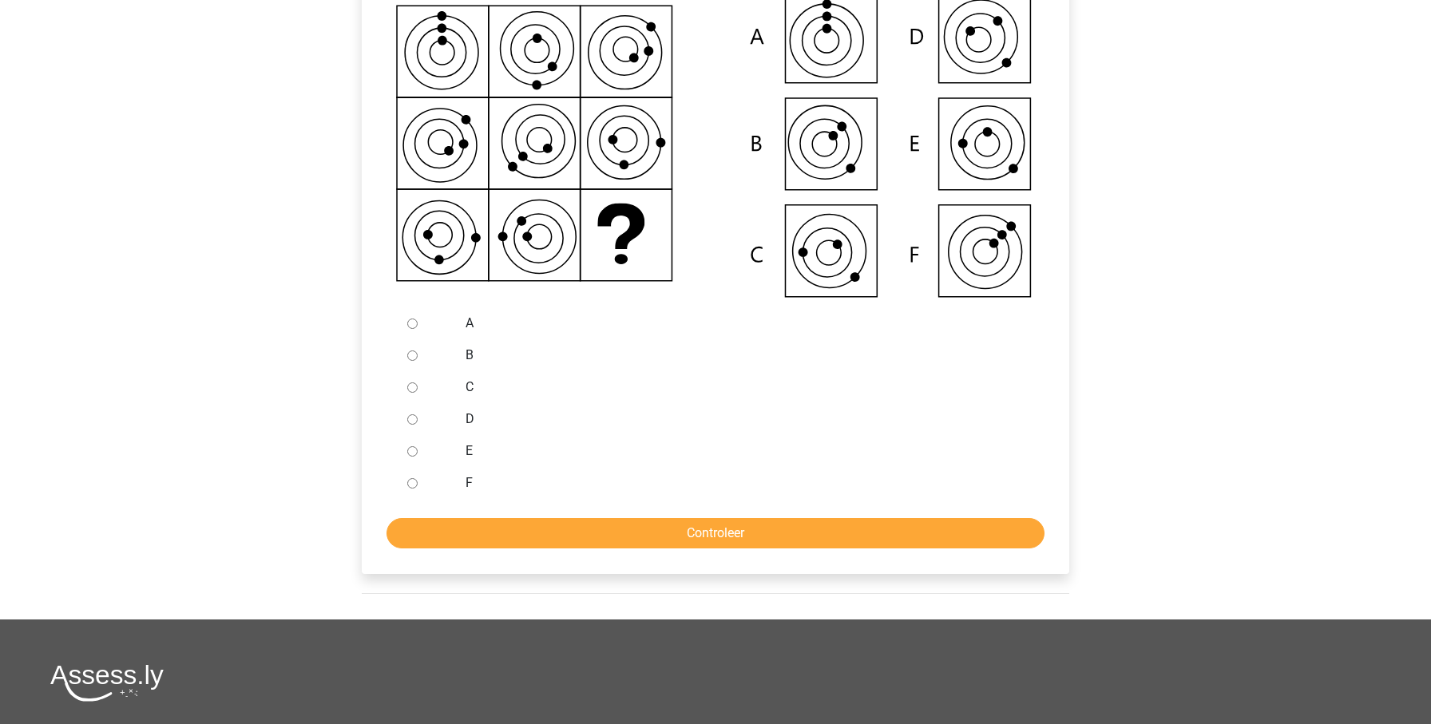
drag, startPoint x: 426, startPoint y: 445, endPoint x: 423, endPoint y: 454, distance: 9.3
click at [426, 447] on div at bounding box center [427, 451] width 53 height 32
click at [415, 454] on input "E" at bounding box center [412, 451] width 10 height 10
radio input "true"
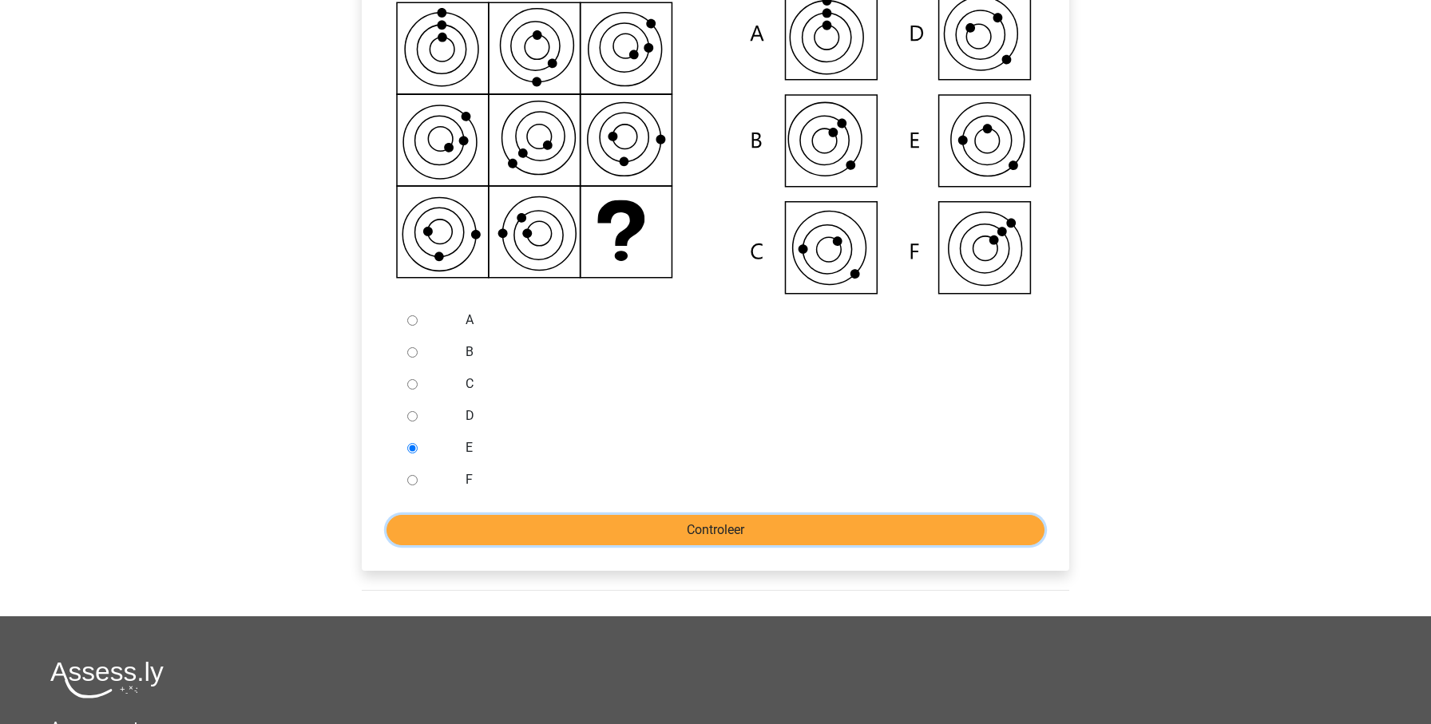
click at [513, 517] on input "Controleer" at bounding box center [716, 530] width 658 height 30
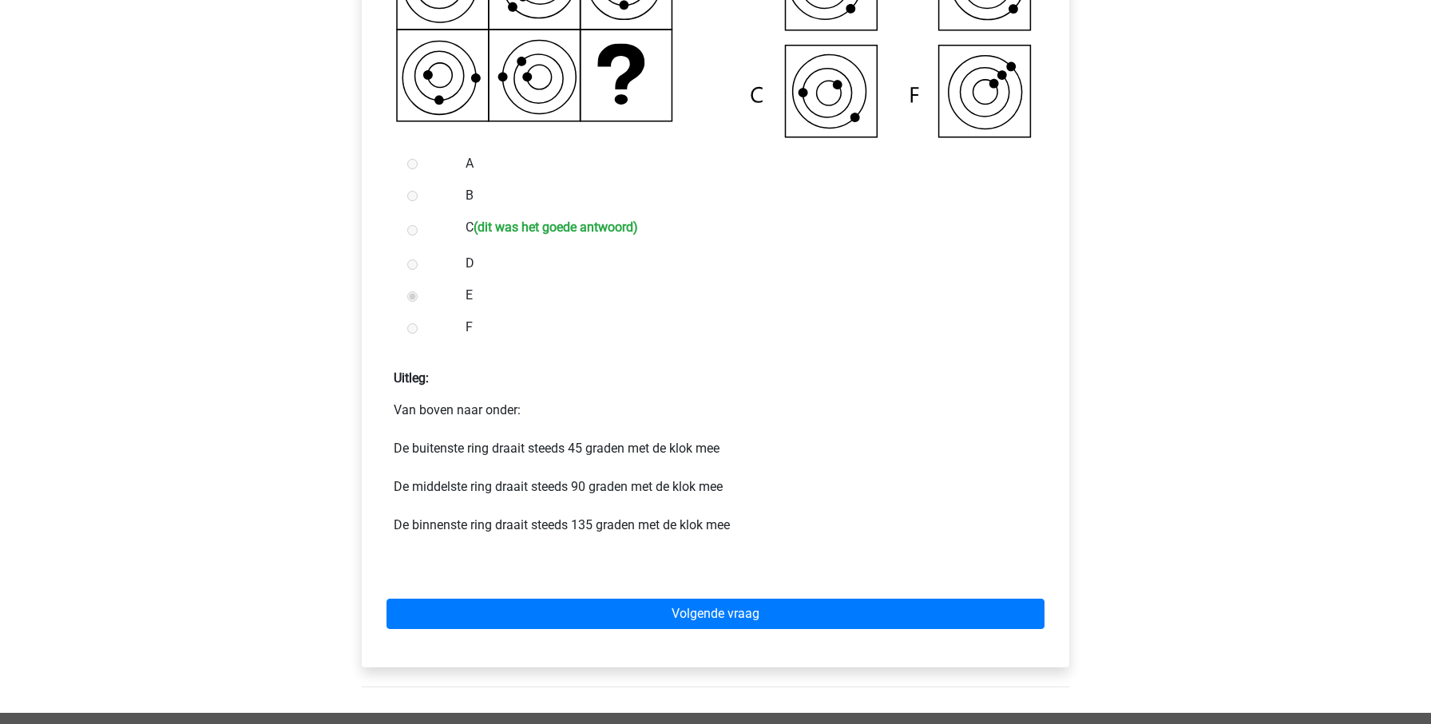
scroll to position [557, 0]
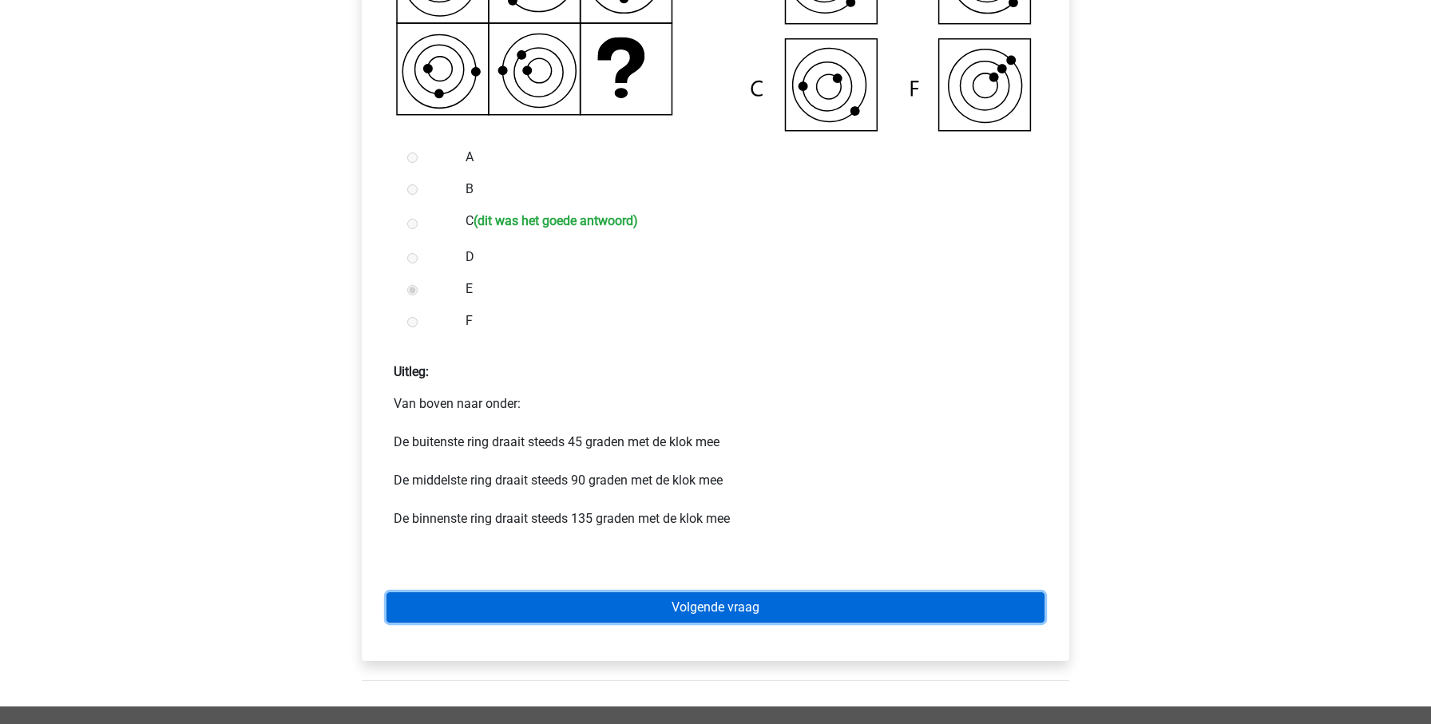
click at [589, 601] on link "Volgende vraag" at bounding box center [716, 608] width 658 height 30
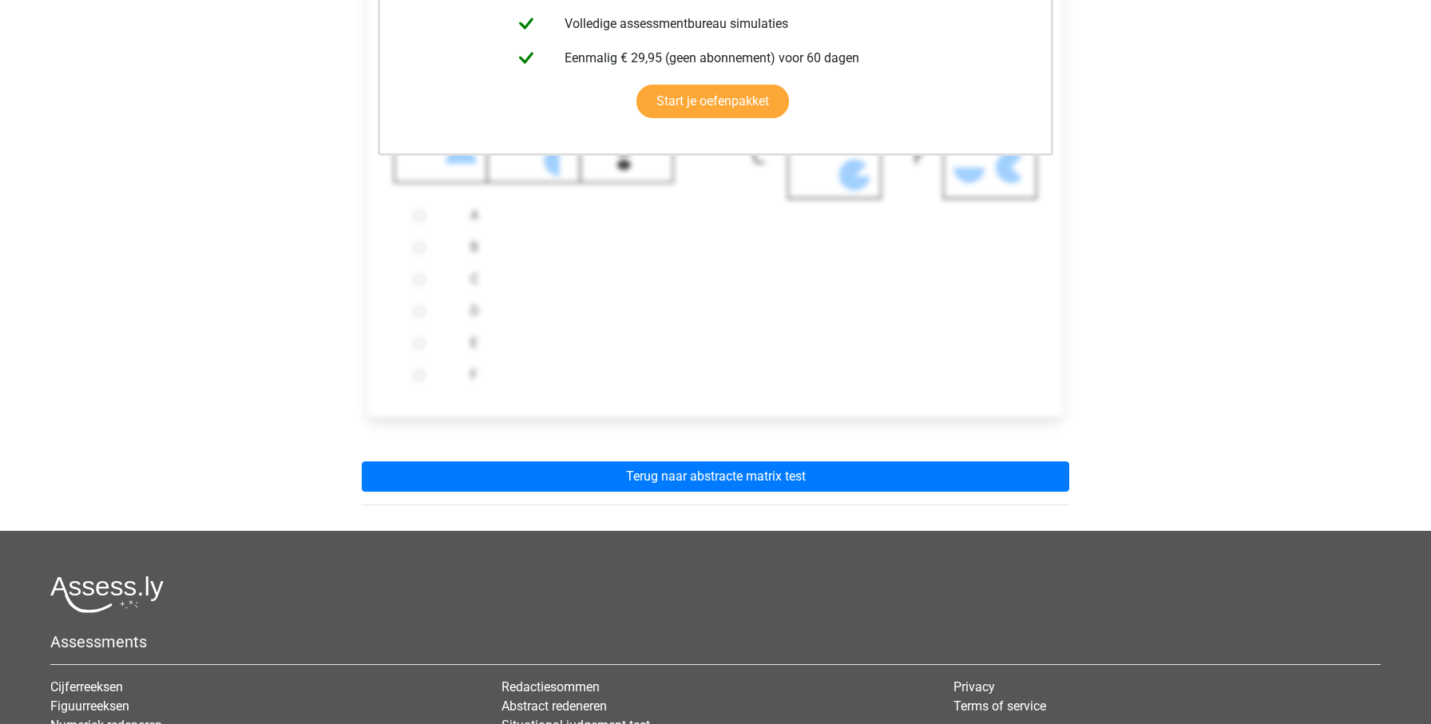
scroll to position [504, 0]
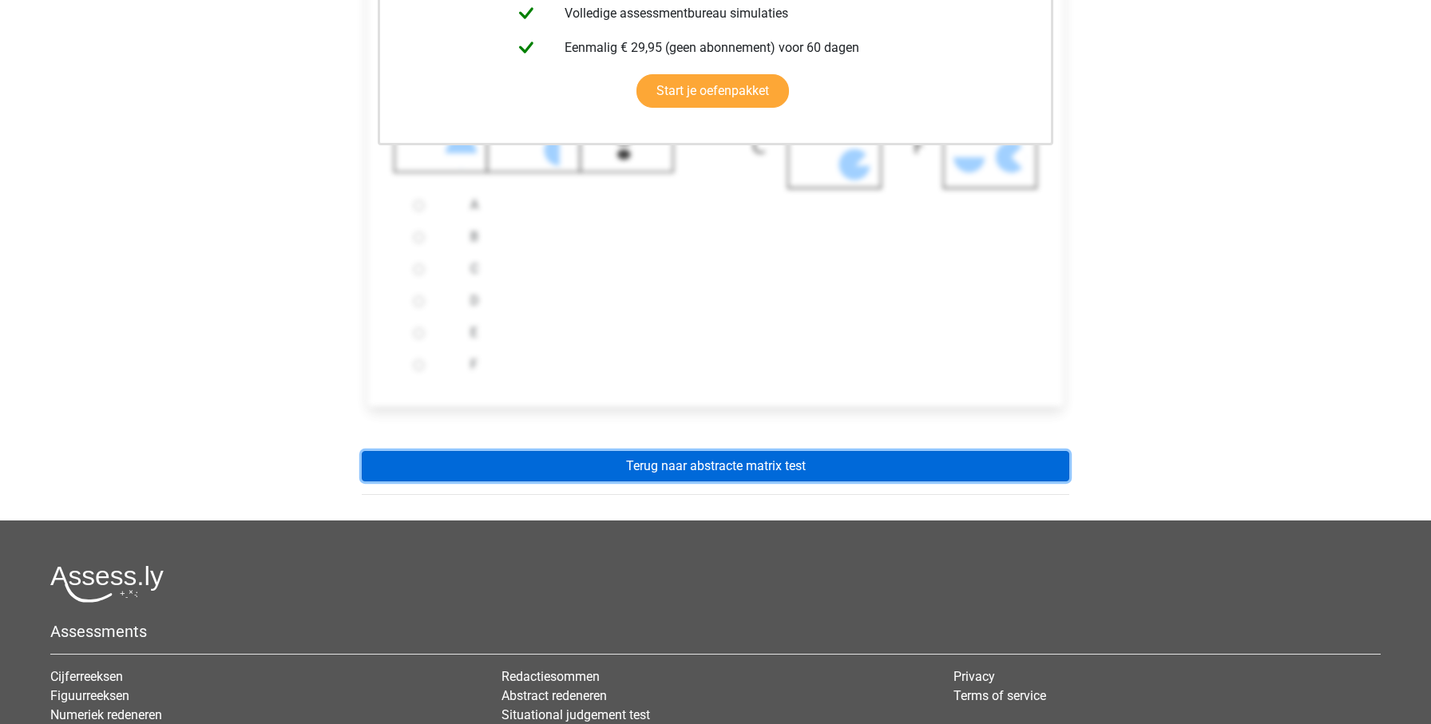
click at [690, 459] on link "Terug naar abstracte matrix test" at bounding box center [716, 466] width 708 height 30
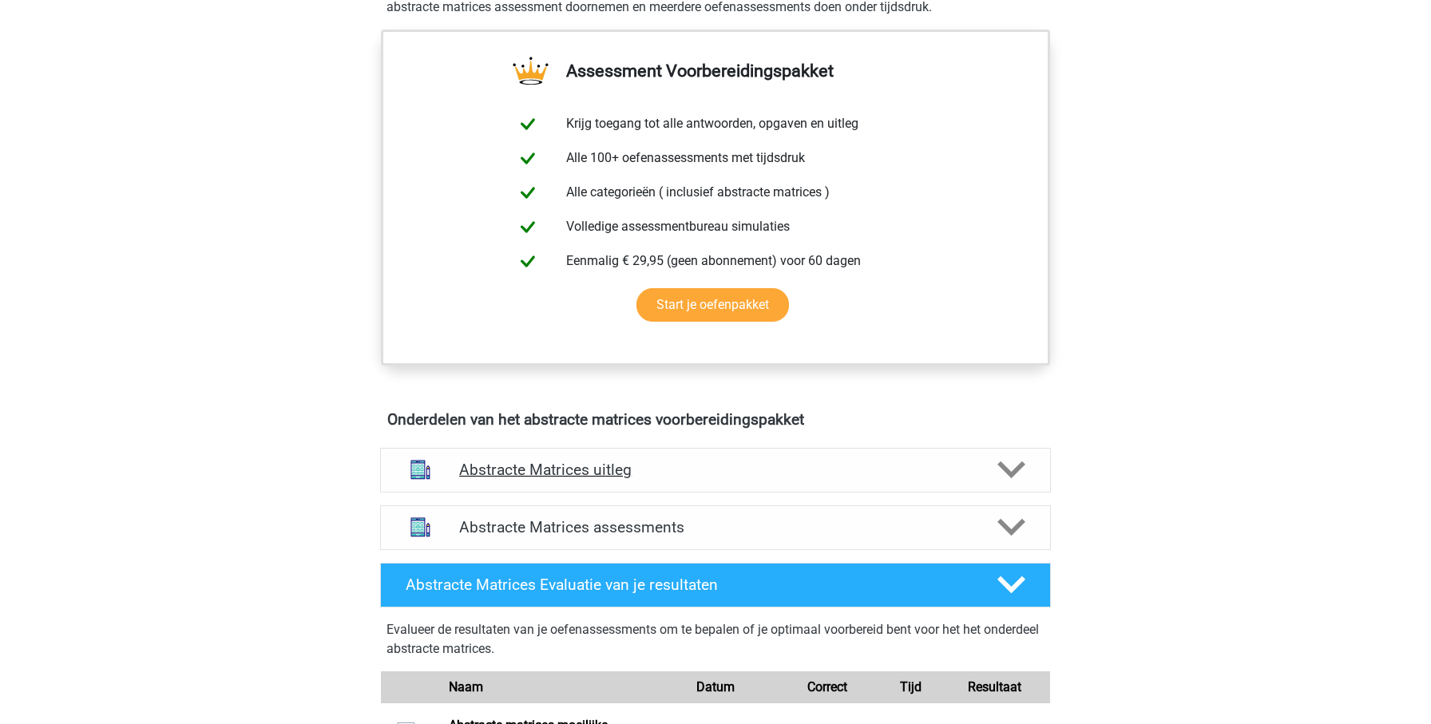
click at [573, 490] on div "Abstracte Matrices uitleg" at bounding box center [715, 470] width 671 height 45
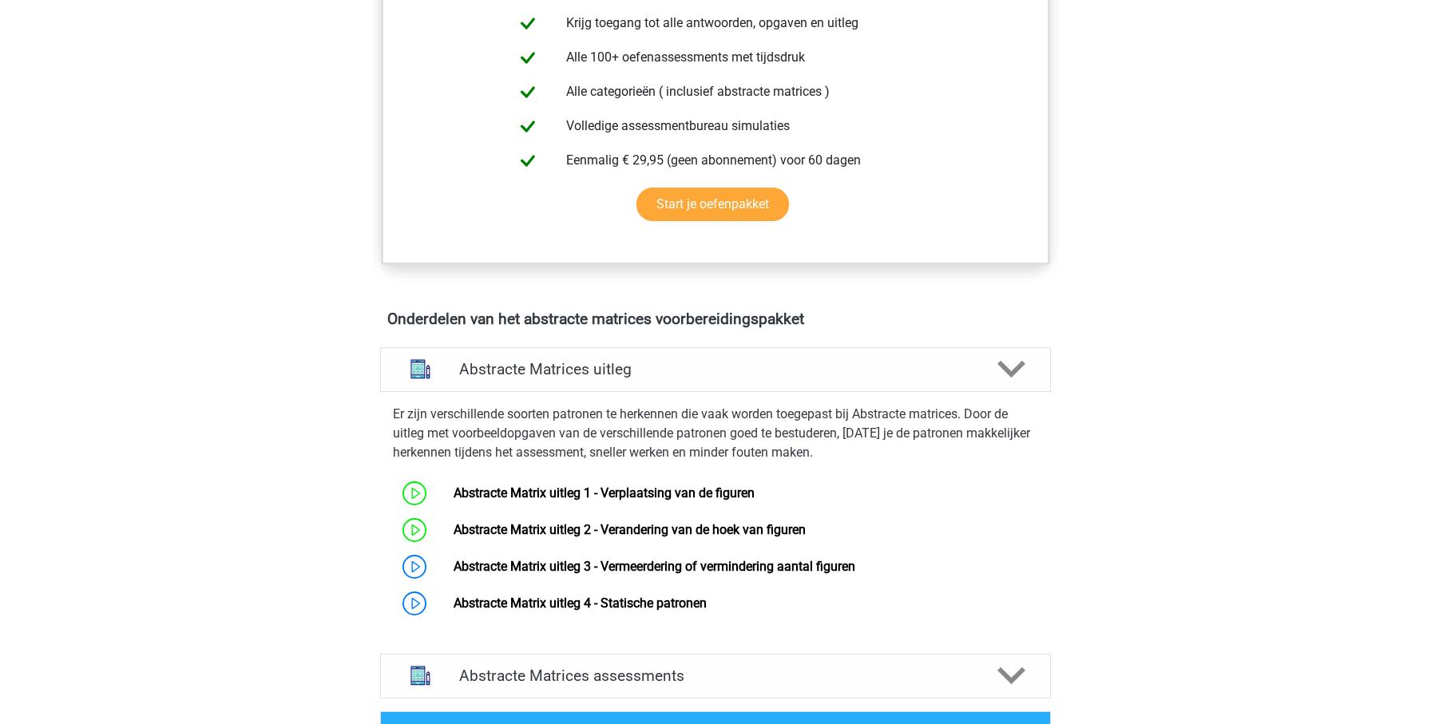
scroll to position [718, 0]
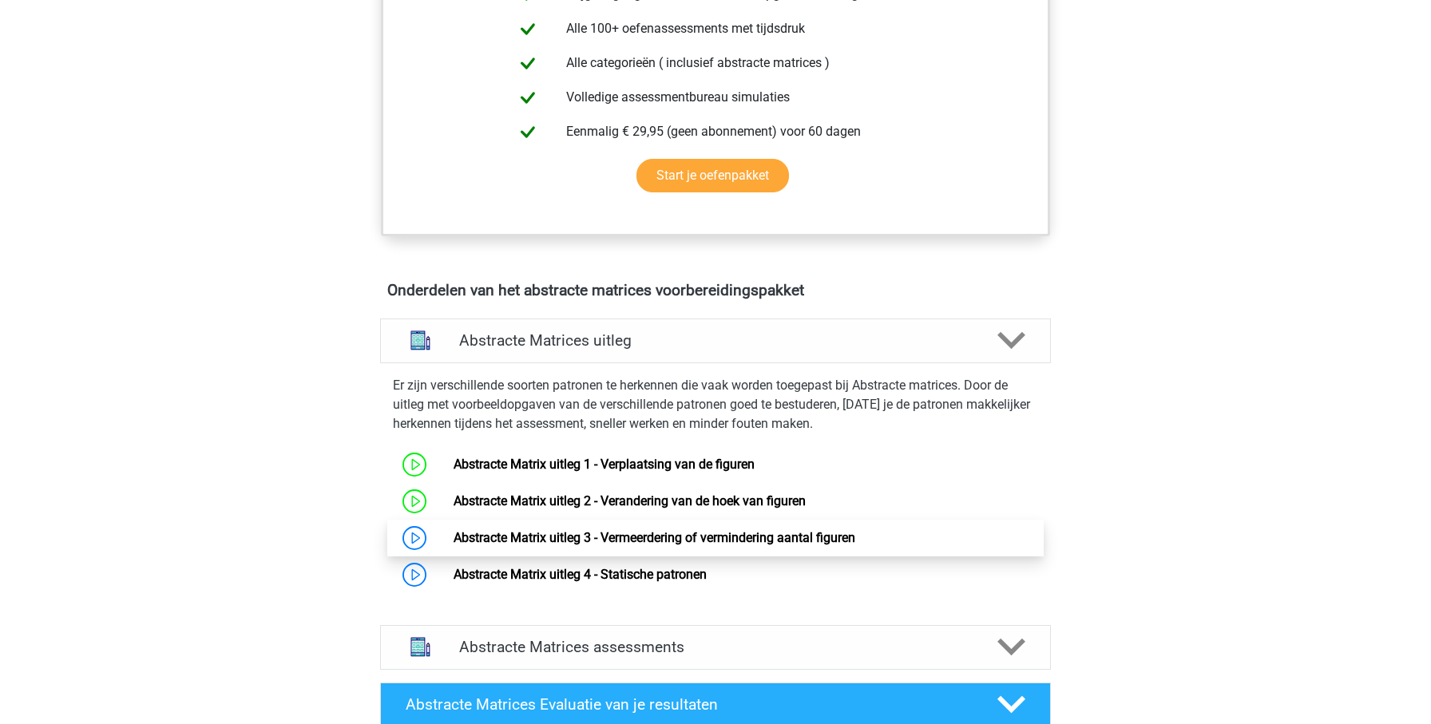
click at [454, 542] on link "Abstracte Matrix uitleg 3 - Vermeerdering of vermindering aantal figuren" at bounding box center [655, 537] width 402 height 15
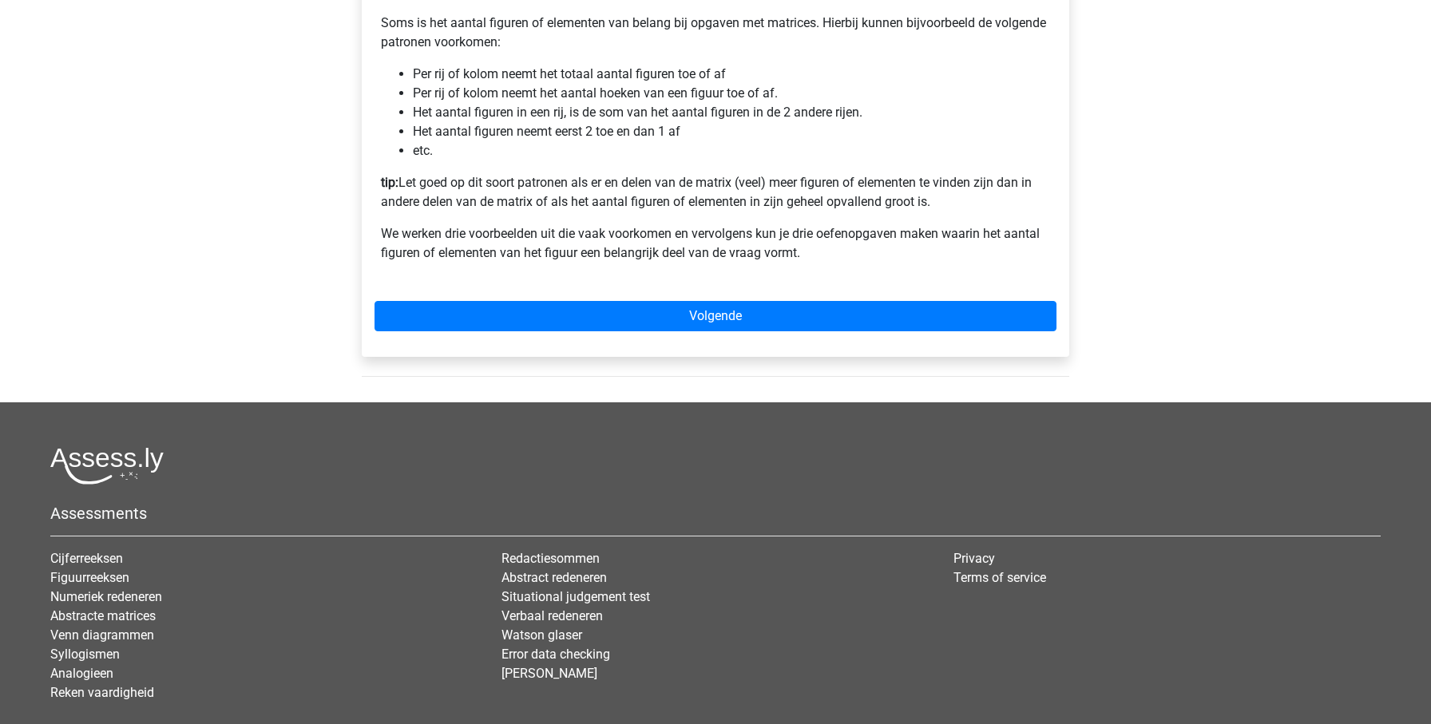
scroll to position [370, 0]
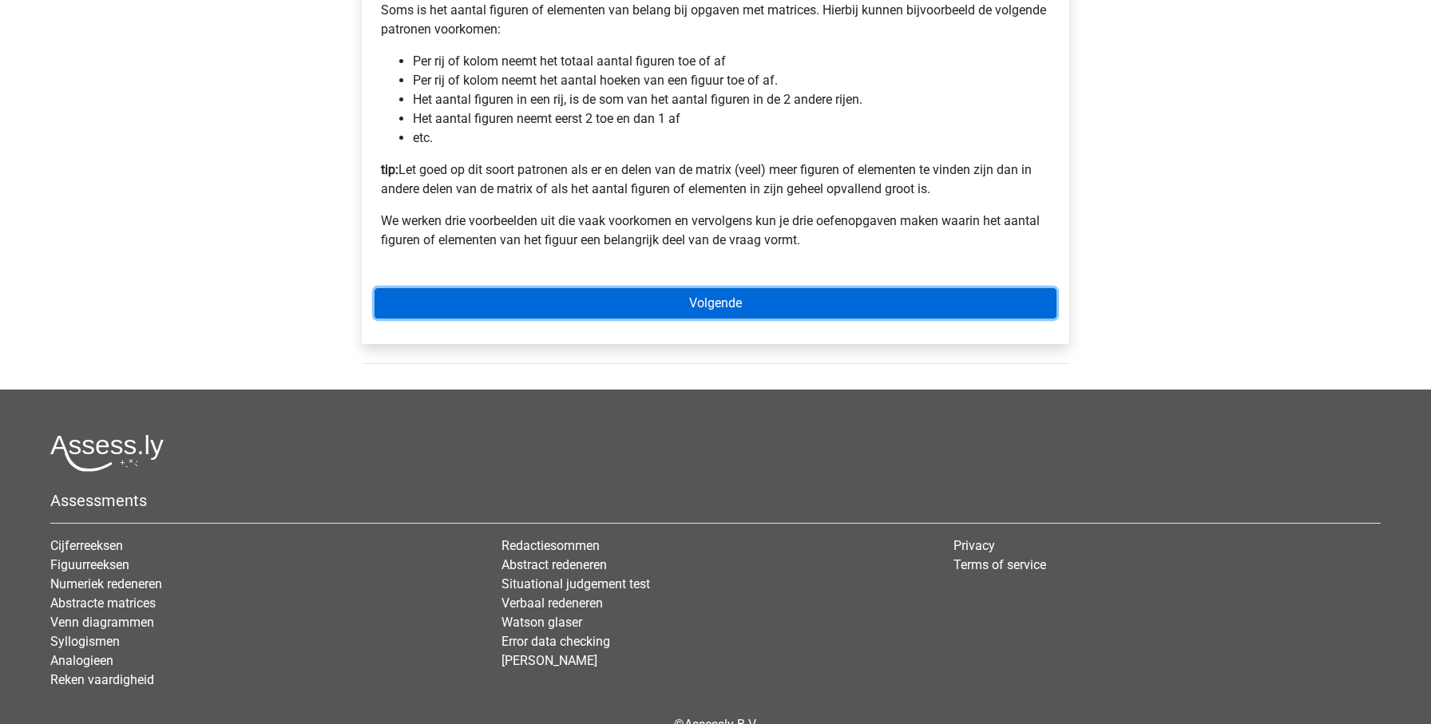
click at [651, 319] on link "Volgende" at bounding box center [716, 303] width 682 height 30
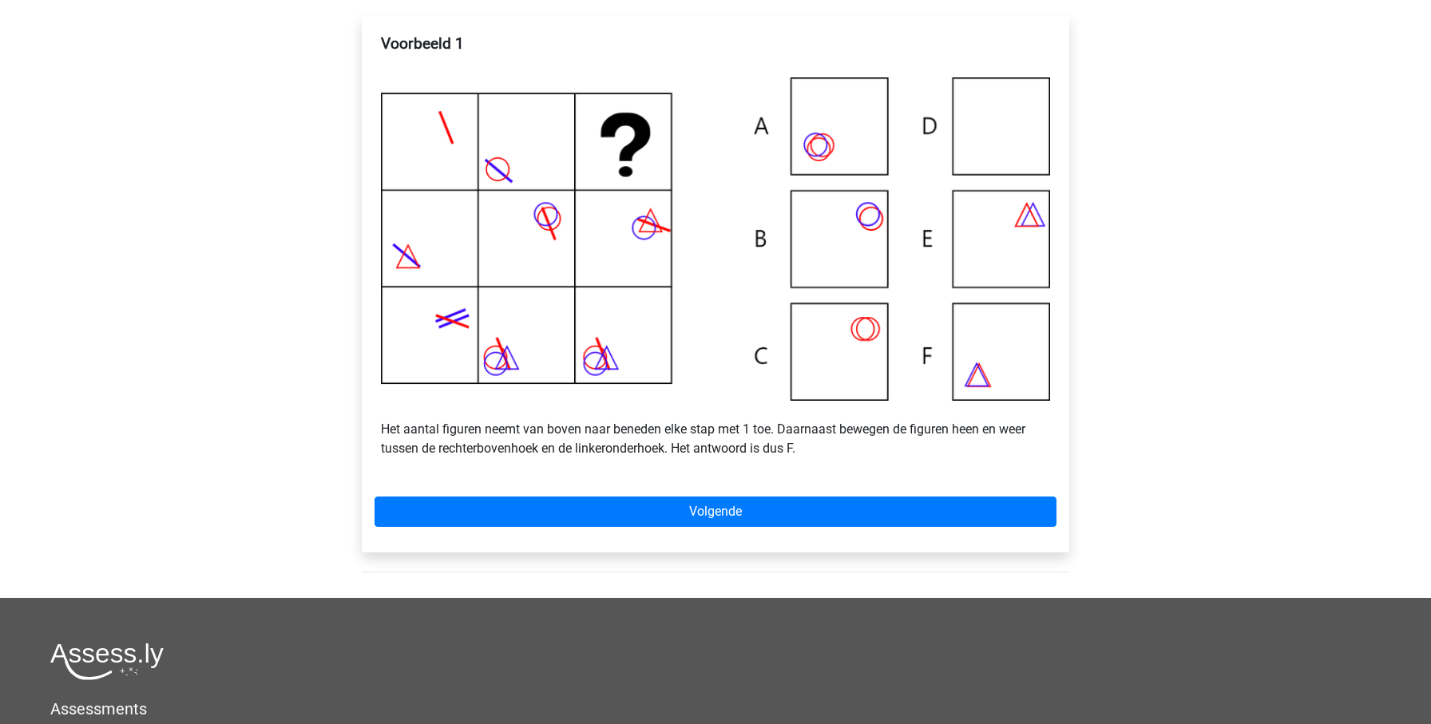
scroll to position [294, 0]
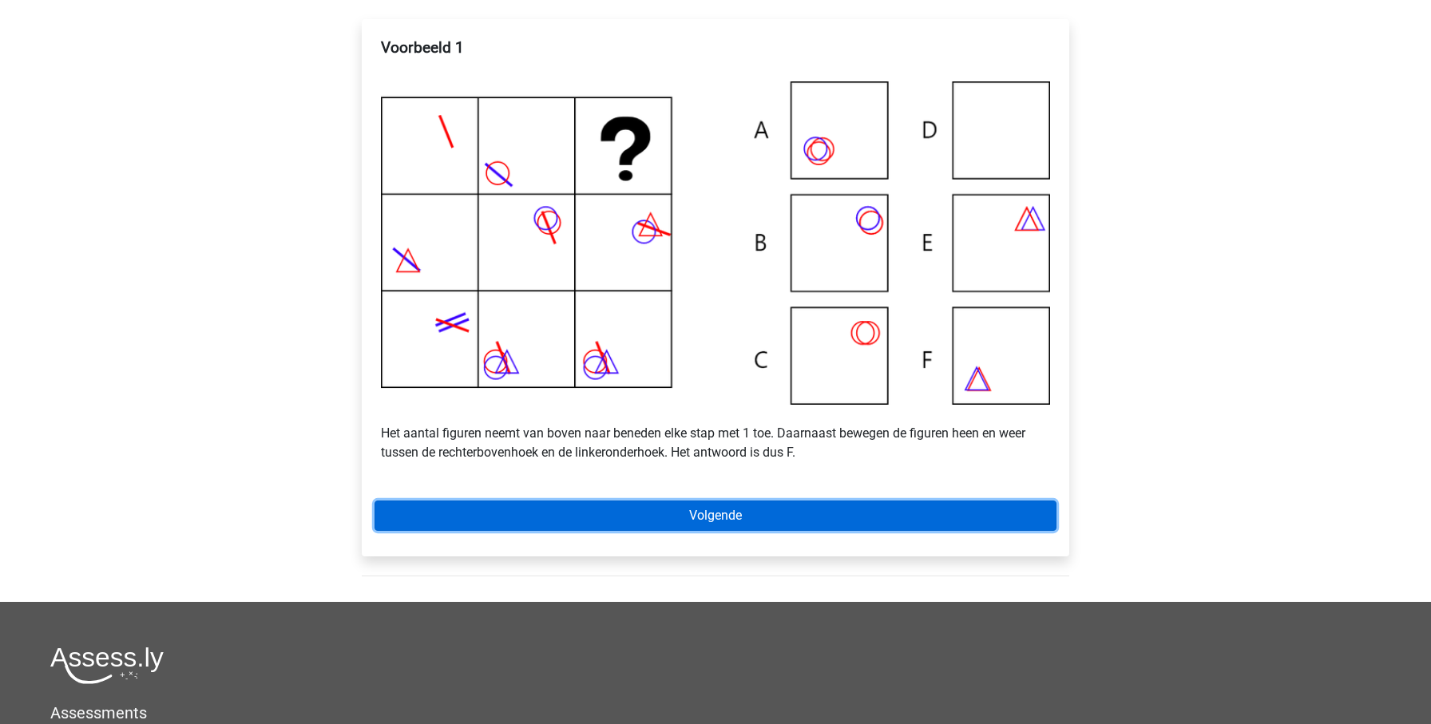
click at [731, 531] on link "Volgende" at bounding box center [716, 516] width 682 height 30
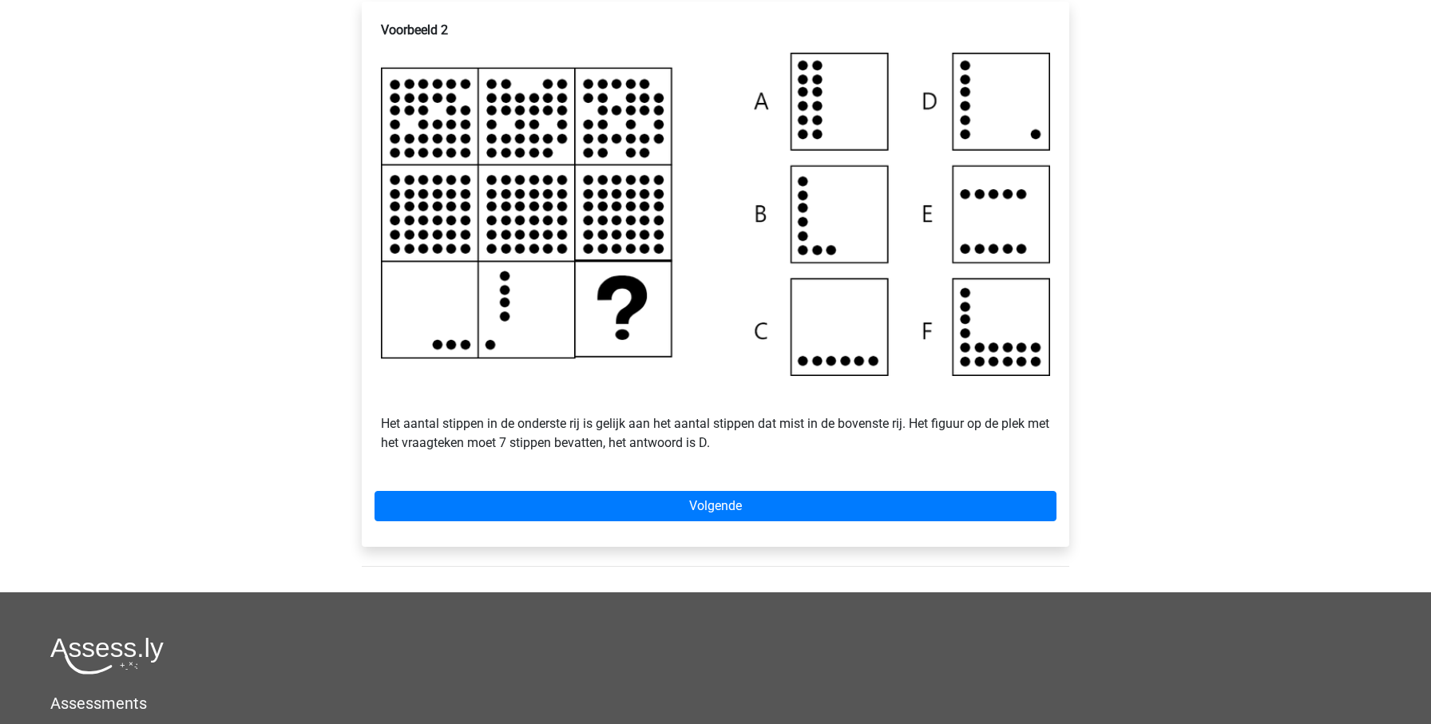
scroll to position [322, 0]
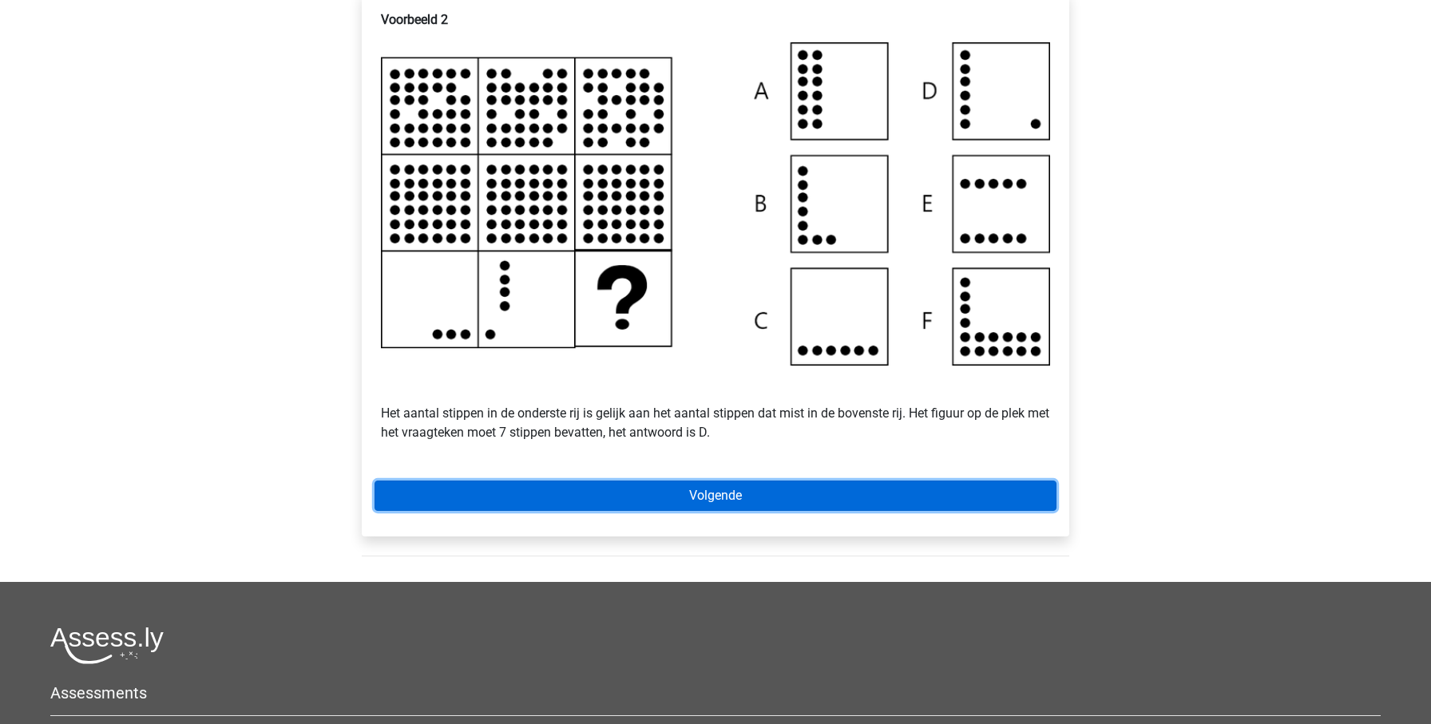
click at [763, 511] on link "Volgende" at bounding box center [716, 496] width 682 height 30
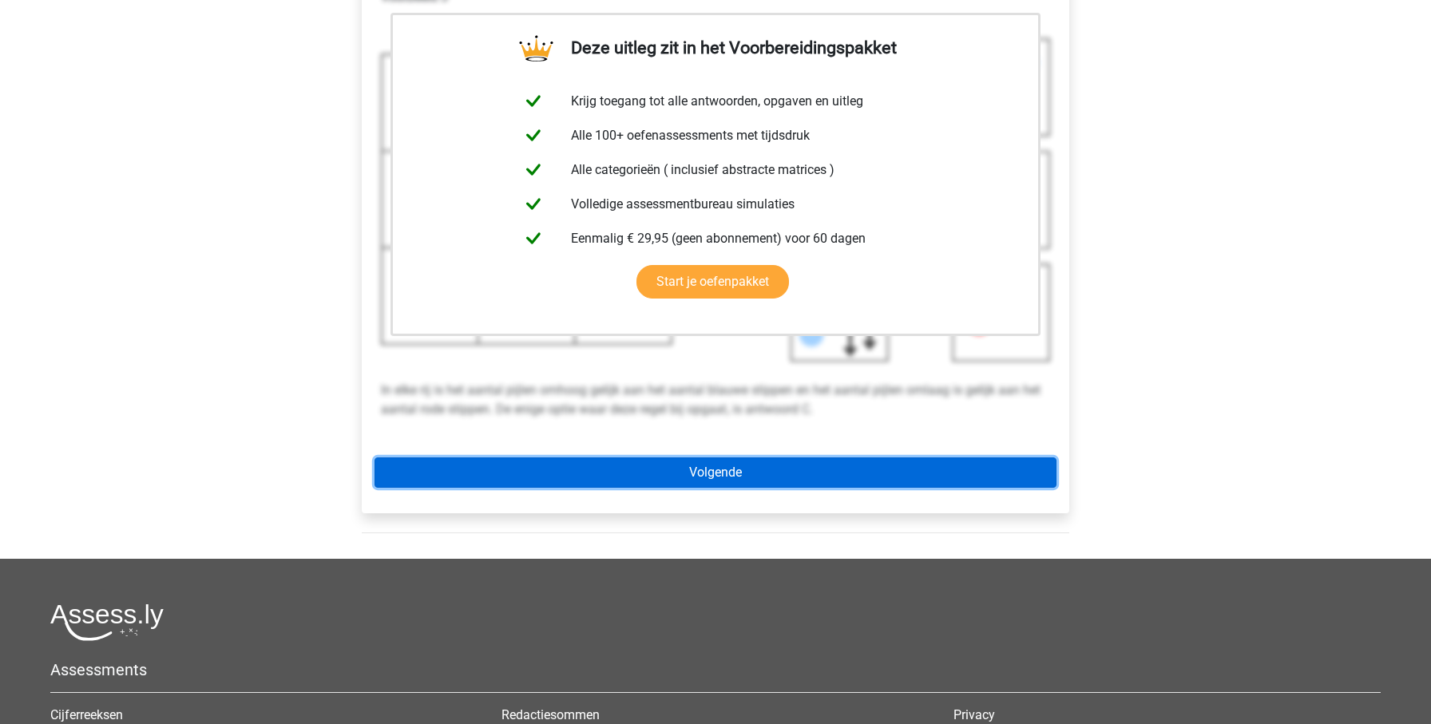
click at [810, 488] on link "Volgende" at bounding box center [716, 473] width 682 height 30
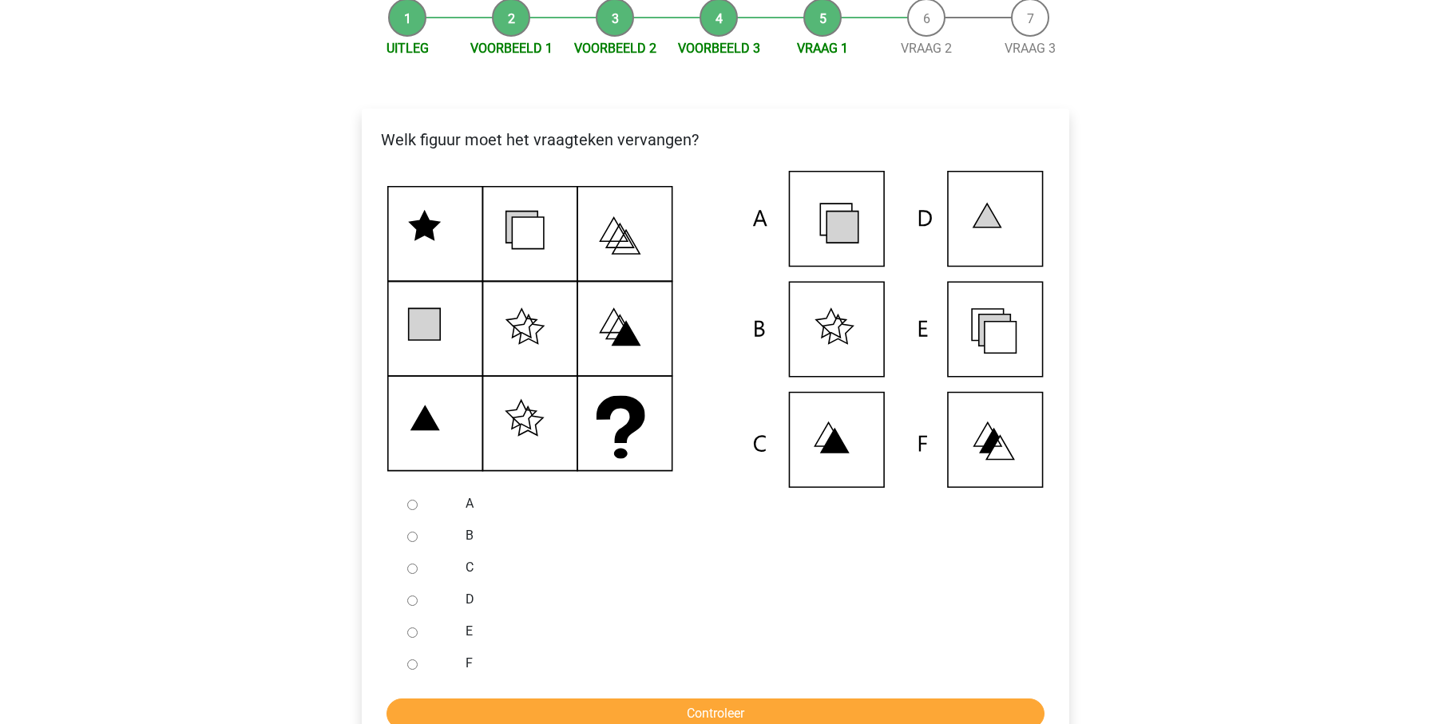
scroll to position [208, 0]
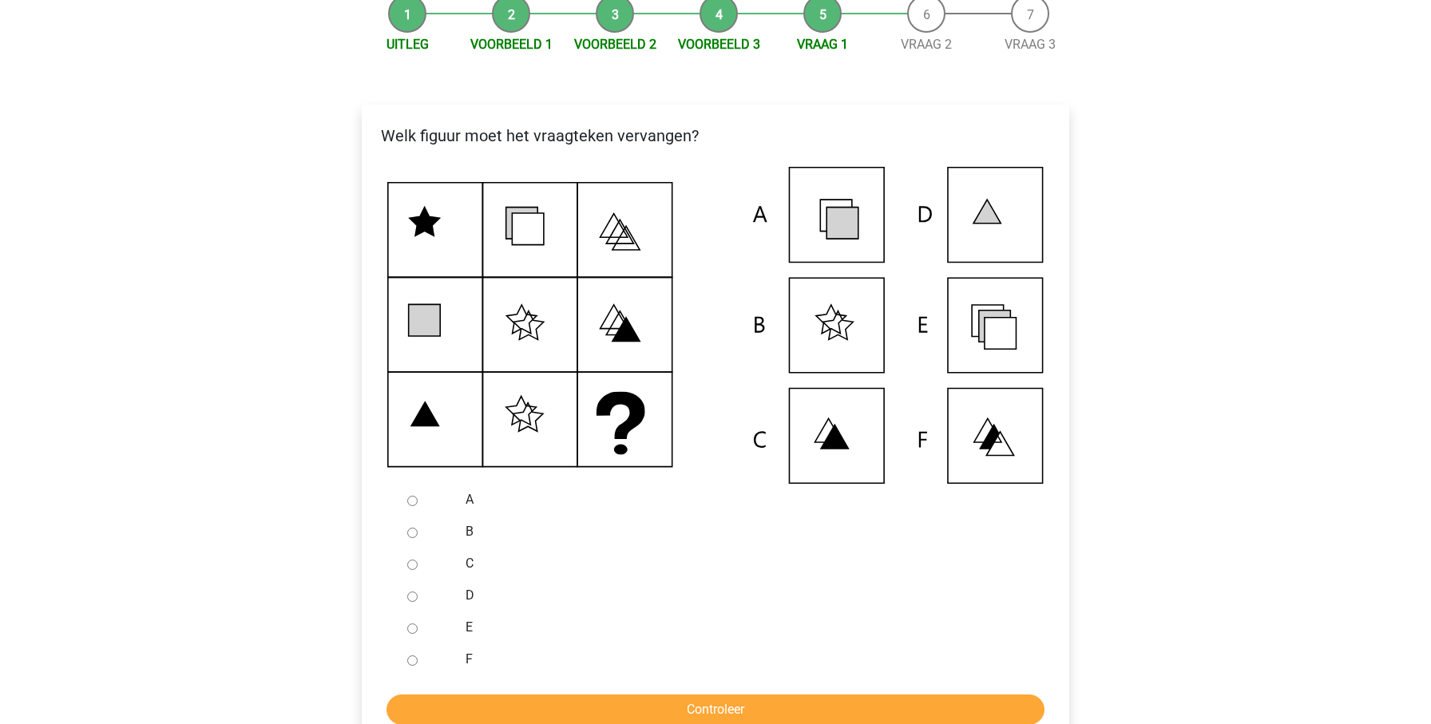
click at [410, 506] on input "A" at bounding box center [412, 501] width 10 height 10
radio input "true"
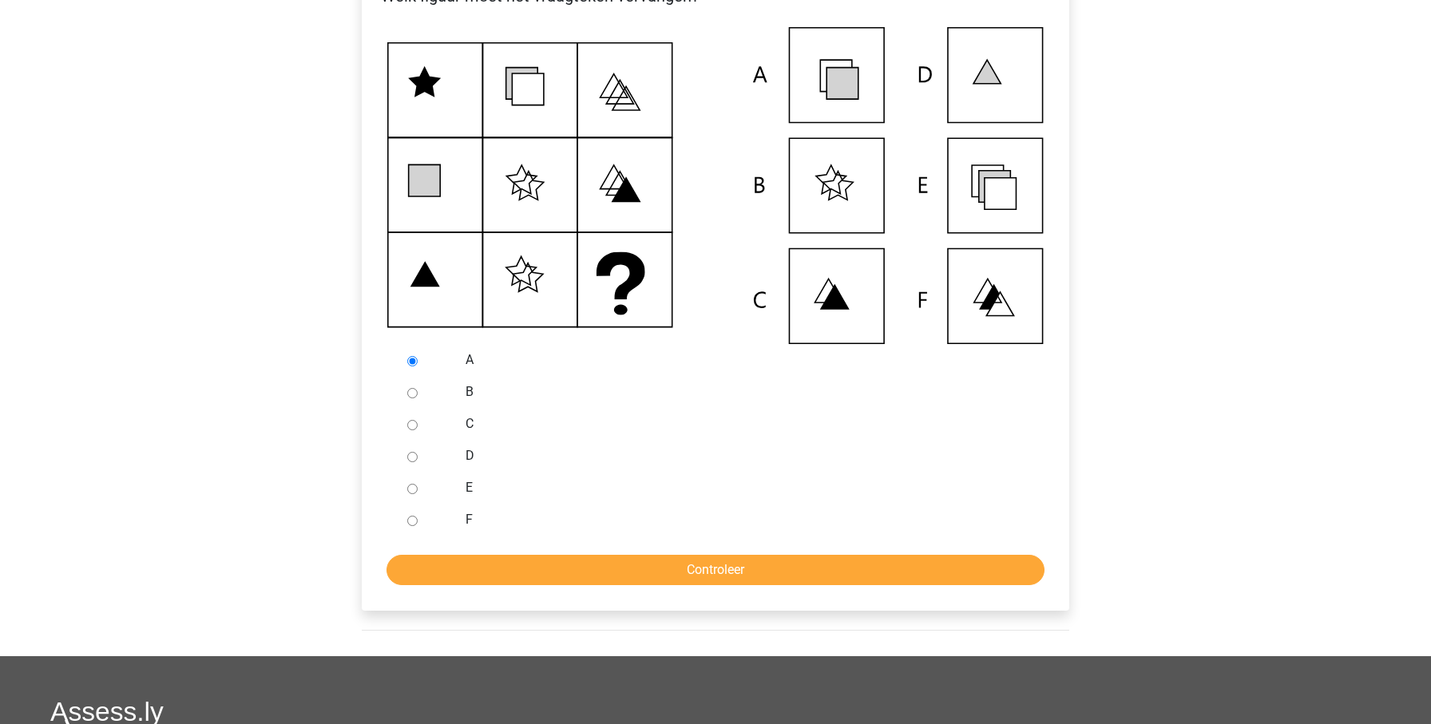
scroll to position [349, 0]
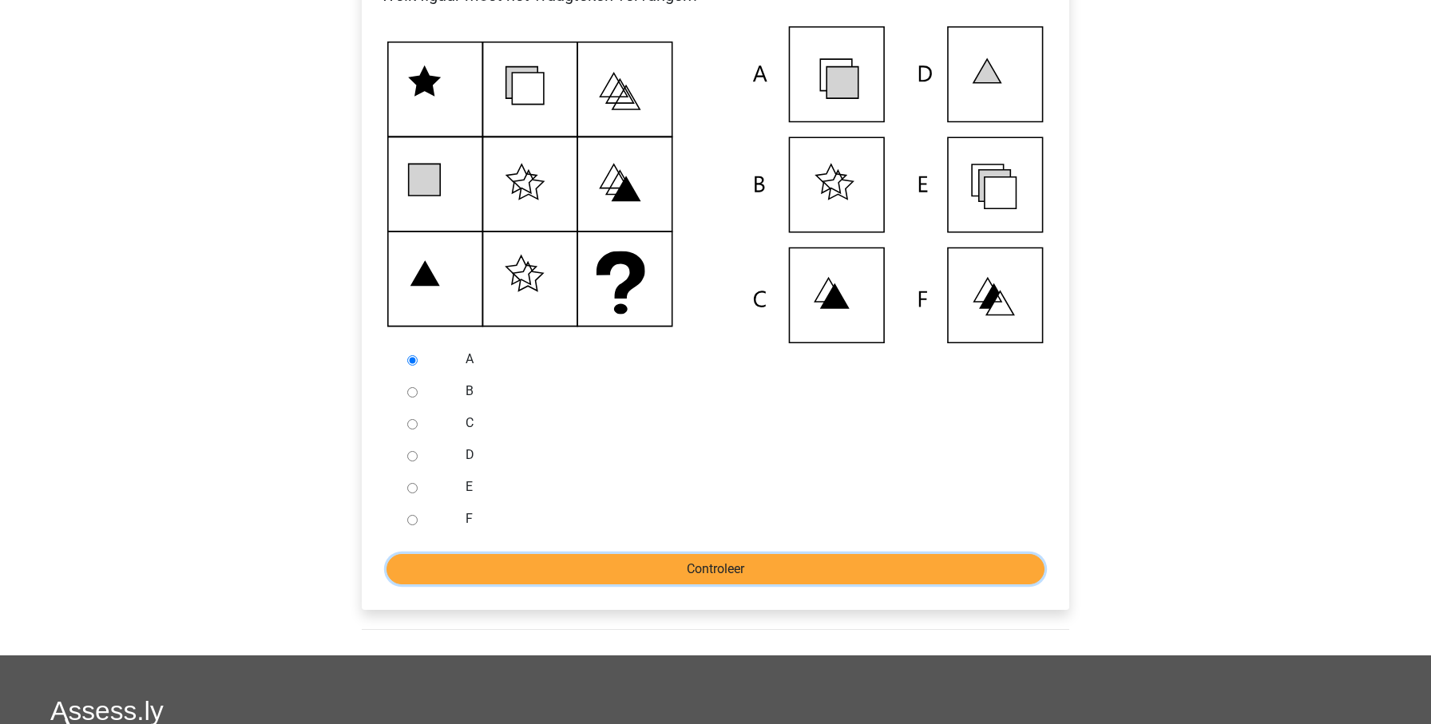
click at [648, 585] on input "Controleer" at bounding box center [716, 569] width 658 height 30
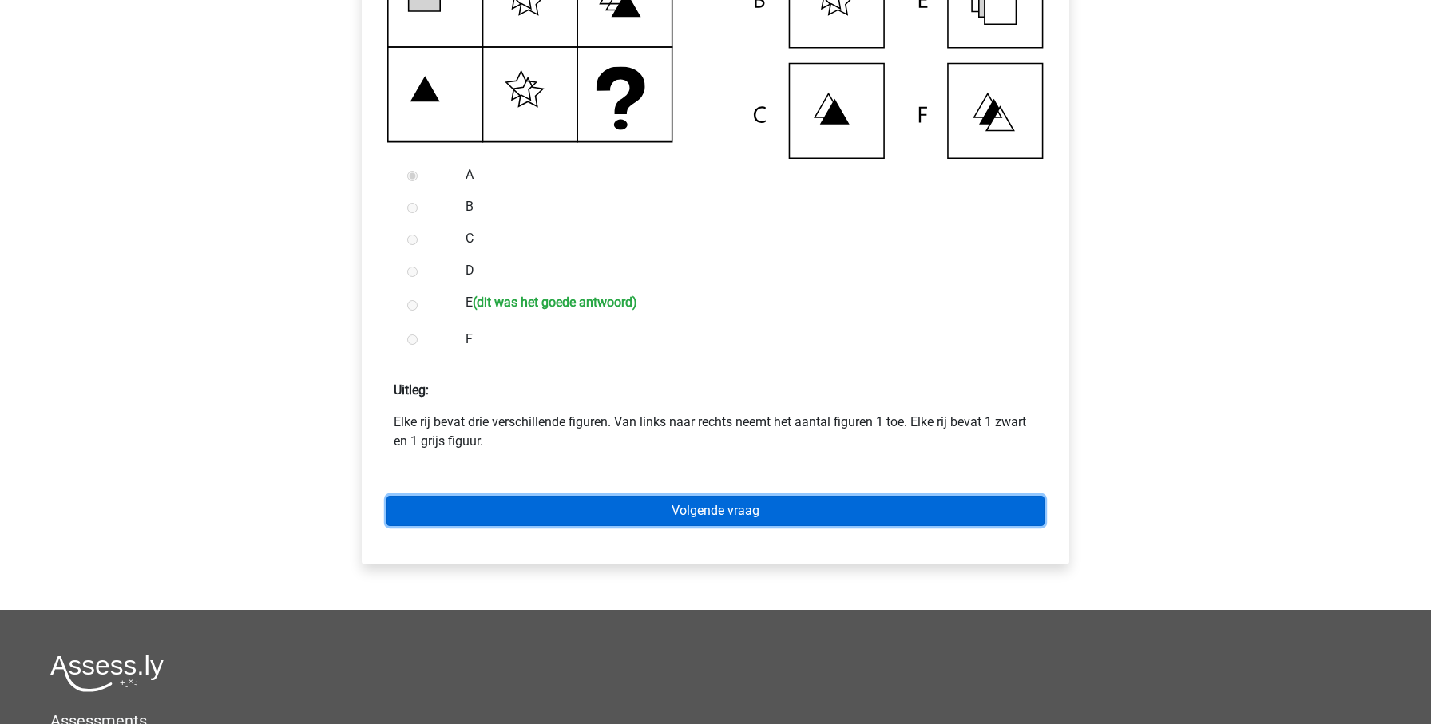
scroll to position [537, 0]
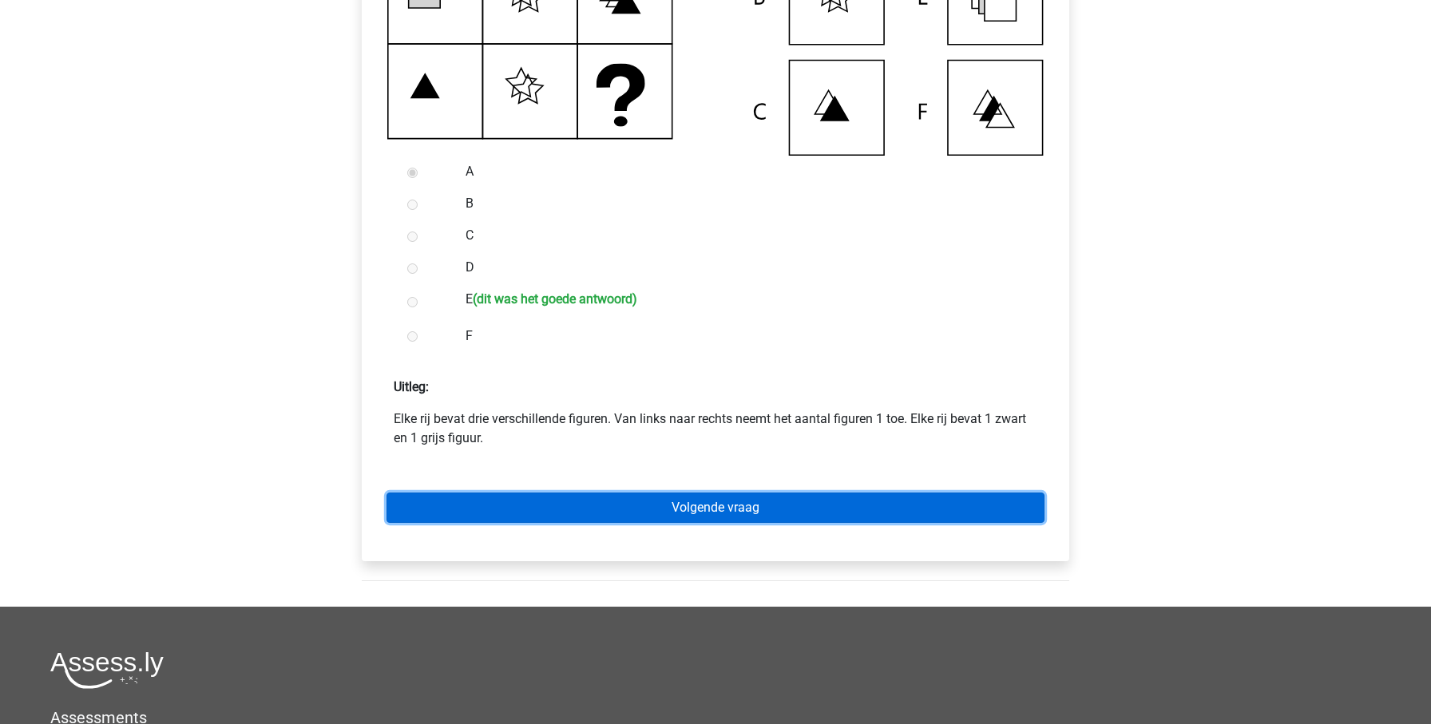
click at [781, 523] on link "Volgende vraag" at bounding box center [716, 508] width 658 height 30
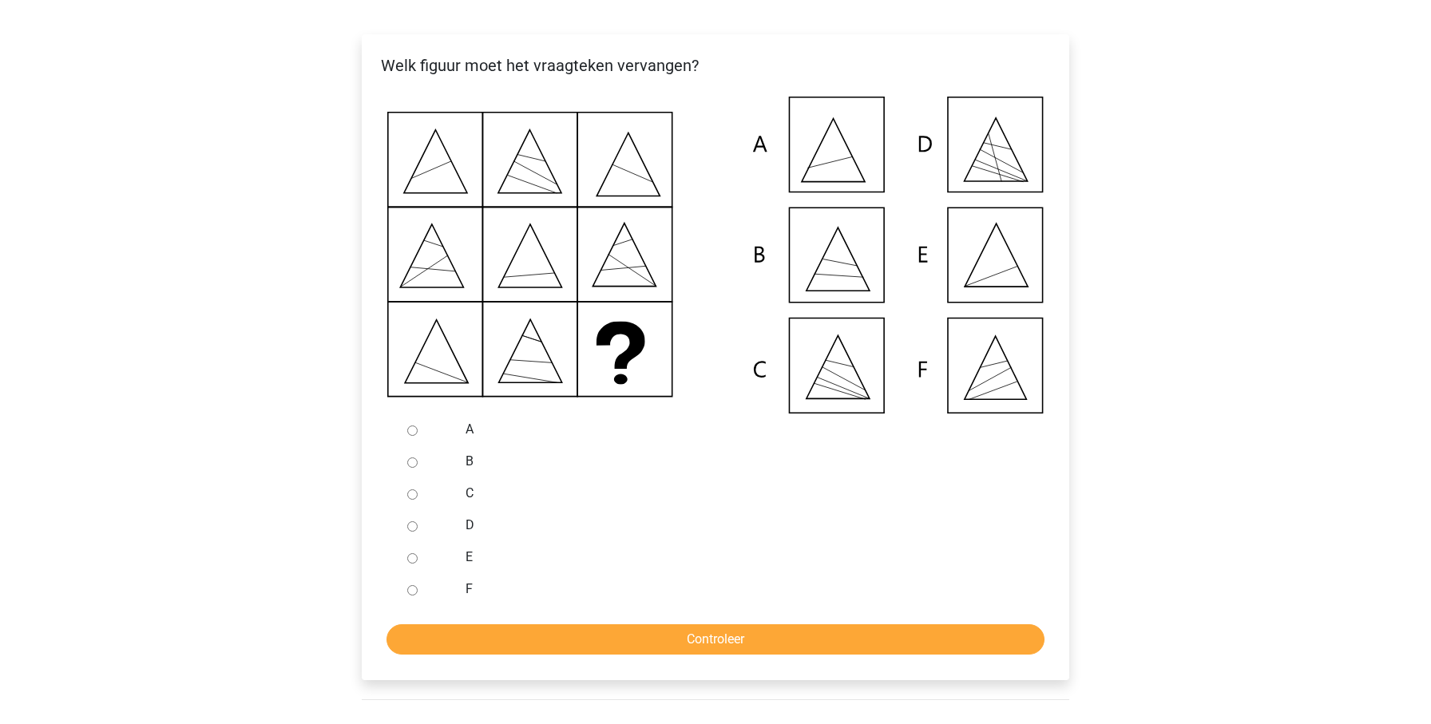
scroll to position [289, 0]
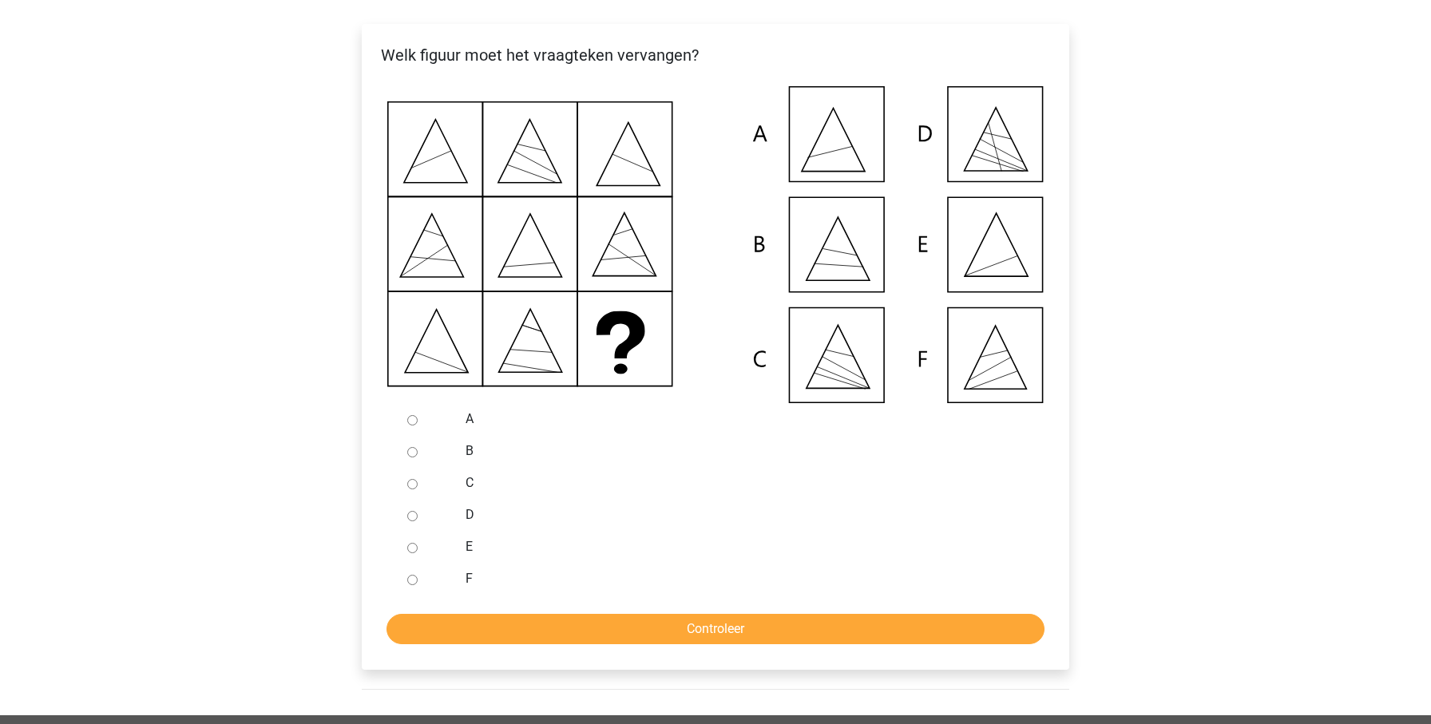
drag, startPoint x: 445, startPoint y: 562, endPoint x: 435, endPoint y: 566, distance: 10.4
click at [444, 562] on div at bounding box center [427, 547] width 53 height 32
click at [410, 553] on input "E" at bounding box center [412, 548] width 10 height 10
radio input "true"
click at [616, 665] on div "Welk figuur moet het vraagteken vervangen?" at bounding box center [716, 347] width 708 height 646
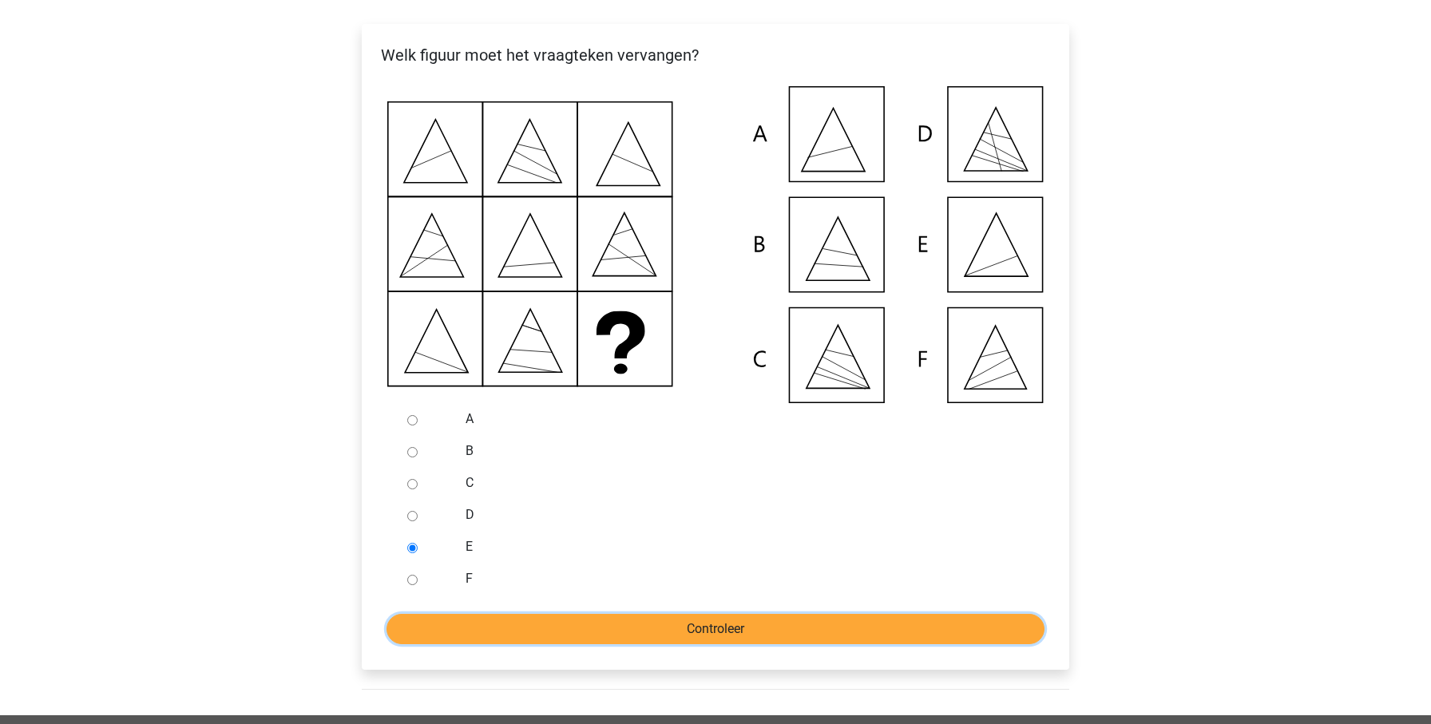
click at [630, 644] on input "Controleer" at bounding box center [716, 629] width 658 height 30
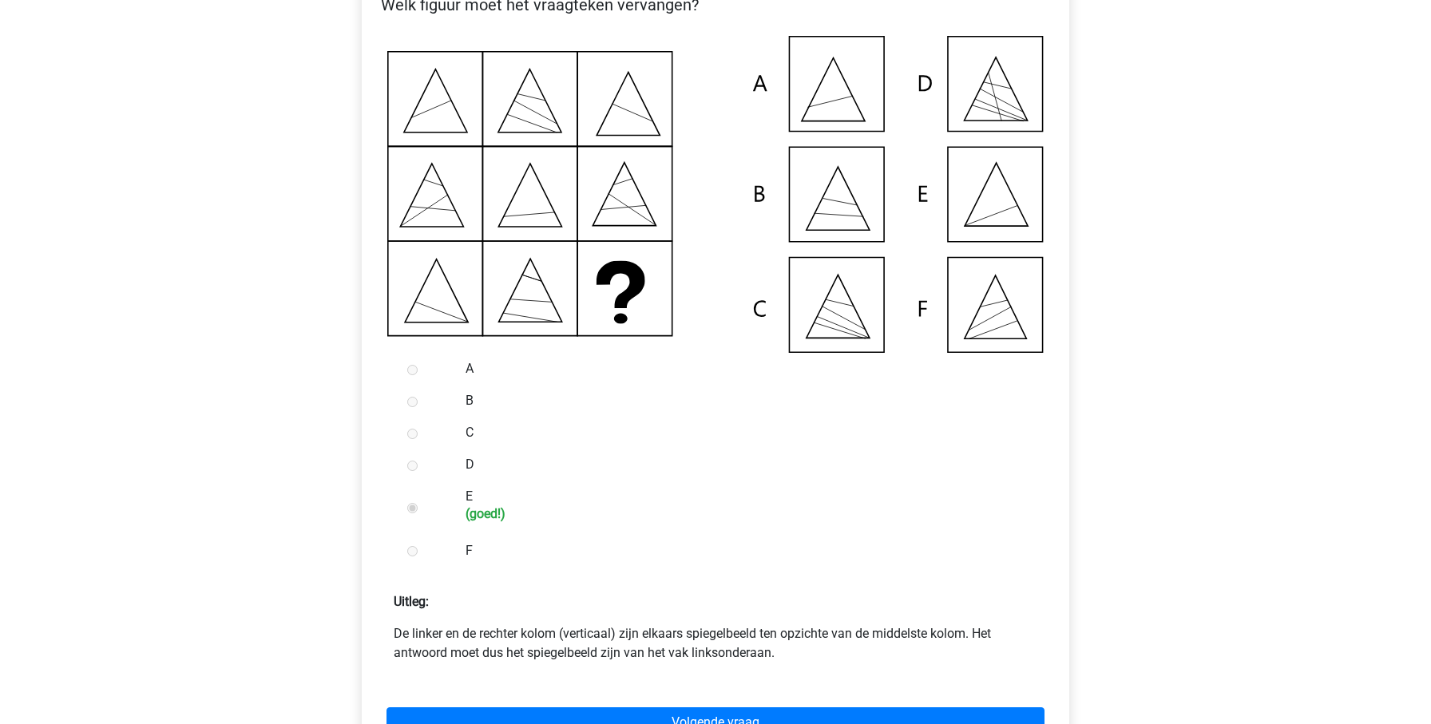
scroll to position [341, 0]
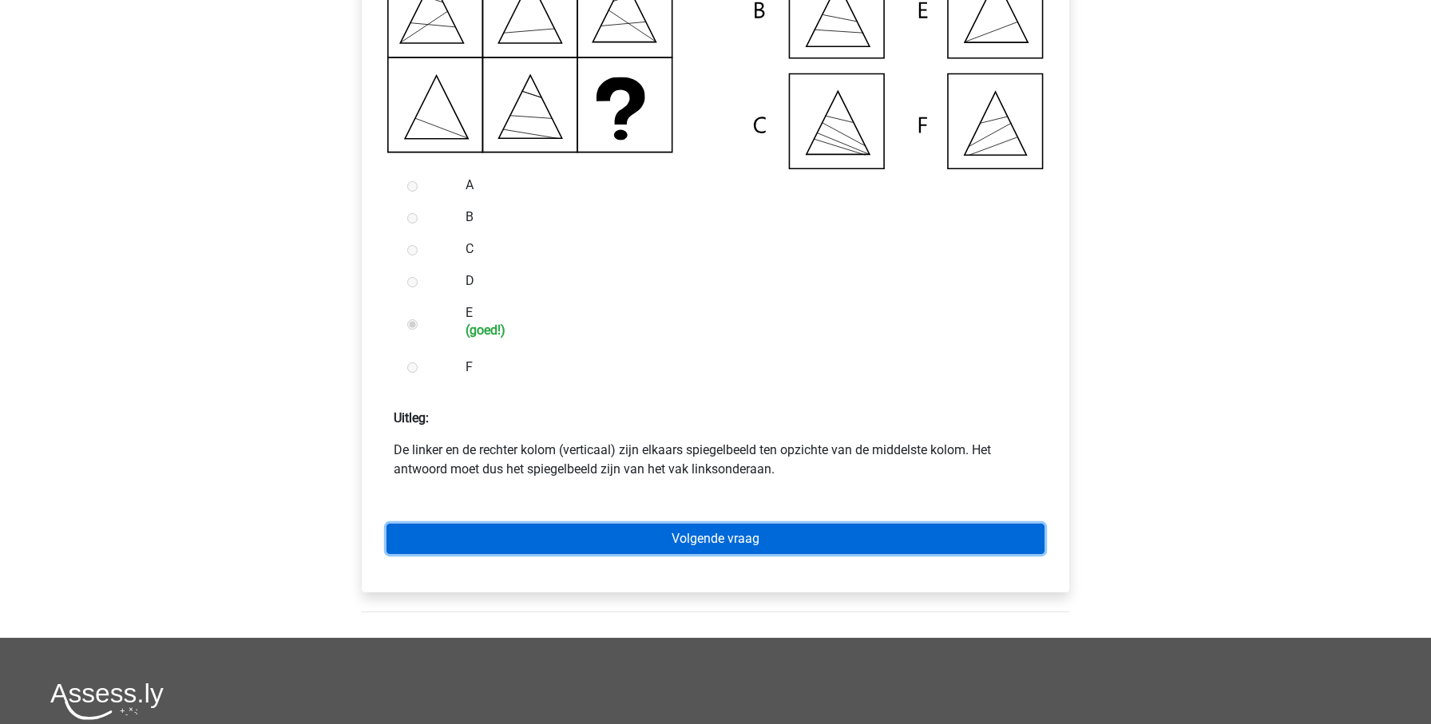
drag, startPoint x: 786, startPoint y: 543, endPoint x: 780, endPoint y: 561, distance: 18.4
click at [785, 544] on link "Volgende vraag" at bounding box center [716, 539] width 658 height 30
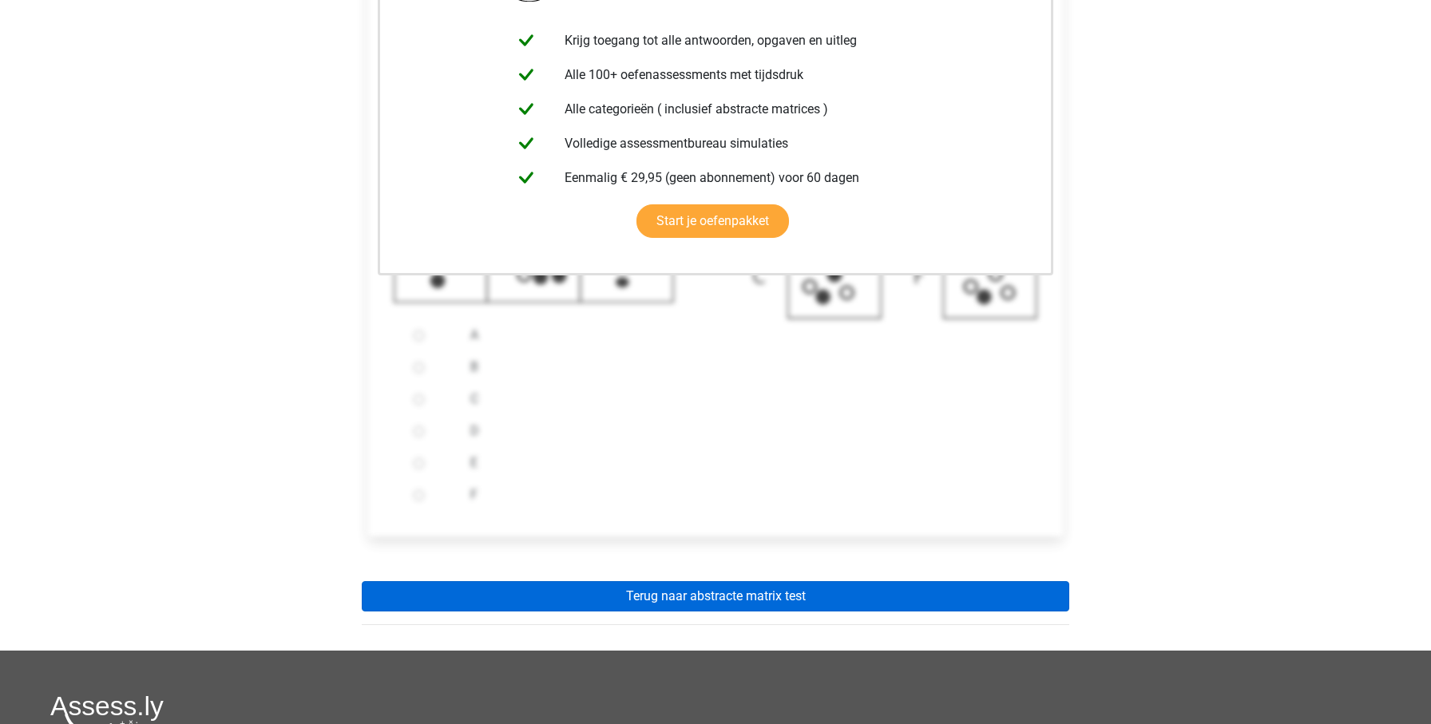
scroll to position [371, 0]
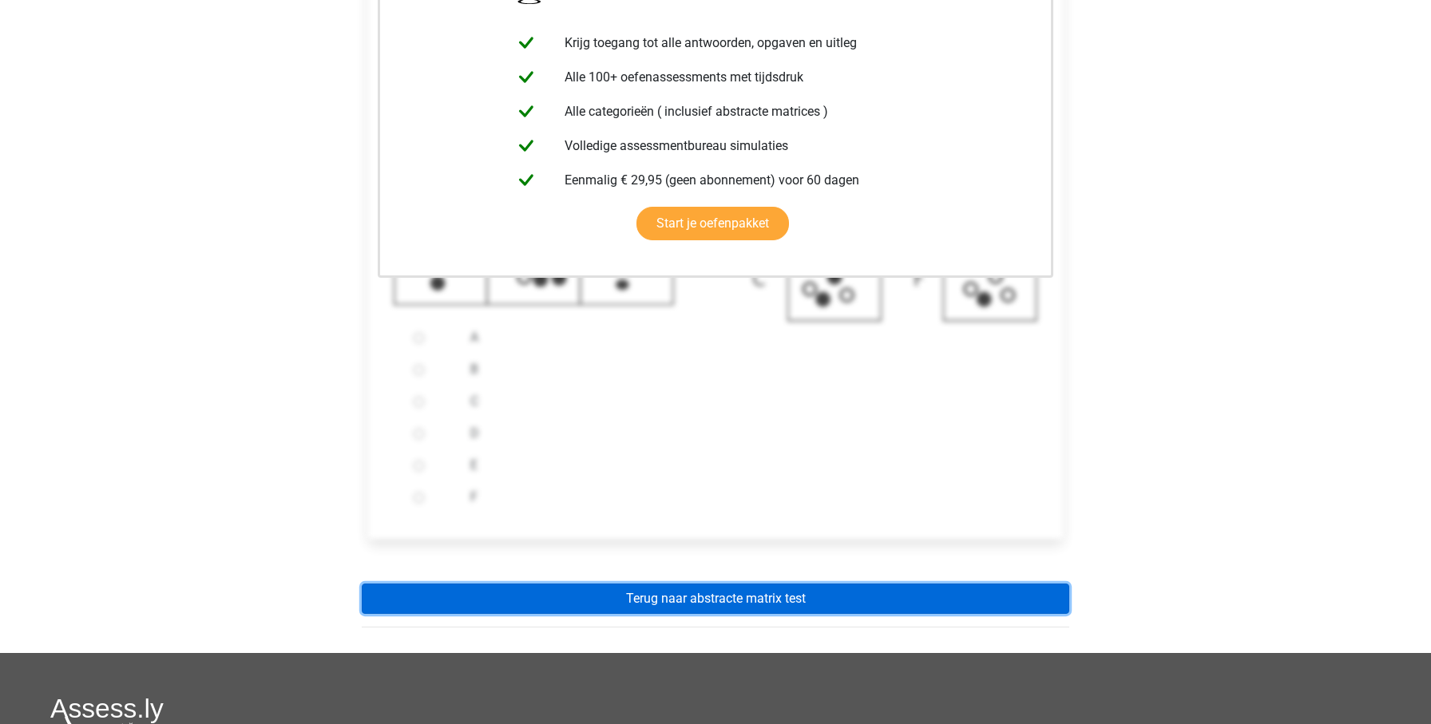
click at [794, 614] on link "Terug naar abstracte matrix test" at bounding box center [716, 599] width 708 height 30
